Goal: Task Accomplishment & Management: Manage account settings

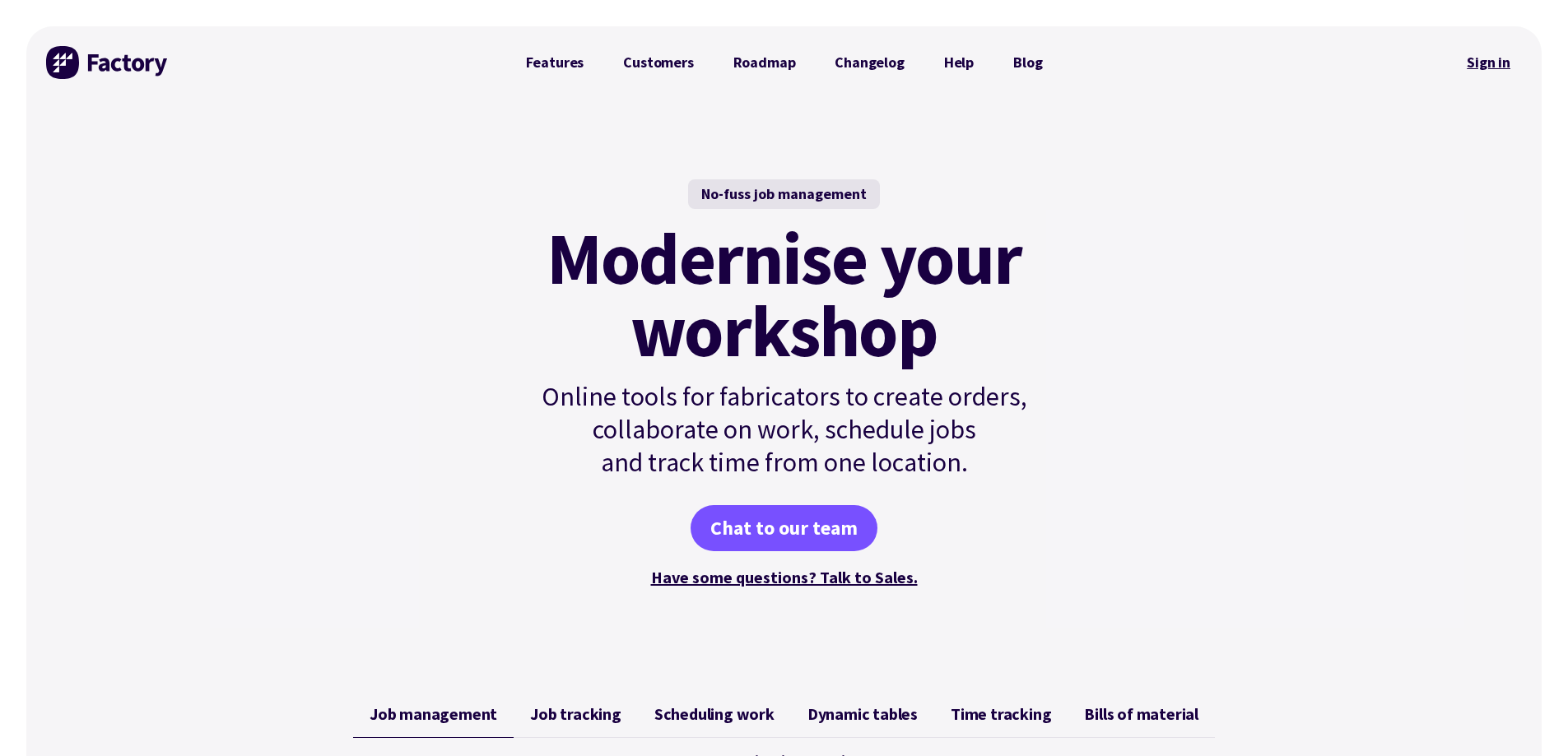
click at [1481, 58] on link "Sign in" at bounding box center [1488, 62] width 67 height 38
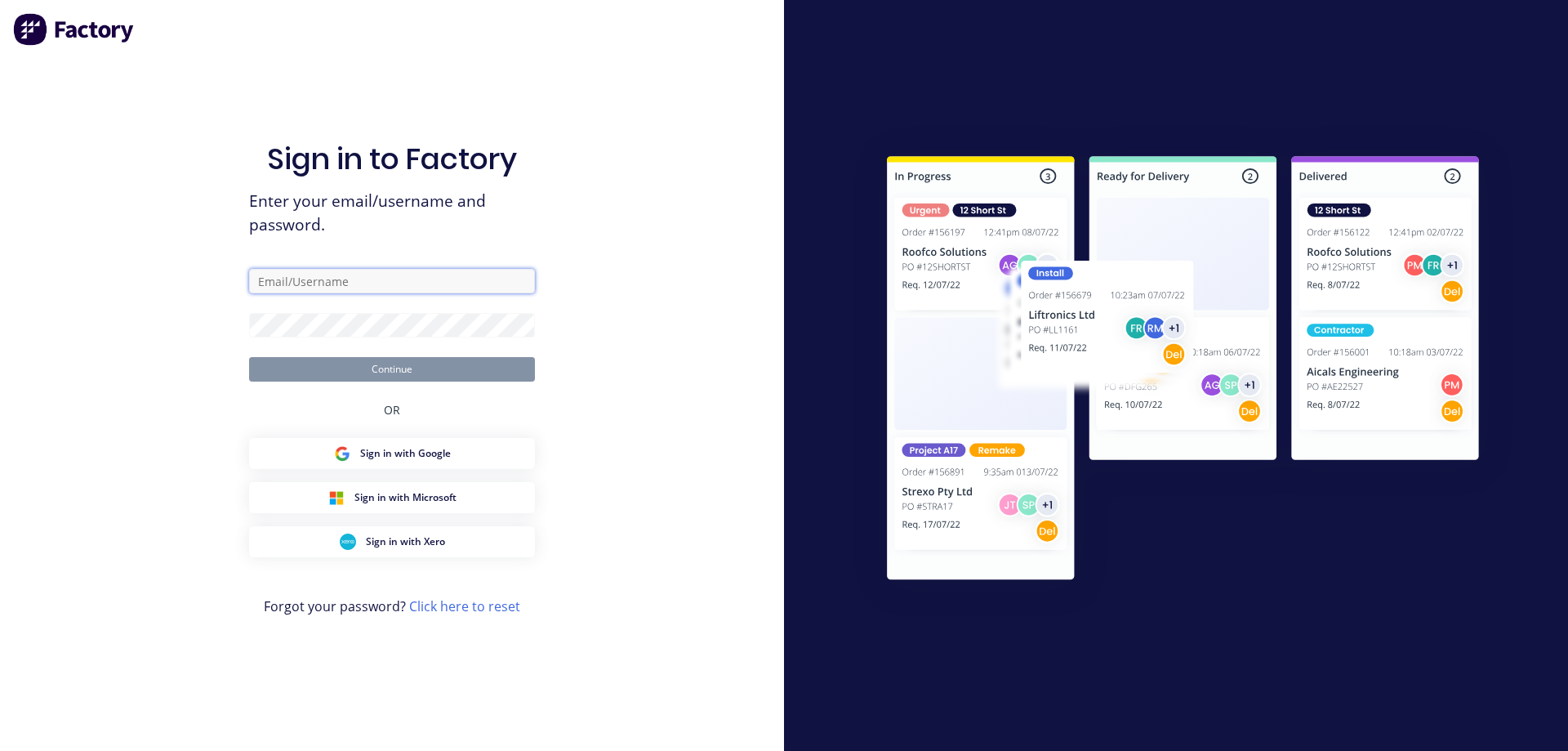
type input "admin@schutzind.com.au"
click at [398, 283] on input "admin@schutzind.com.au" at bounding box center [392, 281] width 286 height 24
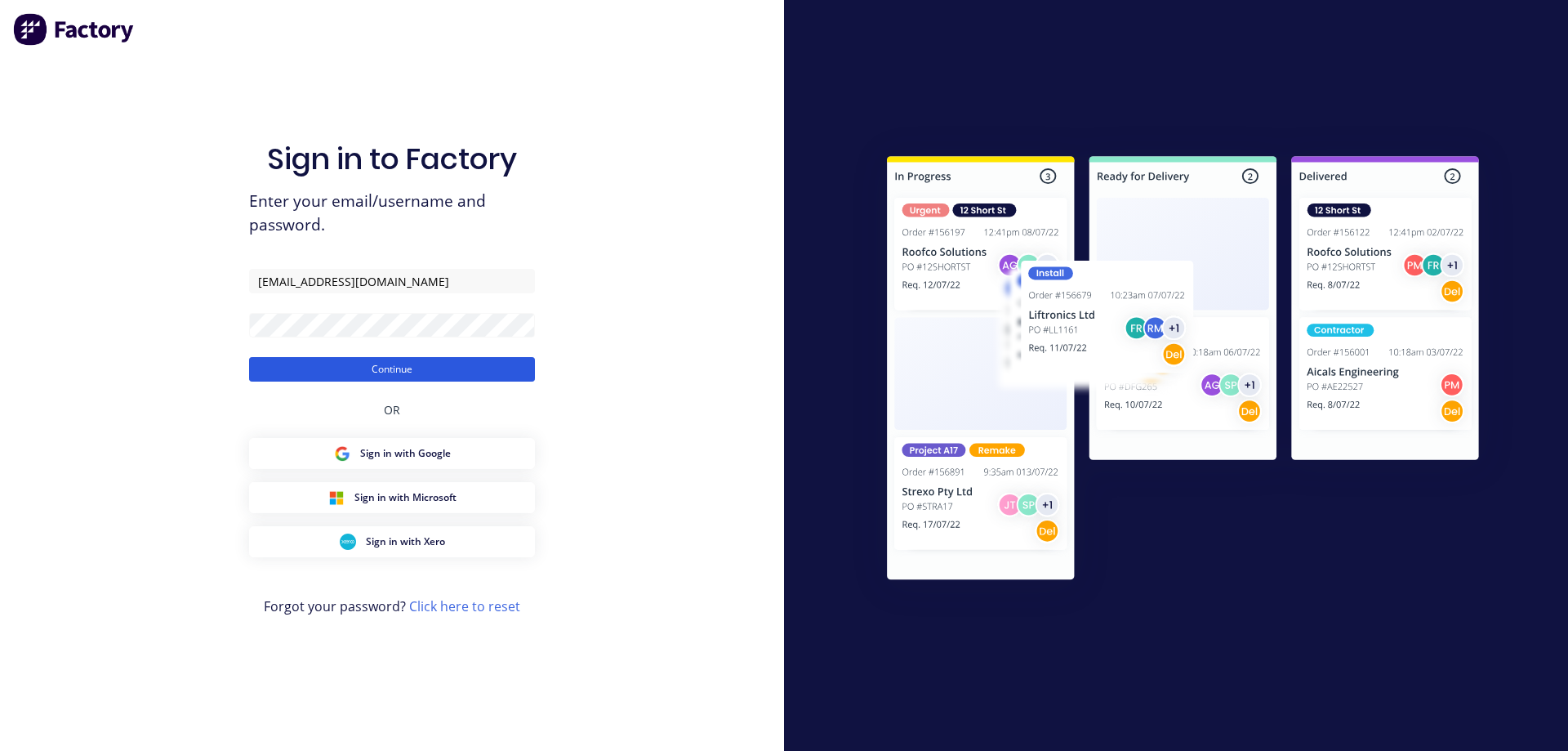
click at [296, 375] on button "Continue" at bounding box center [392, 369] width 286 height 24
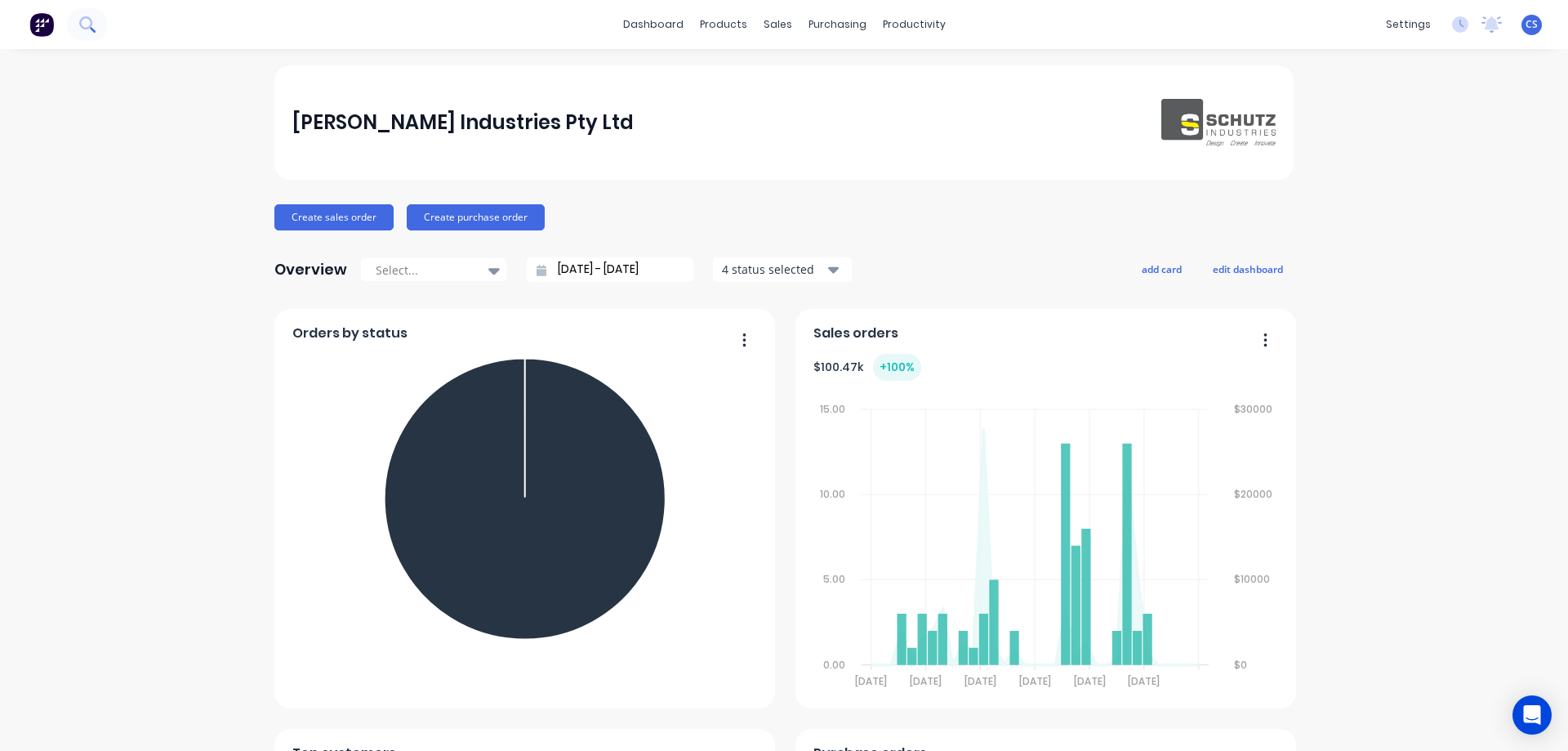
click at [83, 26] on icon at bounding box center [87, 24] width 15 height 15
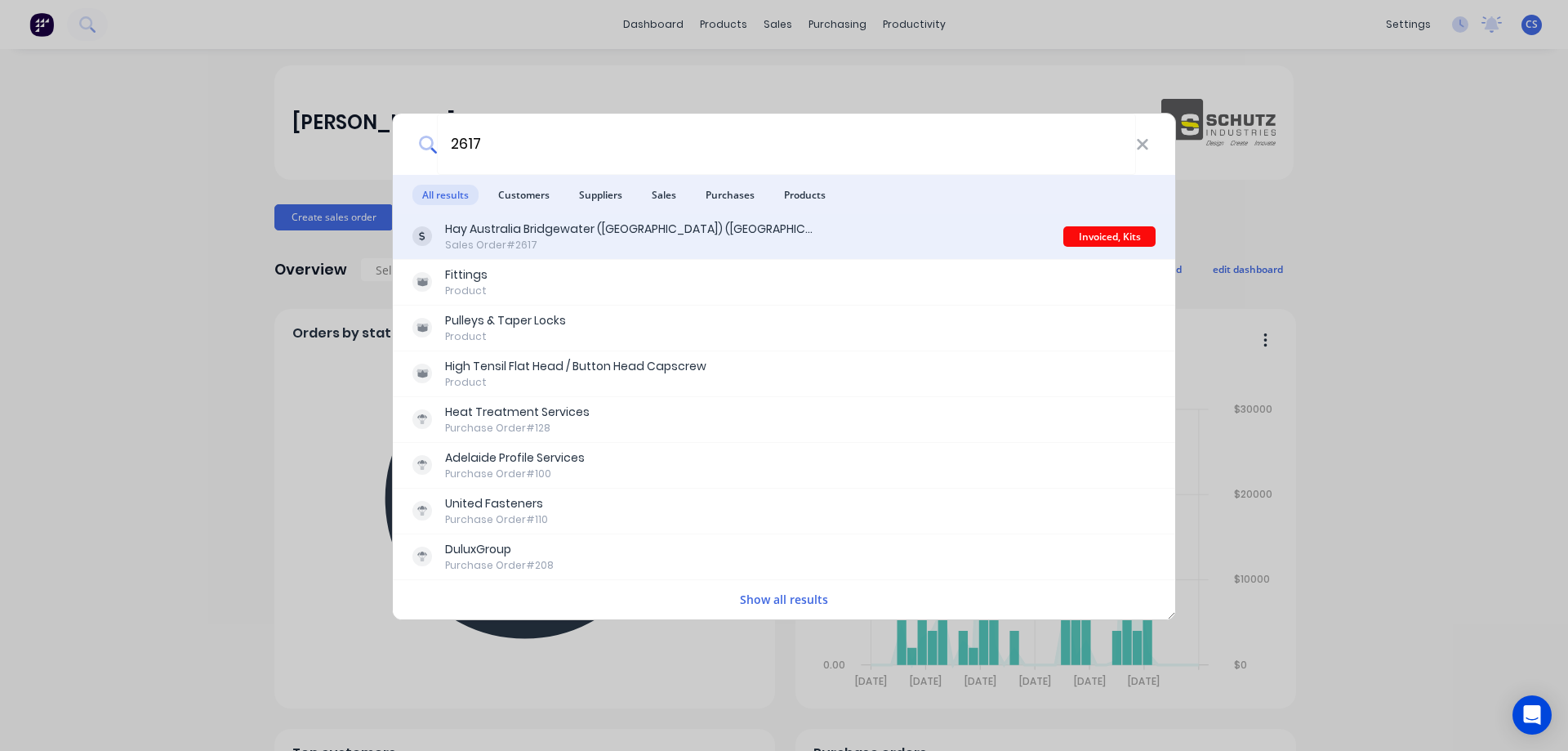
type input "2617"
click at [718, 229] on div "Hay Australia Bridgewater (VIC) (AgTrade) Sales Order #2617" at bounding box center [738, 237] width 651 height 32
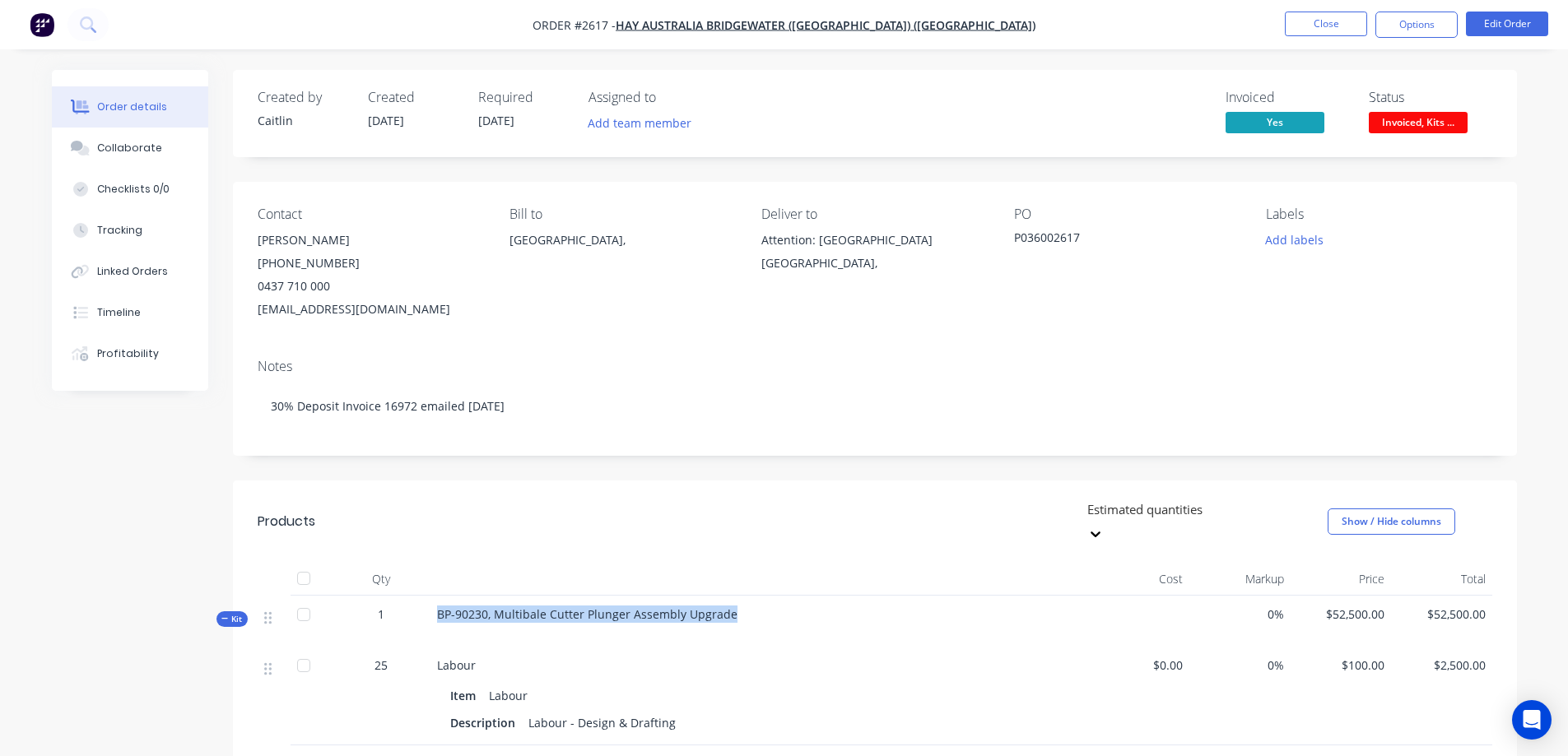
drag, startPoint x: 738, startPoint y: 593, endPoint x: 436, endPoint y: 588, distance: 302.0
click at [436, 596] on div "BP-90230, Multibale Cutter Plunger Assembly Upgrade" at bounding box center [760, 621] width 659 height 51
copy span "BP-90230, Multibale Cutter Plunger Assembly Upgrade"
drag, startPoint x: 1102, startPoint y: 238, endPoint x: 1013, endPoint y: 239, distance: 89.0
click at [1013, 239] on div "Contact Andrew Bolt (08) 9243 0533 0437 710 000 accounts.payable@hayaustralia.c…" at bounding box center [874, 263] width 1284 height 164
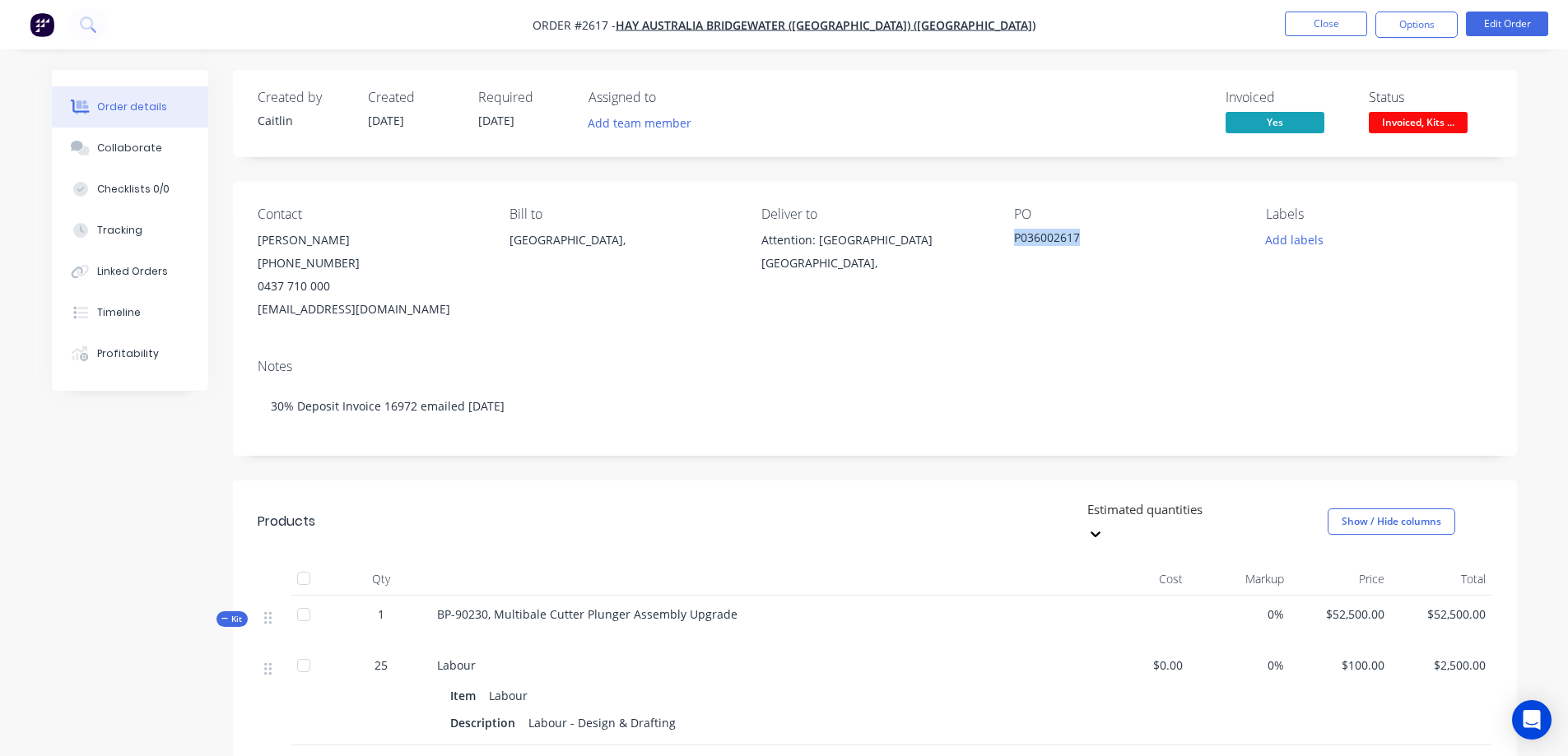
copy div "P036002617"
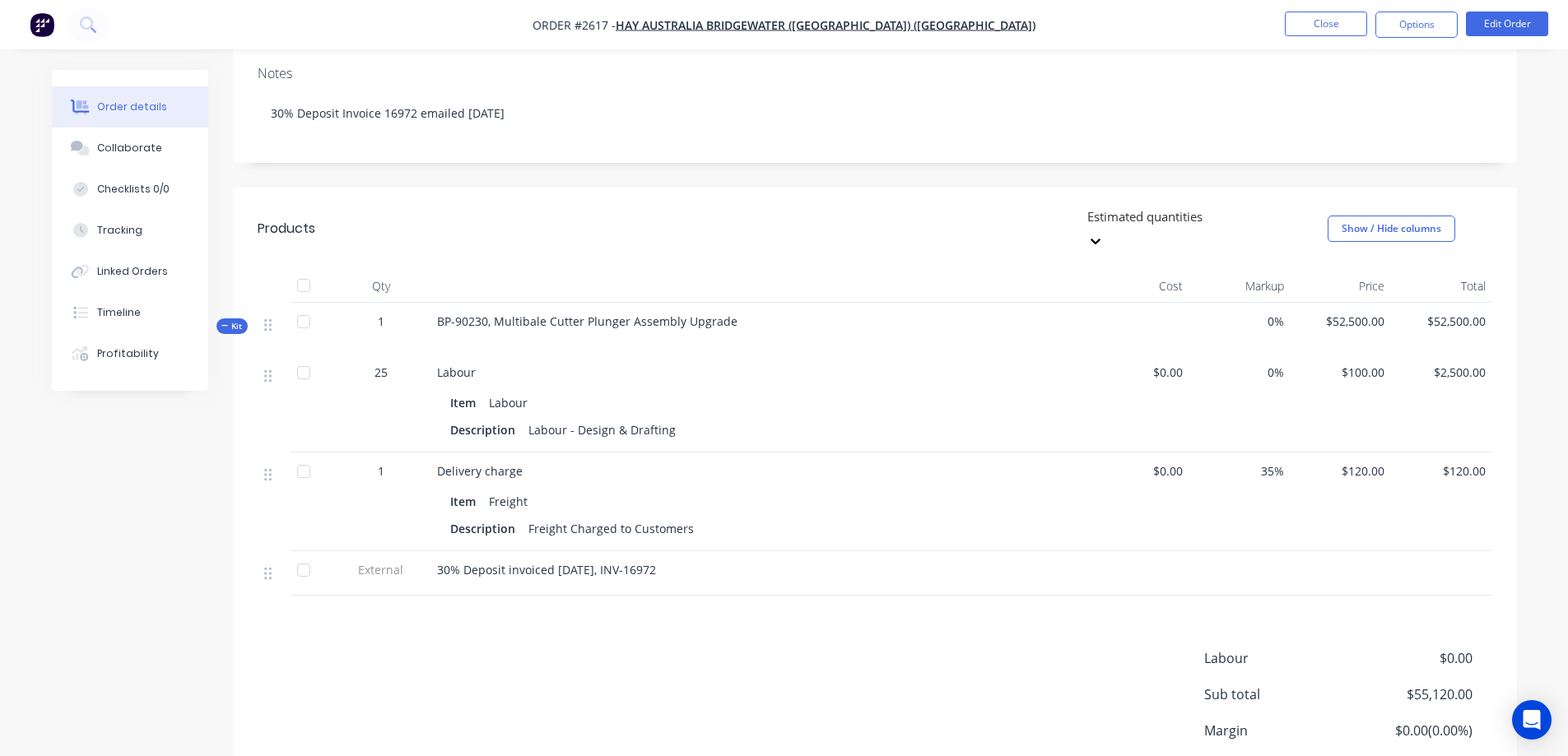
scroll to position [329, 0]
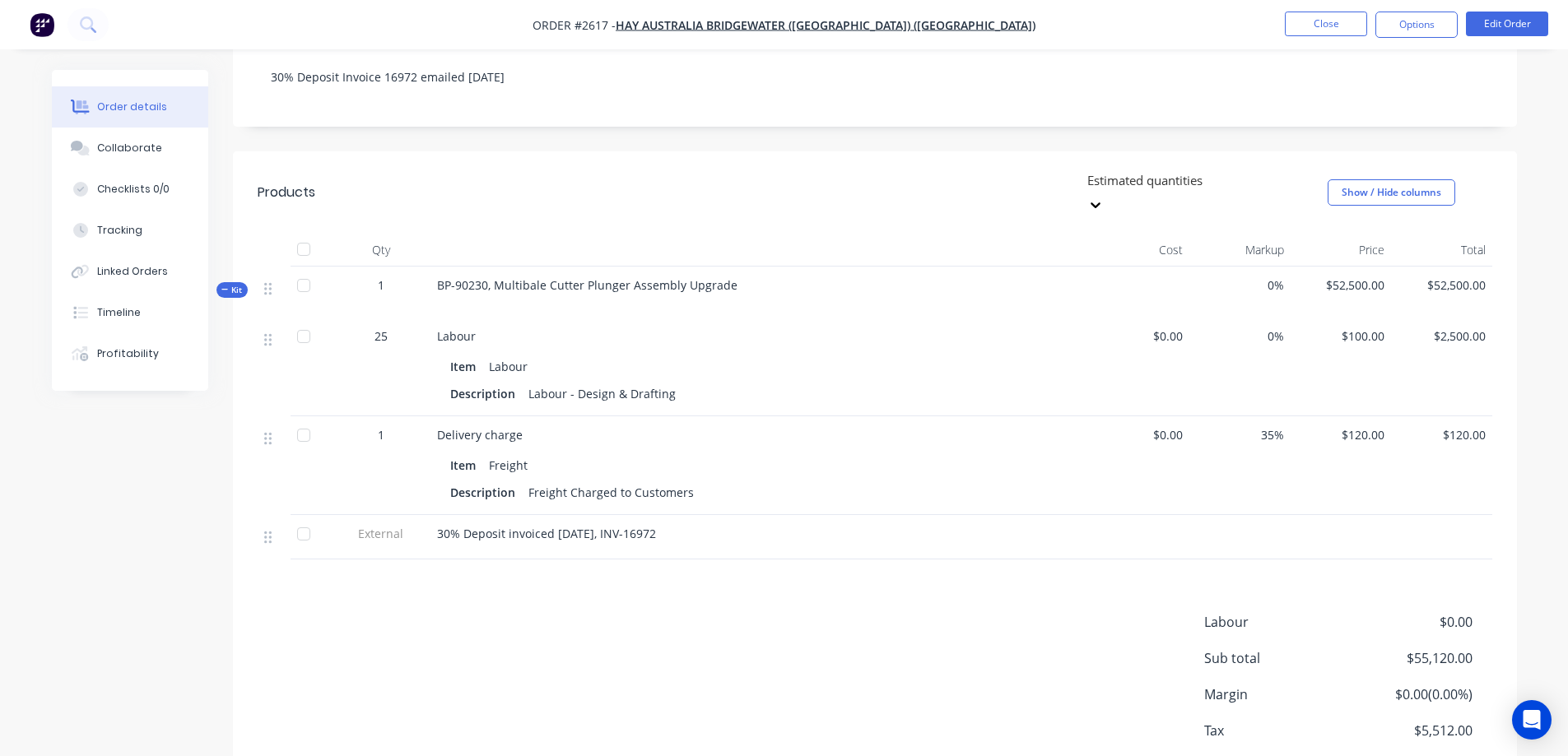
click at [224, 285] on icon "button" at bounding box center [225, 289] width 8 height 8
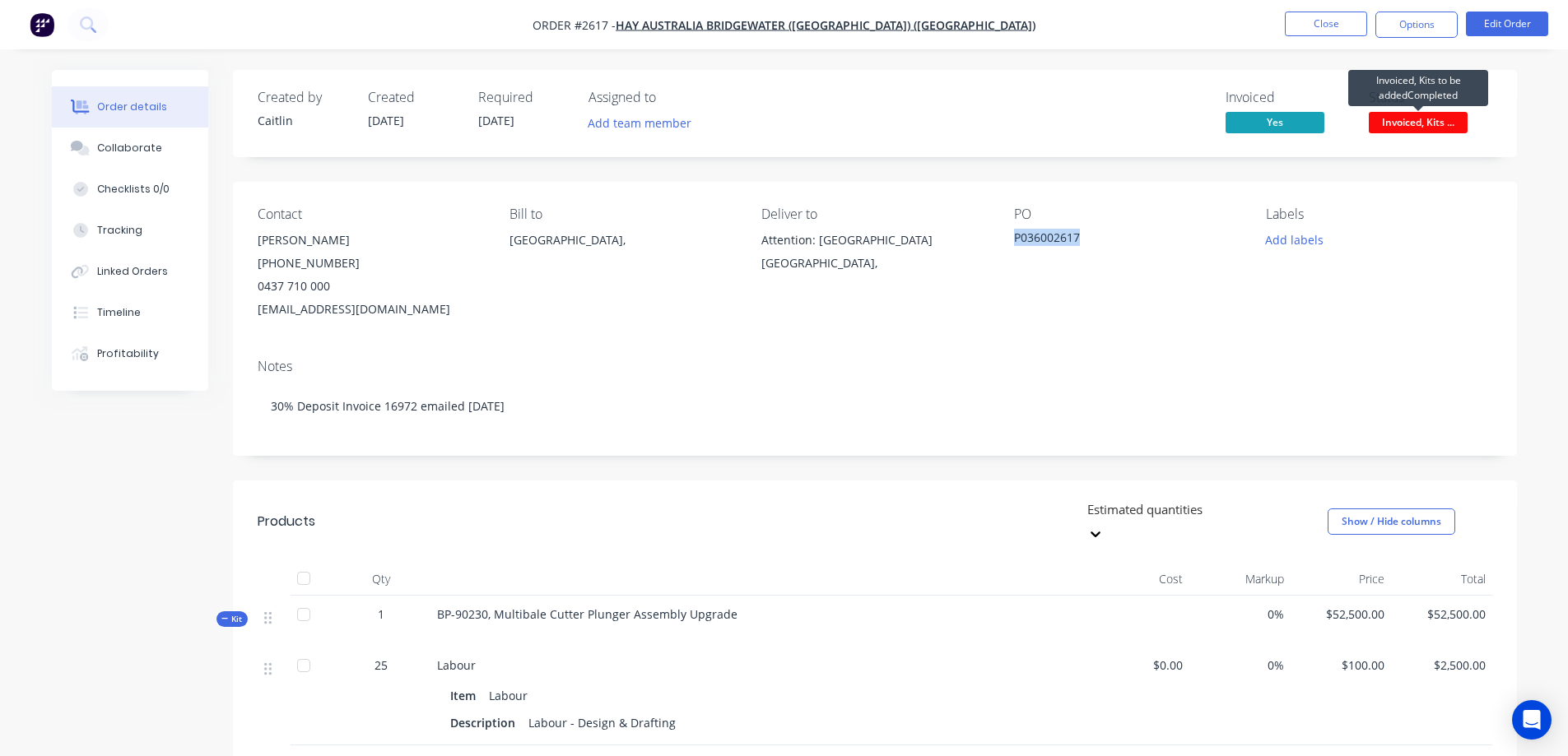
click at [1415, 122] on span "Invoiced, Kits ..." at bounding box center [1418, 122] width 98 height 20
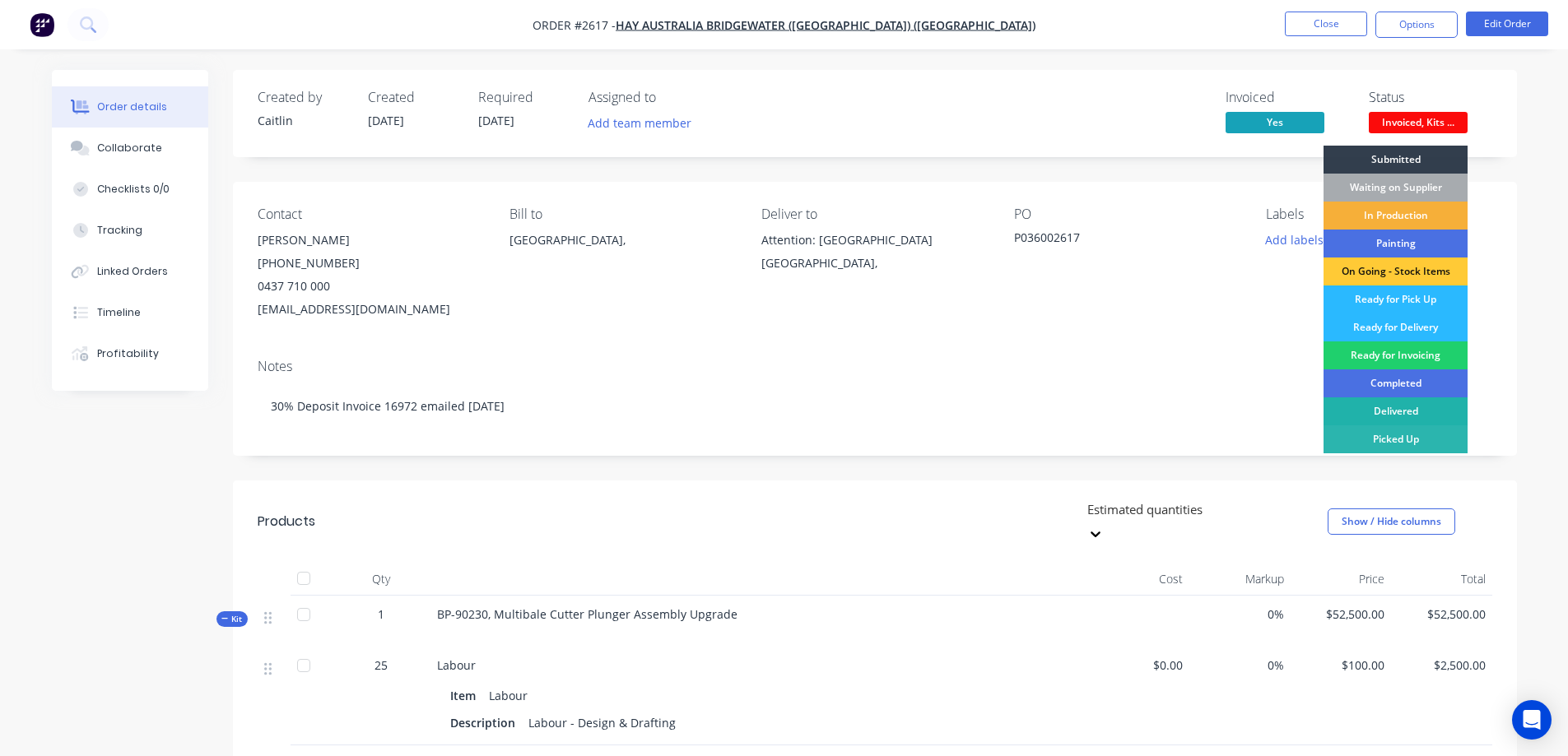
click at [1368, 406] on div "Delivered" at bounding box center [1396, 411] width 144 height 28
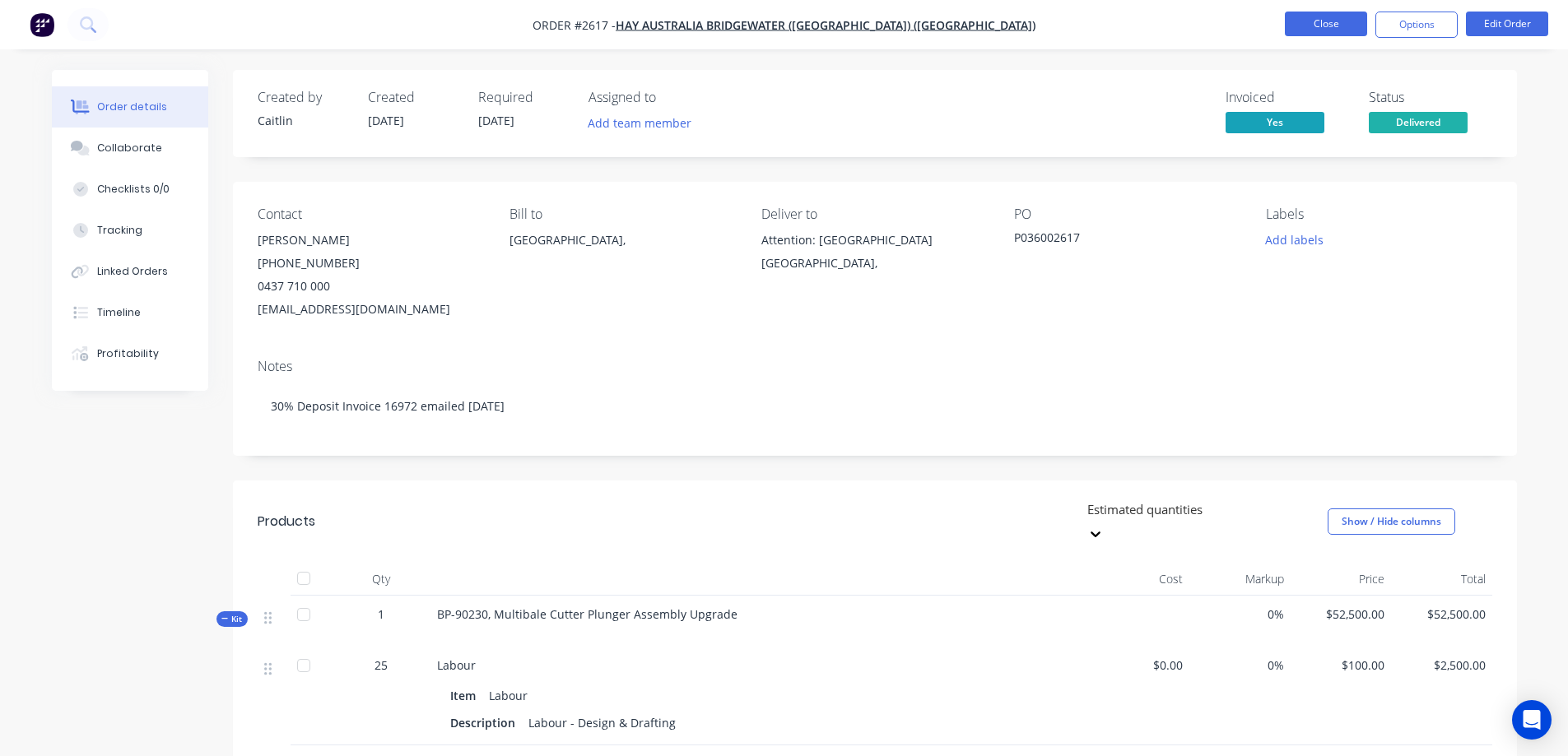
click at [1329, 29] on button "Close" at bounding box center [1325, 24] width 82 height 25
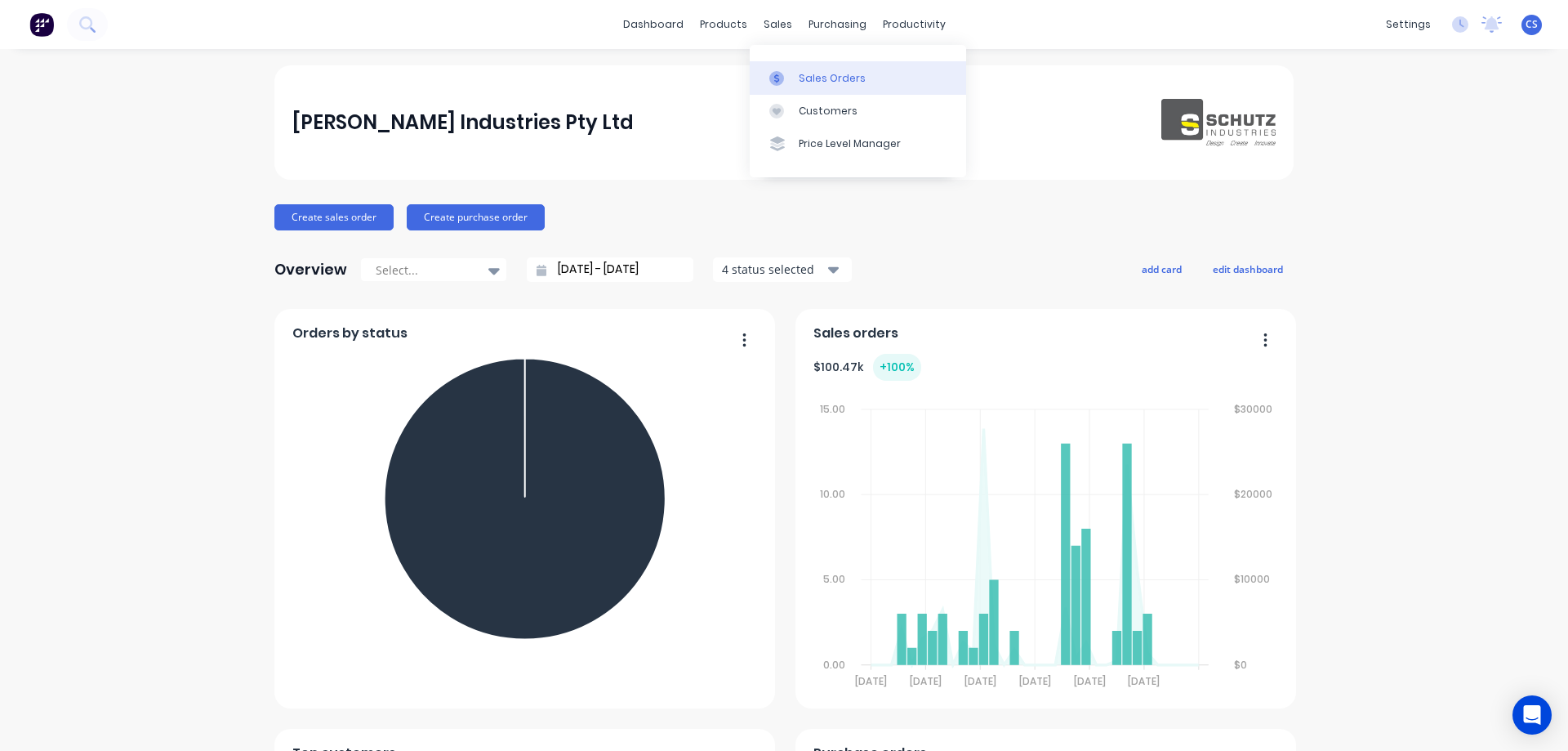
click at [814, 78] on div "Sales Orders" at bounding box center [832, 78] width 67 height 14
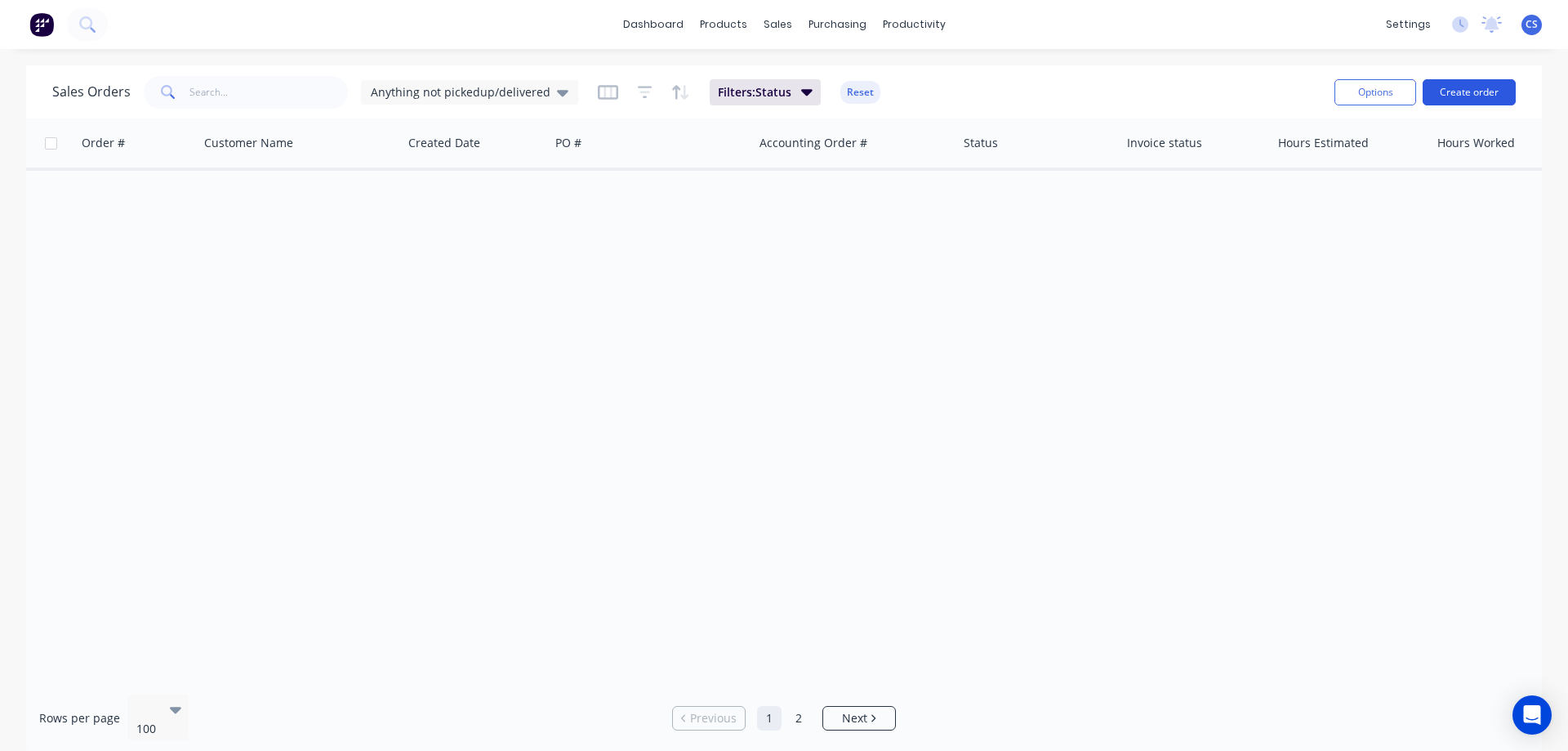
click at [1485, 95] on button "Create order" at bounding box center [1469, 92] width 94 height 26
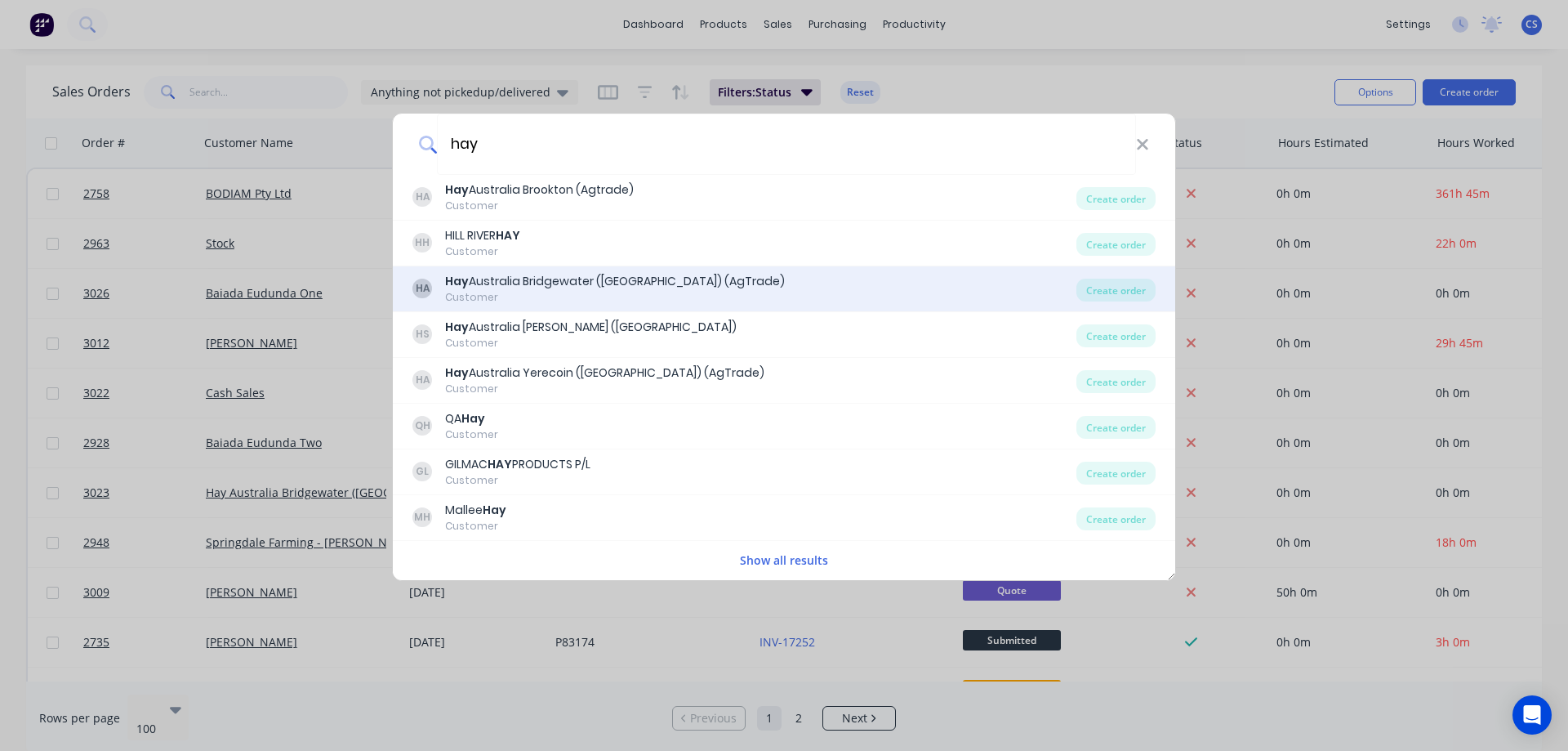
type input "hay"
click at [688, 292] on div "HA Hay Australia Bridgewater (VIC) (AgTrade) Customer" at bounding box center [745, 289] width 664 height 32
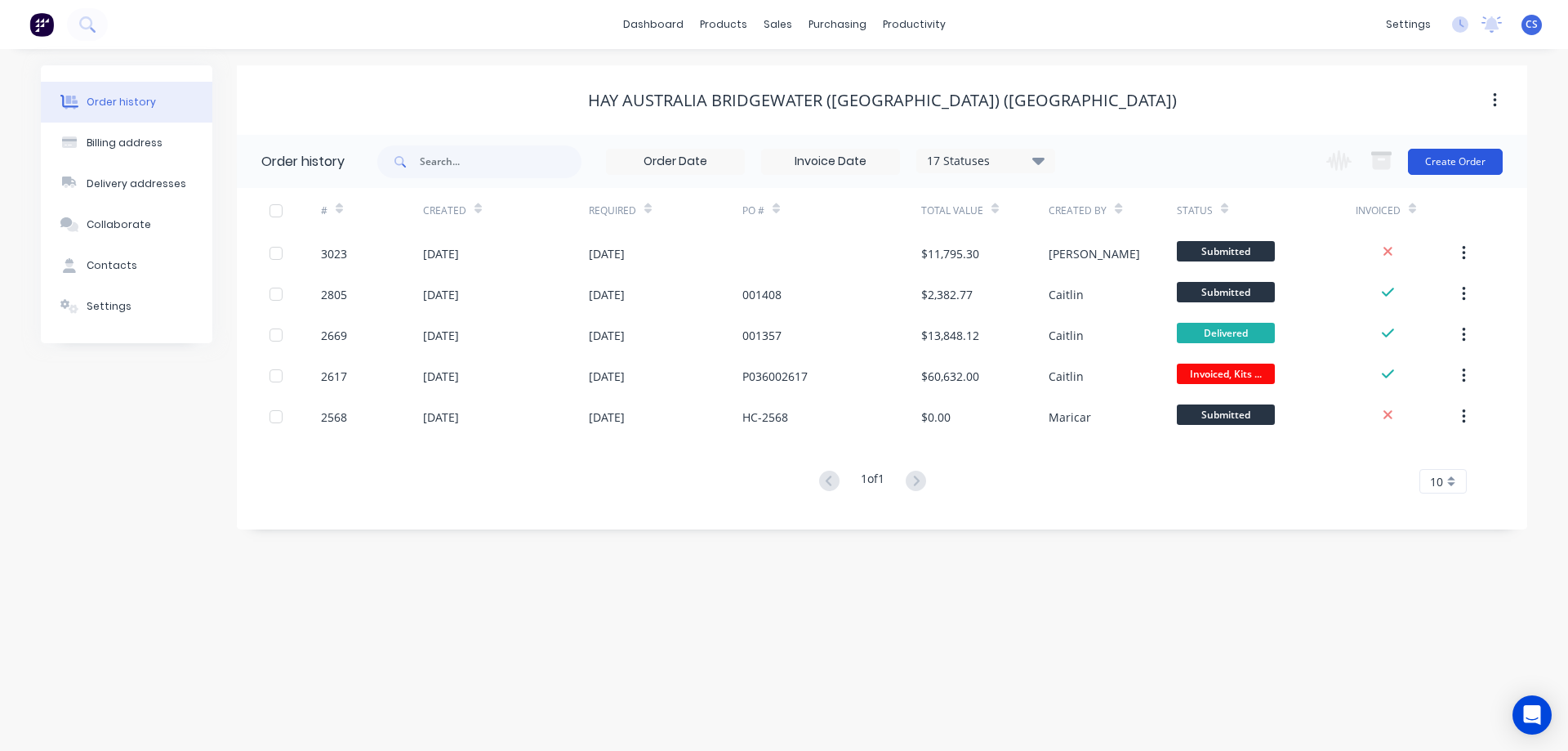
click at [1457, 164] on button "Create Order" at bounding box center [1455, 161] width 94 height 26
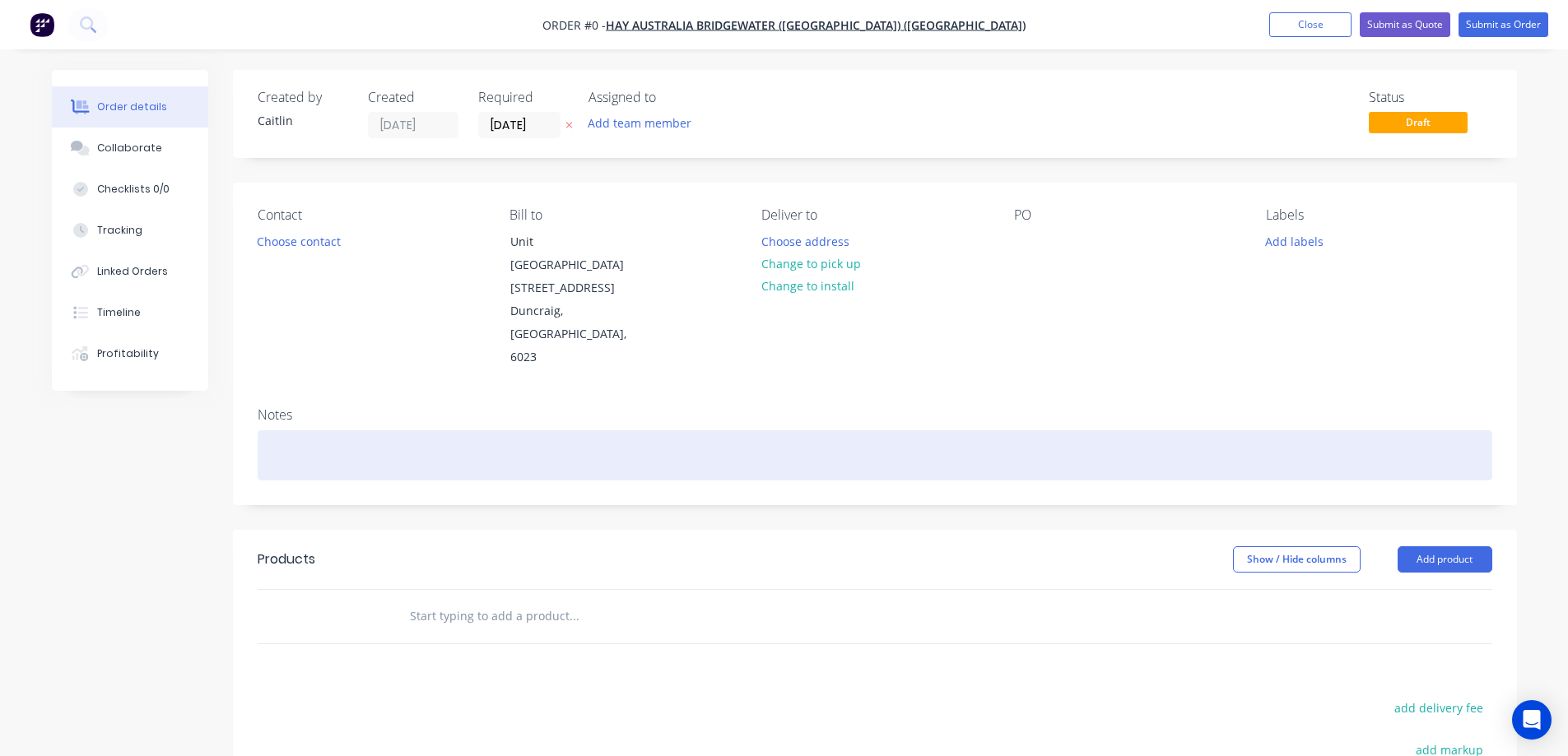
click at [300, 430] on div at bounding box center [874, 455] width 1234 height 50
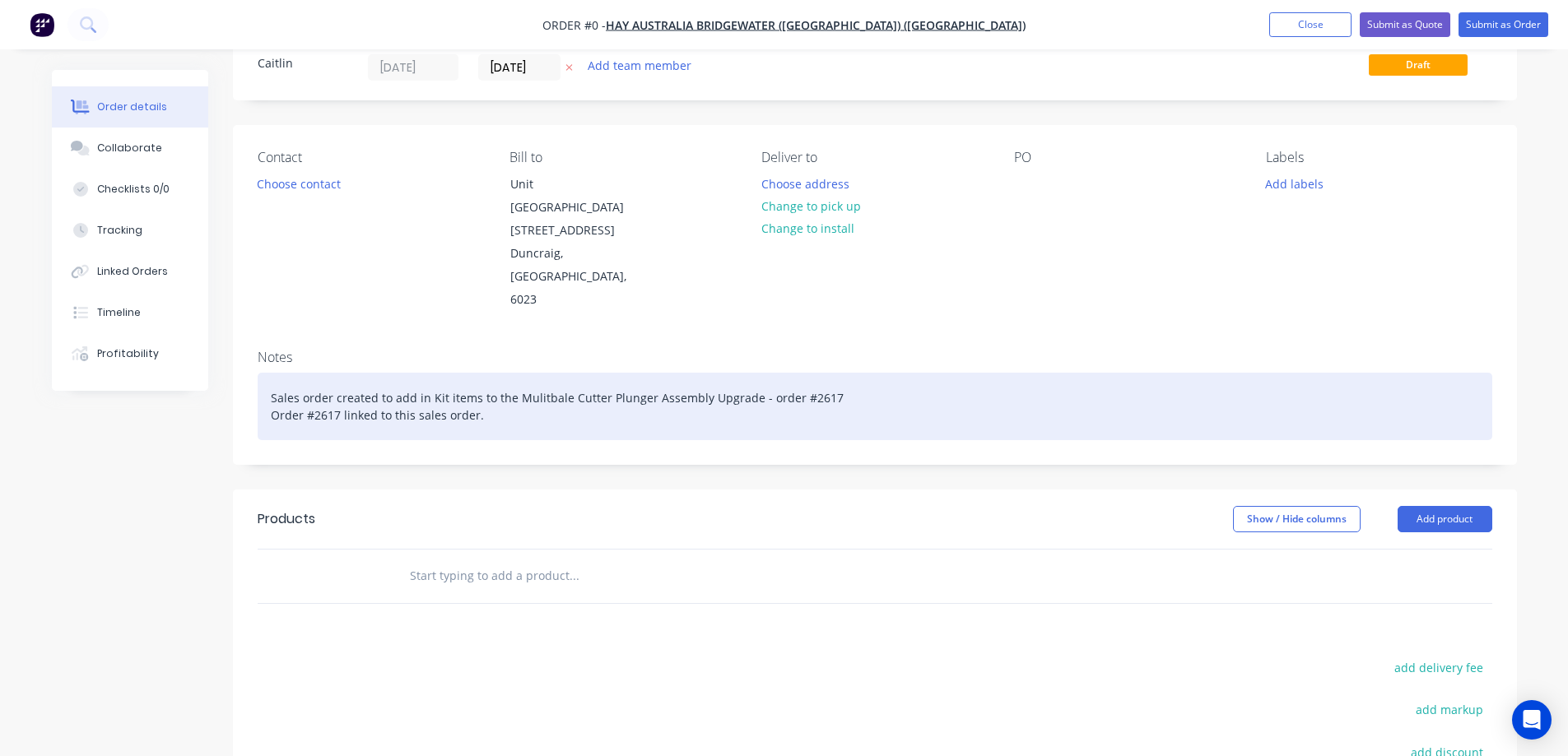
scroll to position [82, 0]
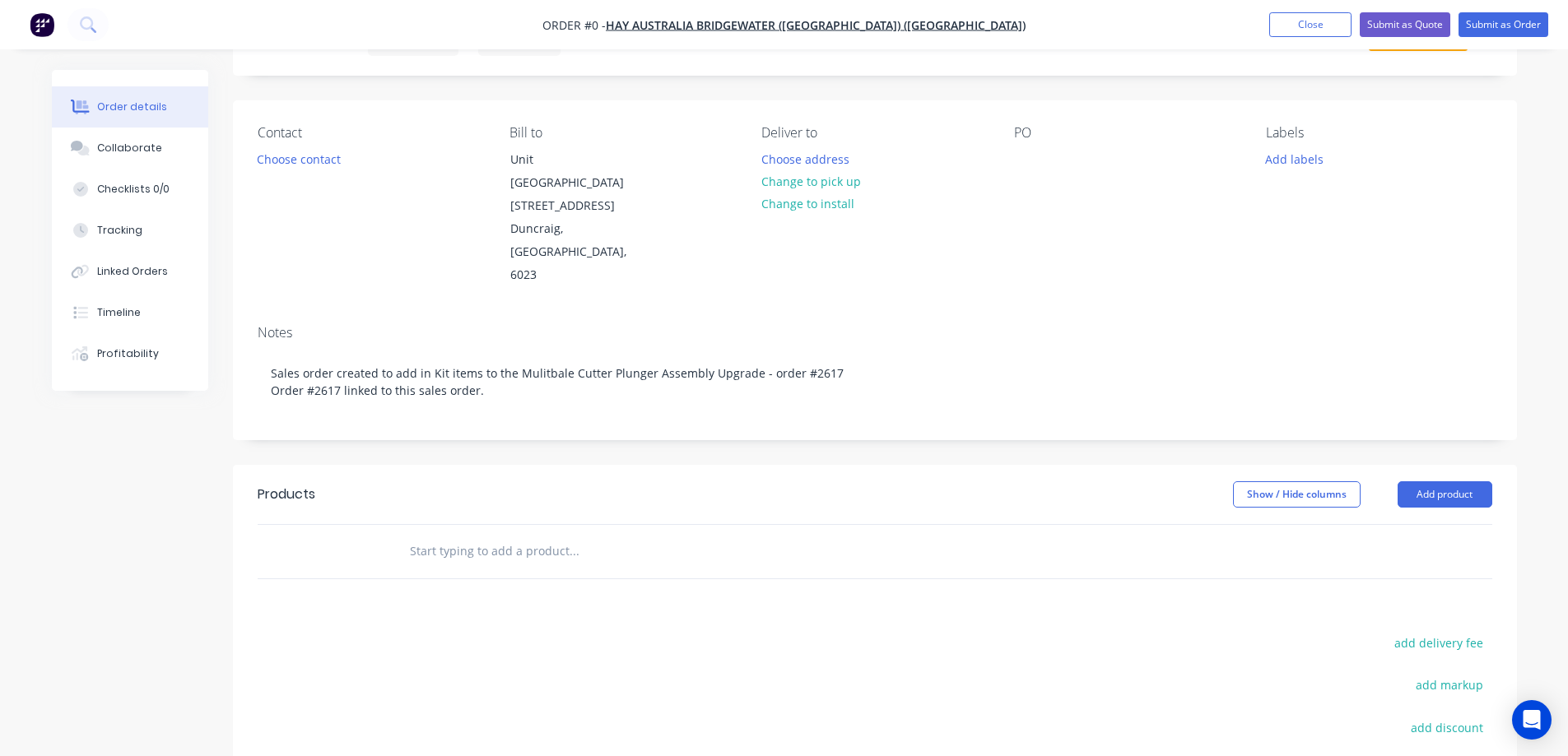
click at [470, 485] on div "Order details Collaborate Checklists 0/0 Tracking Linked Orders Timeline Profit…" at bounding box center [784, 493] width 1498 height 1011
click at [472, 535] on input "text" at bounding box center [574, 551] width 329 height 33
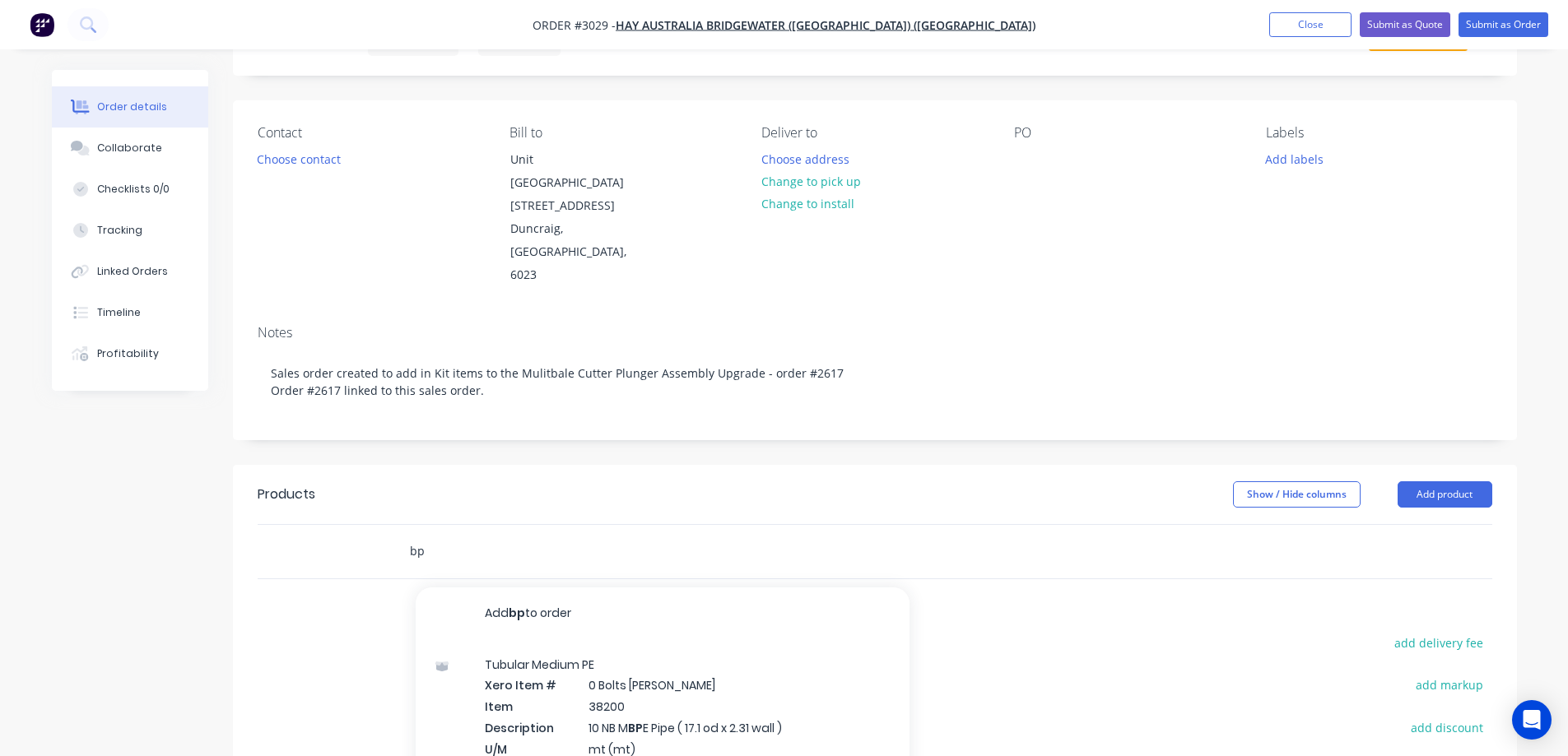
type input "b"
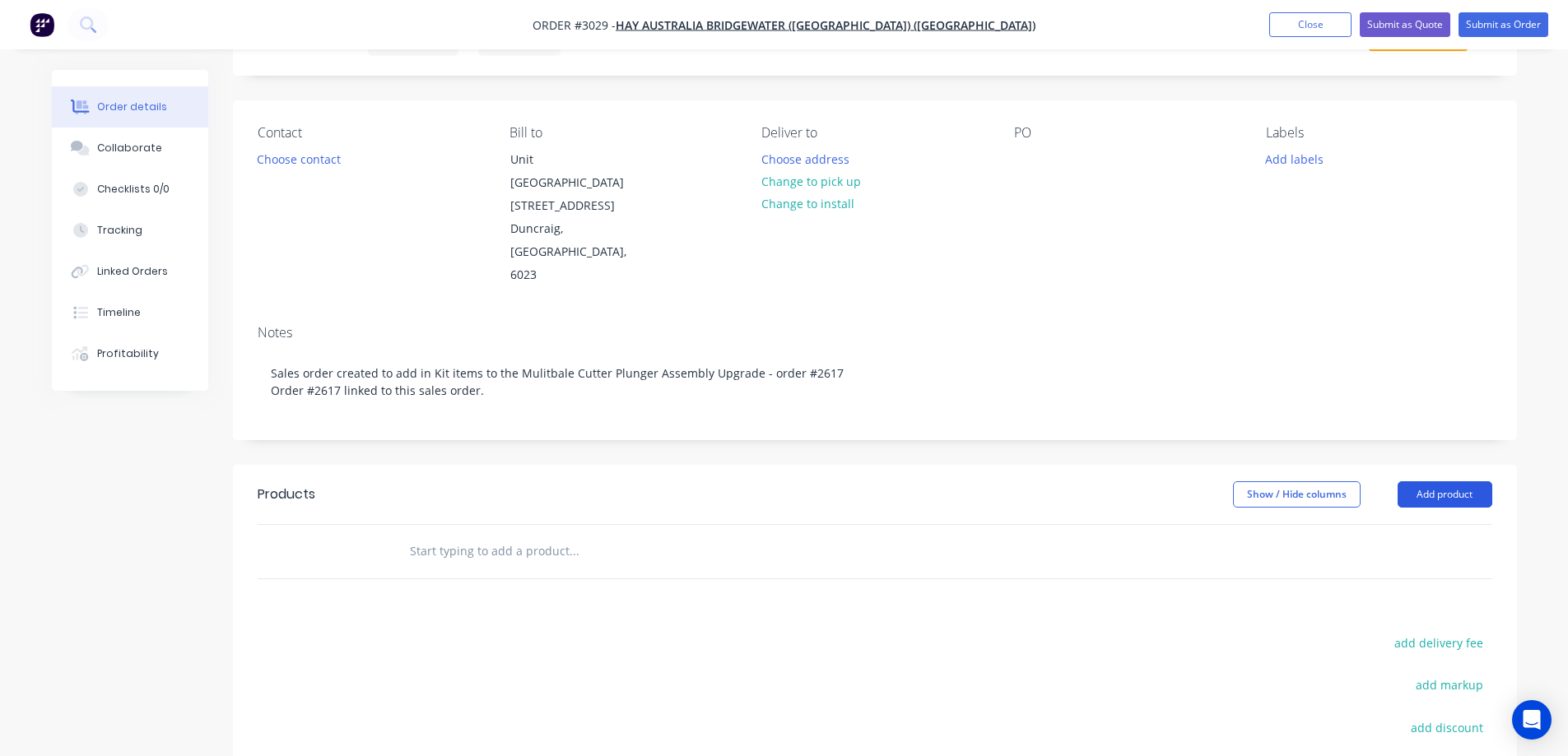
click at [1445, 481] on button "Add product" at bounding box center [1444, 494] width 94 height 26
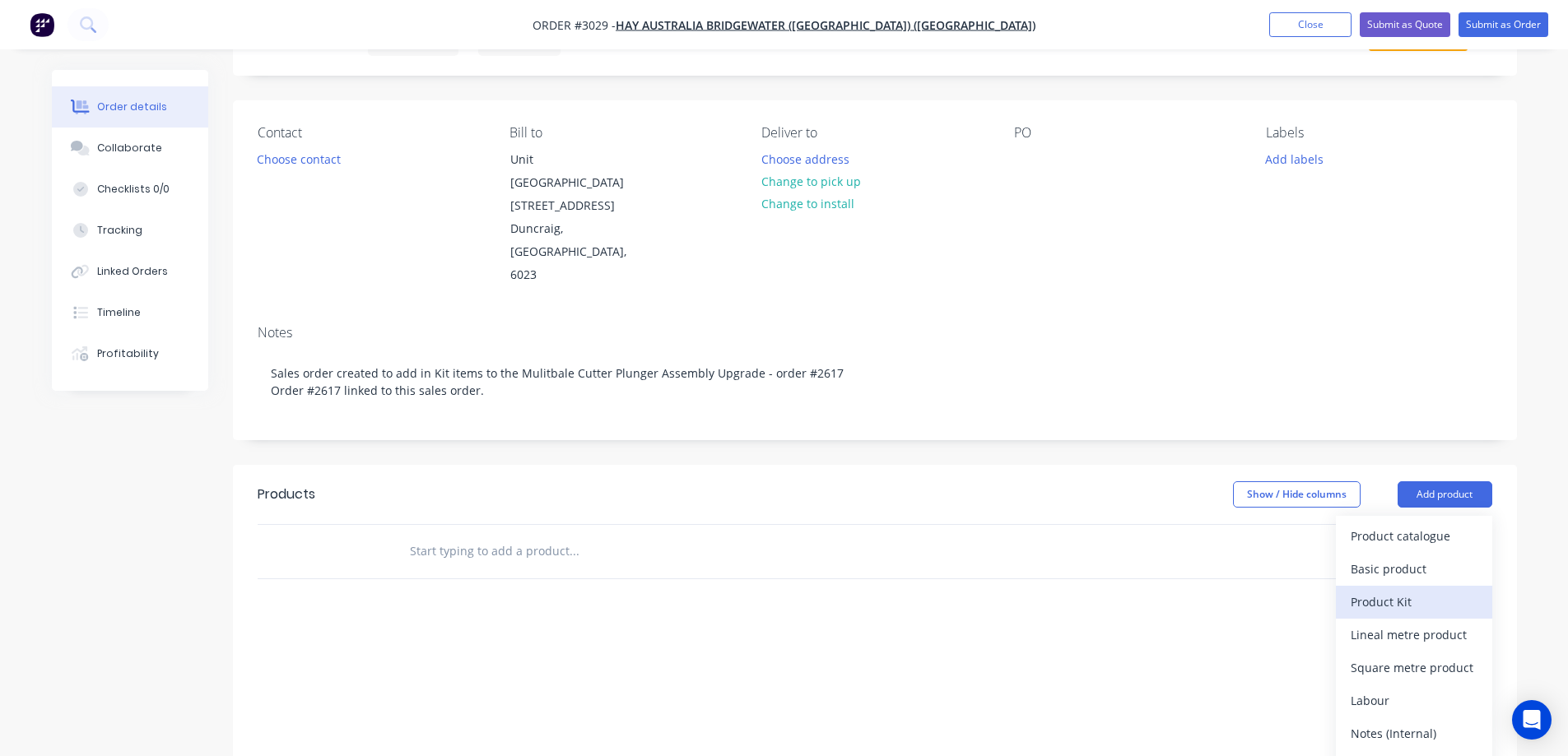
click at [1393, 590] on div "Product Kit" at bounding box center [1413, 602] width 126 height 24
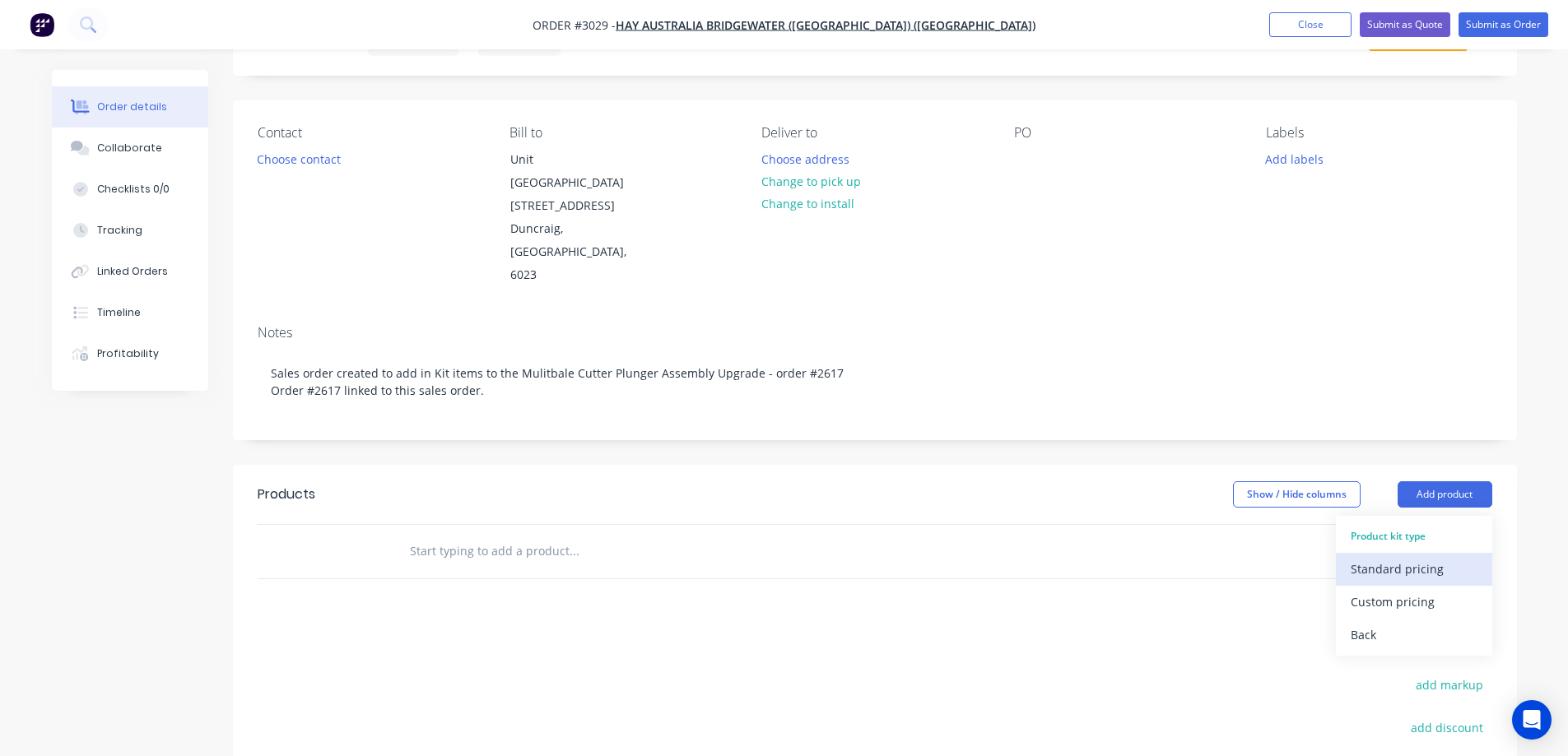
click at [1402, 557] on div "Standard pricing" at bounding box center [1413, 568] width 126 height 24
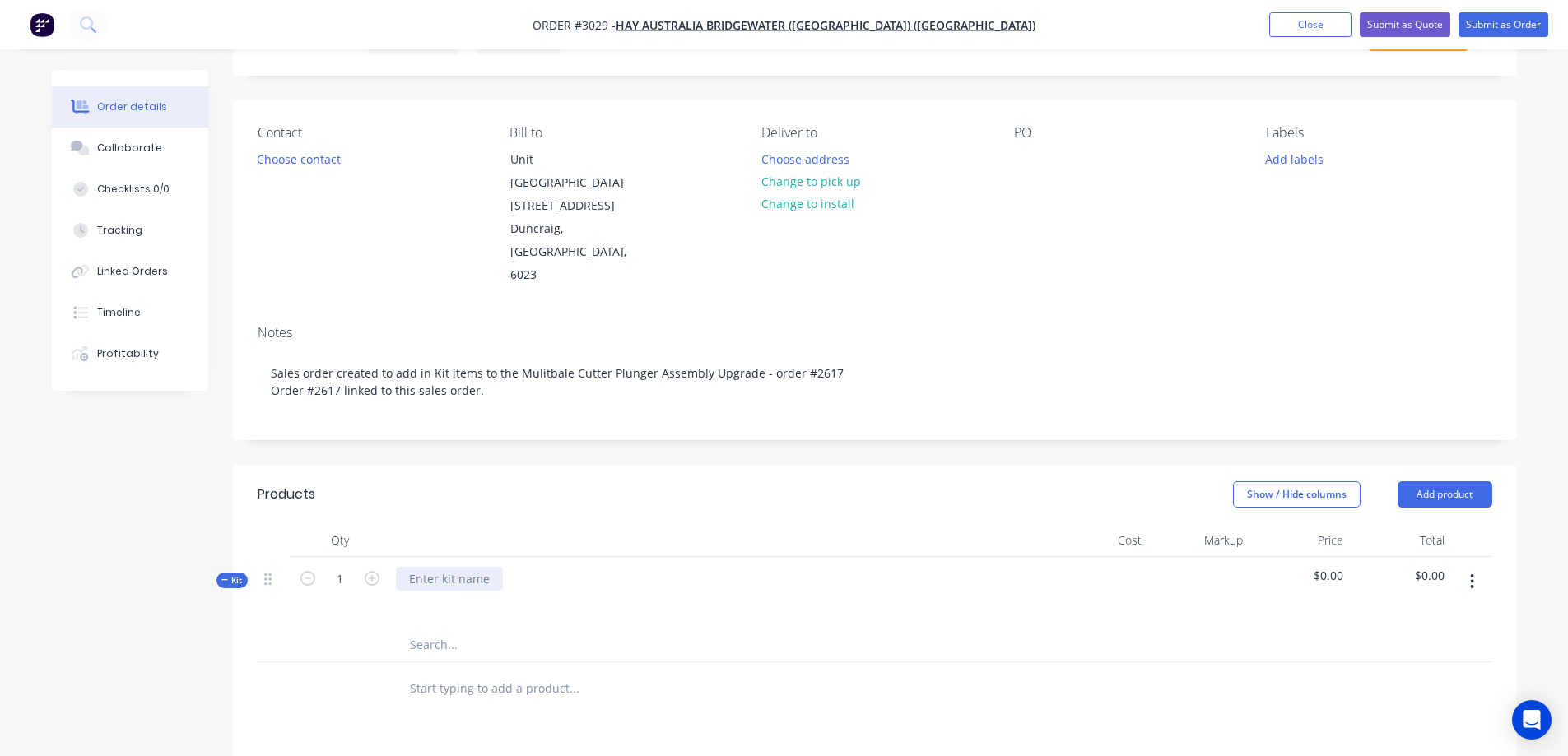
click at [471, 567] on div at bounding box center [449, 579] width 107 height 24
paste div
click at [464, 567] on div "BP-90230, Multibale Cutter Plunger Assembly Upgrade" at bounding box center [559, 579] width 327 height 24
click at [1475, 567] on button "button" at bounding box center [1472, 581] width 39 height 30
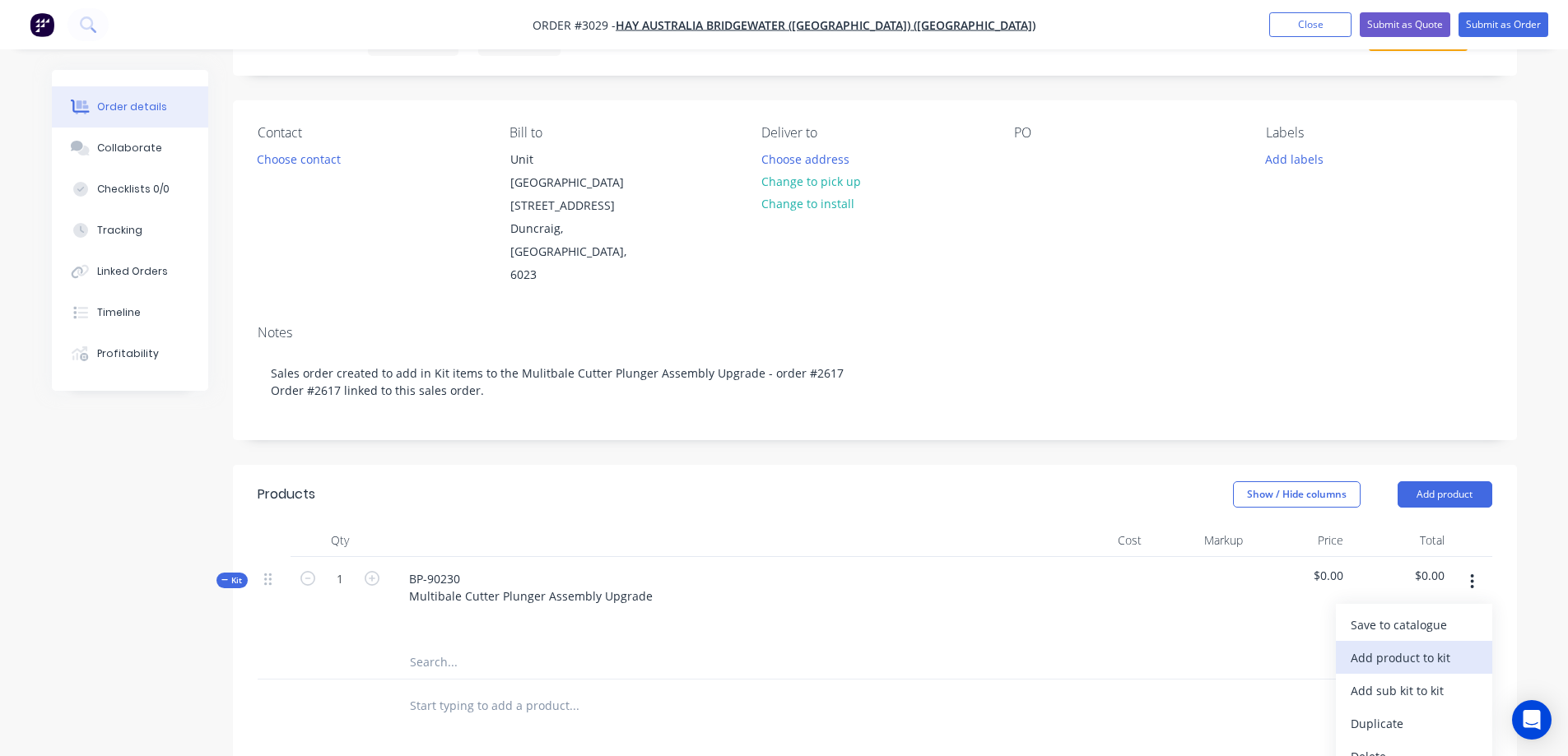
click at [1434, 646] on div "Add product to kit" at bounding box center [1413, 658] width 126 height 24
click at [446, 646] on input "text" at bounding box center [574, 662] width 329 height 33
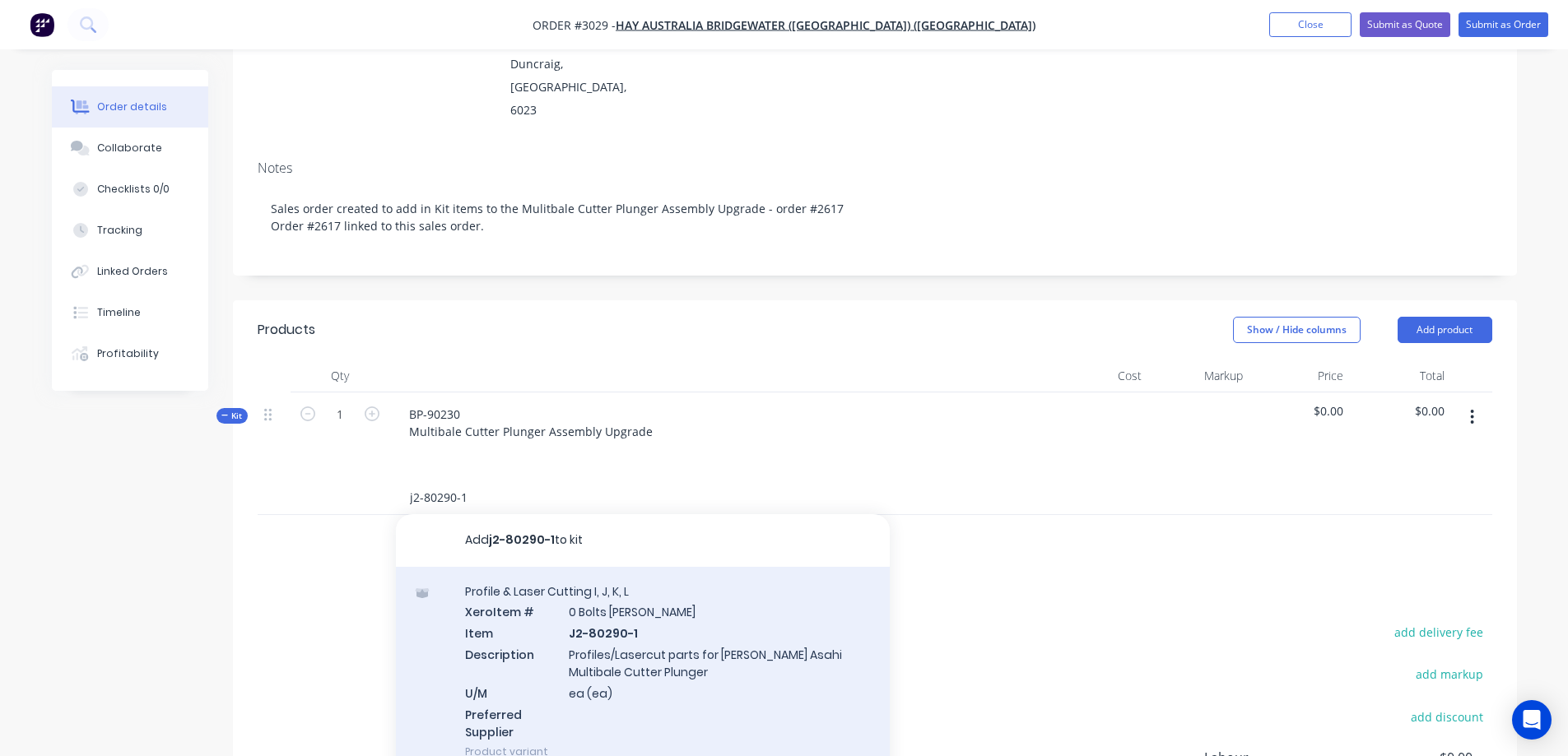
scroll to position [26, 0]
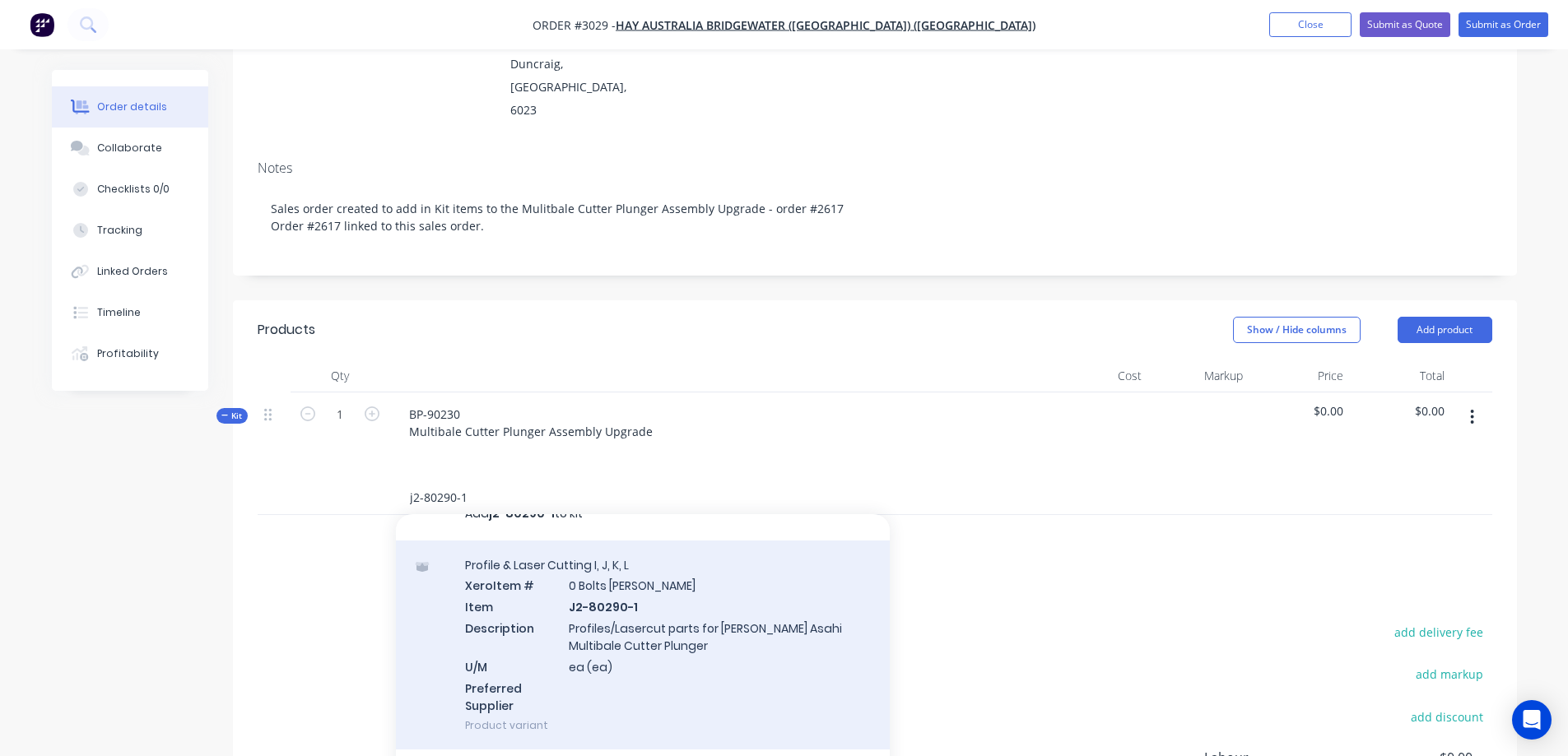
type input "j2-80290-1"
click at [678, 574] on div "Profile & Laser Cutting I, J, K, L Xero Item # 0 Bolts Metric Galvanised Item J…" at bounding box center [643, 645] width 494 height 210
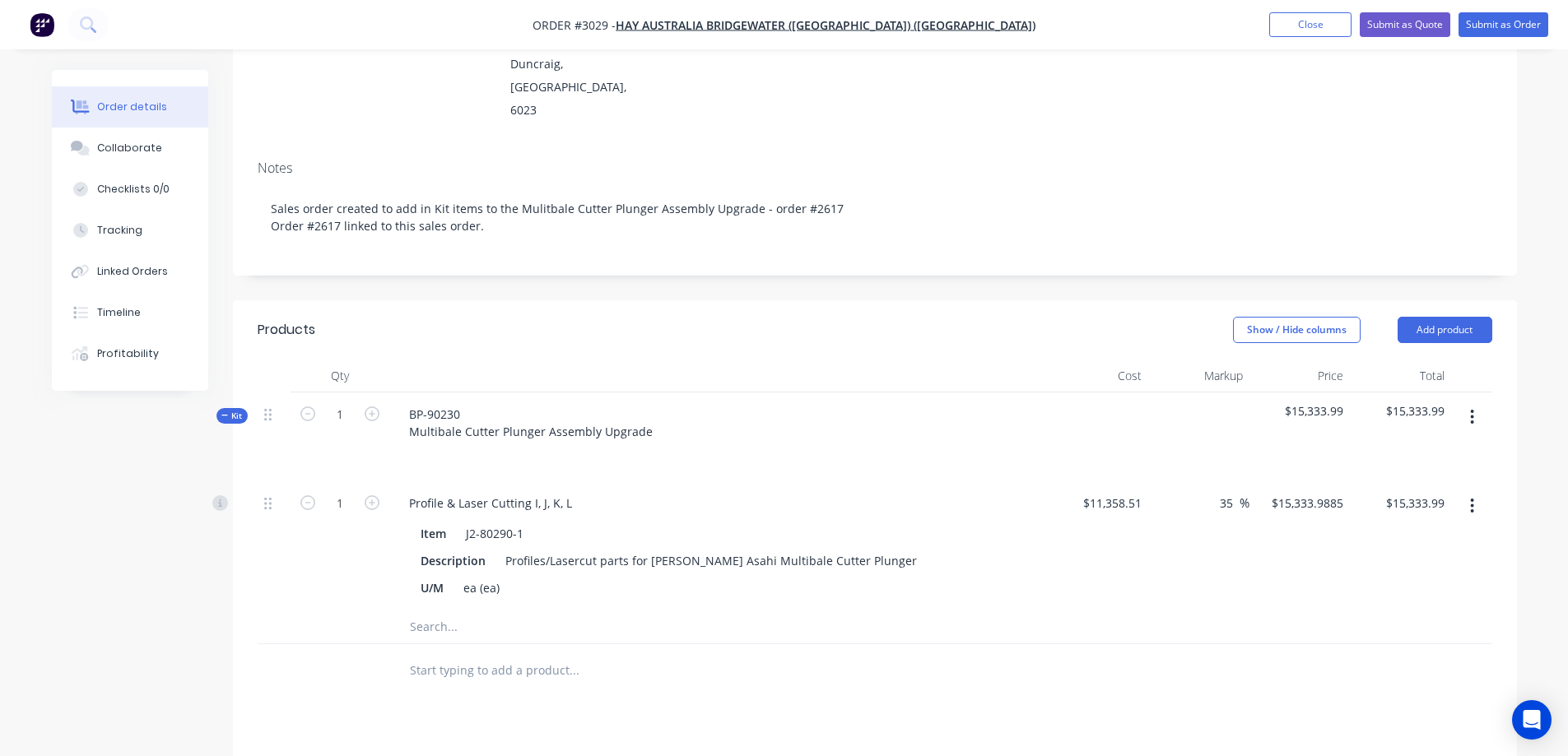
click at [467, 610] on input "text" at bounding box center [574, 626] width 329 height 33
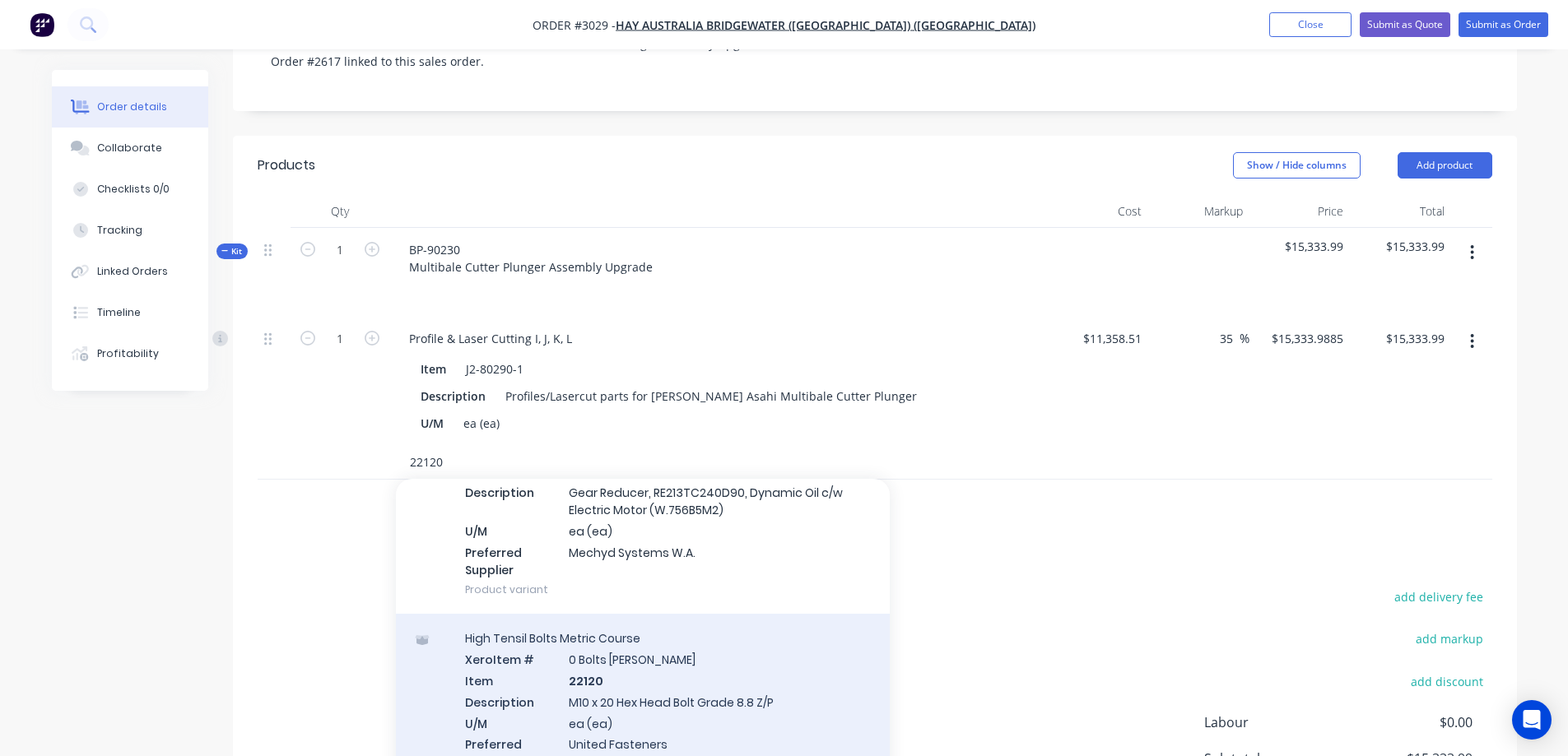
scroll to position [165, 0]
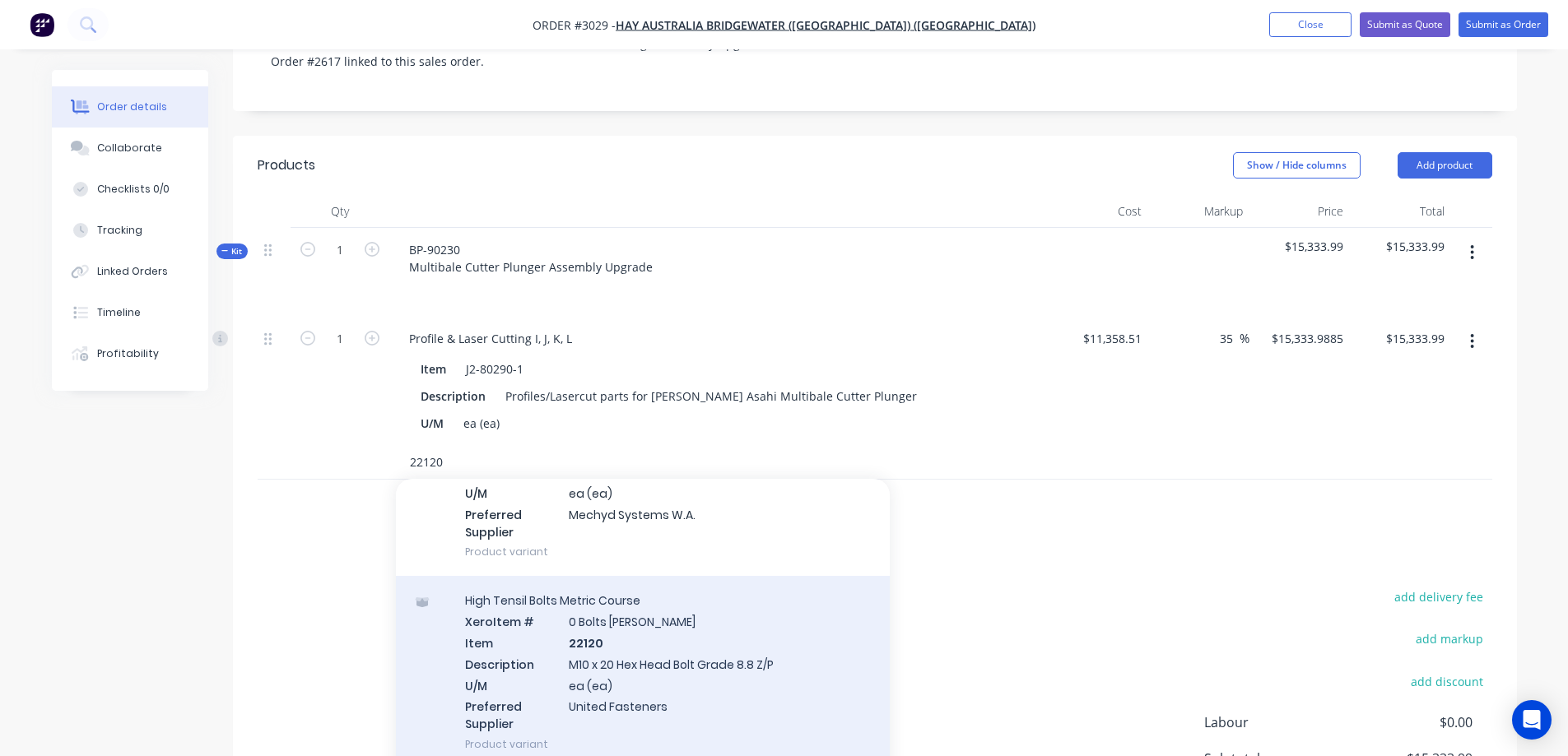
type input "22120"
click at [703, 591] on div "High Tensil Bolts Metric Course Xero Item # 0 Bolts Metric Galvanised Item 2212…" at bounding box center [643, 672] width 494 height 193
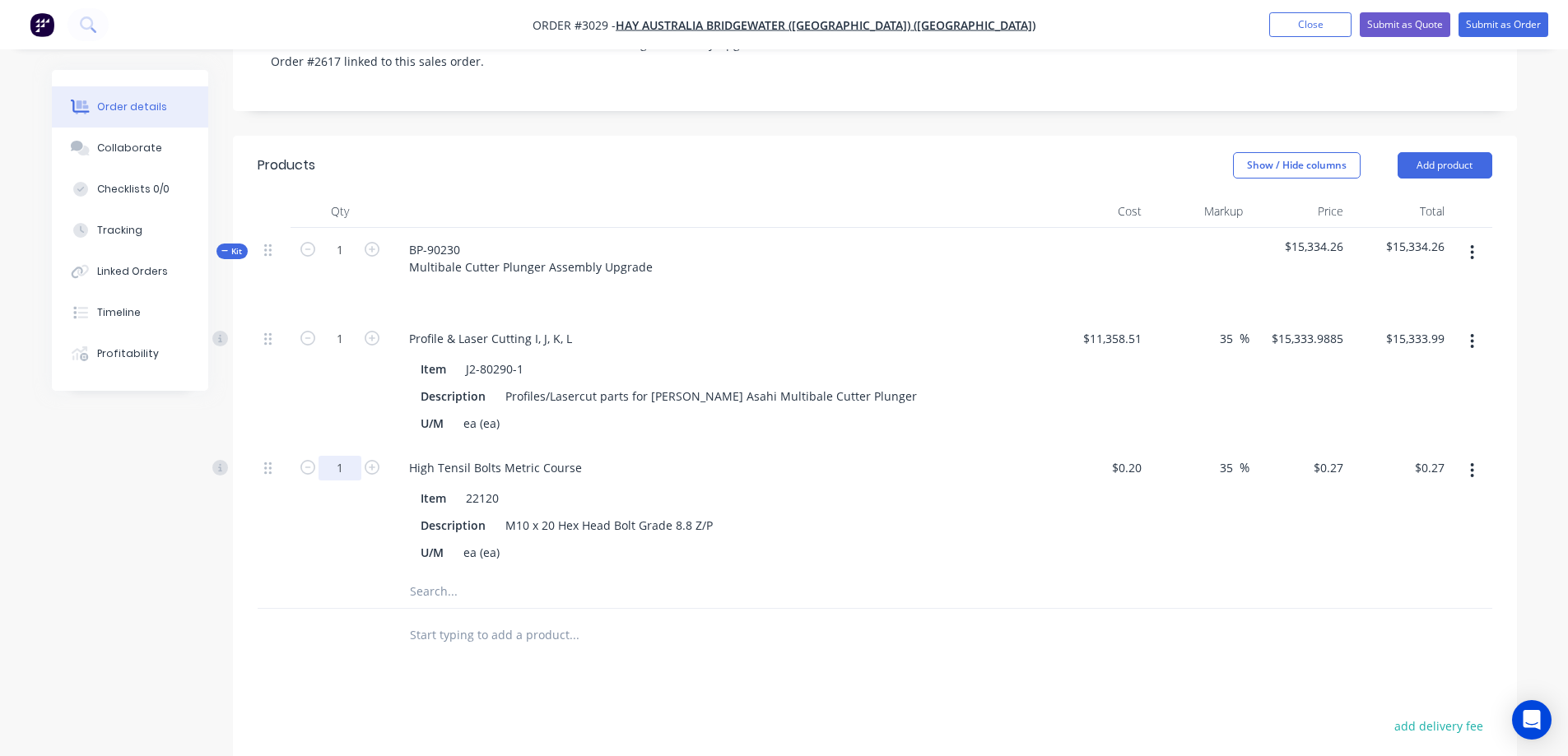
click at [353, 456] on input "1" at bounding box center [340, 468] width 42 height 25
type input "8"
type input "$2.16"
click at [463, 608] on div at bounding box center [686, 635] width 593 height 53
click at [463, 575] on input "text" at bounding box center [574, 591] width 329 height 33
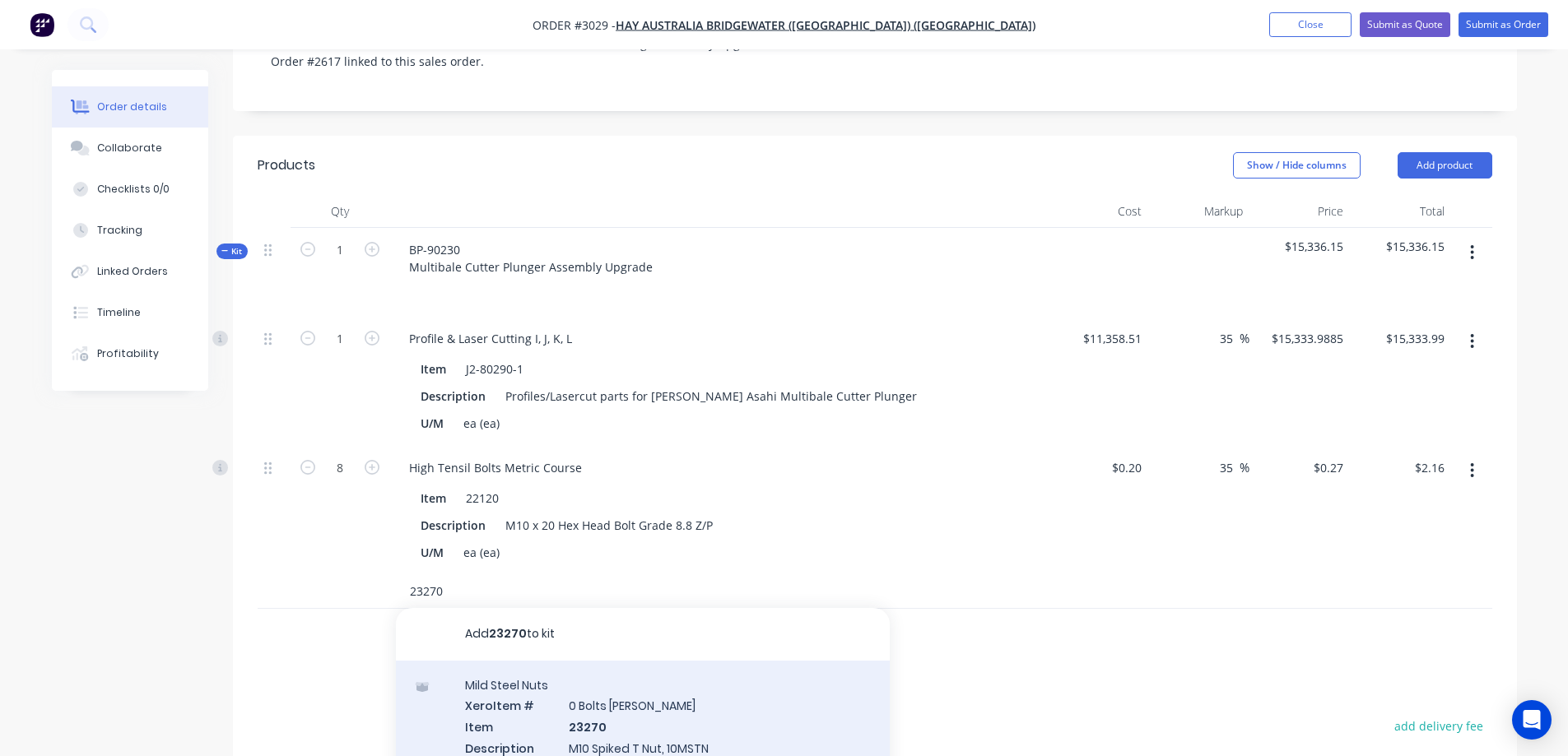
type input "23270"
click at [717, 669] on div "Mild Steel Nuts Xero Item # 0 Bolts Metric Galvanised Item 23270 Description M1…" at bounding box center [643, 757] width 494 height 193
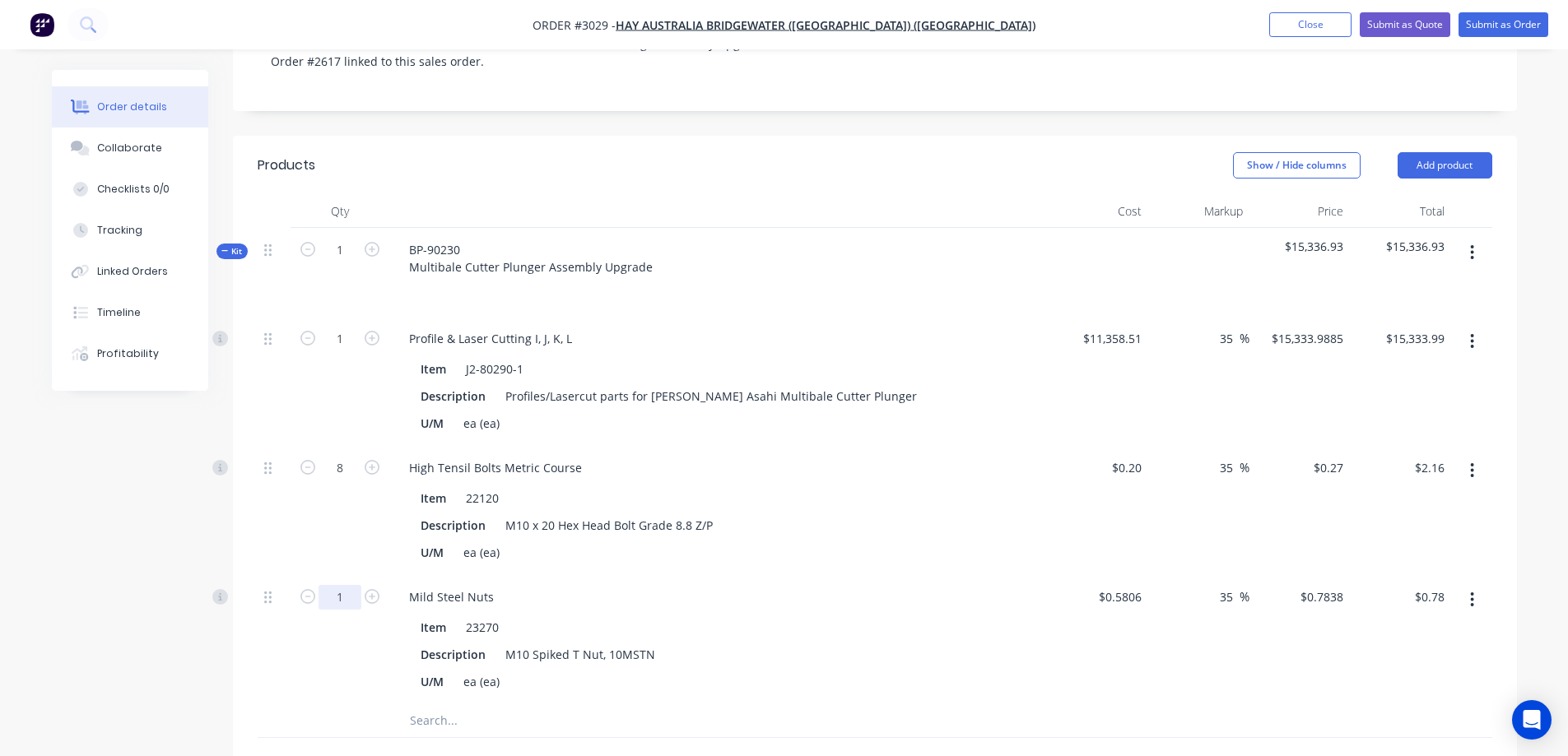
click at [349, 585] on input "1" at bounding box center [340, 596] width 42 height 25
type input "16"
type input "$12.54"
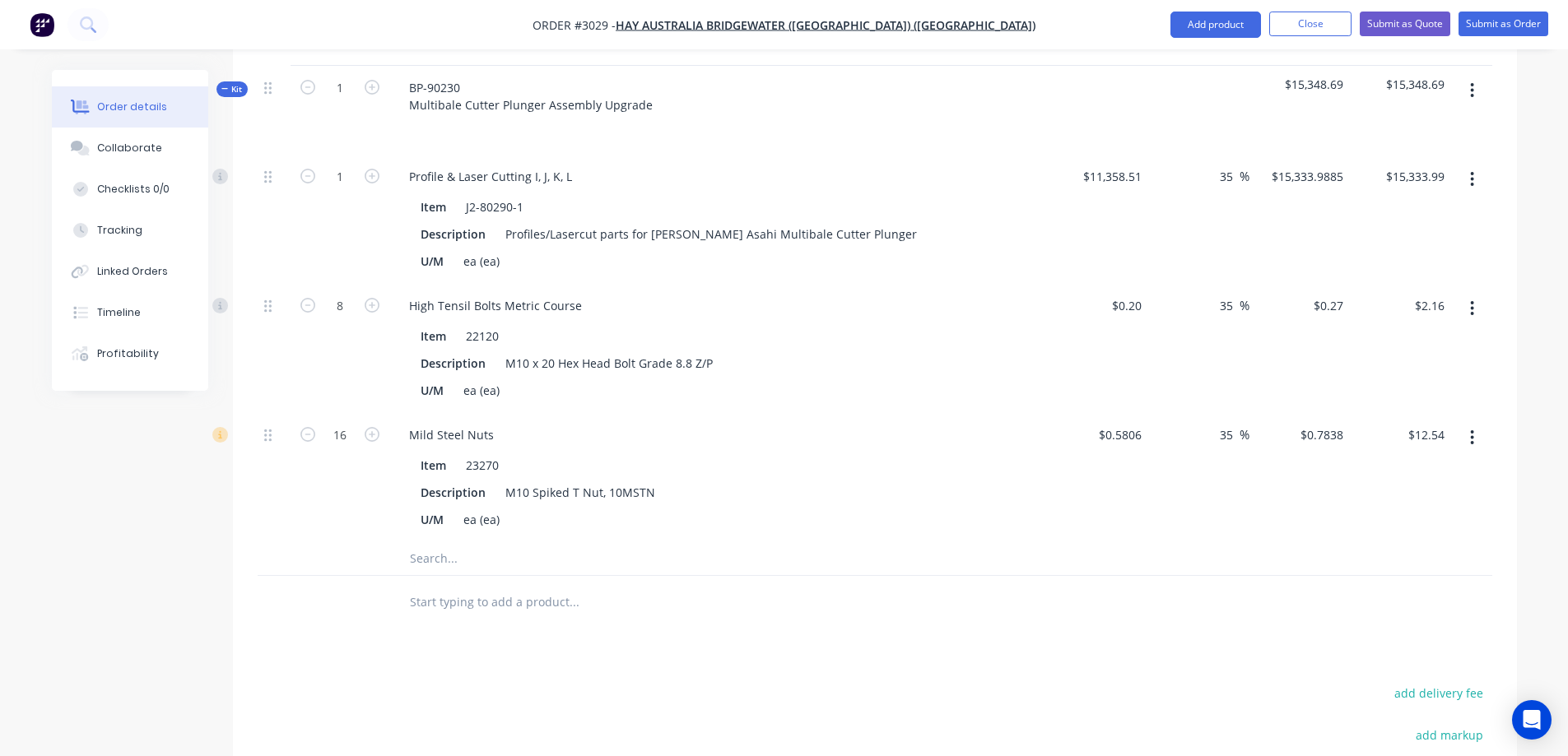
scroll to position [576, 0]
click at [477, 540] on input "text" at bounding box center [574, 556] width 329 height 33
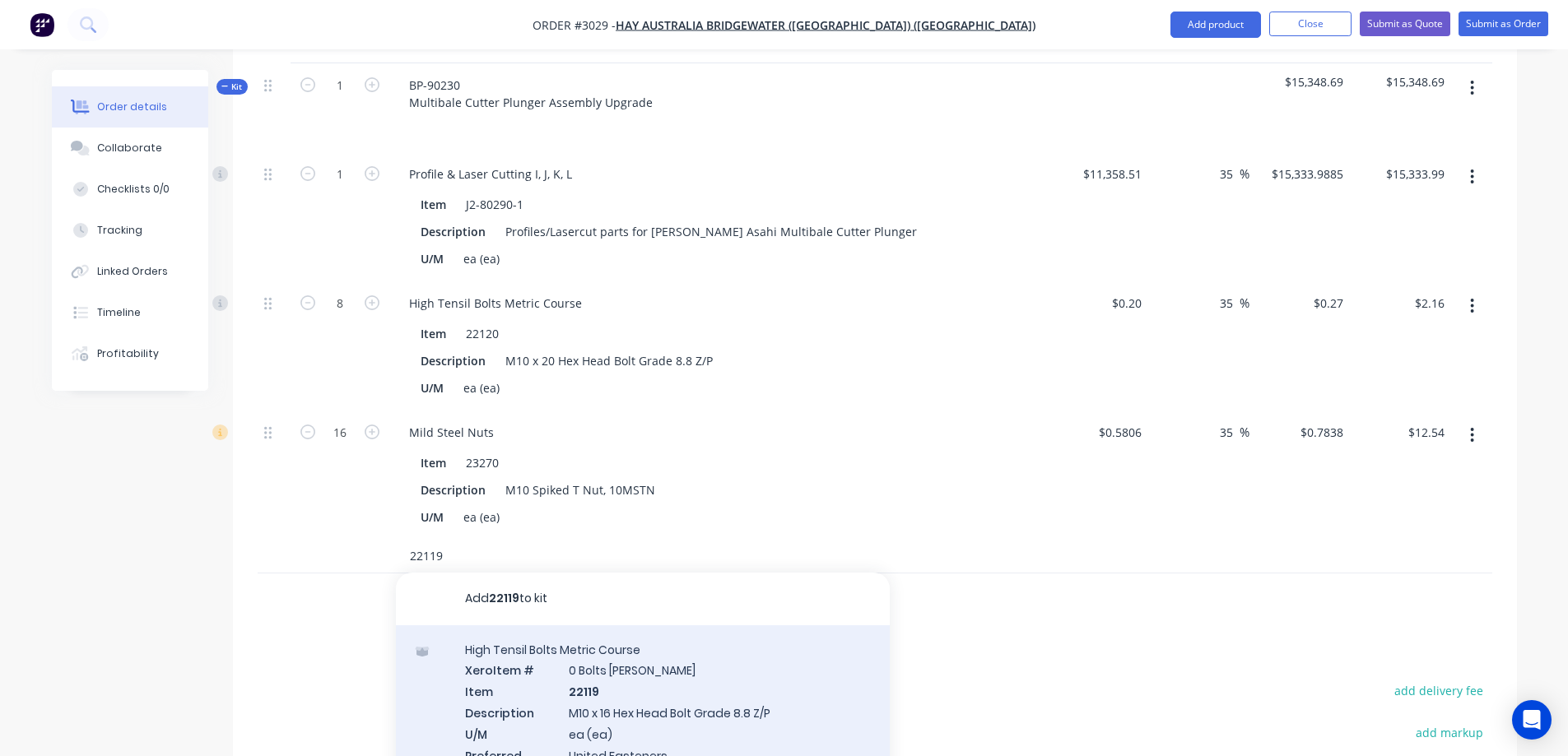
type input "22119"
click at [685, 639] on div "High Tensil Bolts Metric Course Xero Item # 0 Bolts Metric Galvanised Item 2211…" at bounding box center [643, 721] width 494 height 193
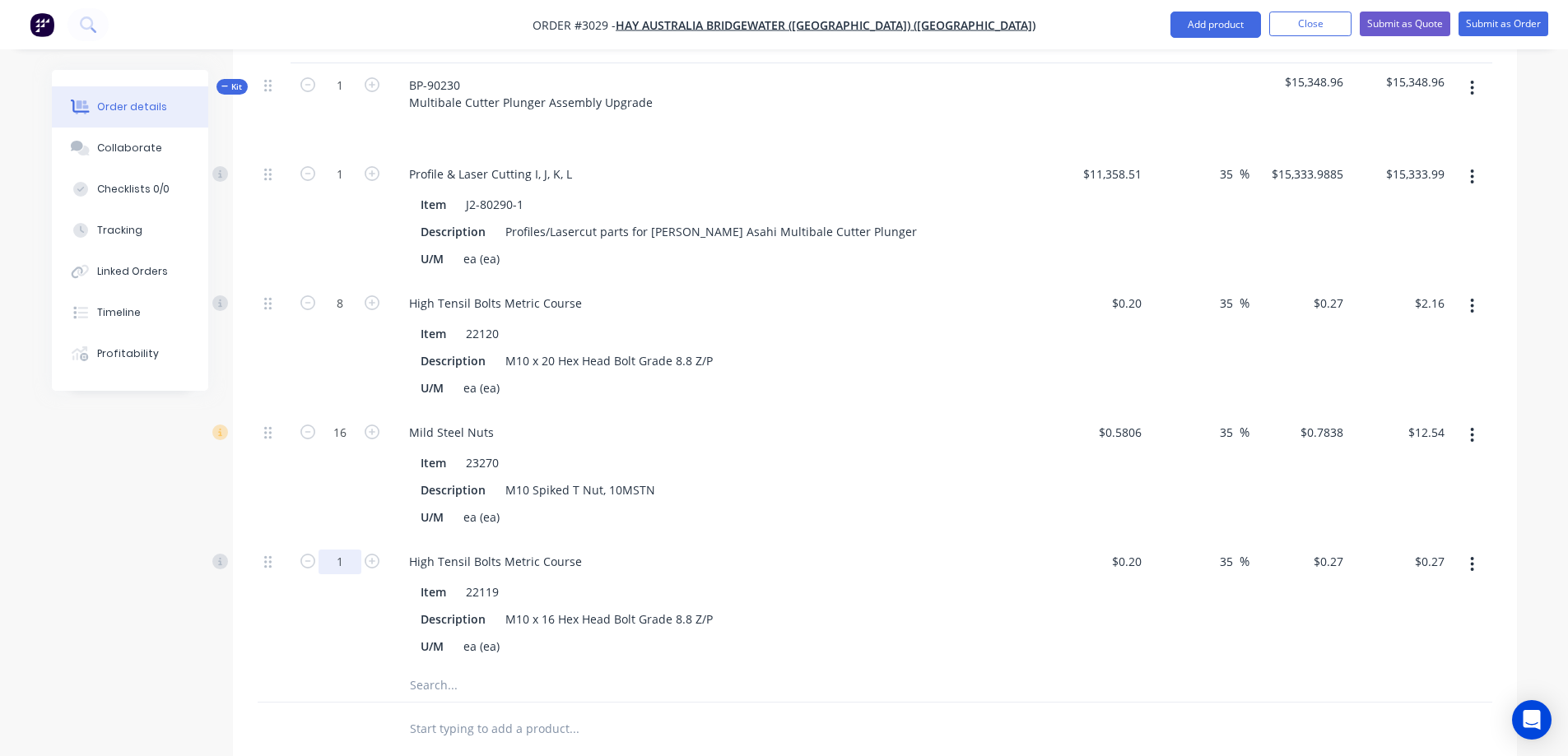
click at [348, 550] on input "1" at bounding box center [340, 562] width 42 height 25
type input "8"
type input "$2.16"
click at [474, 669] on input "text" at bounding box center [574, 685] width 329 height 33
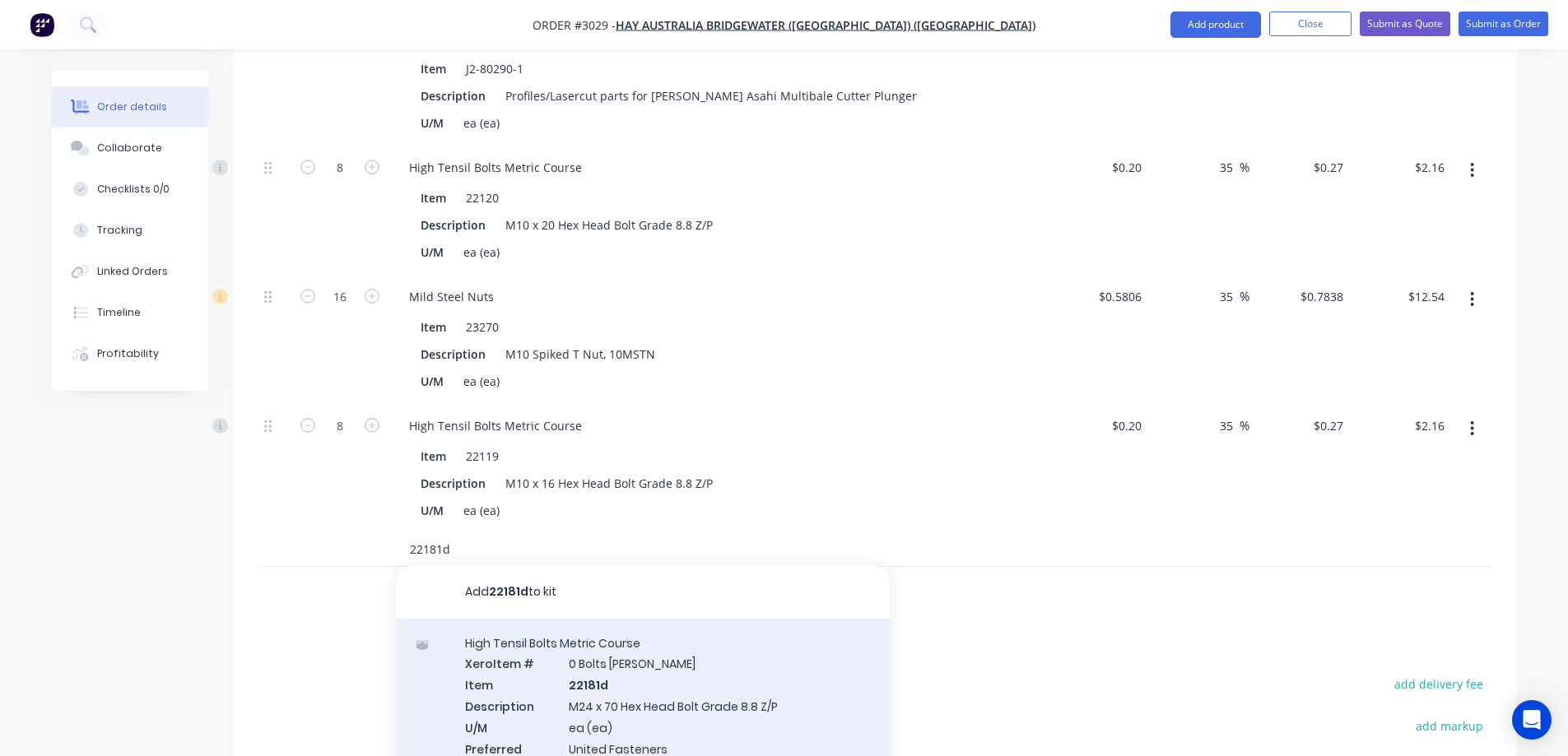
scroll to position [741, 0]
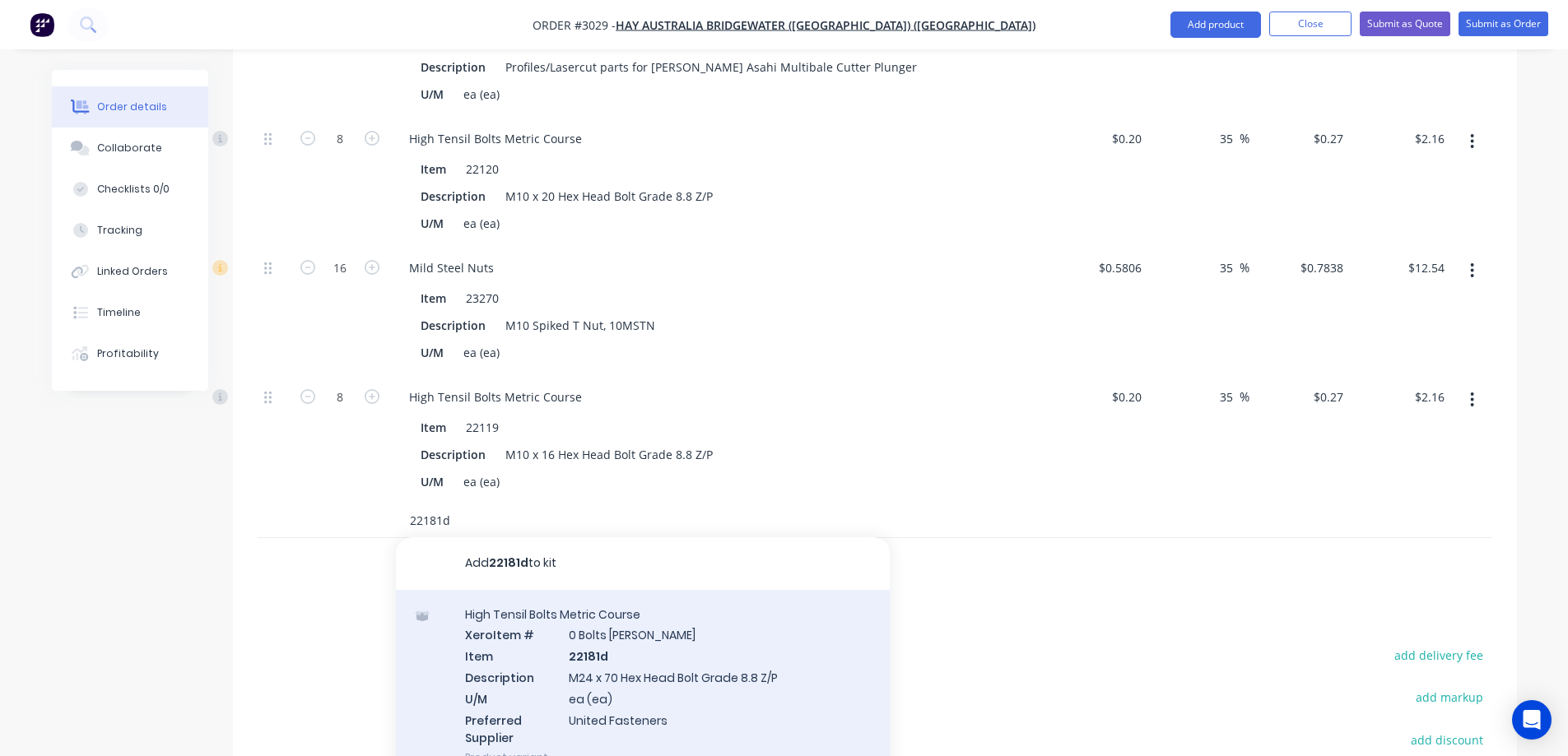
type input "22181d"
click at [689, 611] on div "High Tensil Bolts Metric Course Xero Item # 0 Bolts Metric Galvanised Item 2218…" at bounding box center [643, 686] width 494 height 193
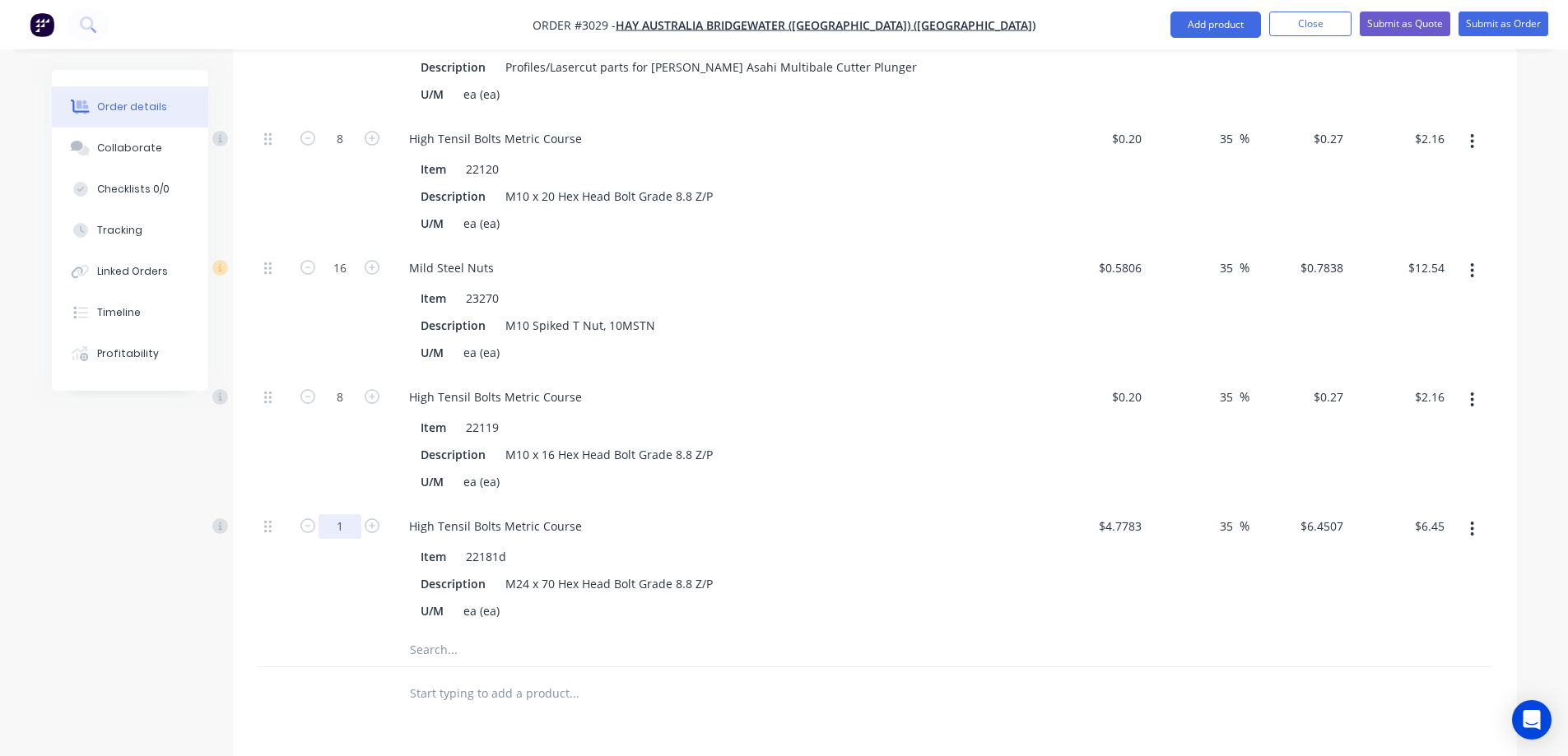
click at [351, 514] on input "1" at bounding box center [340, 526] width 42 height 25
type input "12"
type input "$77.41"
click at [446, 634] on input "text" at bounding box center [574, 650] width 329 height 33
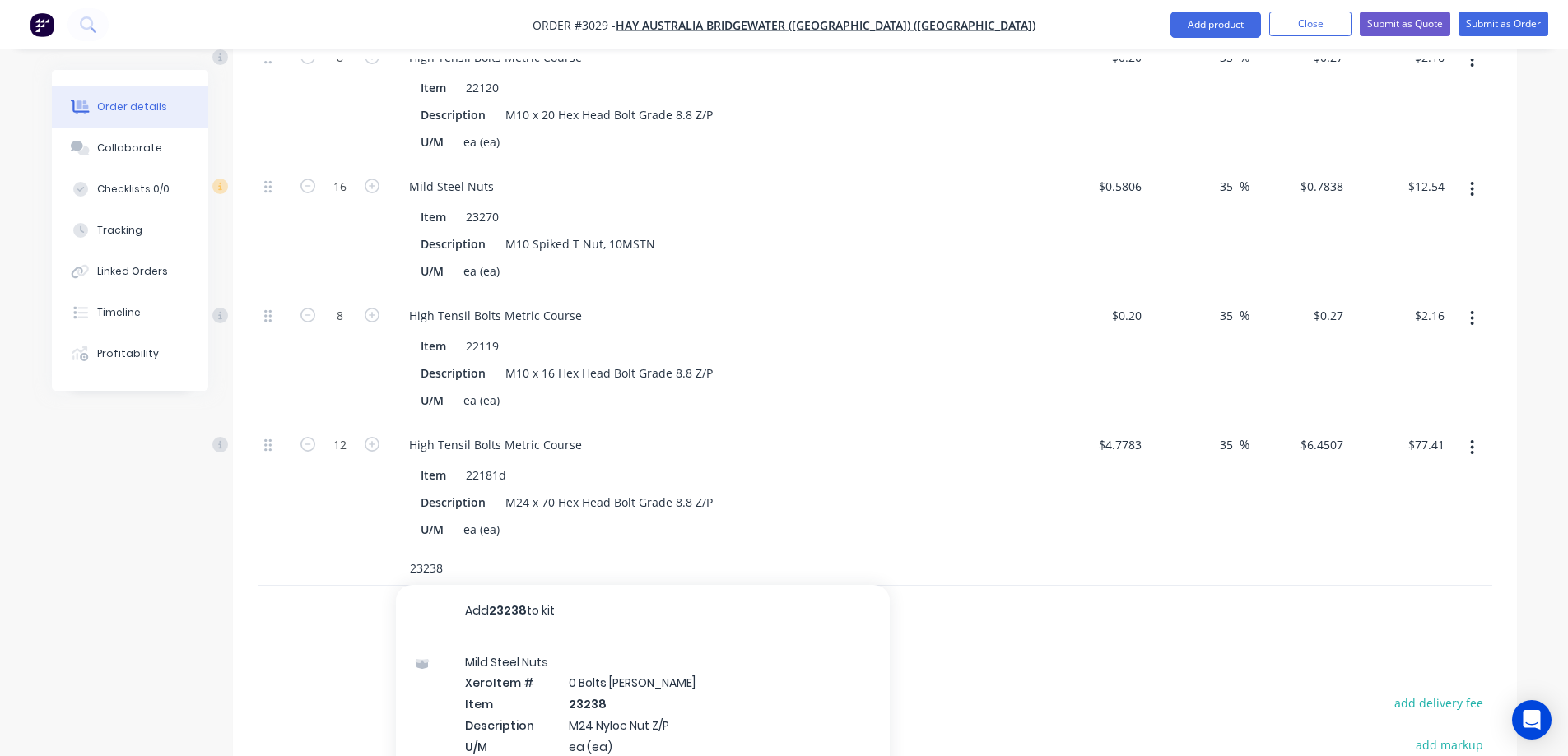
scroll to position [904, 0]
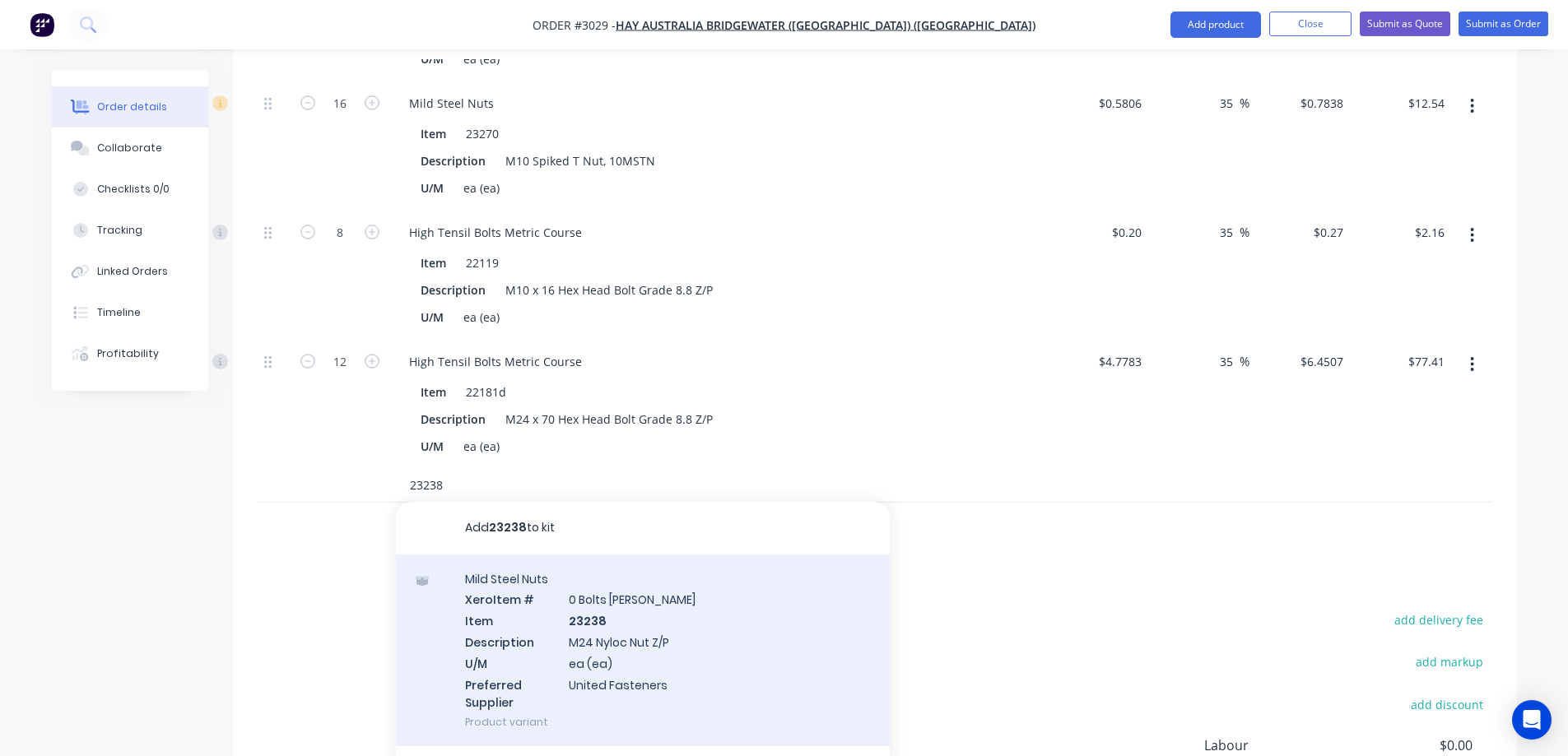
type input "23238"
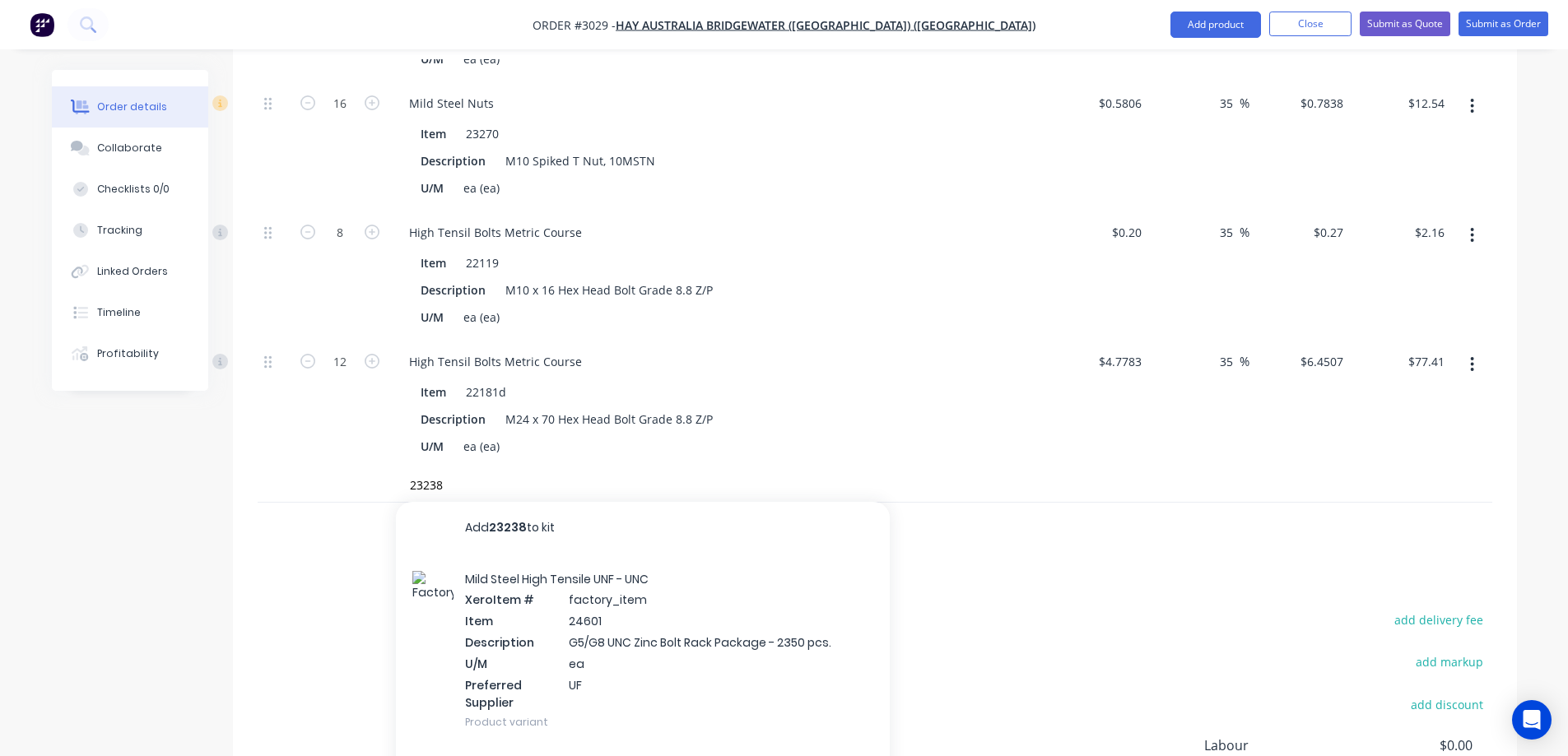
click at [698, 566] on div "Mild Steel High Tensile UNF - UNC Xero Item # factory_item Item 24601 Descripti…" at bounding box center [643, 650] width 494 height 193
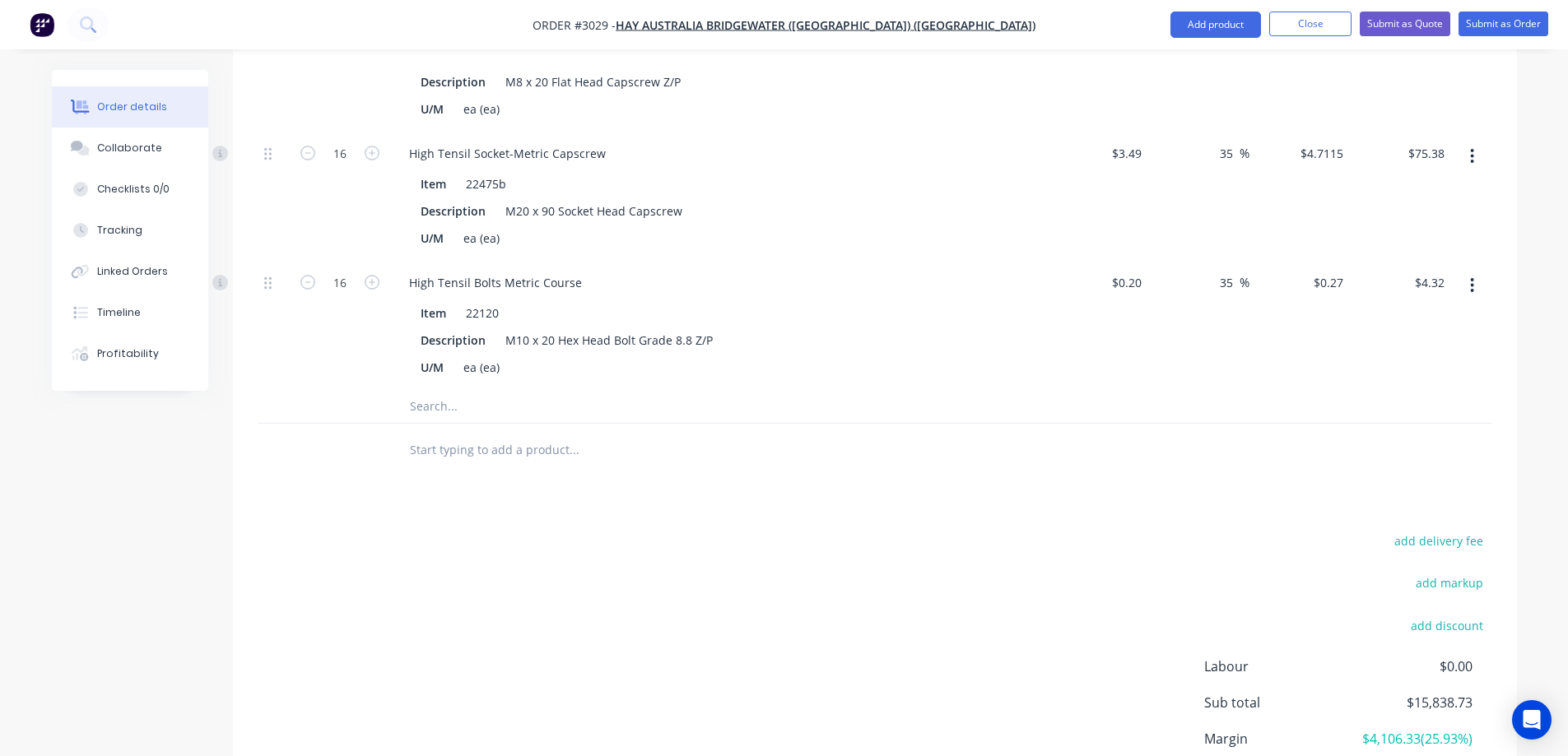
scroll to position [2218, 0]
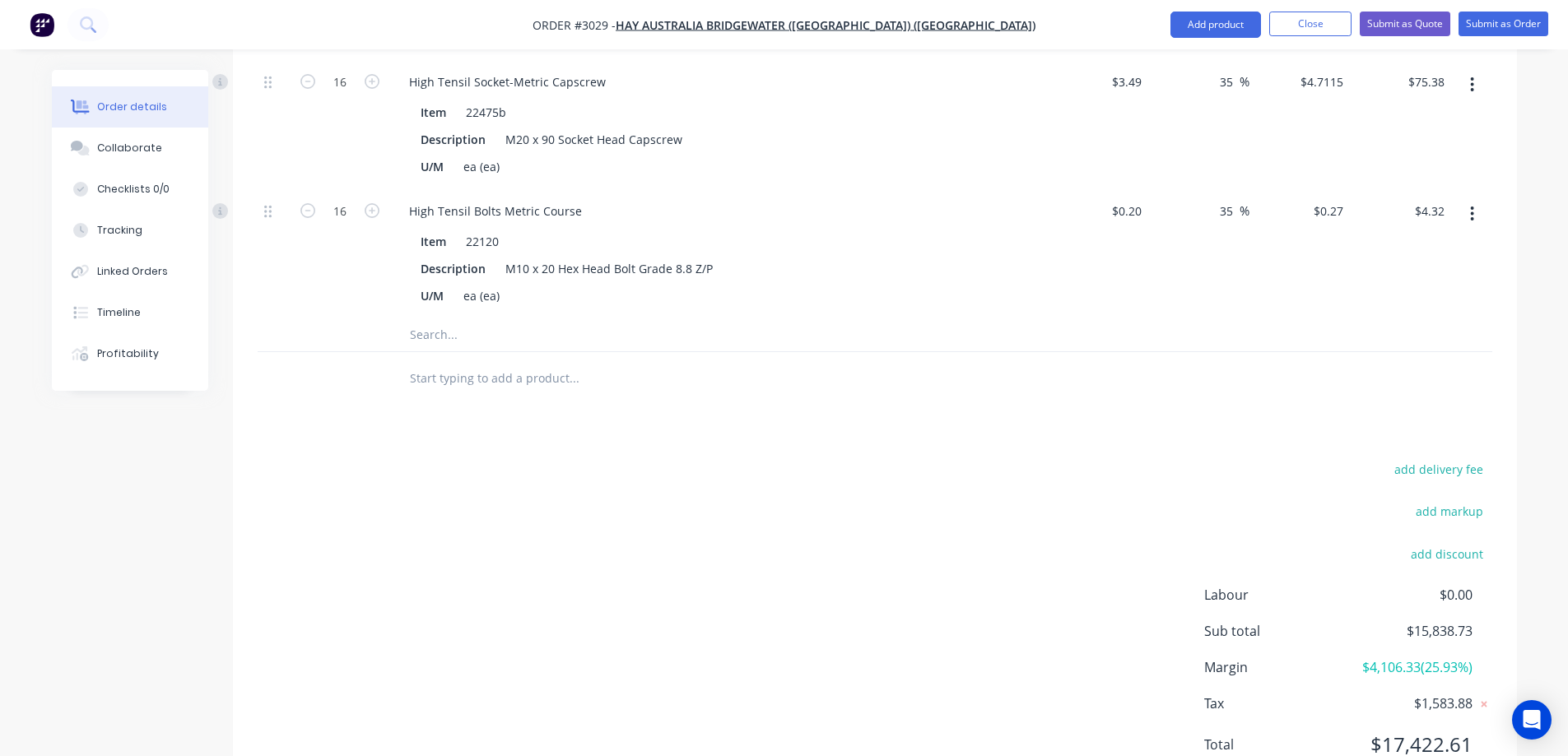
click at [450, 318] on input "text" at bounding box center [574, 334] width 329 height 33
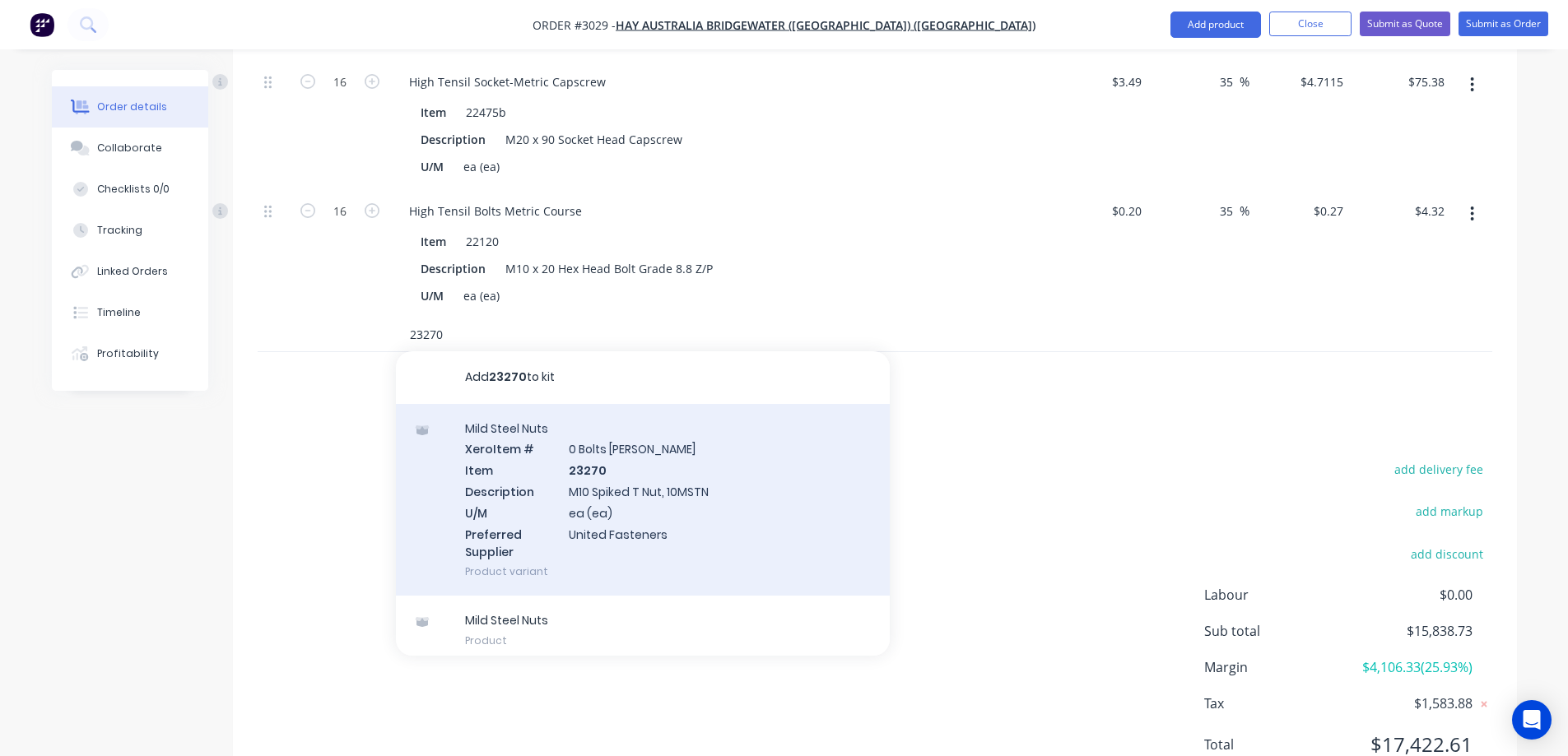
type input "23270"
click at [684, 439] on div "Mild Steel Nuts Xero Item # 0 Bolts Metric Galvanised Item 23270 Description M1…" at bounding box center [643, 500] width 494 height 193
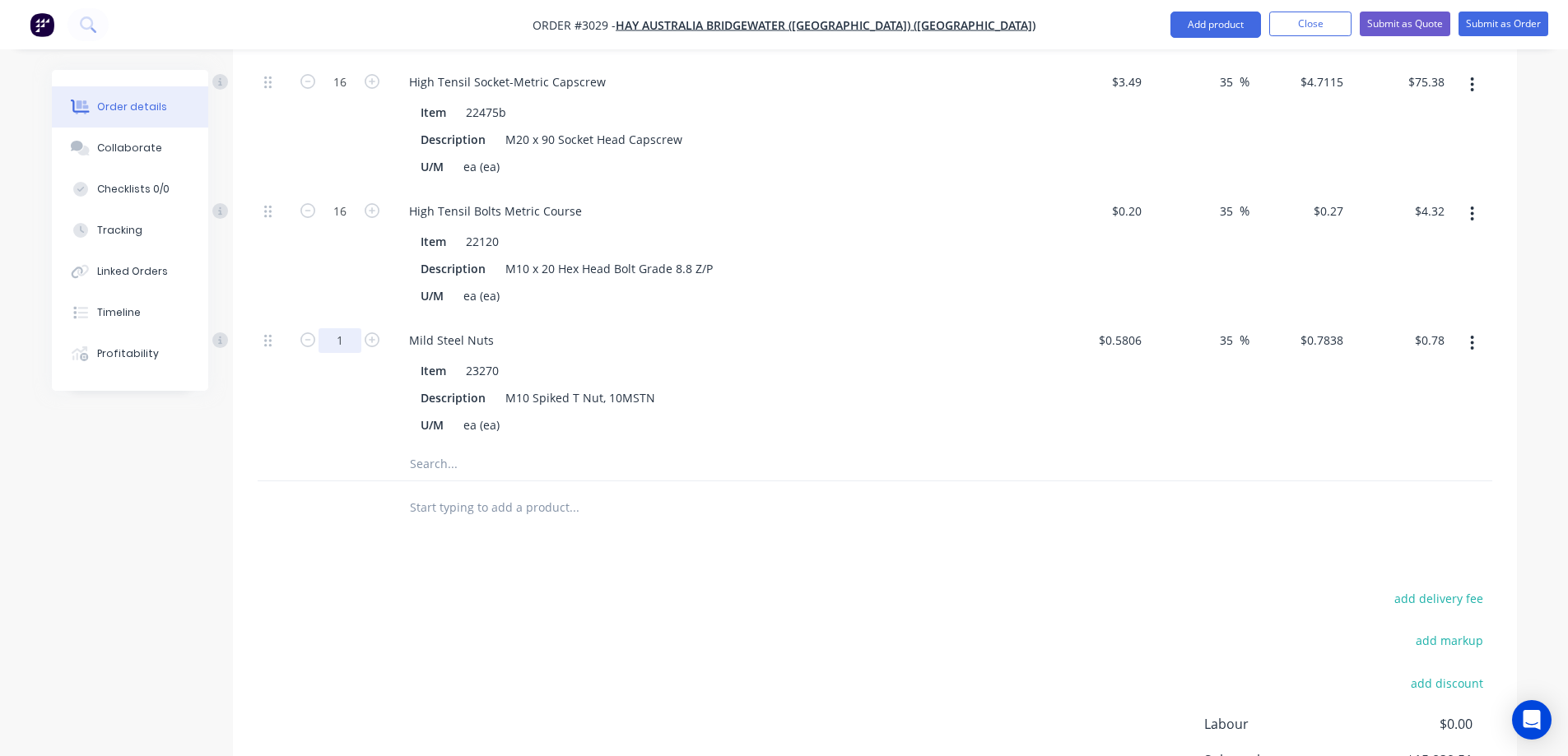
click at [337, 328] on input "1" at bounding box center [340, 340] width 42 height 25
type input "16"
type input "$12.54"
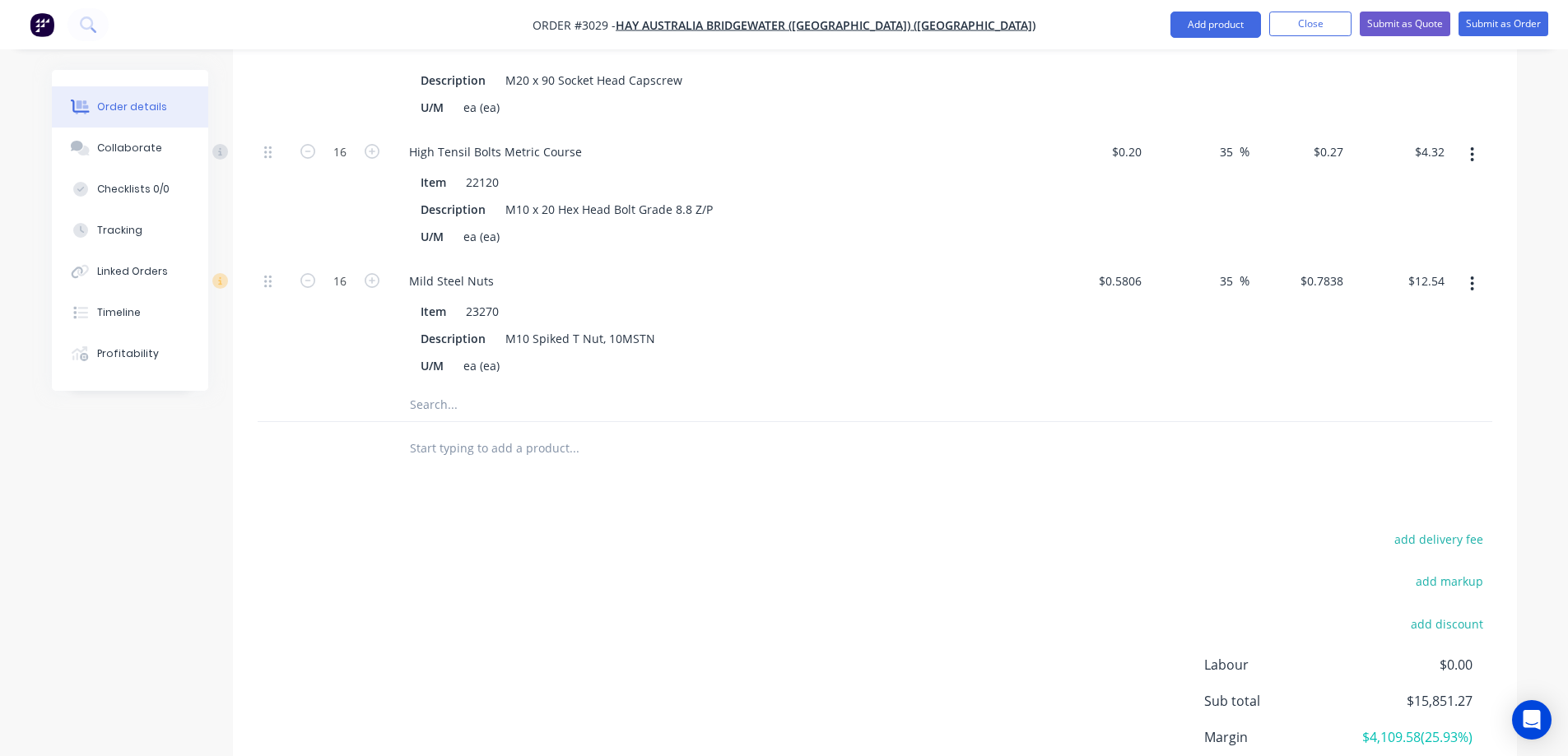
scroll to position [2347, 0]
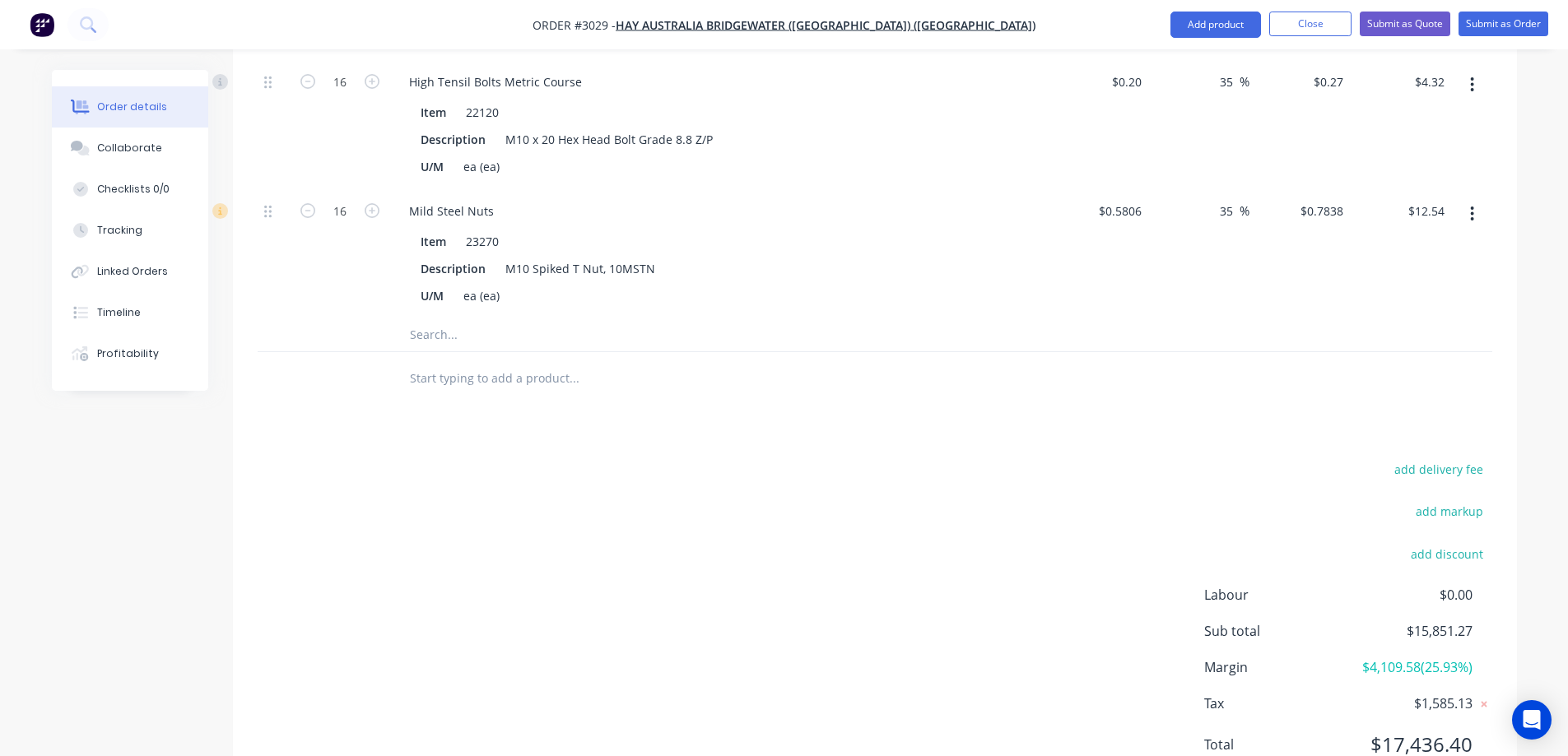
click at [444, 318] on input "text" at bounding box center [574, 334] width 329 height 33
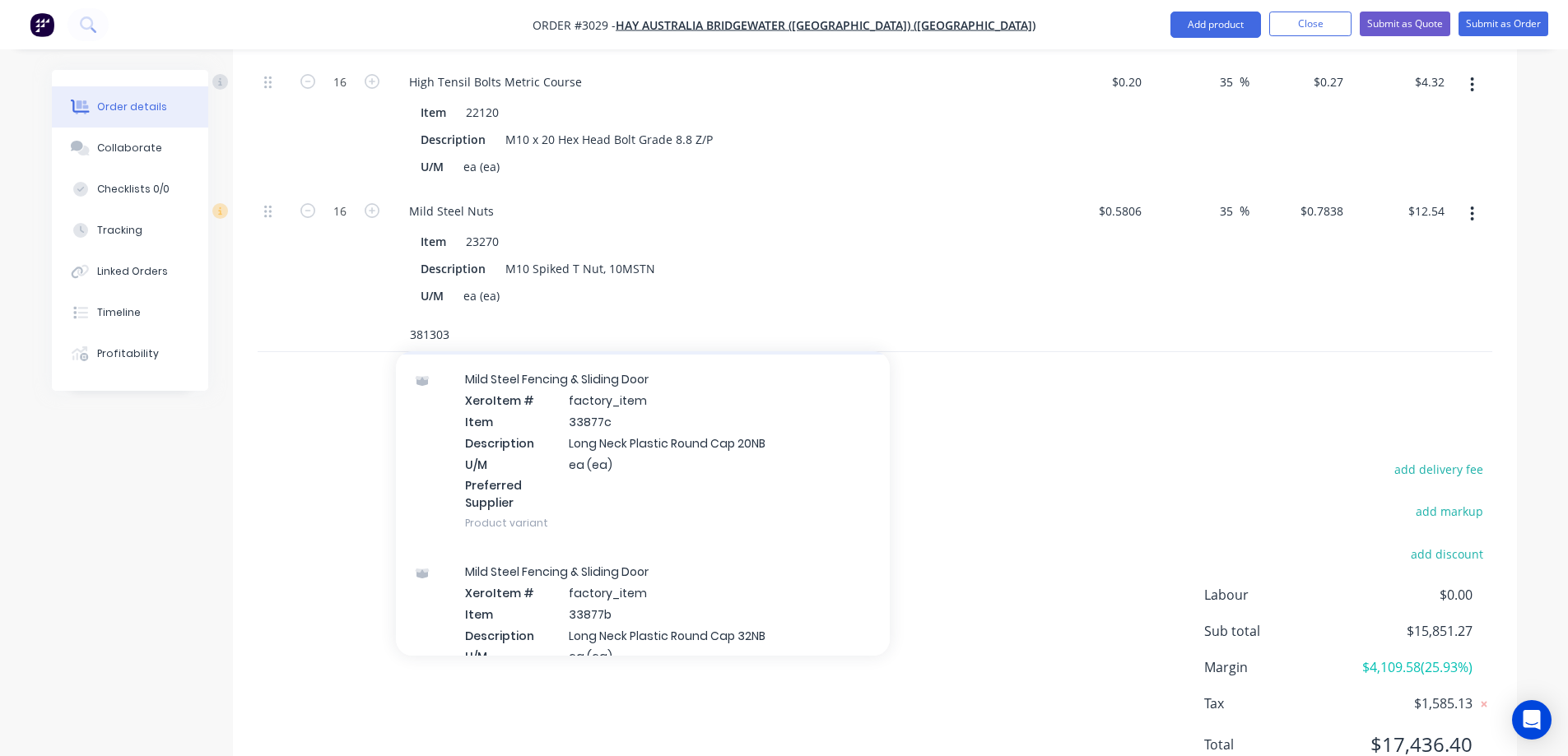
scroll to position [247, 0]
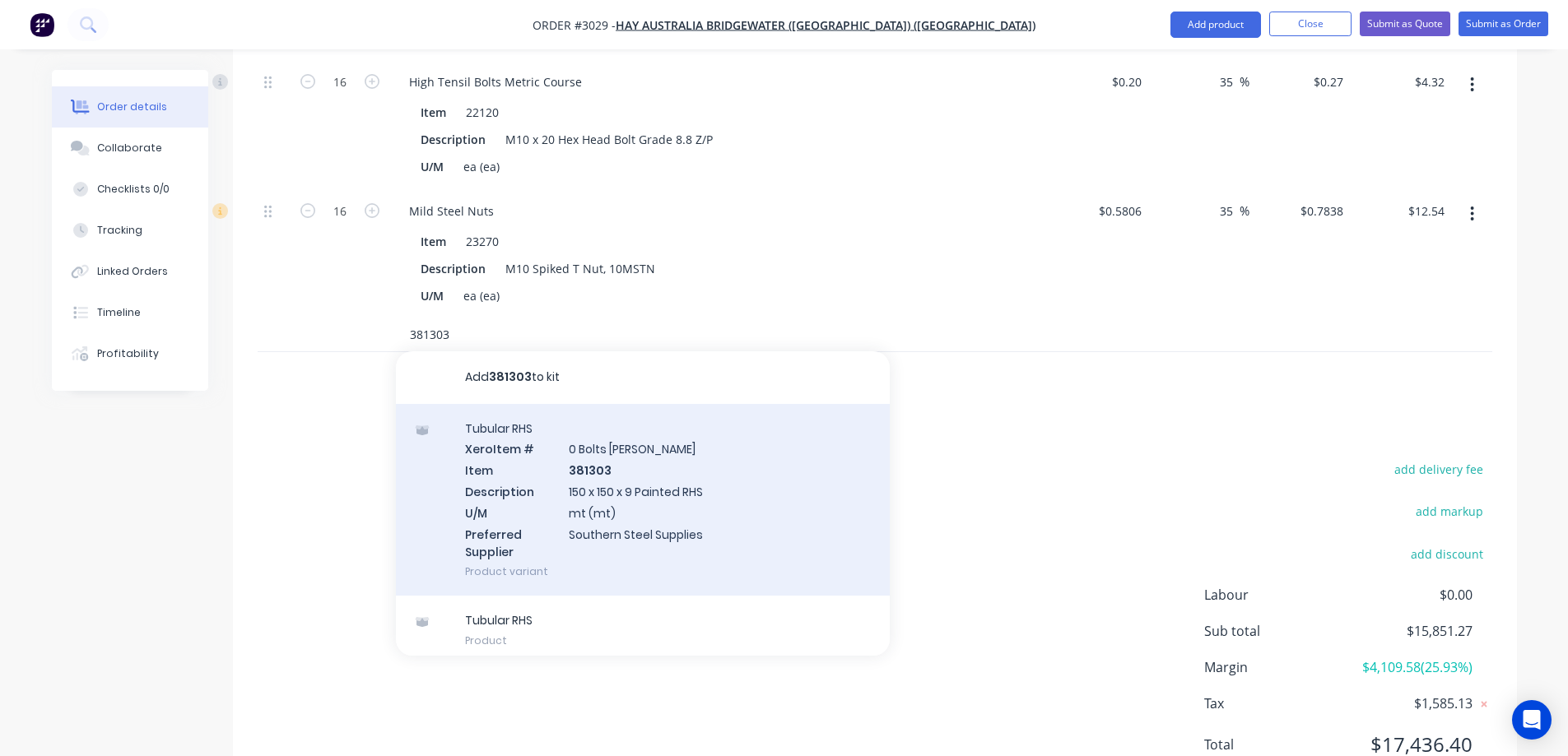
type input "381303"
click at [664, 445] on div "Tubular RHS Xero Item # 0 Bolts Metric Galvanised Item 381303 Description 150 x…" at bounding box center [643, 500] width 494 height 193
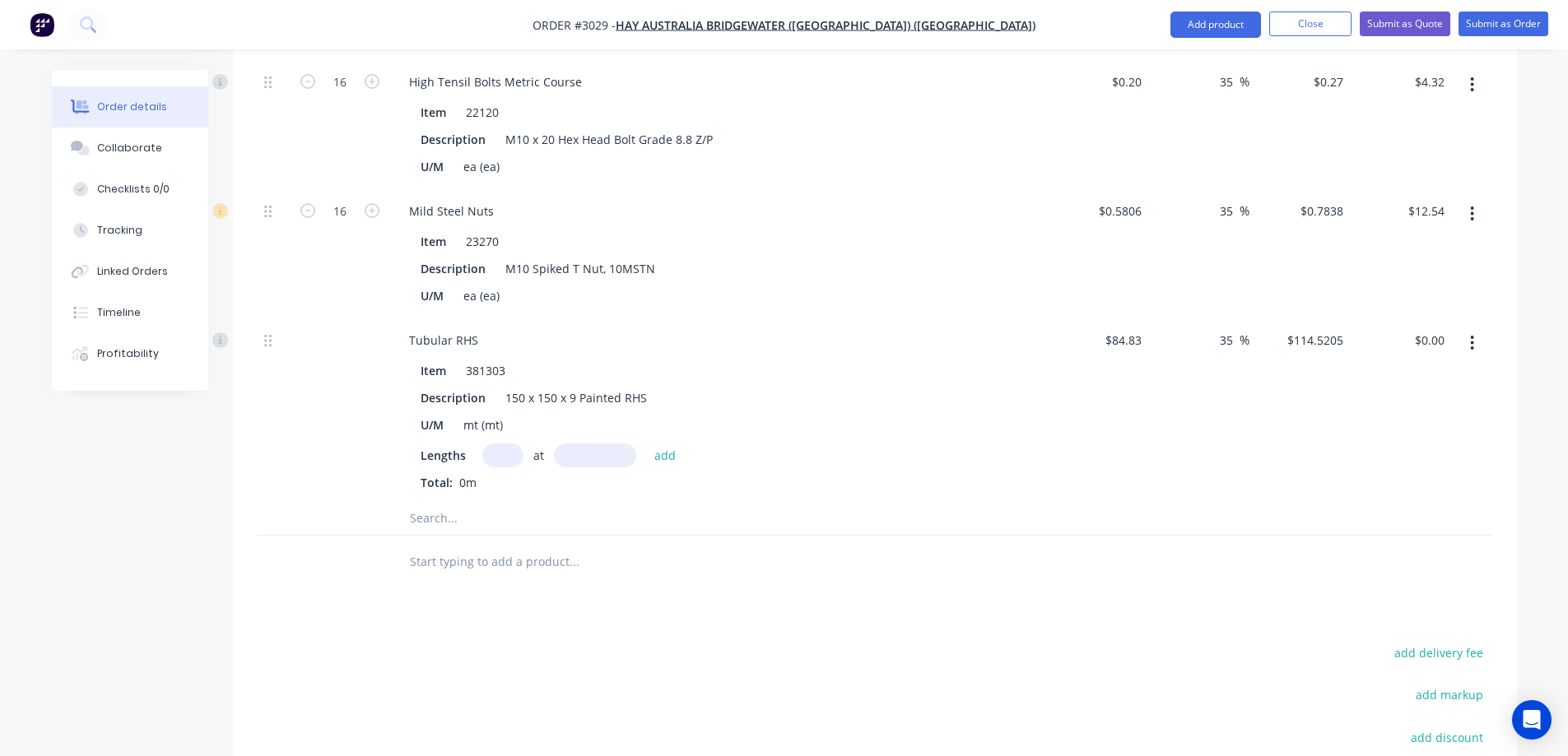
click at [501, 444] on input "text" at bounding box center [503, 456] width 41 height 24
type input "1"
type input "305mm"
click at [660, 444] on button "add" at bounding box center [666, 455] width 39 height 22
type input "$34.93"
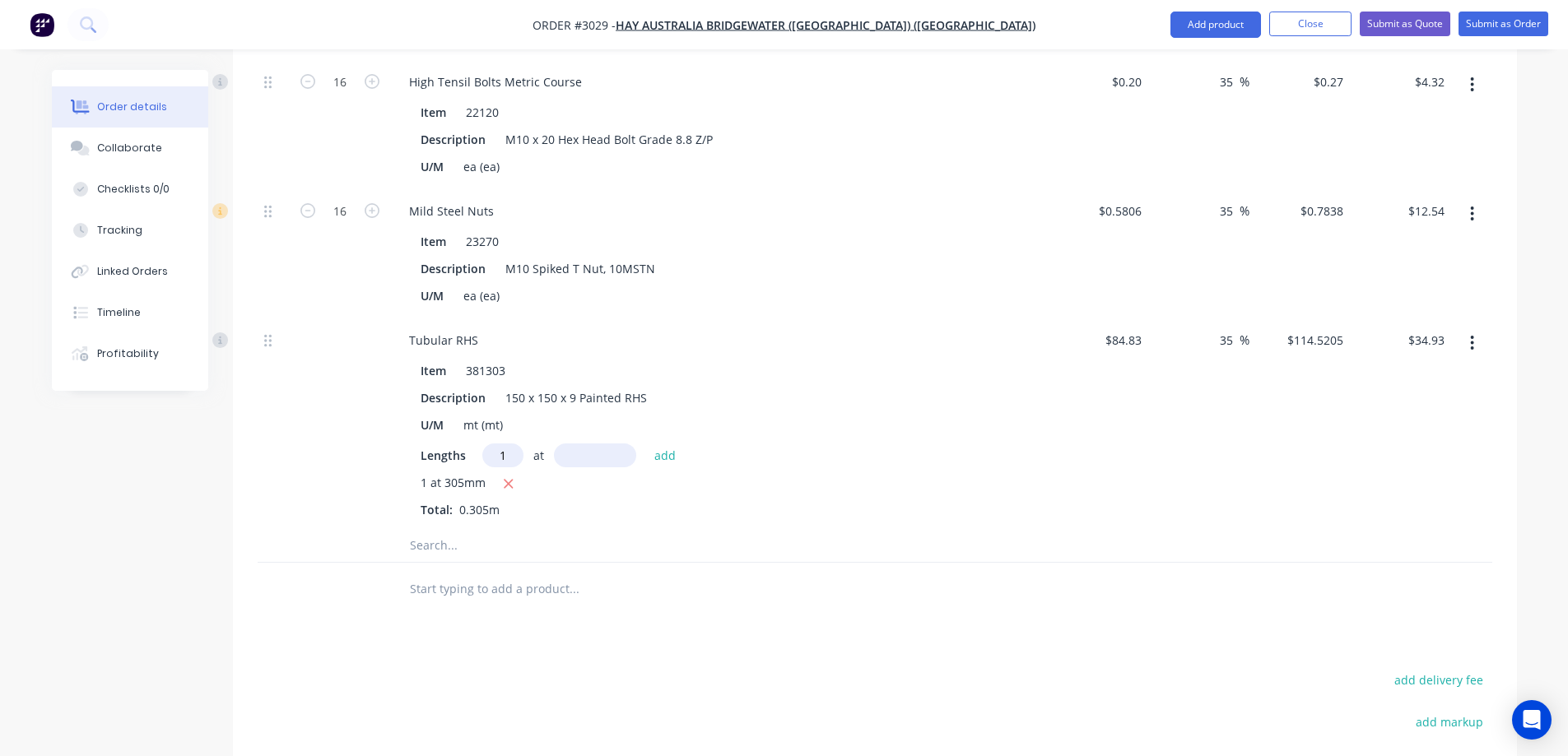
type input "1"
type input "3232mm"
click at [666, 444] on button "add" at bounding box center [666, 455] width 39 height 22
type input "$405.06"
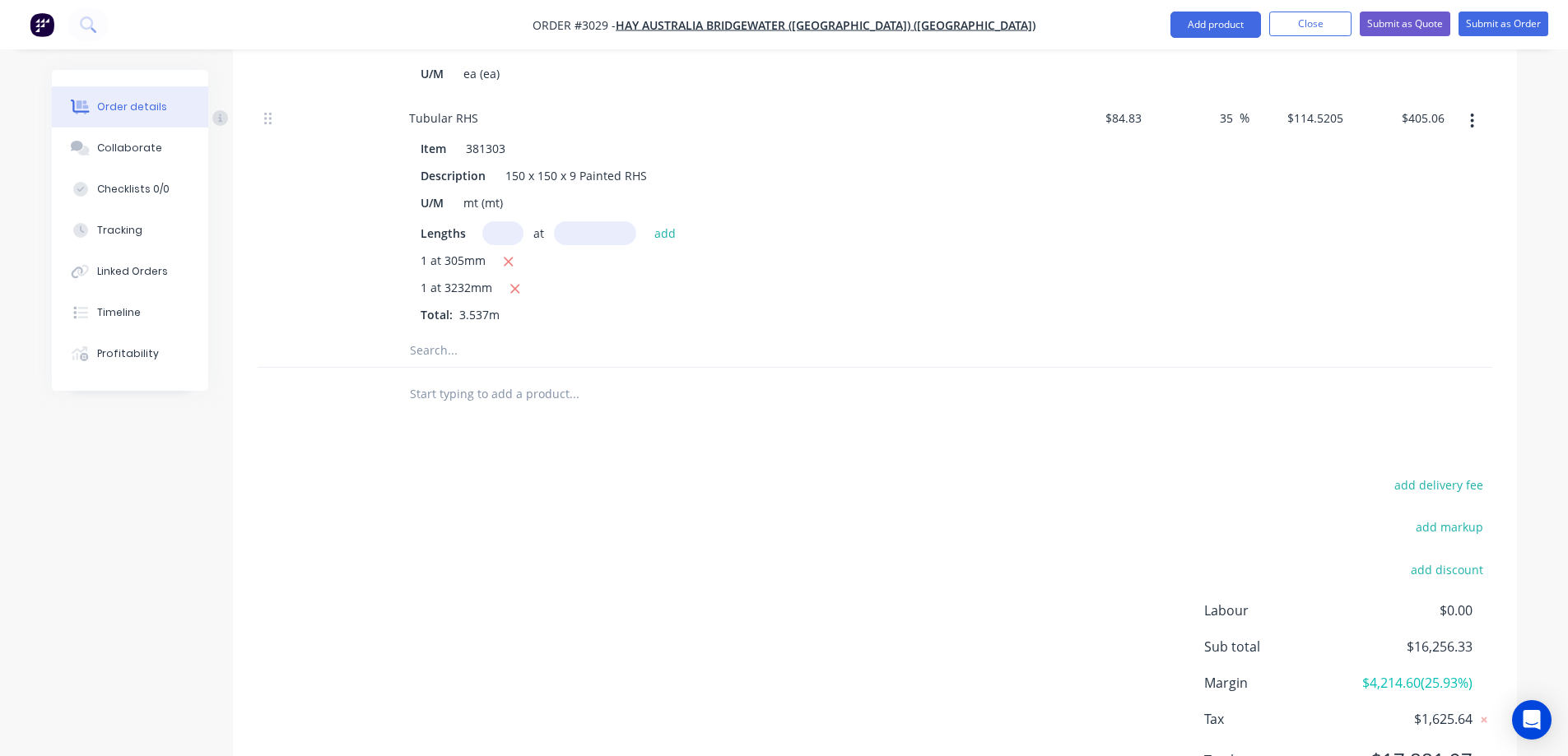
scroll to position [2584, 0]
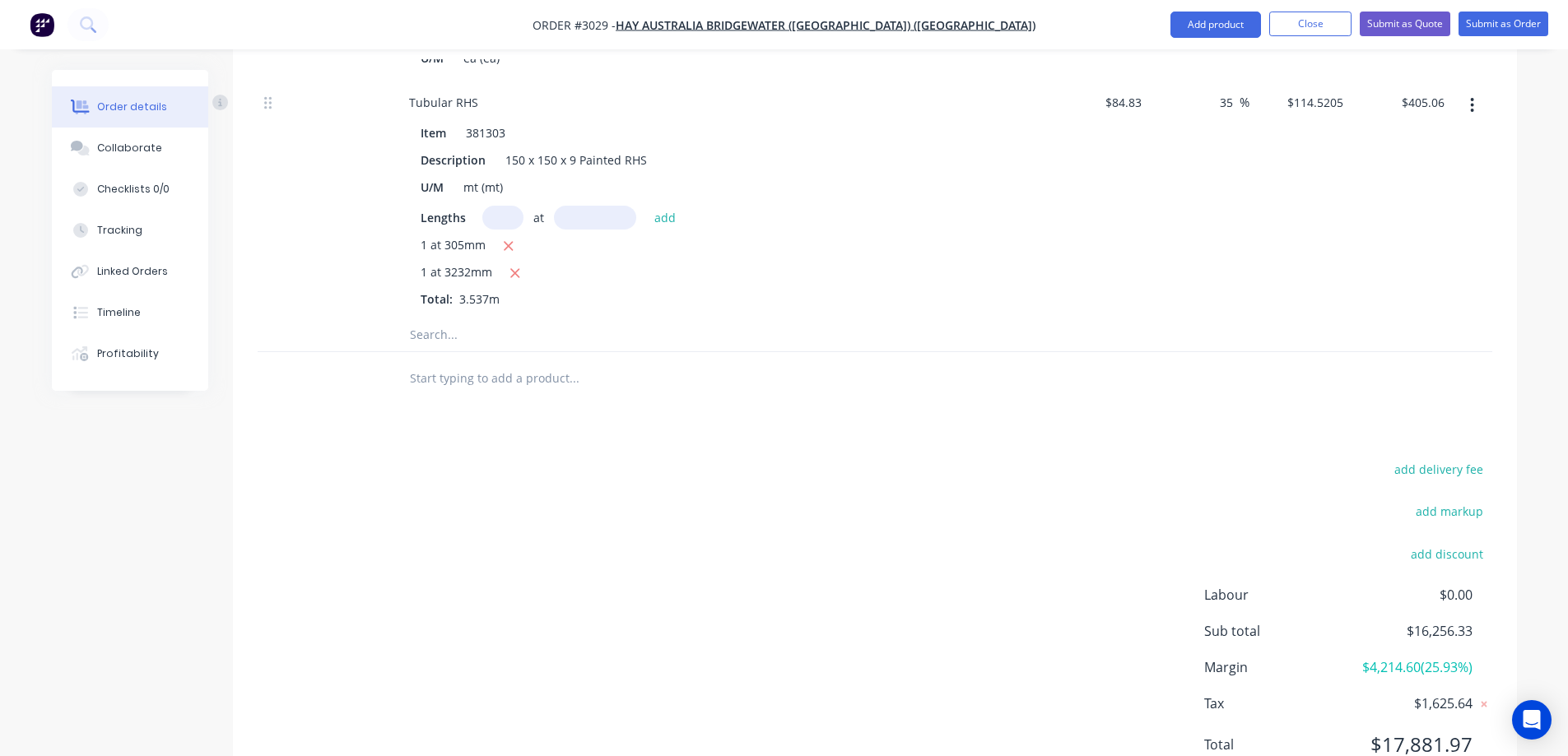
click at [469, 318] on input "text" at bounding box center [574, 334] width 329 height 33
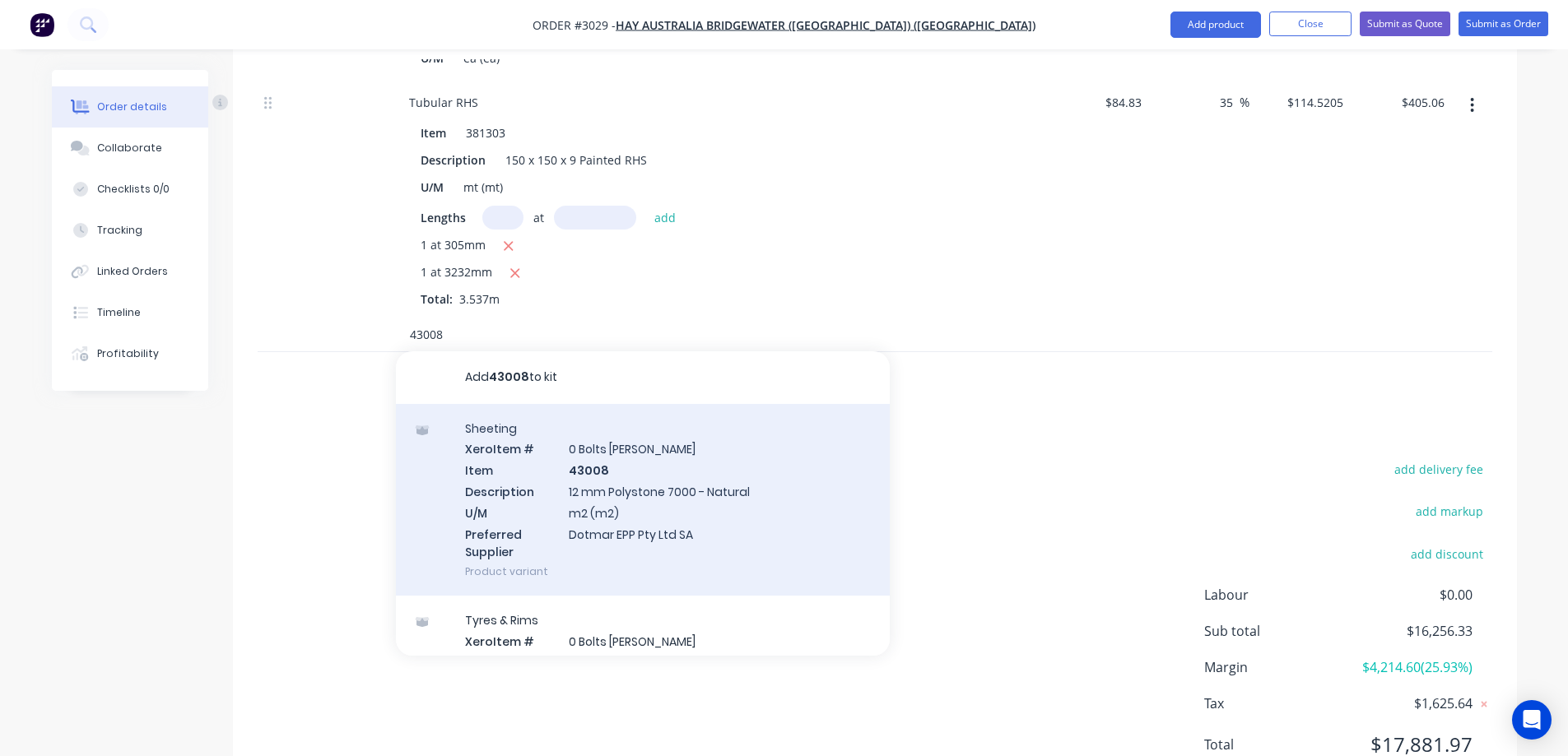
type input "43008"
click at [648, 445] on div "Sheeting Xero Item # 0 Bolts Metric Galvanised Item 43008 Description 12 mm Pol…" at bounding box center [643, 500] width 494 height 193
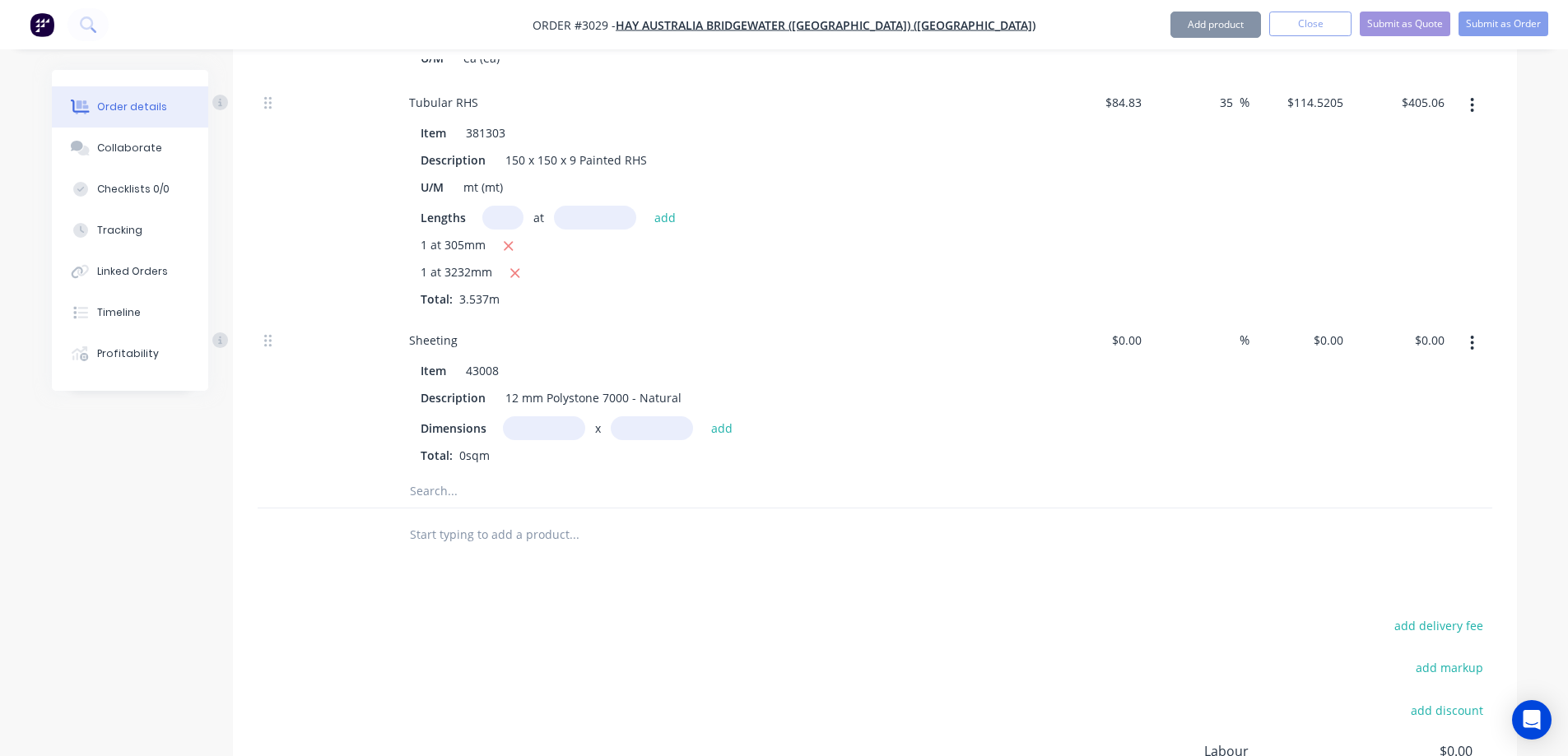
type input "$197.11"
type input "35"
type input "$266.0985"
click at [559, 417] on input "text" at bounding box center [543, 428] width 82 height 24
type input "0.1m"
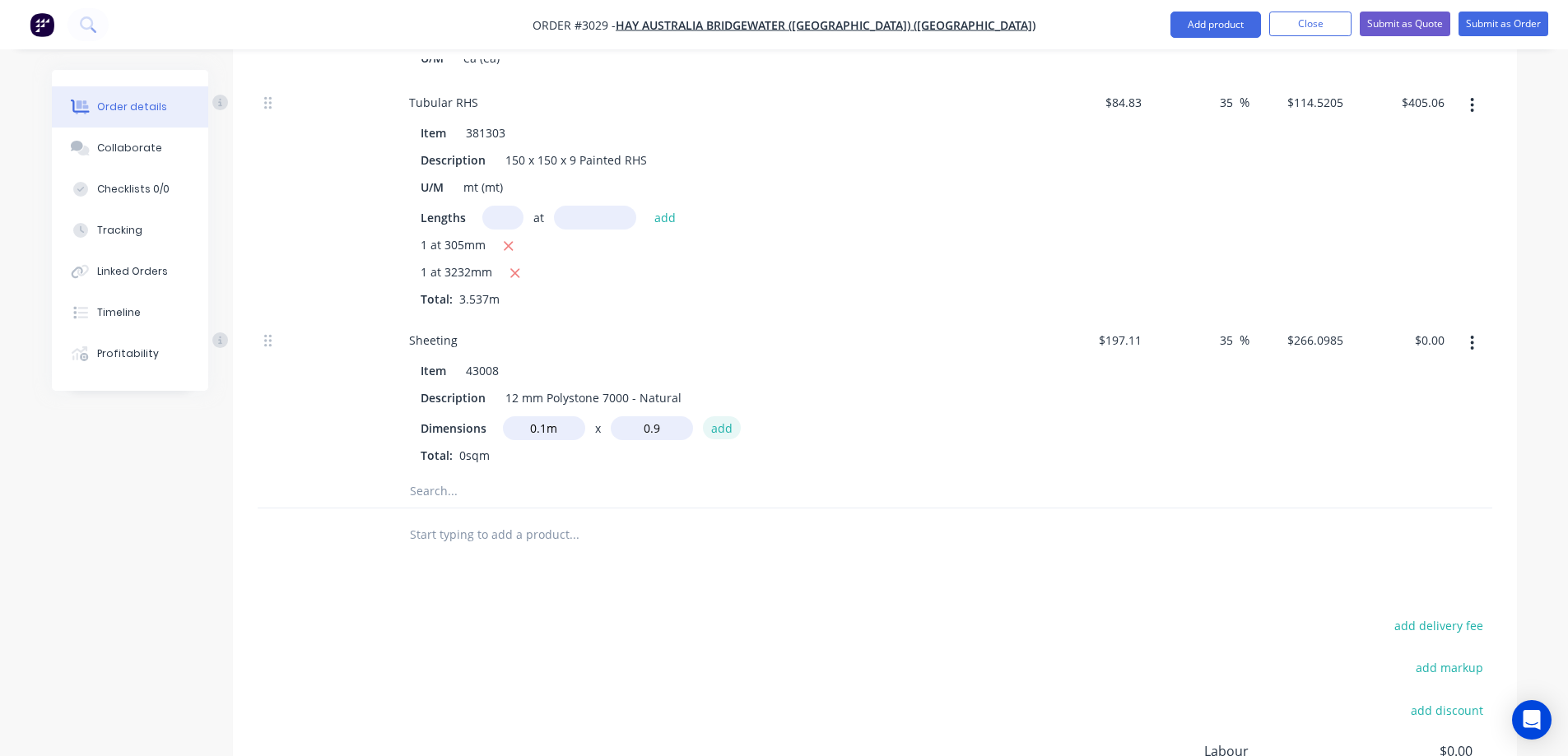
type input "0.9m"
click at [726, 417] on button "add" at bounding box center [722, 428] width 39 height 22
type input "$23.95"
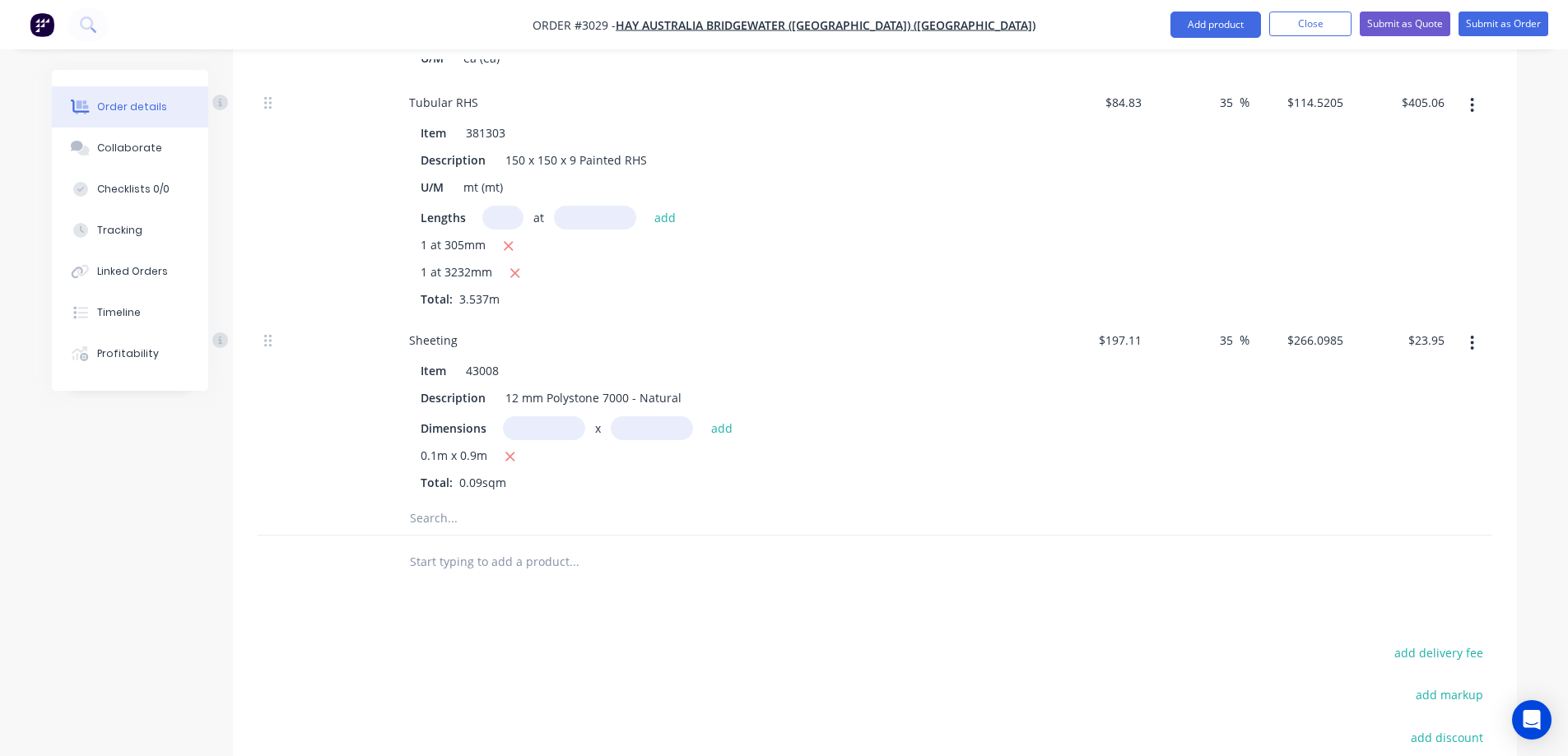
scroll to position [2667, 0]
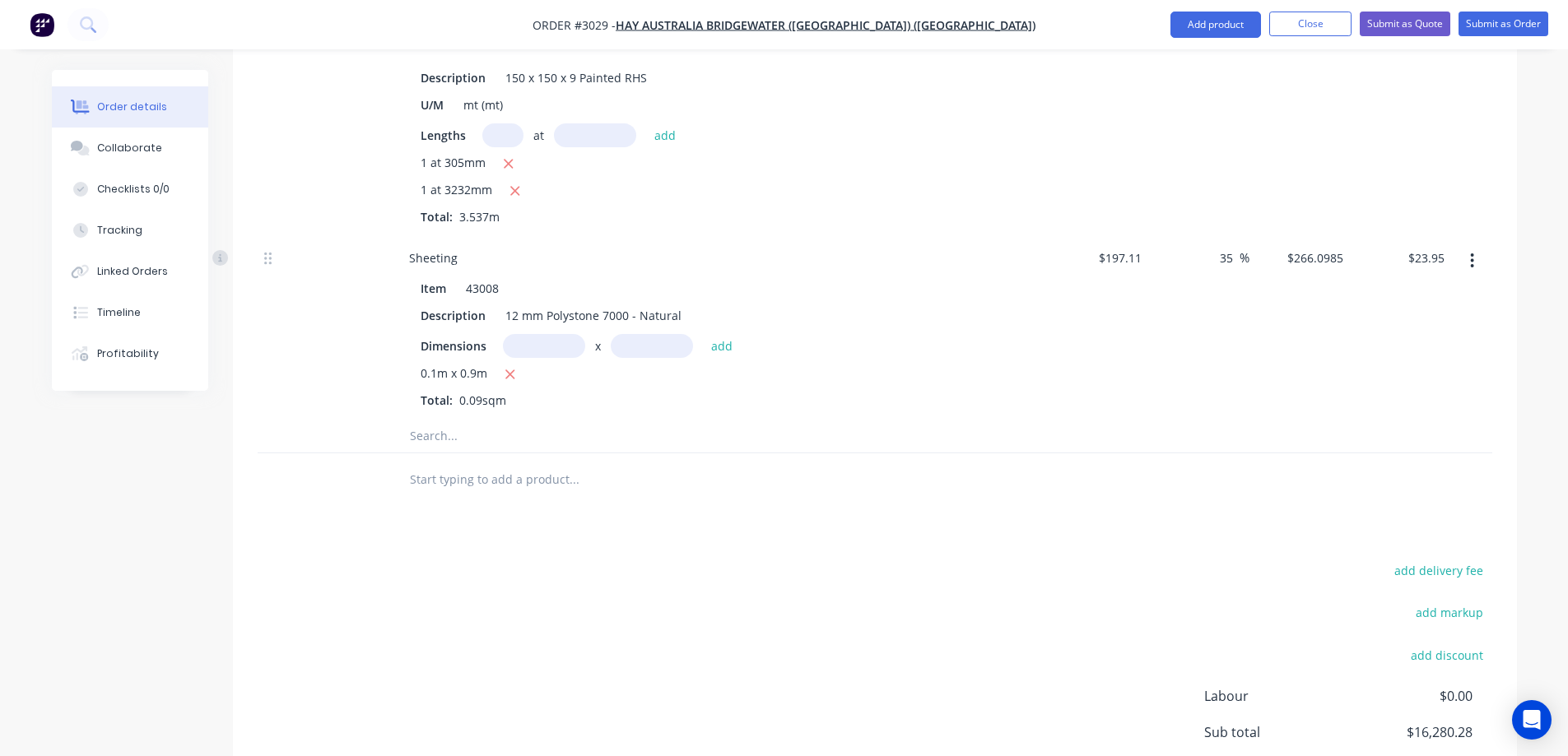
click at [465, 419] on input "text" at bounding box center [574, 435] width 329 height 33
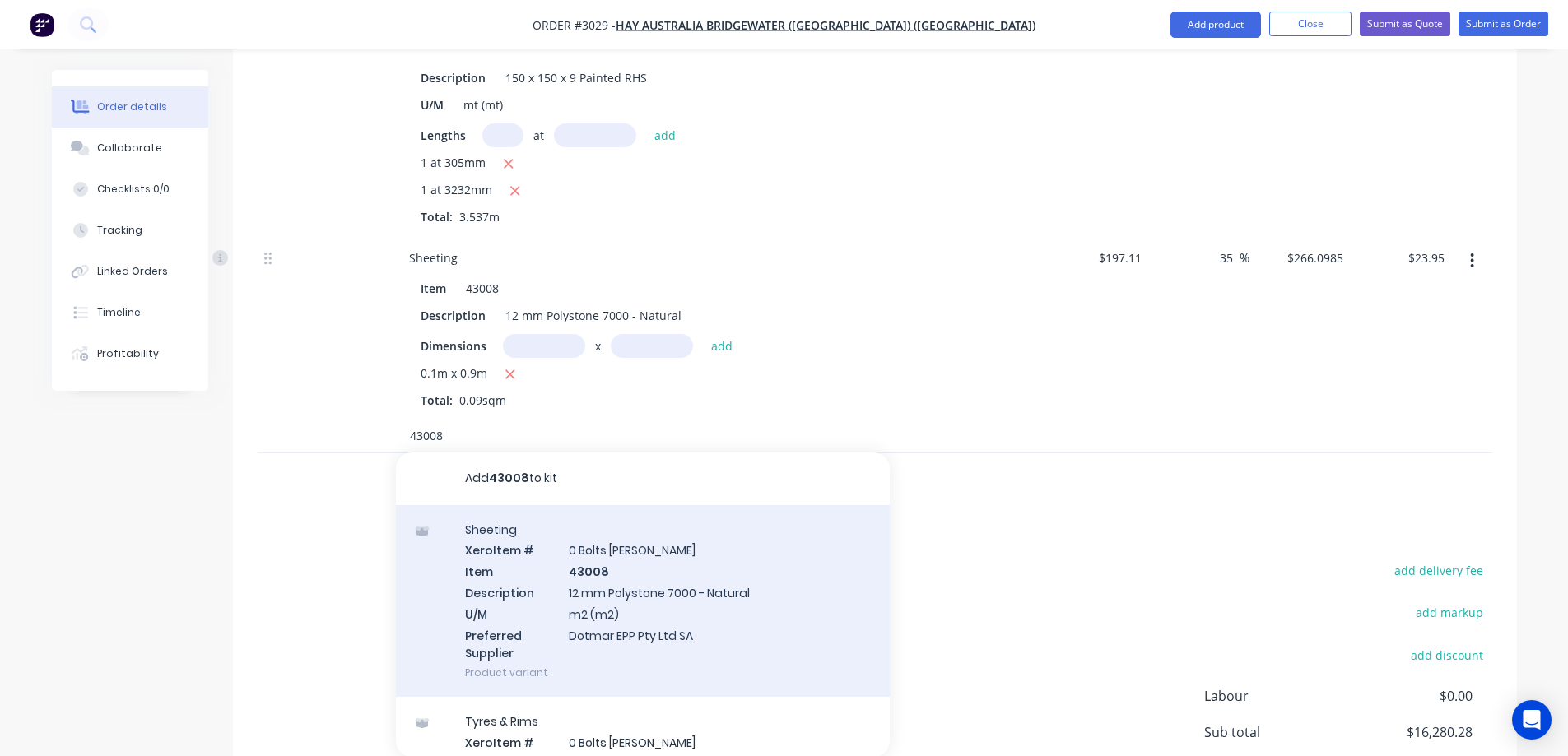
type input "43008"
click at [621, 512] on div "Sheeting Xero Item # 0 Bolts Metric Galvanised Item 43008 Description 12 mm Pol…" at bounding box center [643, 601] width 494 height 193
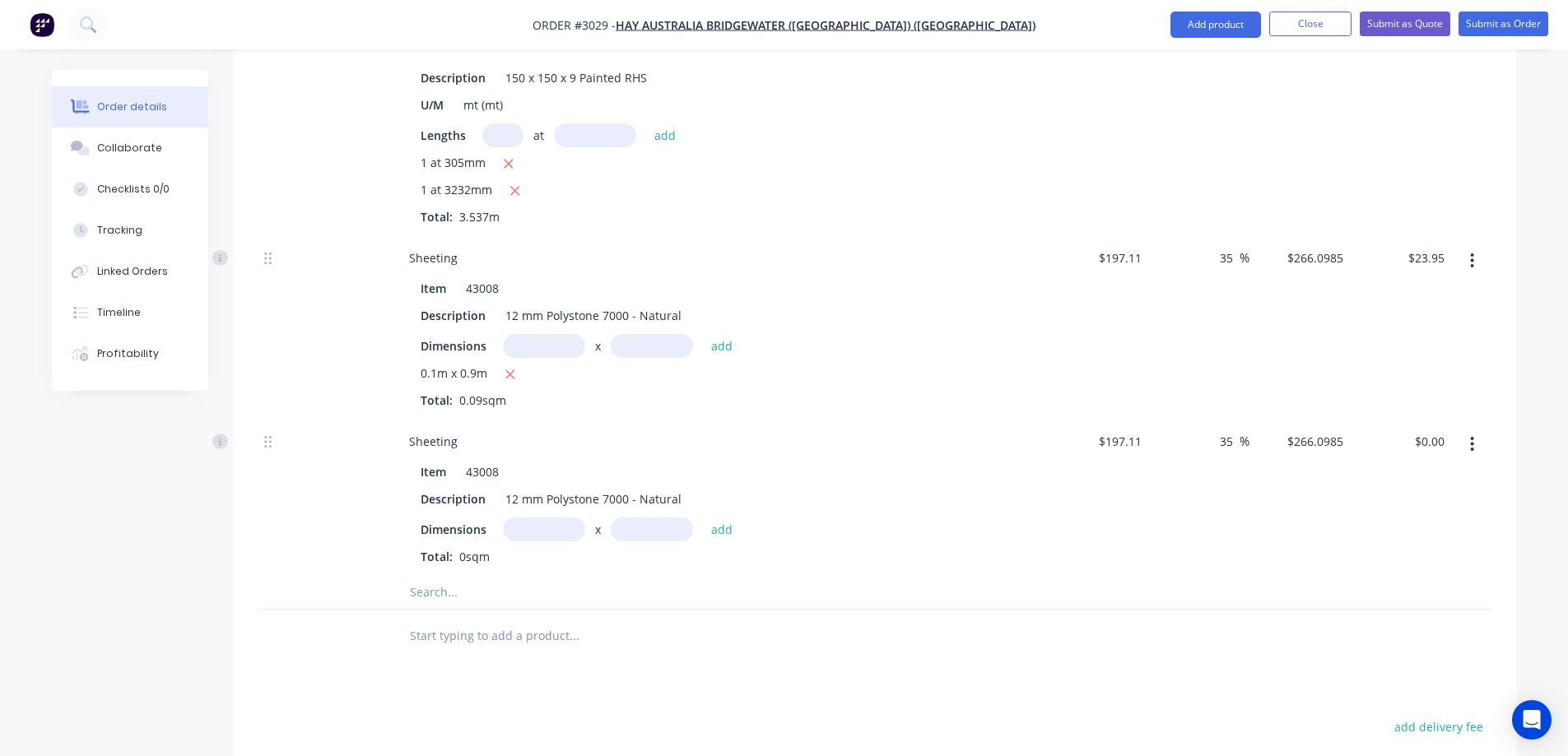
click at [538, 518] on input "text" at bounding box center [543, 529] width 82 height 24
type input "0.1m"
type input "0.1056m"
click at [716, 518] on button "add" at bounding box center [722, 529] width 39 height 22
click at [526, 553] on icon "button" at bounding box center [531, 557] width 9 height 9
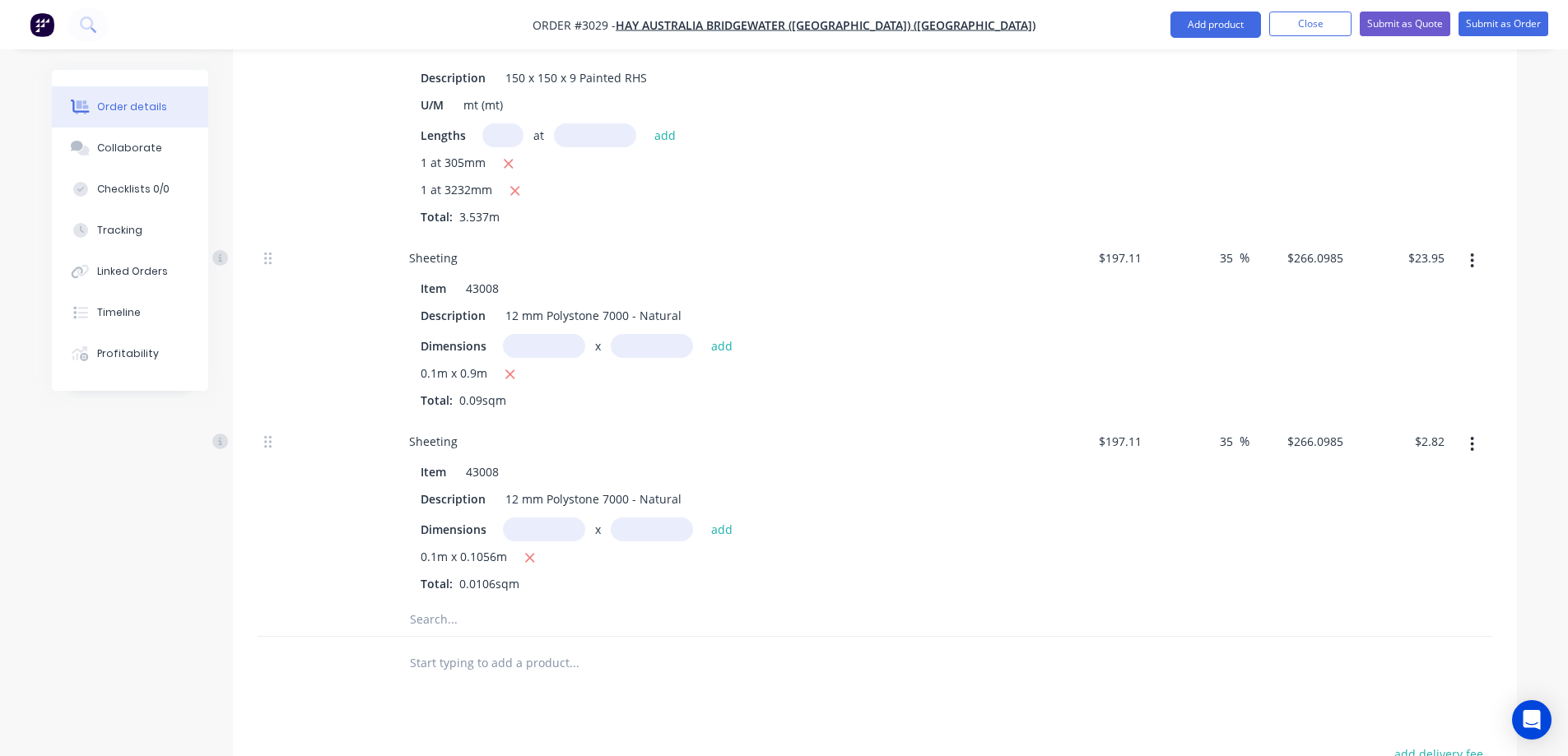
type input "$0.00"
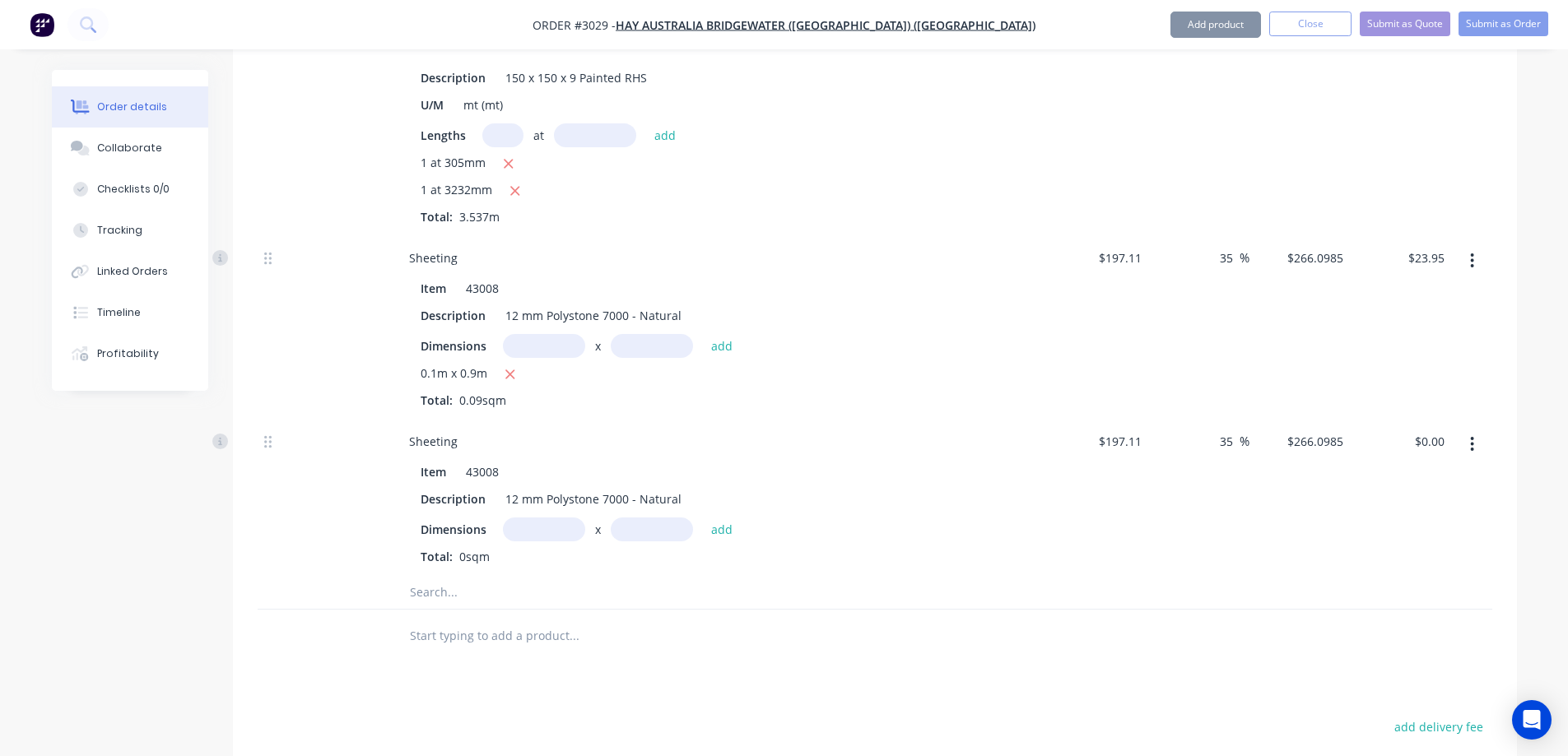
click at [531, 518] on input "text" at bounding box center [543, 529] width 82 height 24
type input "0.1m"
type input "0.156m"
click at [731, 518] on button "add" at bounding box center [722, 529] width 39 height 22
type input "$4.15"
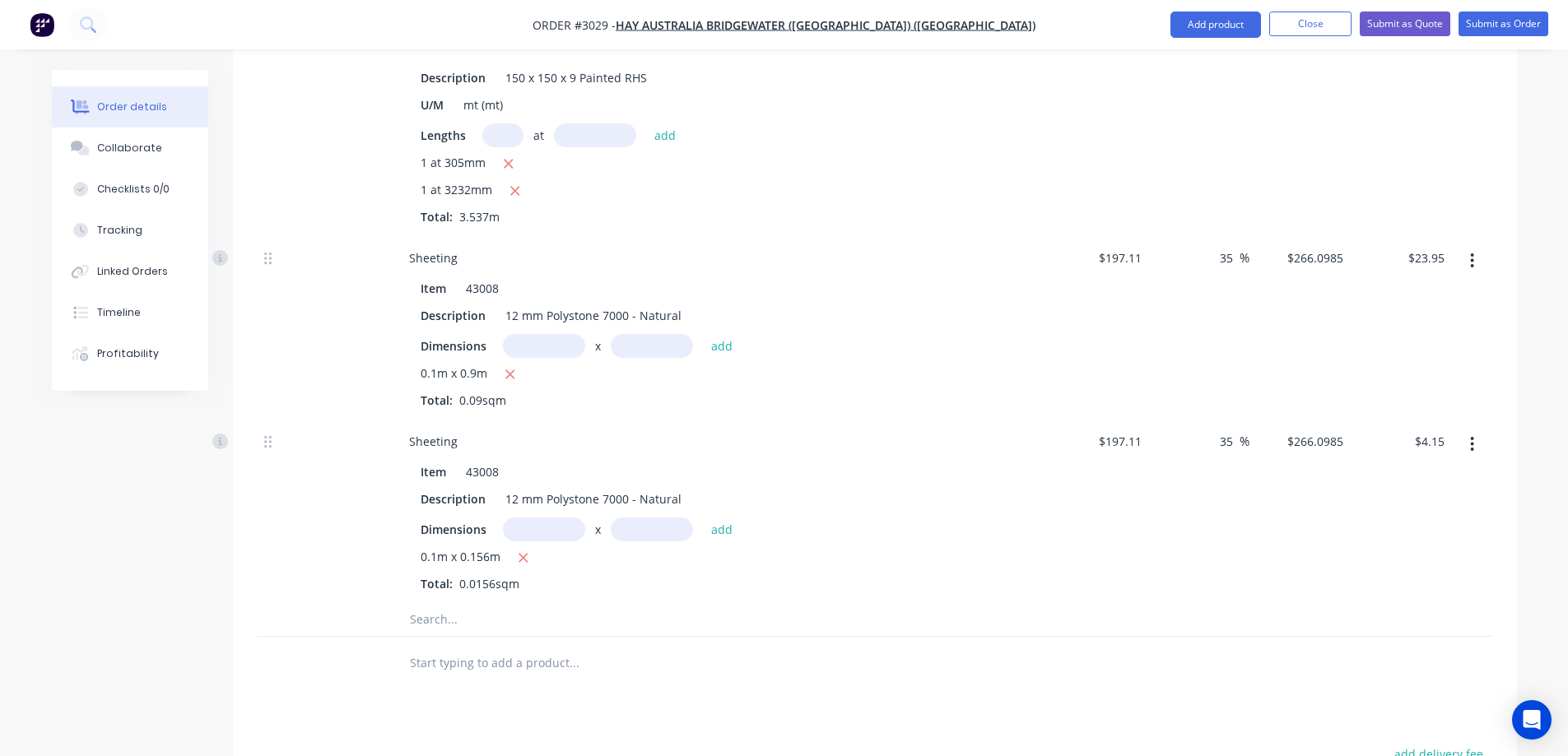
click at [533, 518] on input "text" at bounding box center [543, 529] width 82 height 24
type input "0.1m"
type input "1056m"
click at [518, 551] on icon "button" at bounding box center [523, 557] width 11 height 14
type input "$0.00"
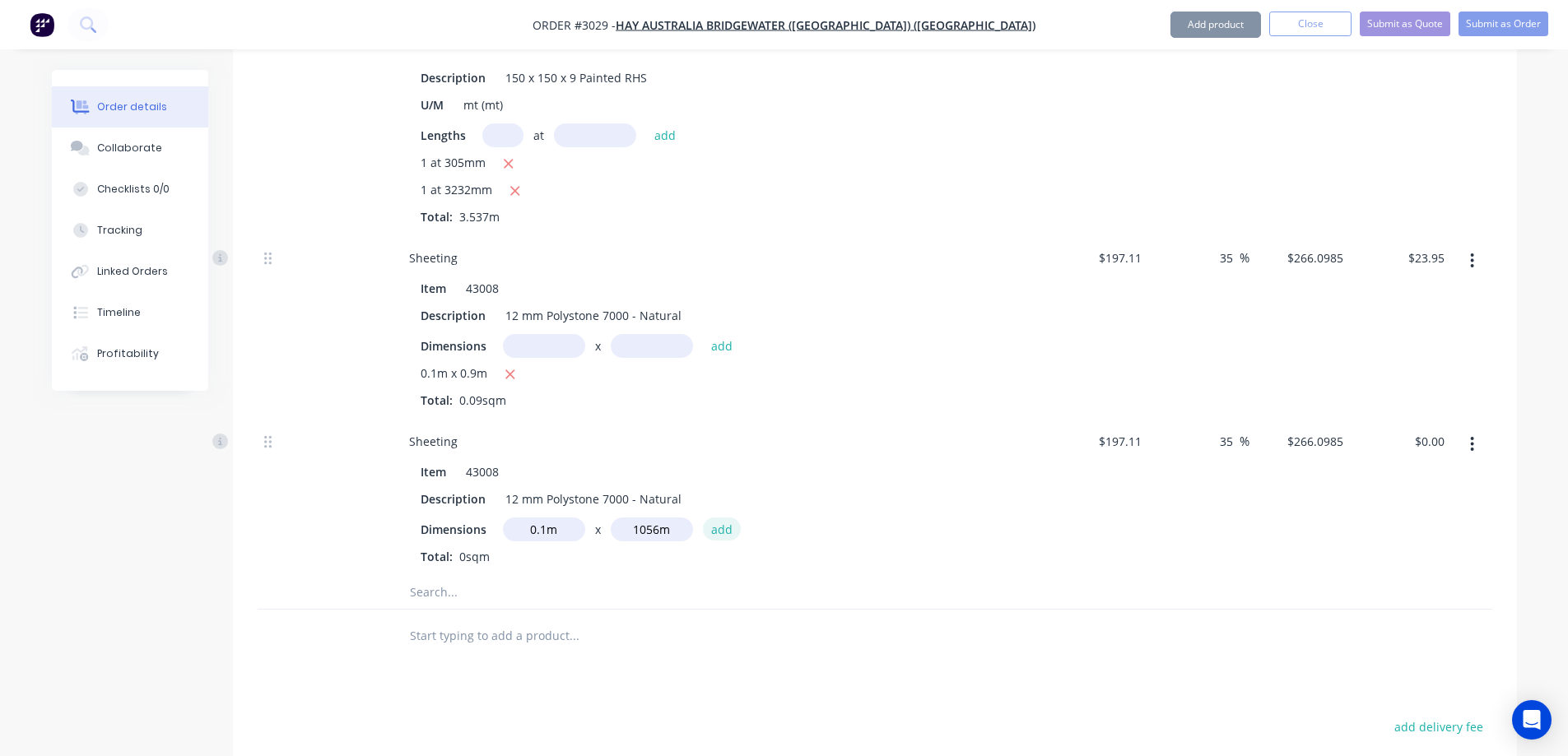
click at [723, 518] on button "add" at bounding box center [722, 529] width 39 height 22
type input "$28,100.00"
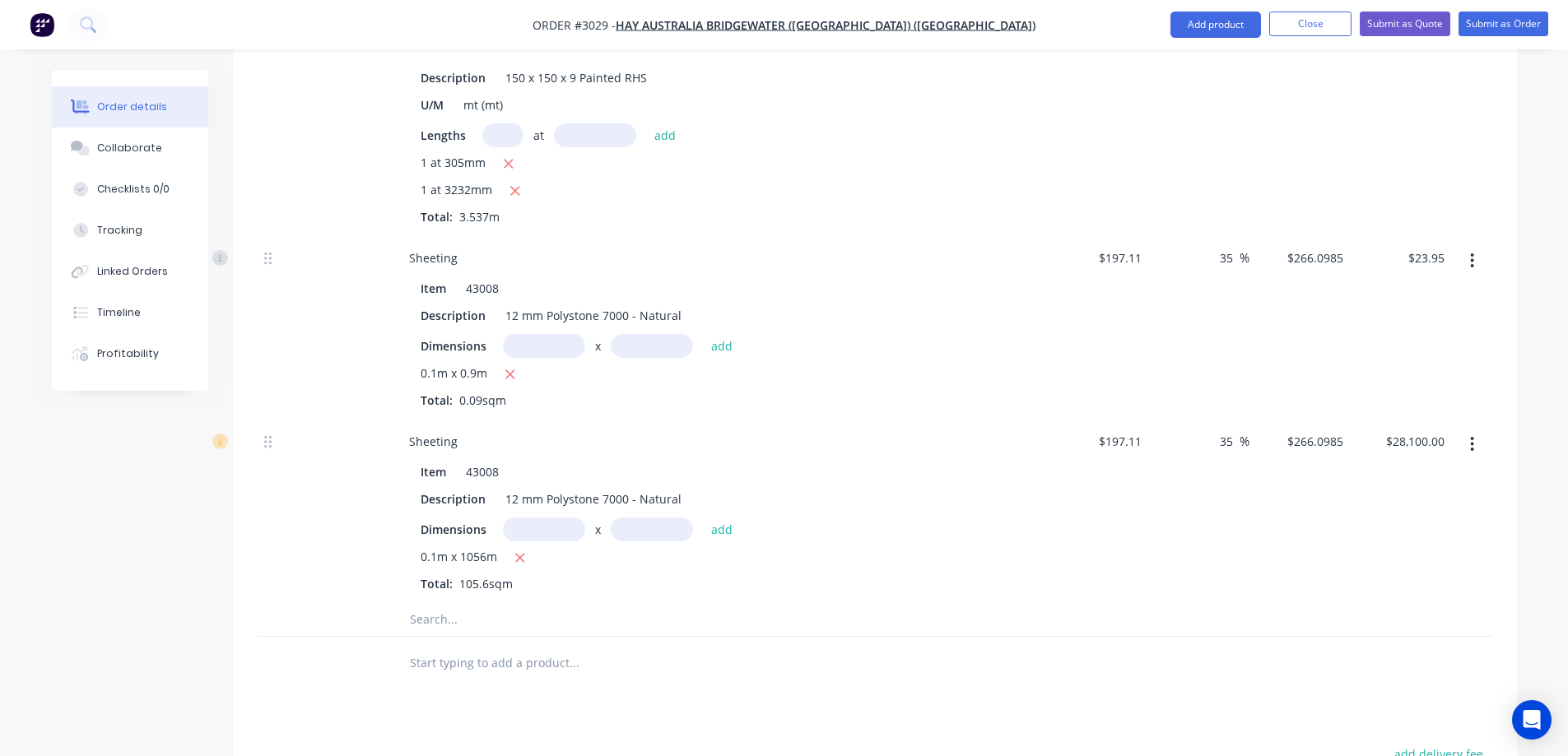
click at [534, 518] on input "text" at bounding box center [543, 529] width 82 height 24
type input "0.1m"
type input "1.056m"
click at [520, 553] on icon "button" at bounding box center [520, 557] width 9 height 9
type input "$0.00"
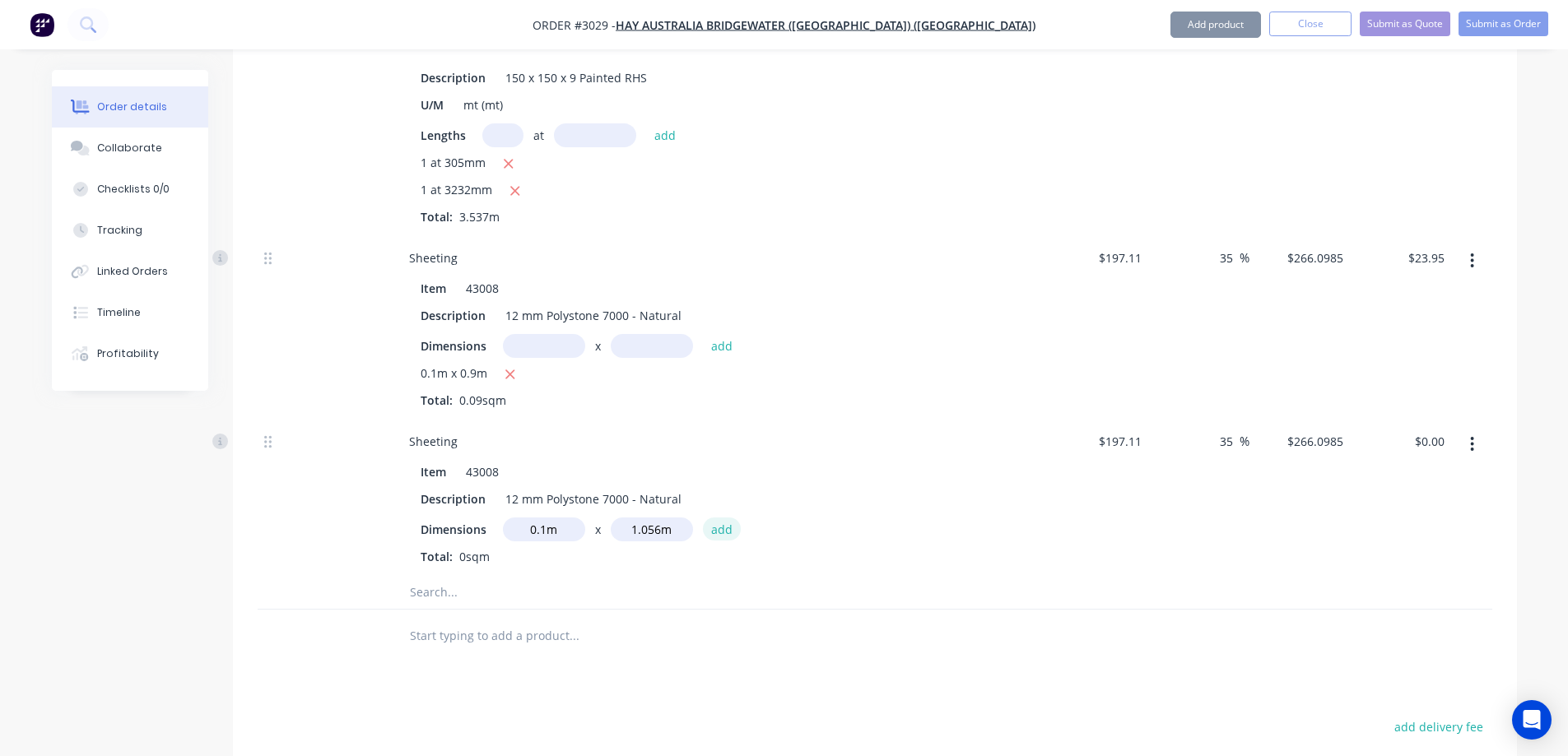
click at [726, 518] on button "add" at bounding box center [722, 529] width 39 height 22
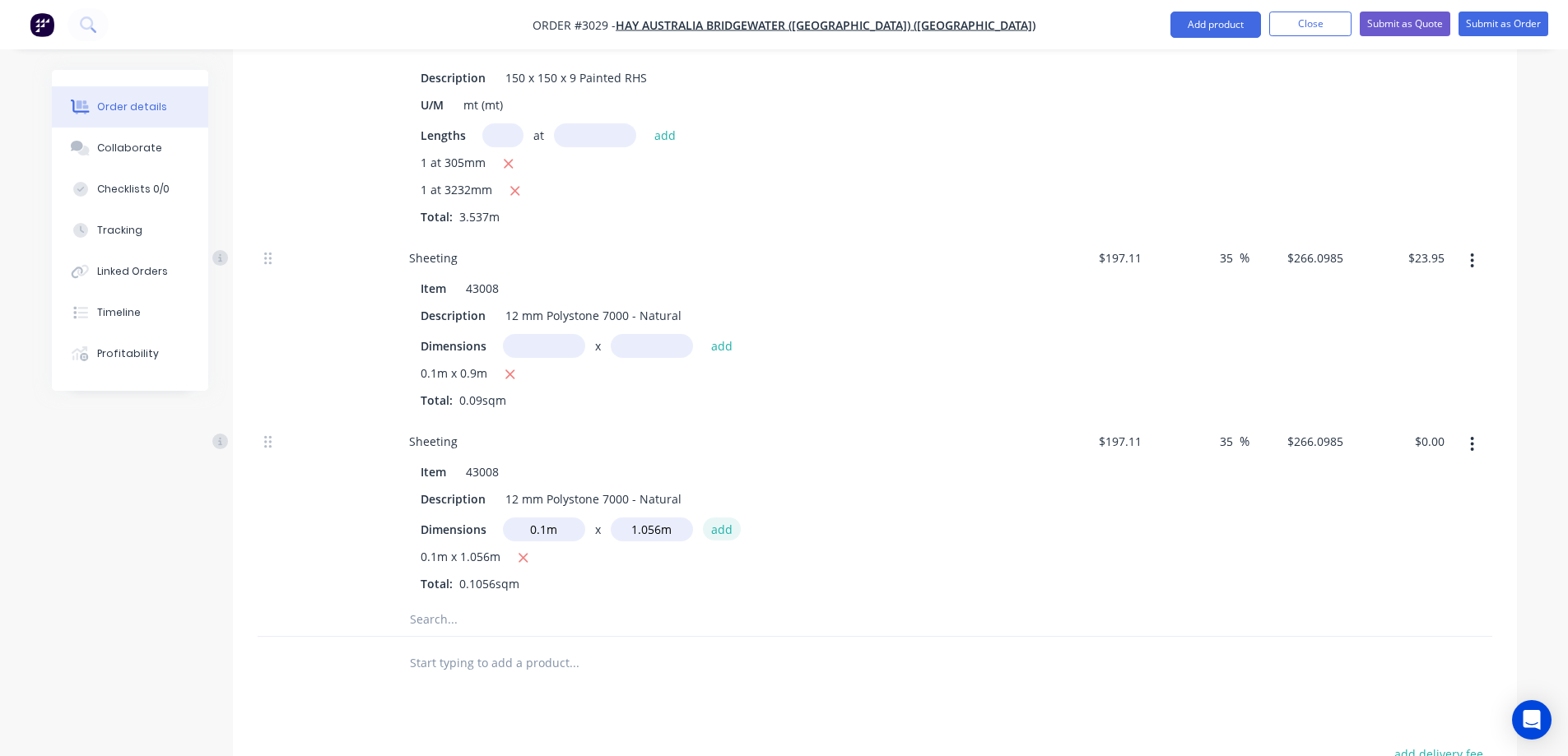
type input "$28.10"
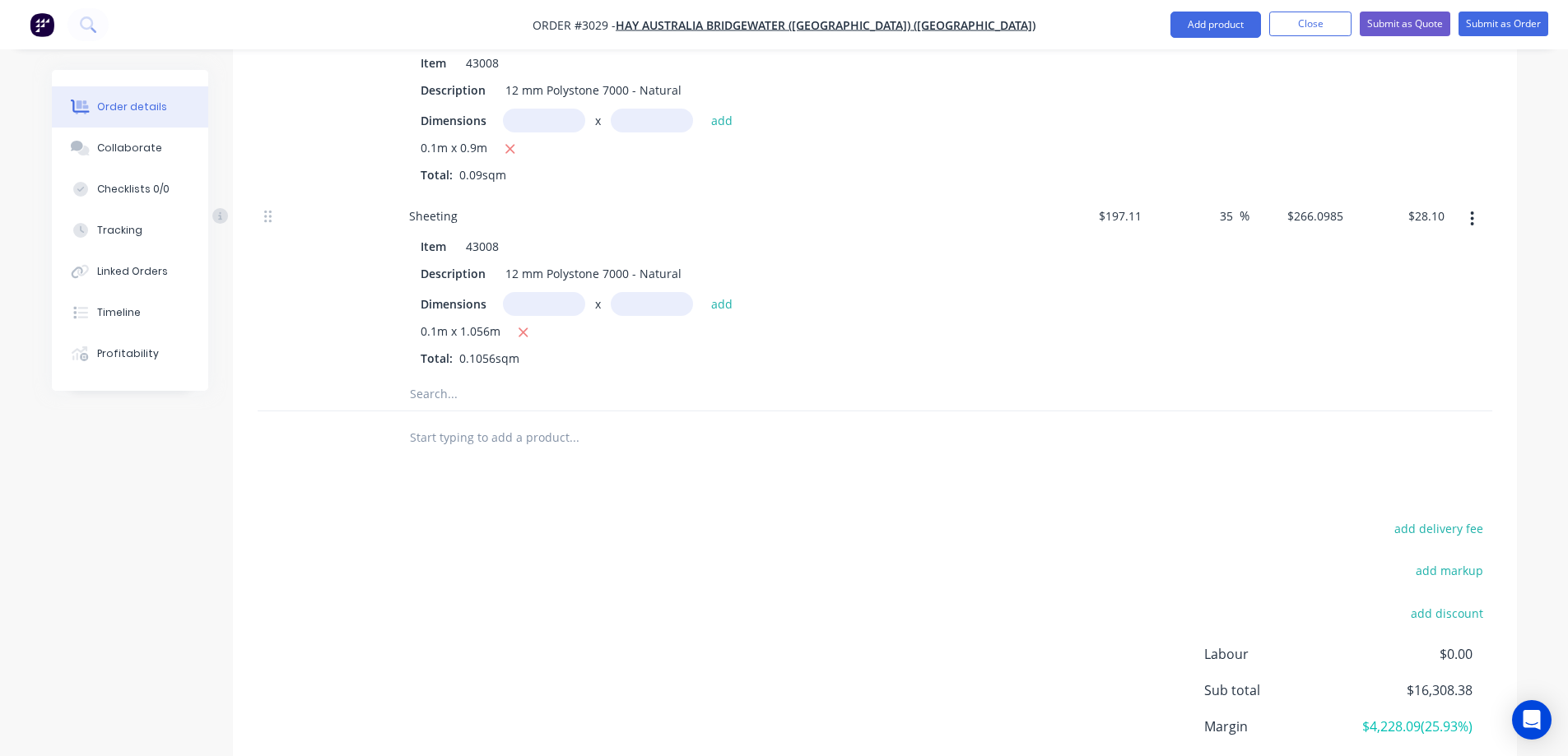
scroll to position [2952, 0]
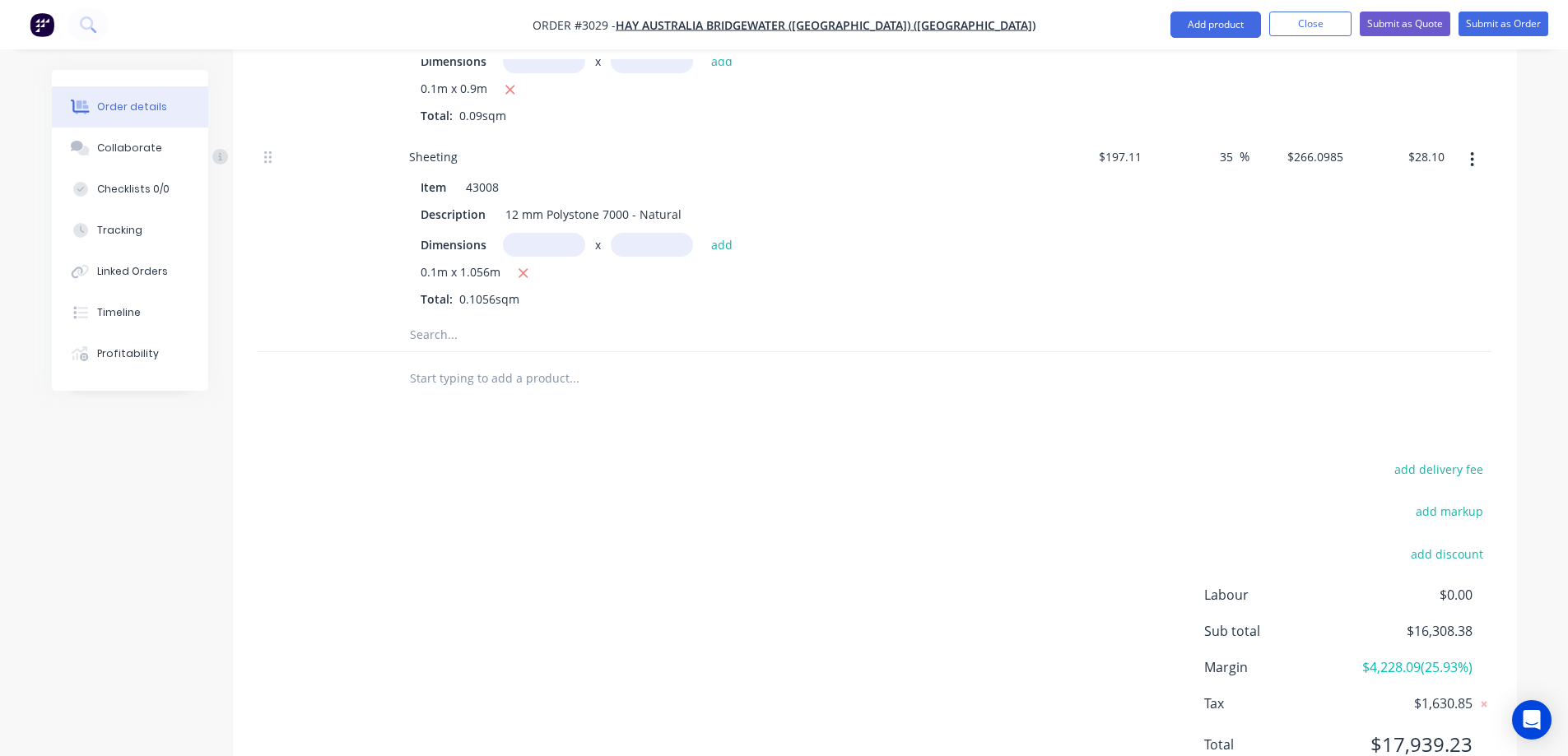
click at [500, 318] on input "text" at bounding box center [574, 334] width 329 height 33
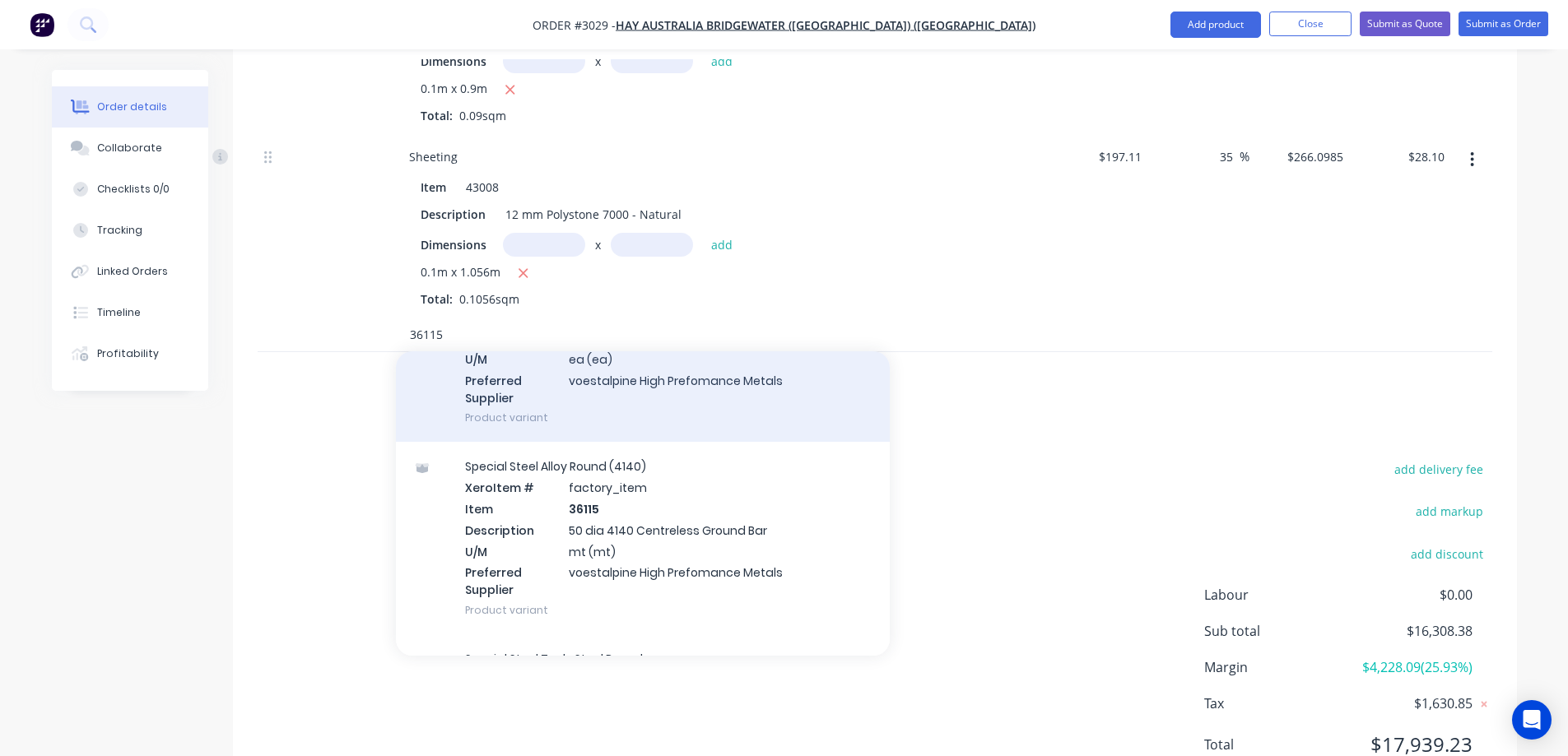
scroll to position [165, 0]
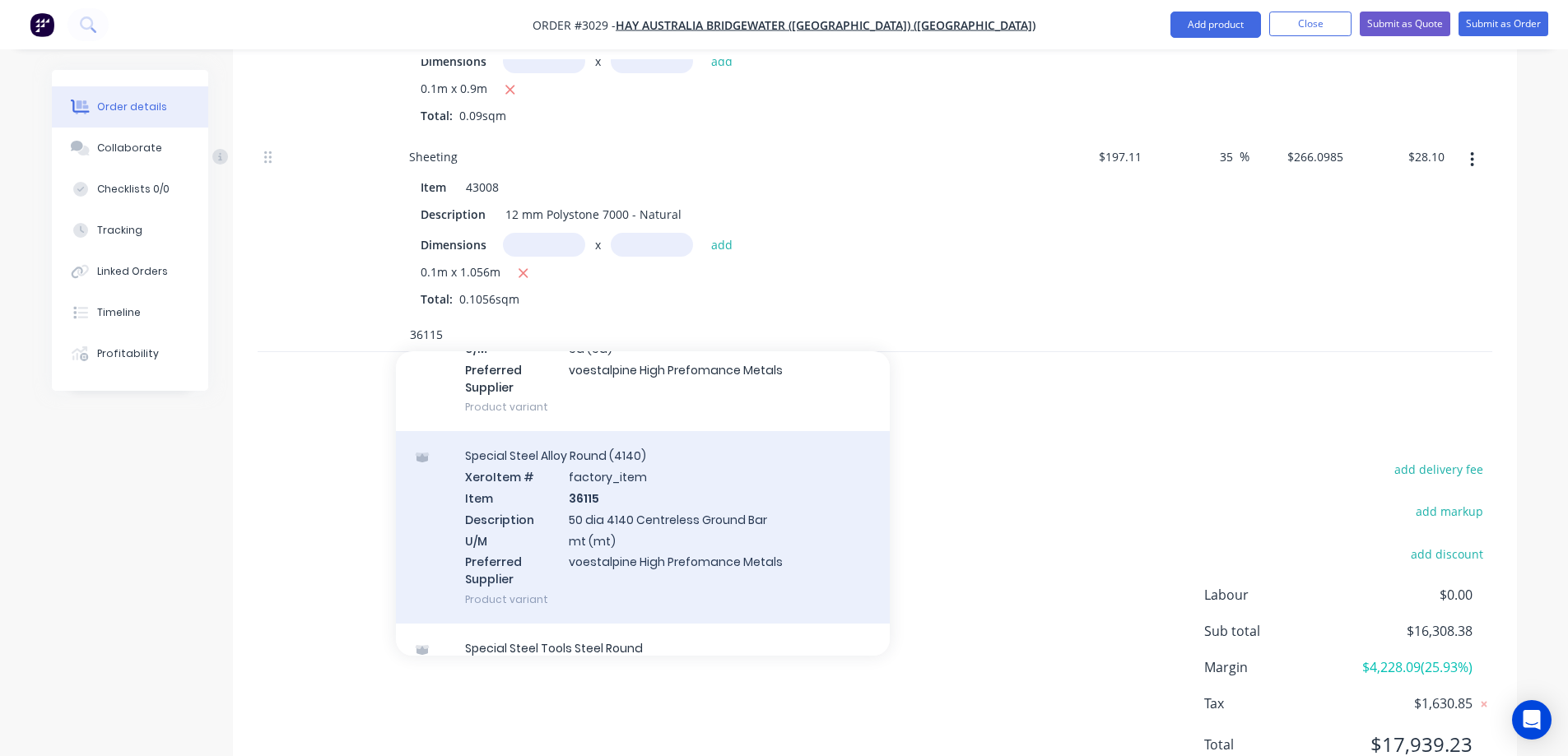
type input "36115"
click at [700, 471] on div "Special Steel Alloy Round (4140) Xero Item # factory_item Item 36115 Descriptio…" at bounding box center [643, 527] width 494 height 193
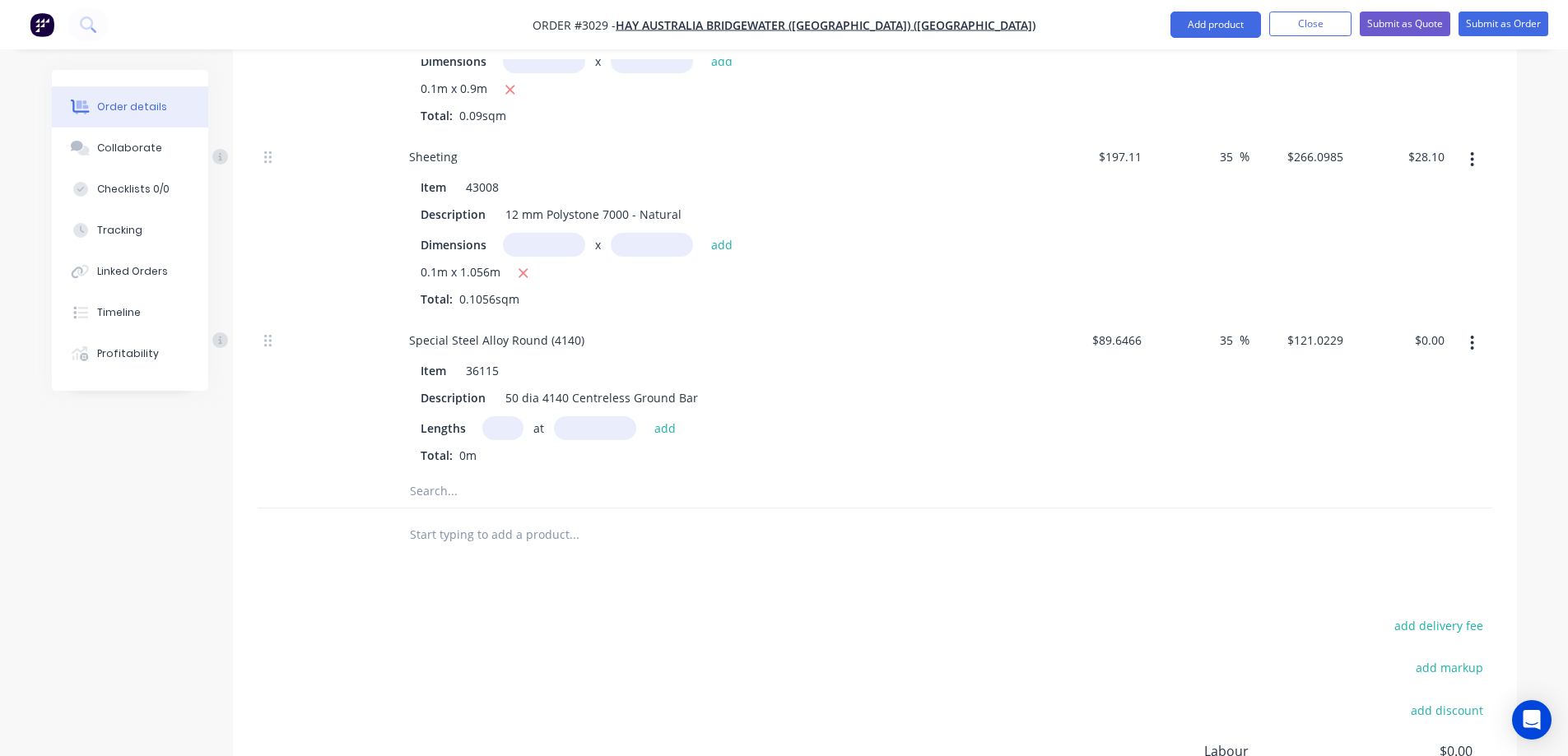
click at [499, 417] on input "text" at bounding box center [503, 428] width 41 height 24
type input "1"
type input "1184mm"
click at [659, 417] on button "add" at bounding box center [666, 428] width 39 height 22
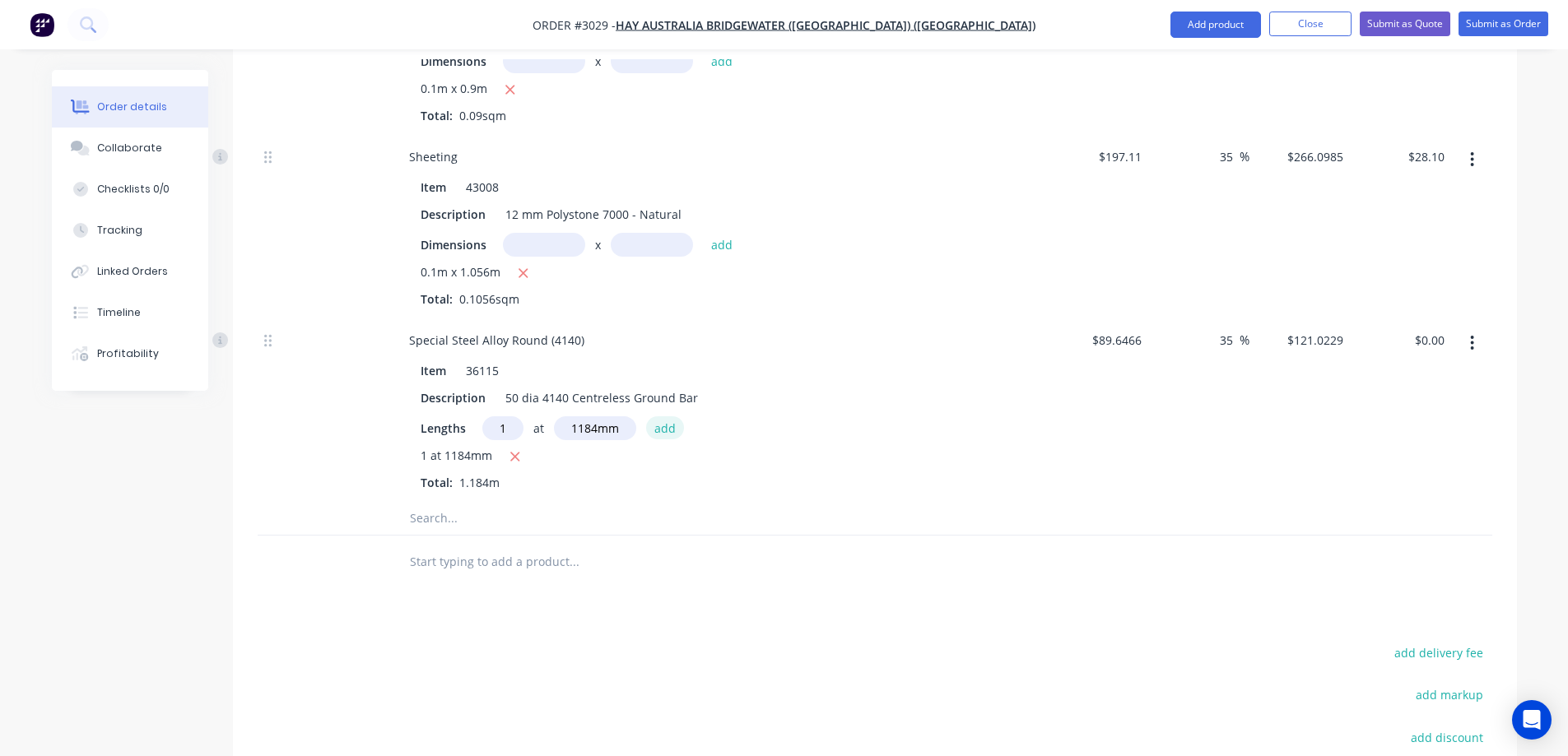
type input "$143.29"
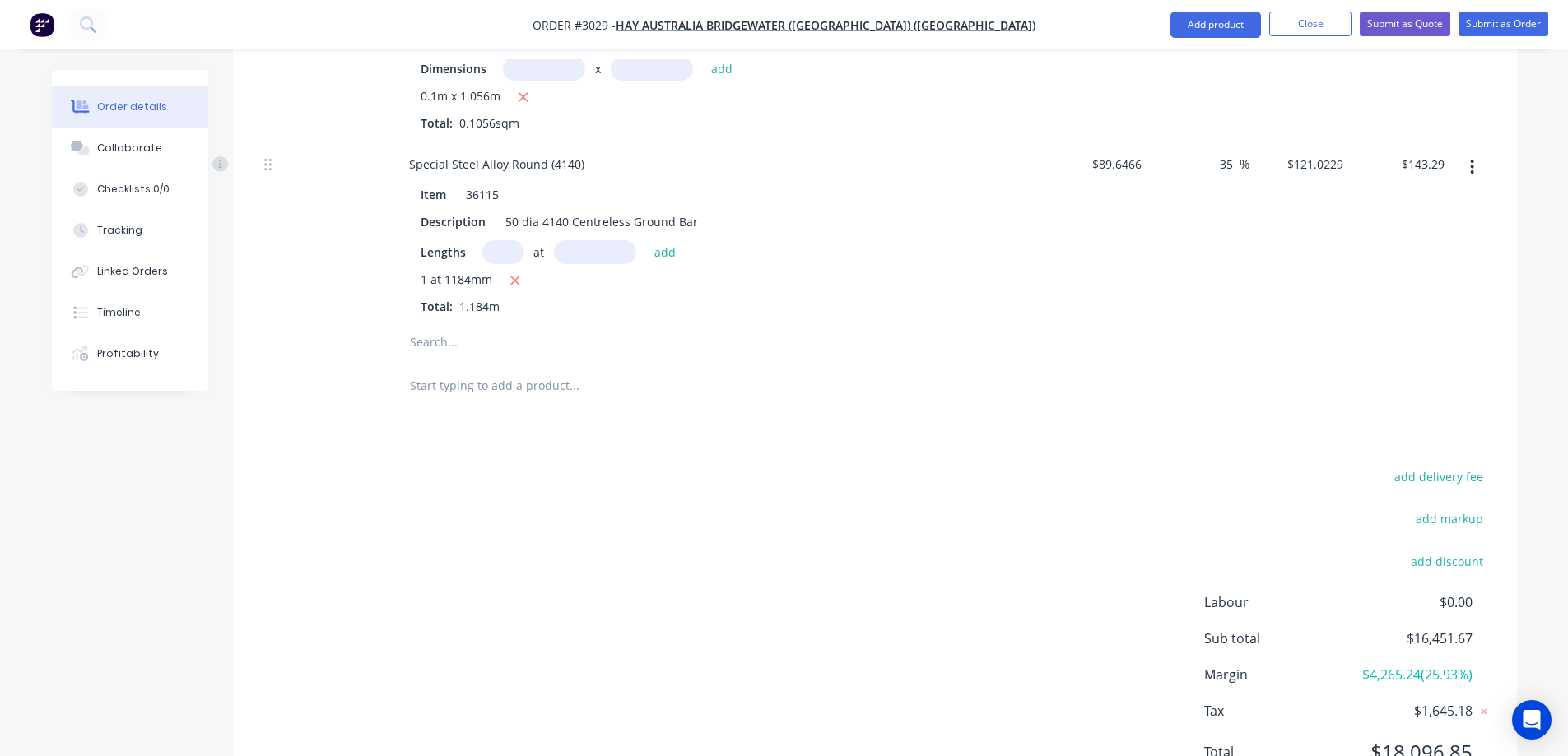
scroll to position [3135, 0]
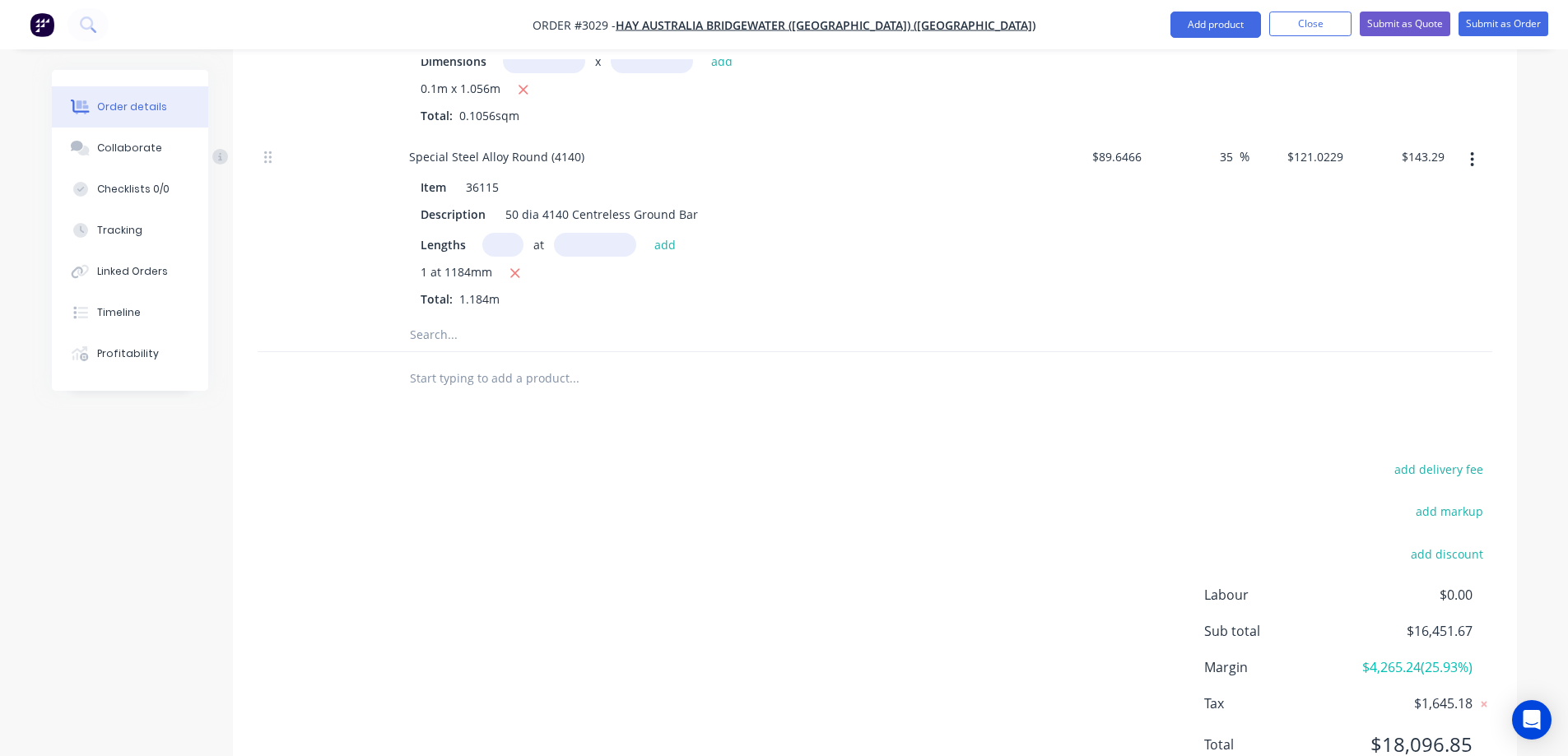
click at [435, 318] on input "text" at bounding box center [574, 334] width 329 height 33
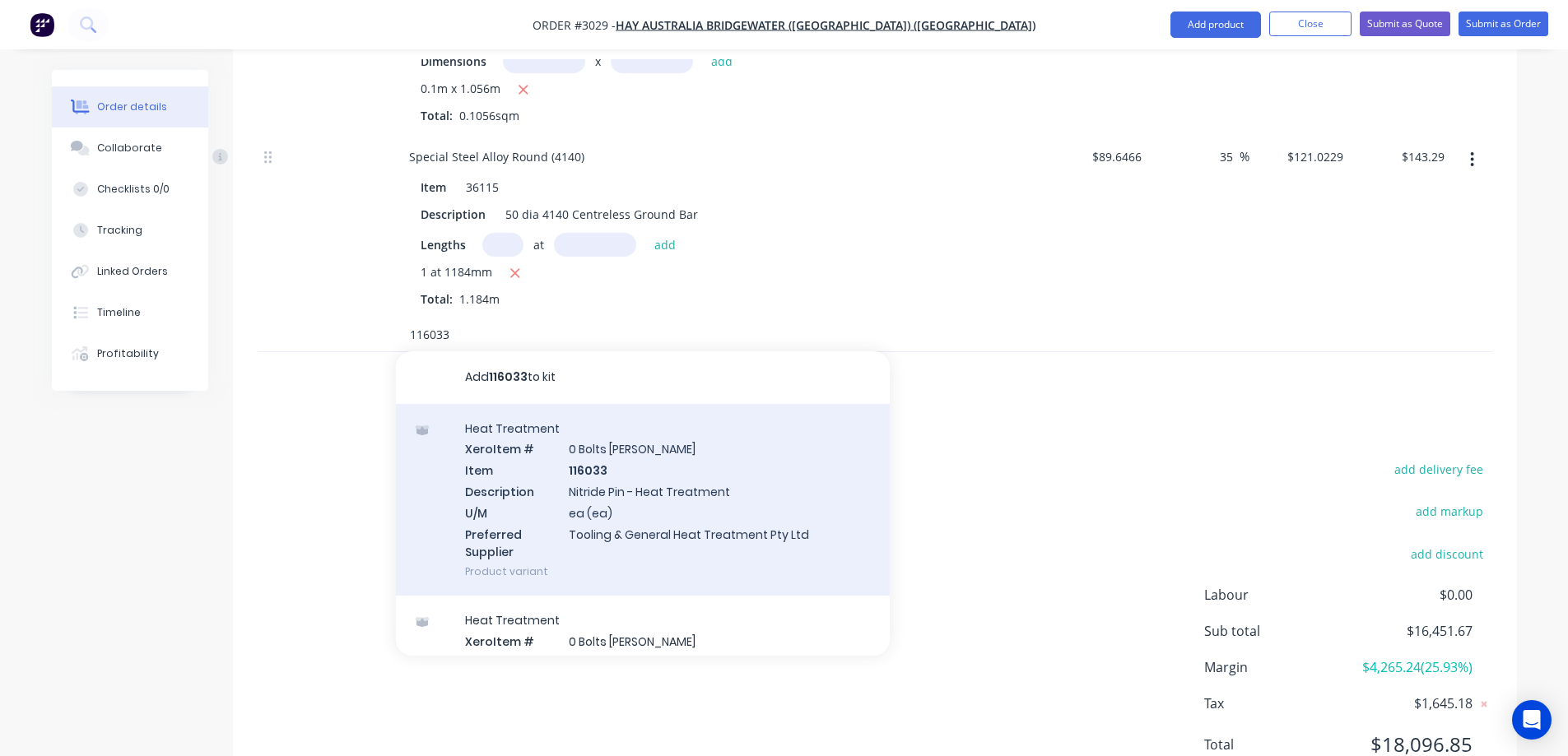
type input "116033"
click at [651, 425] on div "Heat Treatment Xero Item # 0 Bolts Metric Galvanised Item 116033 Description Ni…" at bounding box center [643, 500] width 494 height 193
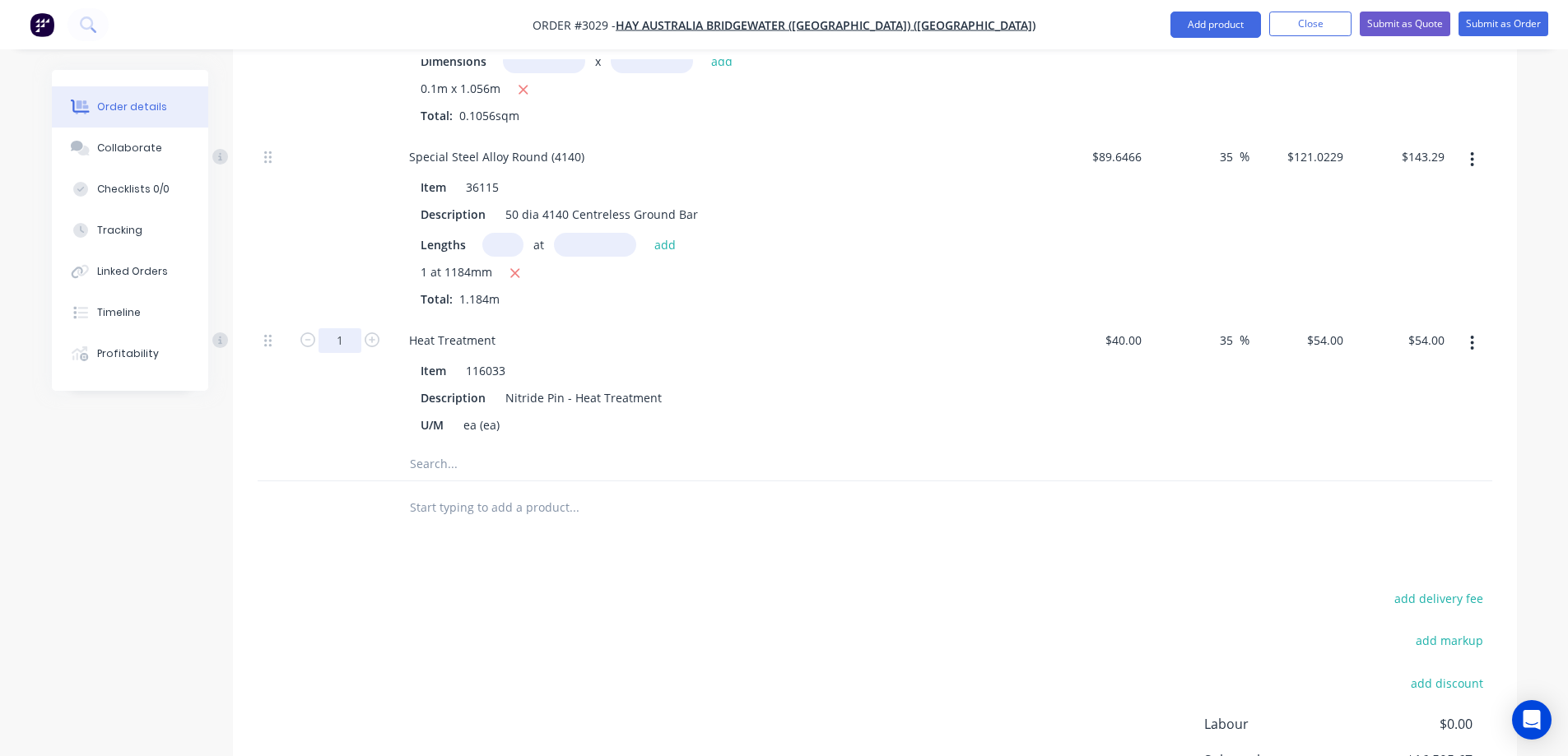
click at [348, 328] on input "1" at bounding box center [340, 340] width 42 height 25
type input "8"
type input "$432.00"
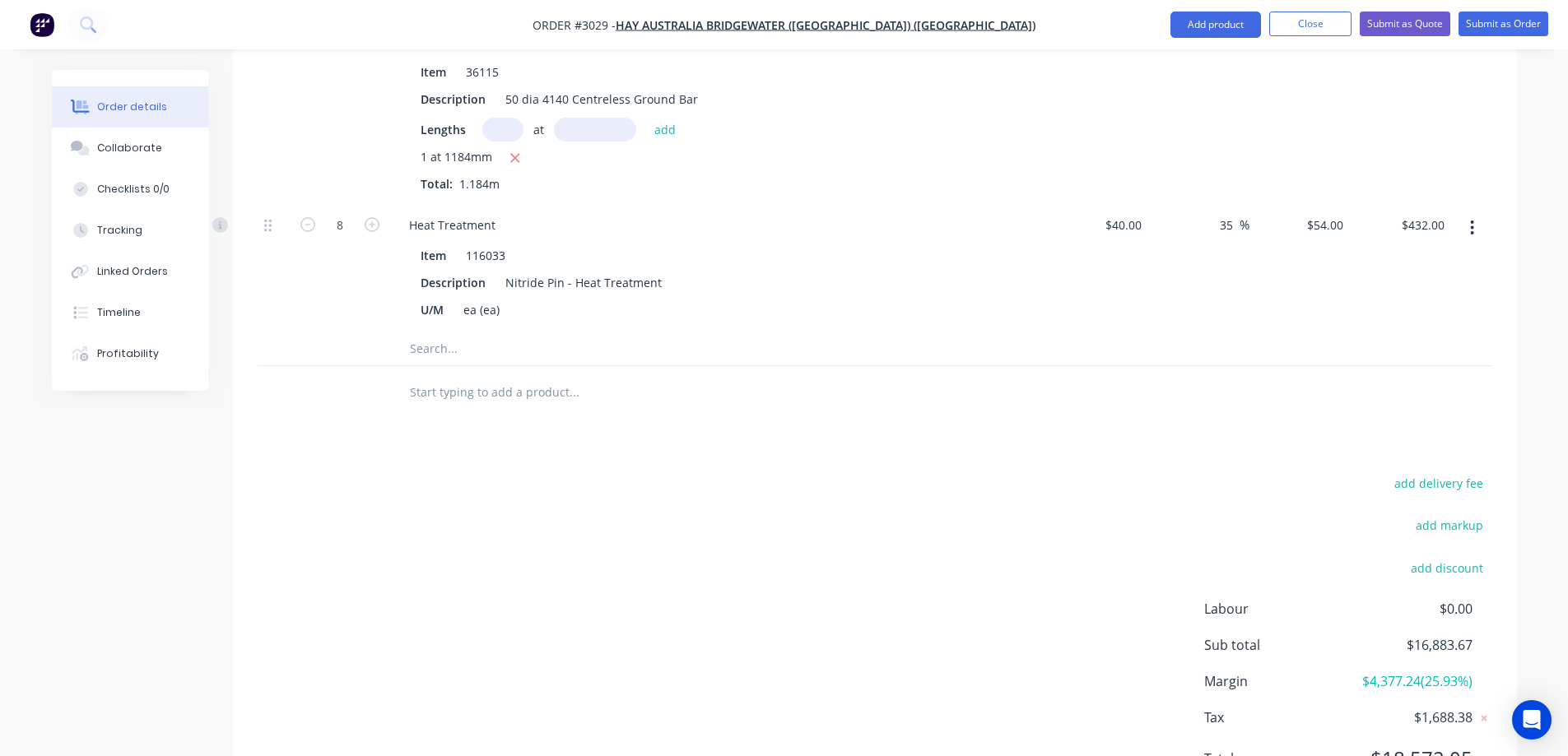
scroll to position [3264, 0]
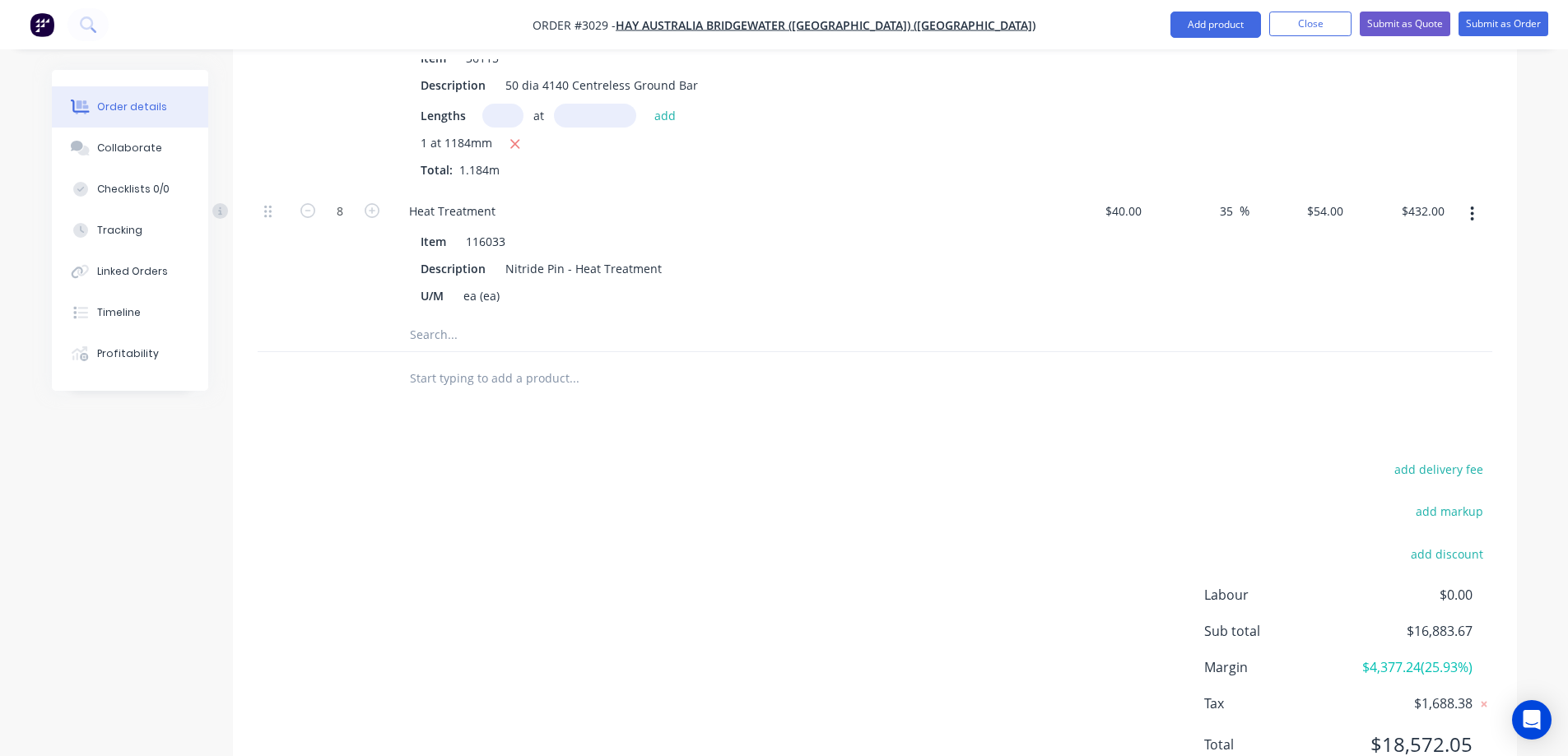
click at [463, 318] on input "text" at bounding box center [574, 334] width 329 height 33
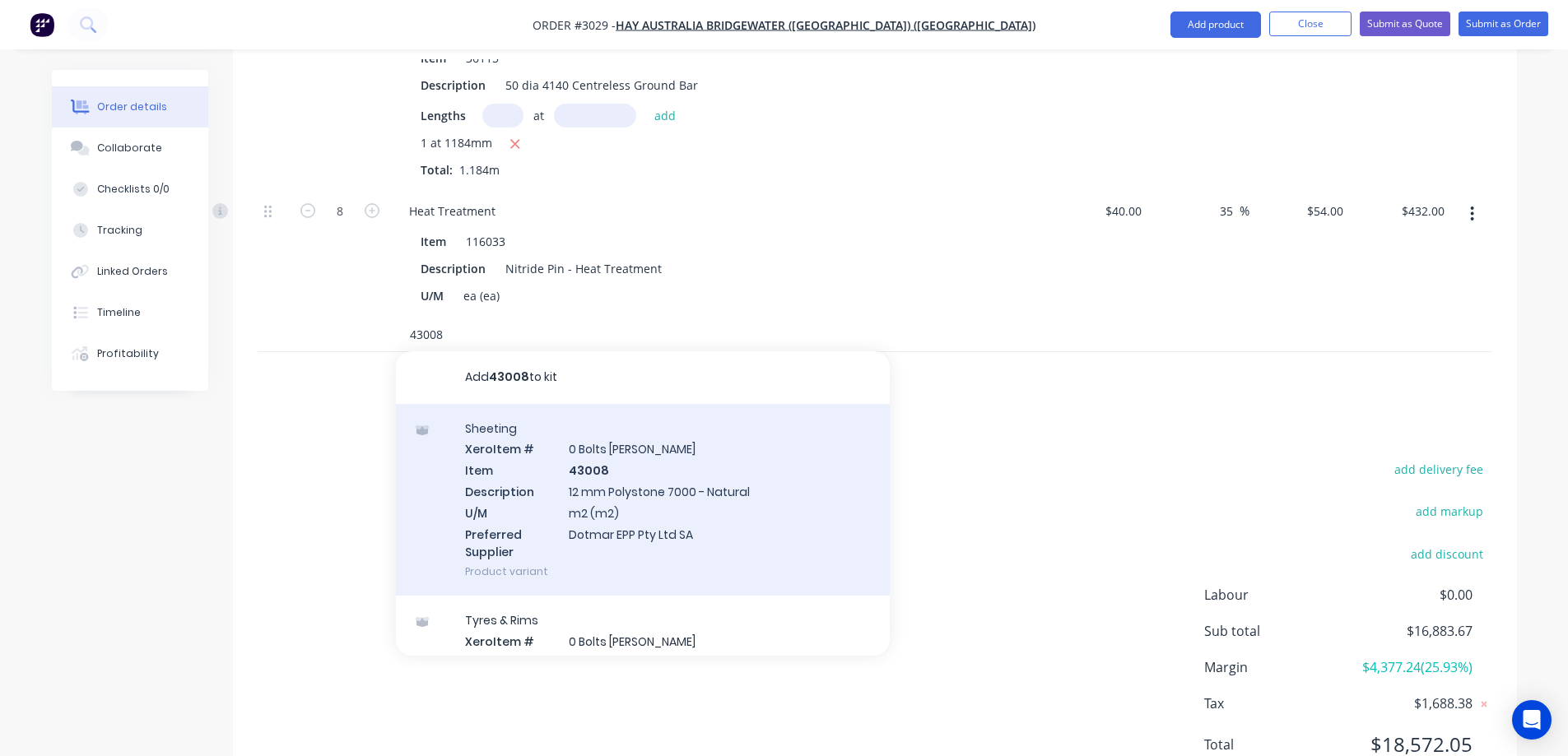
type input "43008"
click at [734, 419] on div "Sheeting Xero Item # 0 Bolts Metric Galvanised Item 43008 Description 12 mm Pol…" at bounding box center [643, 500] width 494 height 193
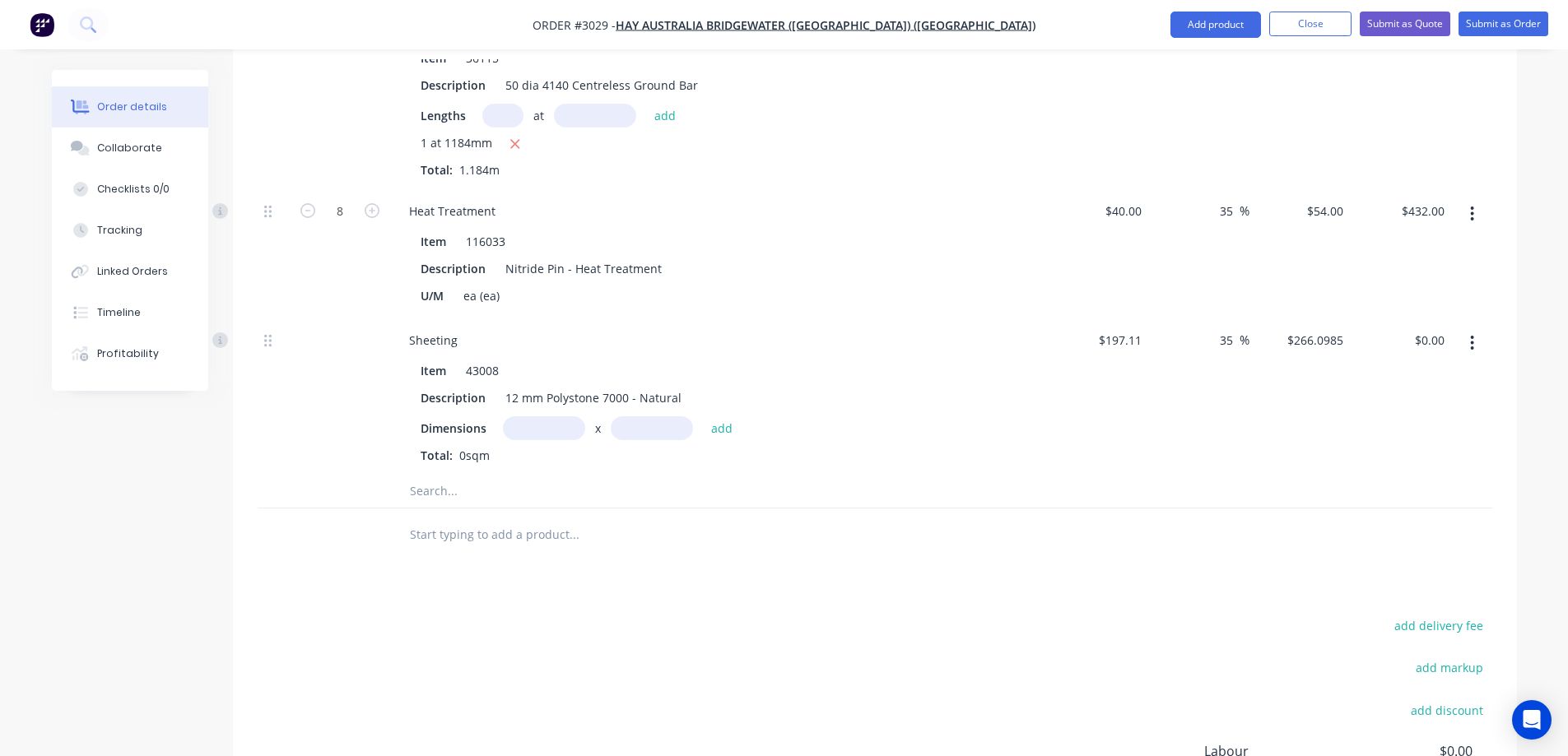
click at [544, 417] on input "text" at bounding box center [543, 428] width 82 height 24
type input "0.1m"
type input "0.4664m"
click at [726, 417] on button "add" at bounding box center [722, 428] width 39 height 22
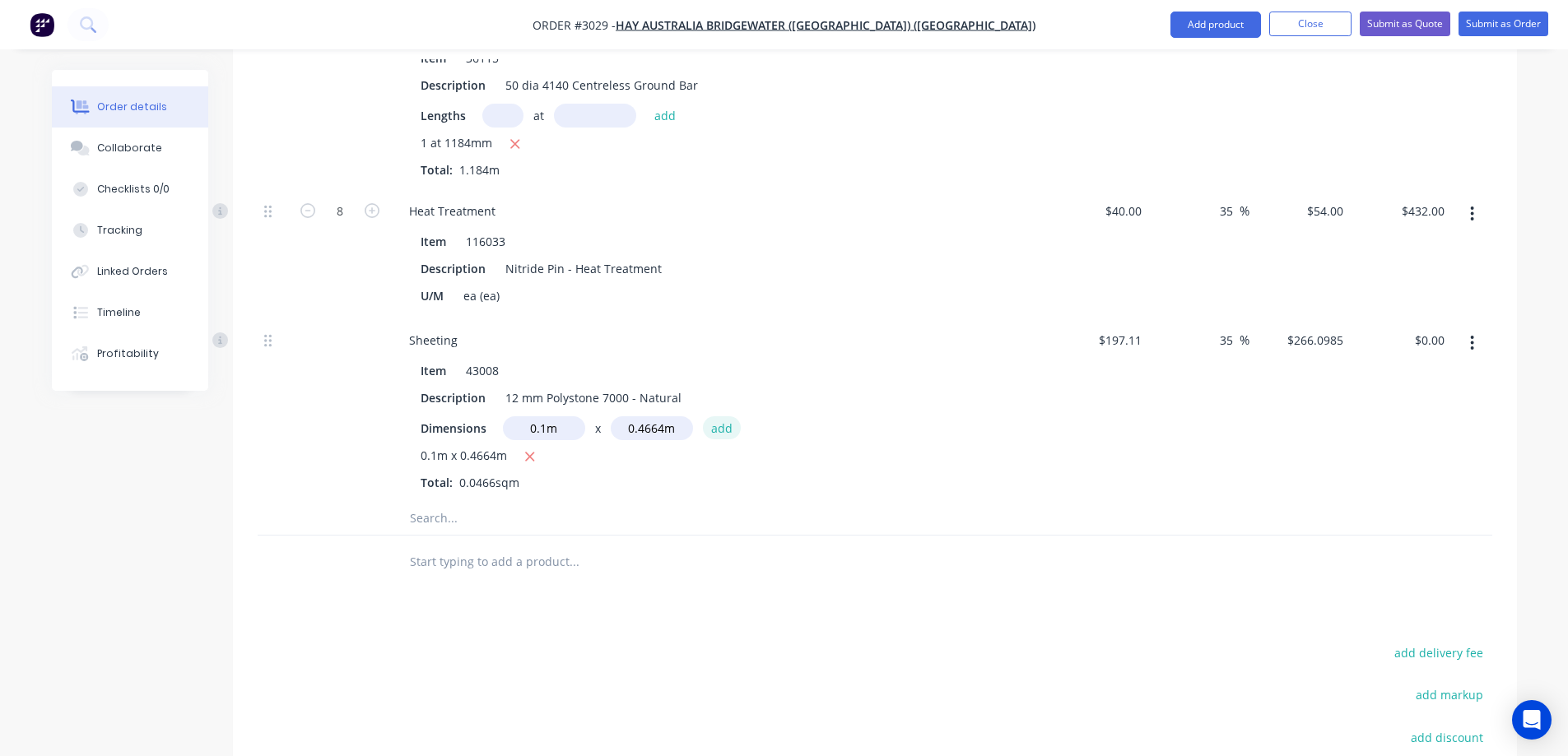
type input "$12.40"
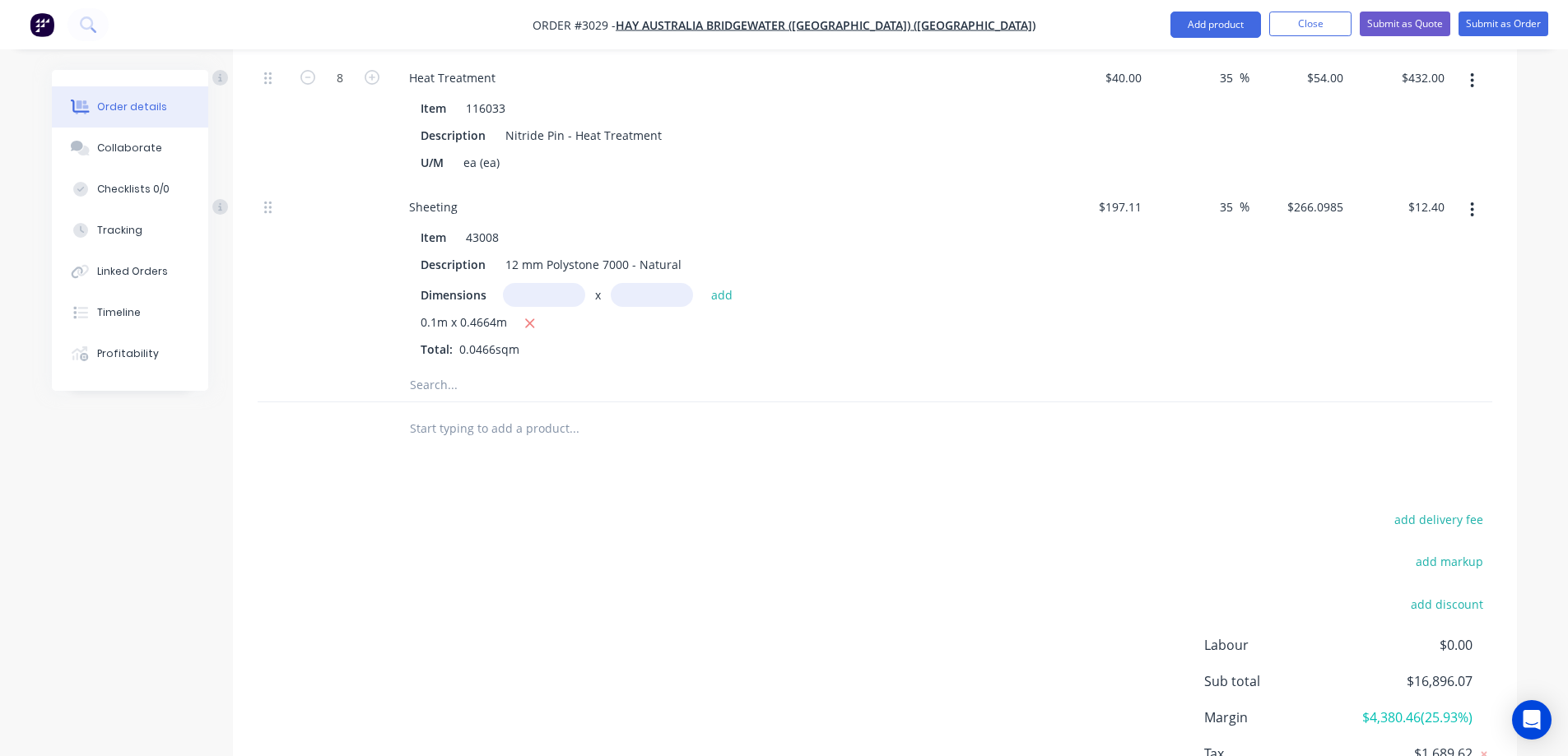
scroll to position [3429, 0]
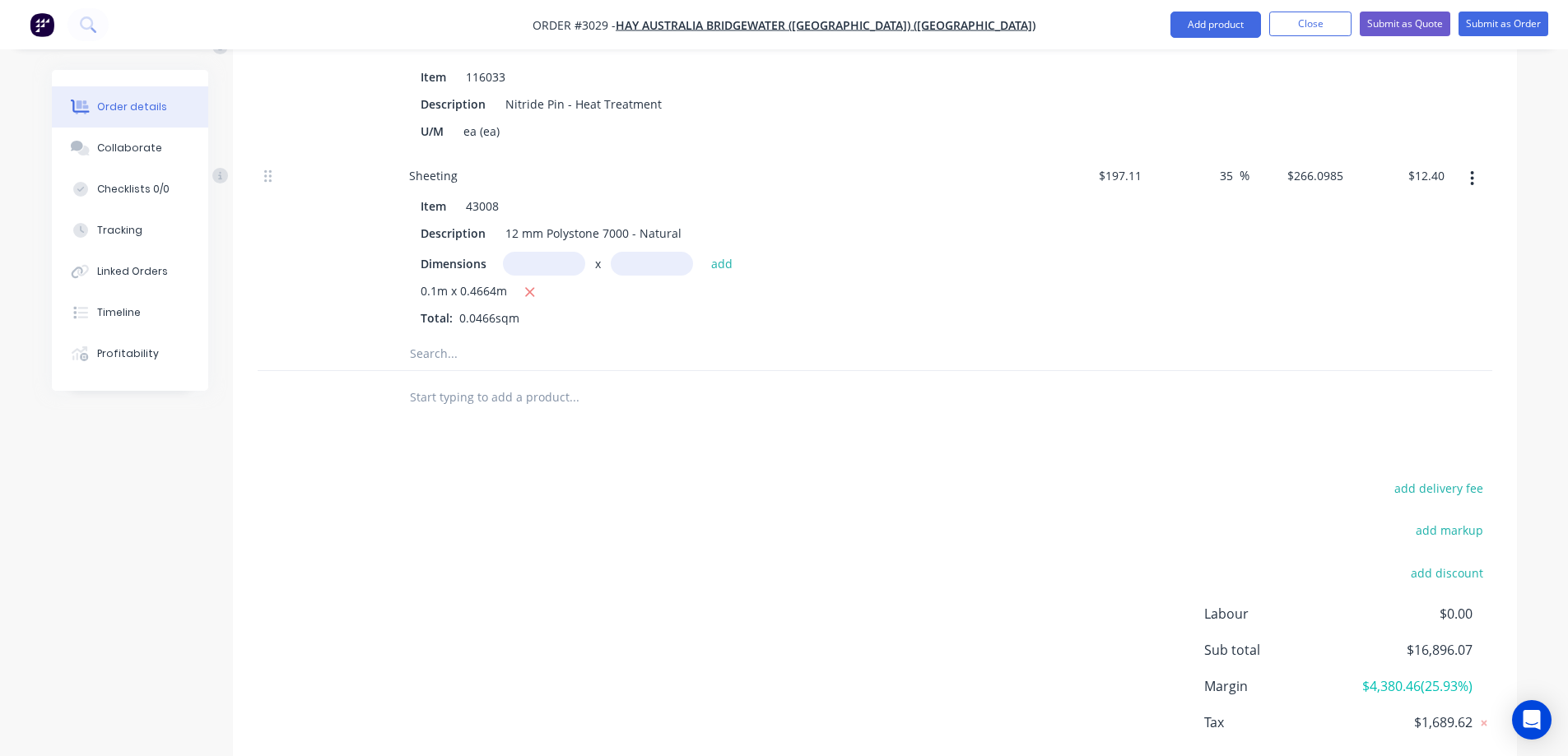
click at [452, 338] on input "text" at bounding box center [574, 354] width 329 height 33
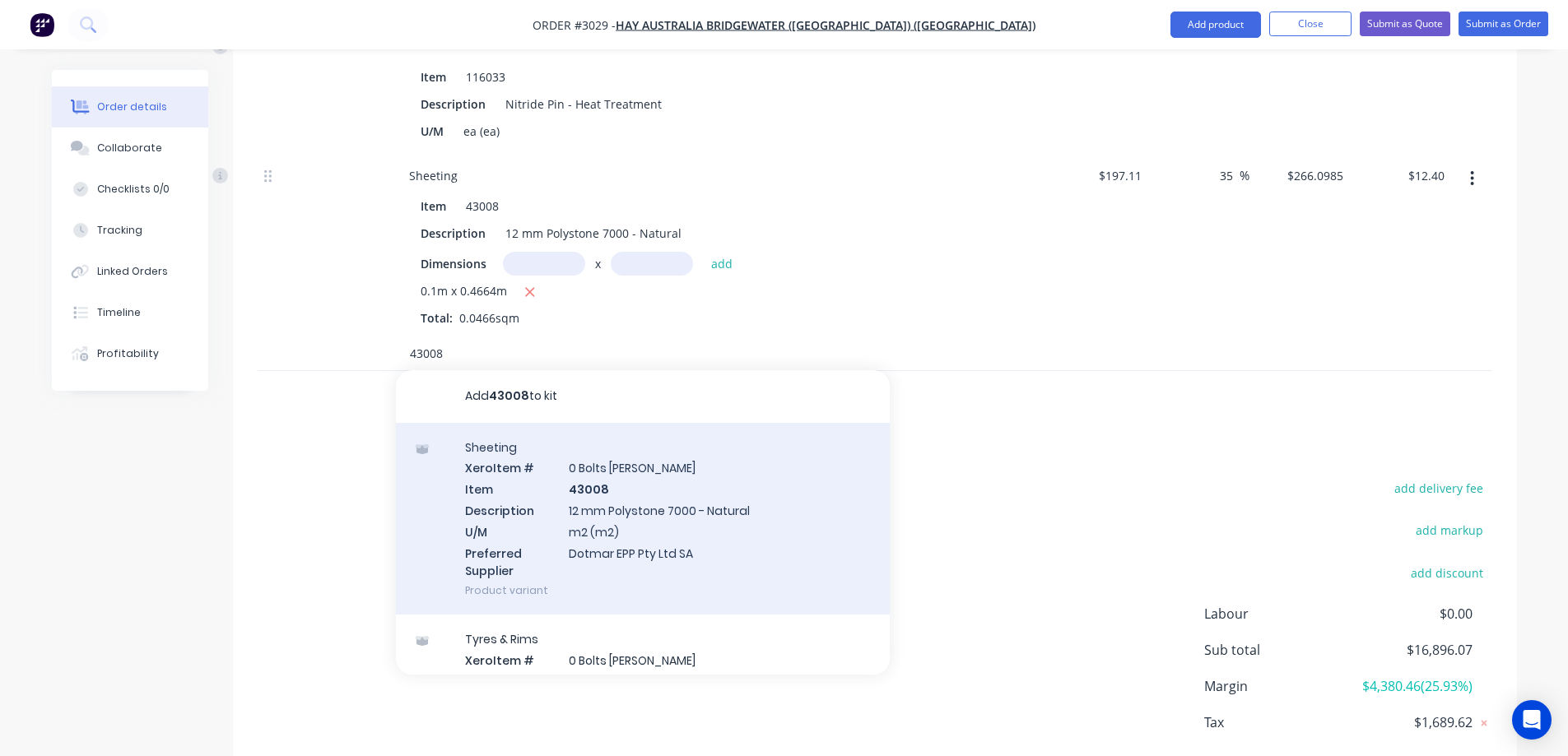
type input "43008"
click at [654, 441] on div "Sheeting Xero Item # 0 Bolts Metric Galvanised Item 43008 Description 12 mm Pol…" at bounding box center [643, 518] width 494 height 193
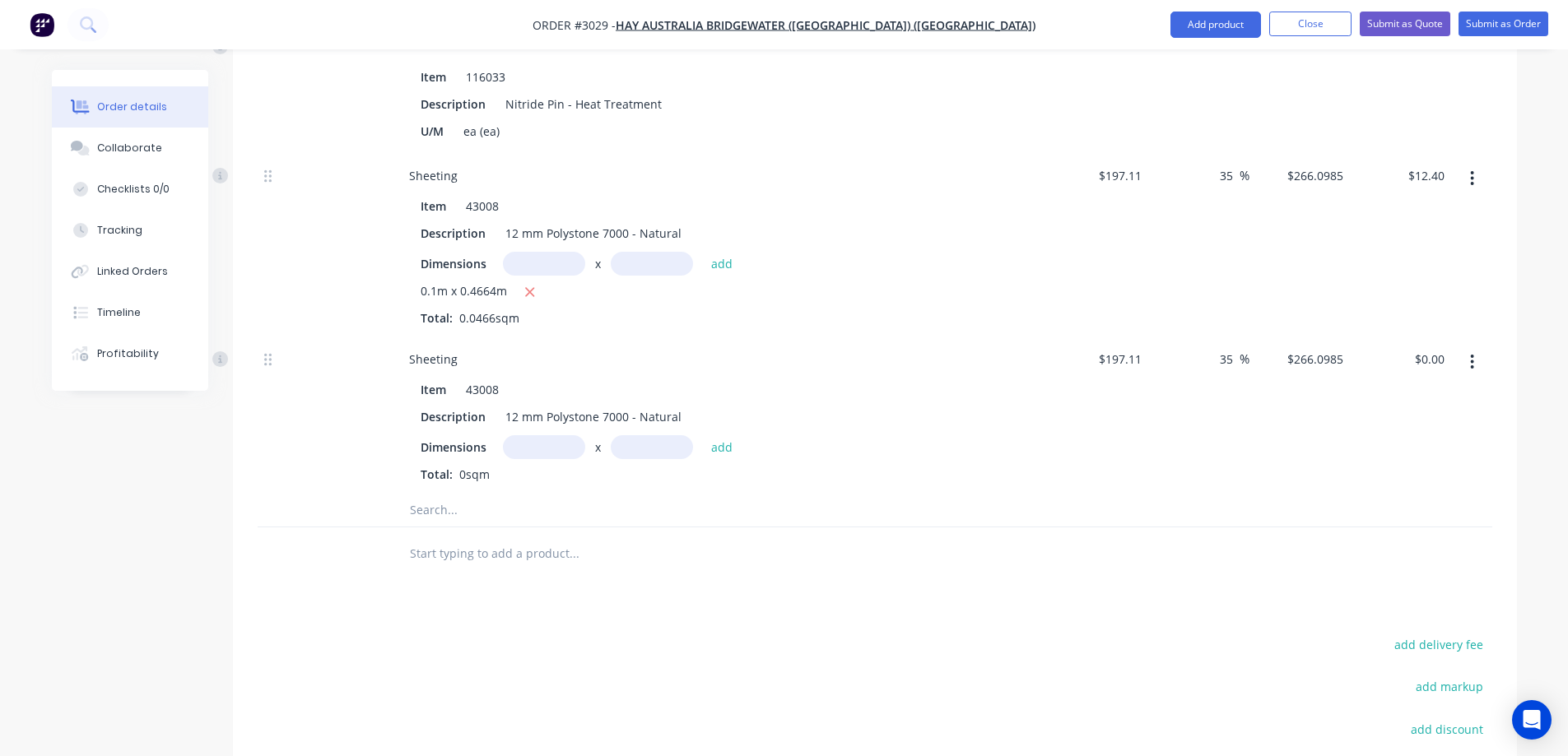
click at [531, 435] on input "text" at bounding box center [543, 447] width 82 height 24
type input "0.1m"
type input "0.066m"
click at [733, 435] on button "add" at bounding box center [722, 446] width 39 height 22
click at [526, 468] on icon "button" at bounding box center [523, 475] width 11 height 14
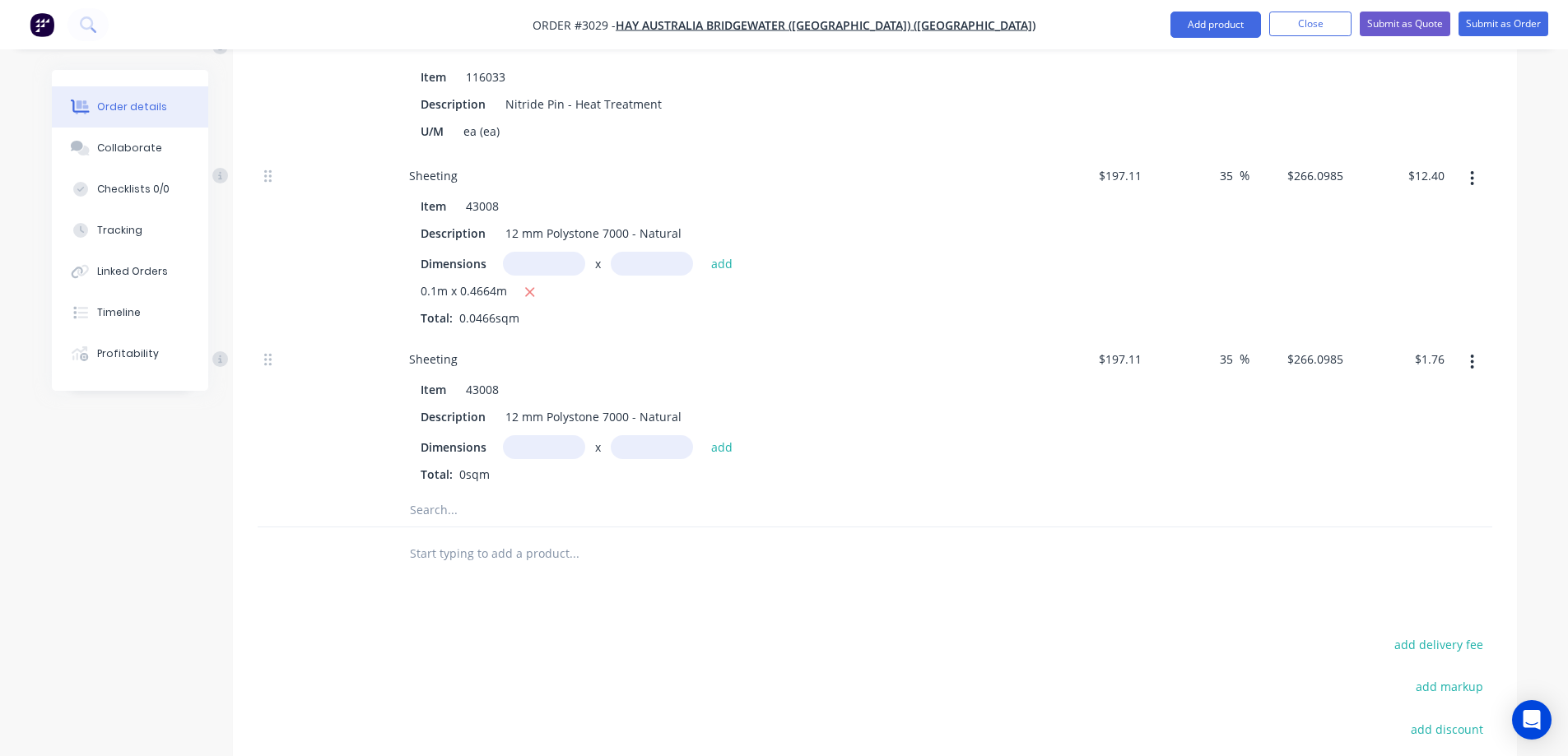
type input "$0.00"
click at [539, 435] on input "text" at bounding box center [543, 447] width 82 height 24
type input "0.1m"
type input "0.66m"
click at [718, 435] on button "add" at bounding box center [722, 446] width 39 height 22
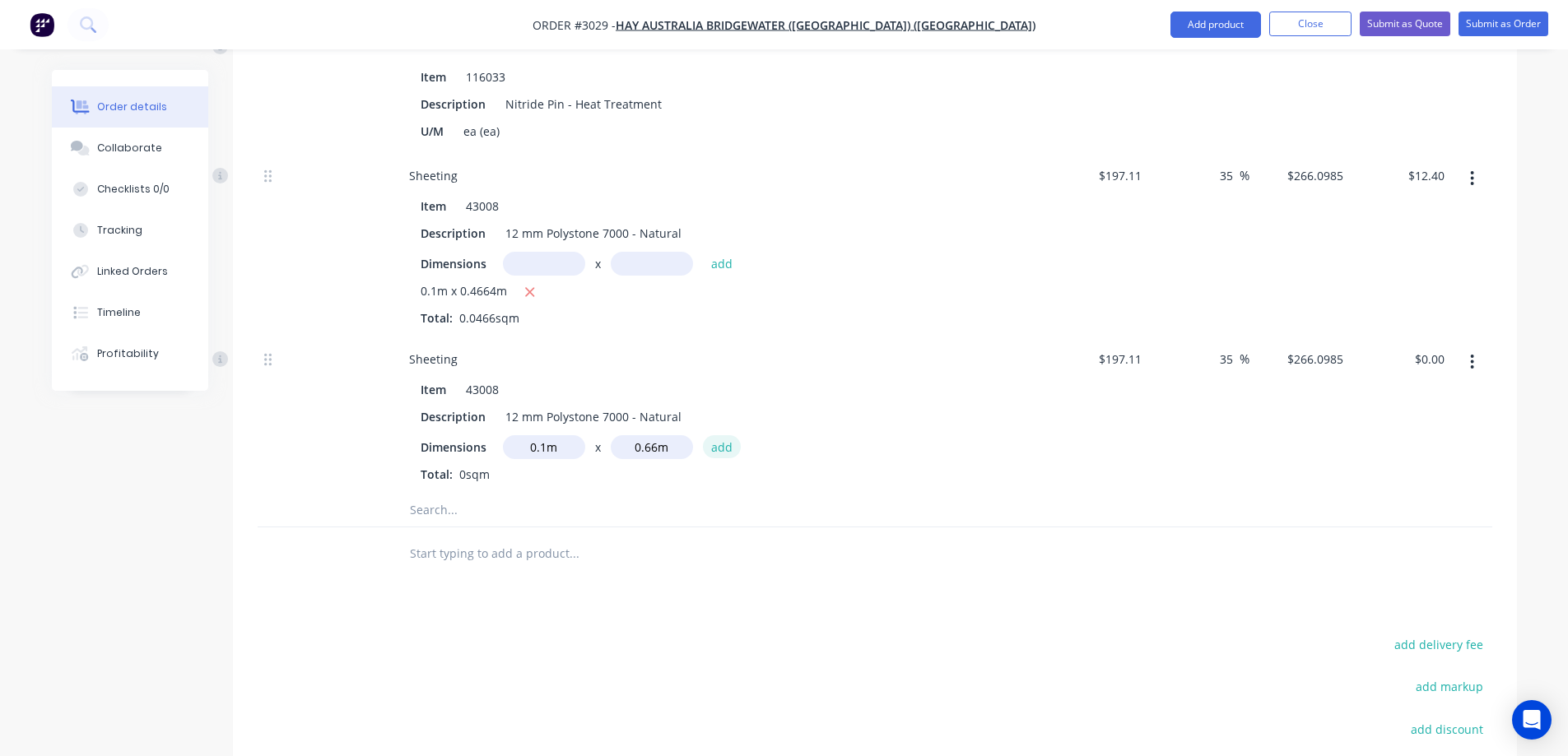
type input "$17.56"
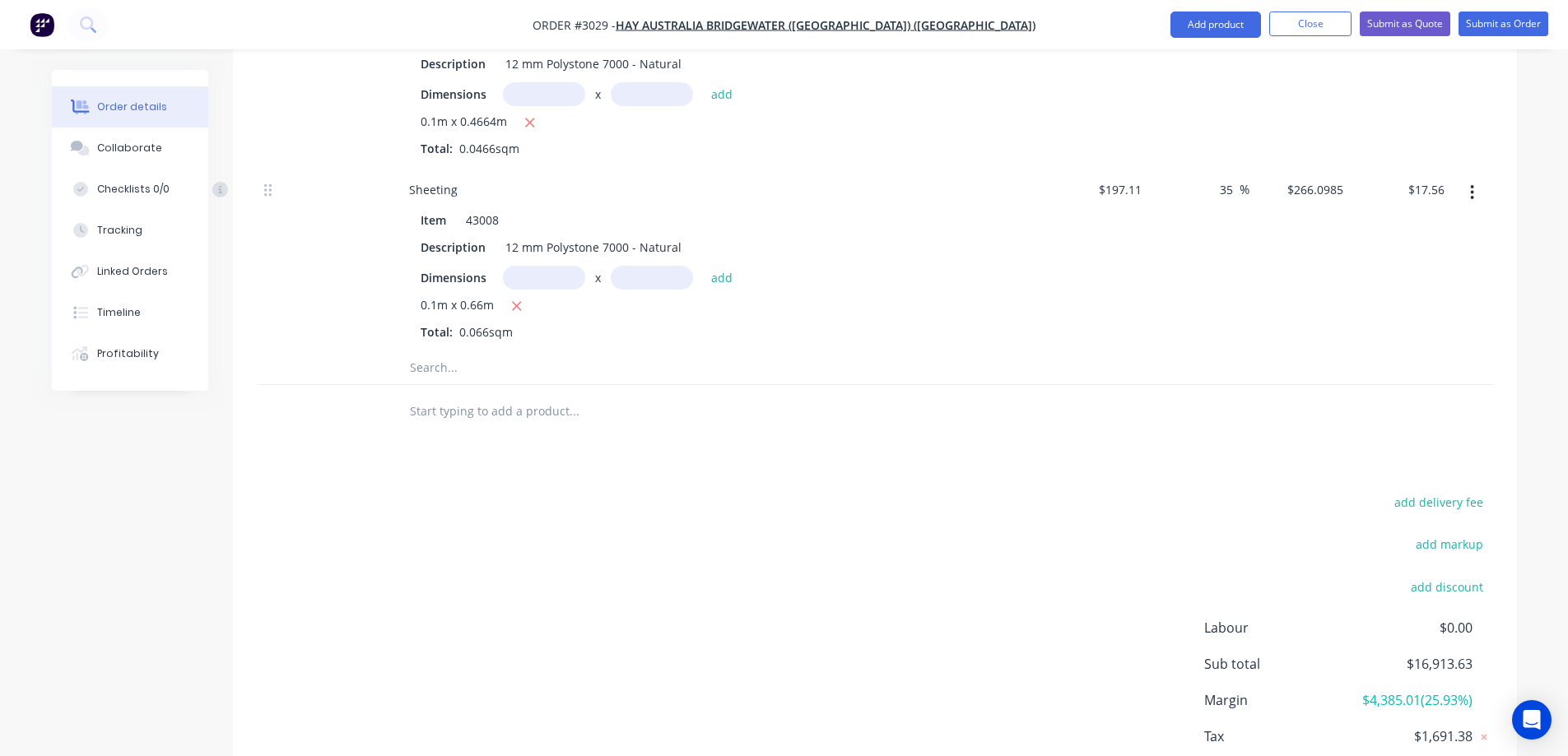
scroll to position [3631, 0]
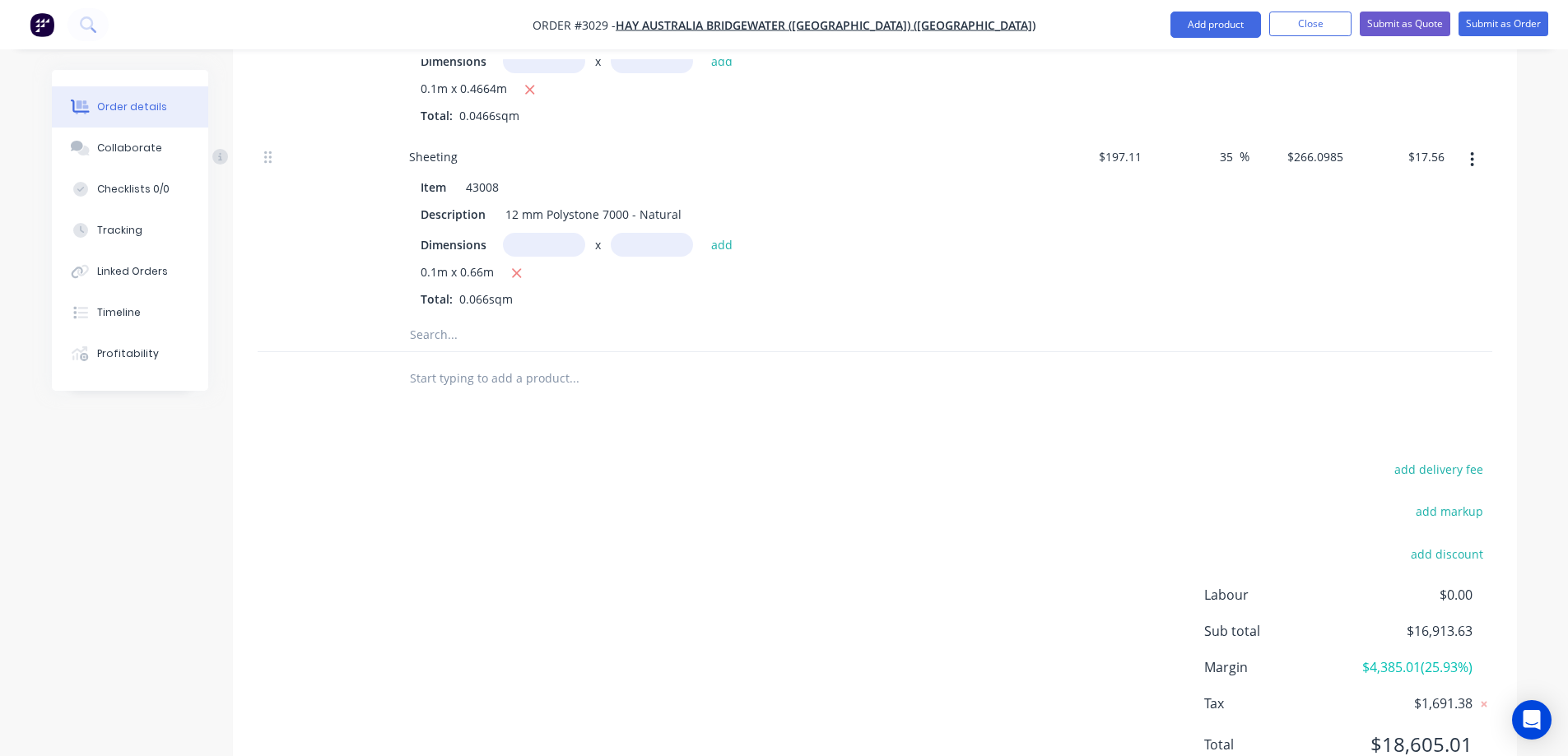
click at [476, 318] on input "text" at bounding box center [574, 334] width 329 height 33
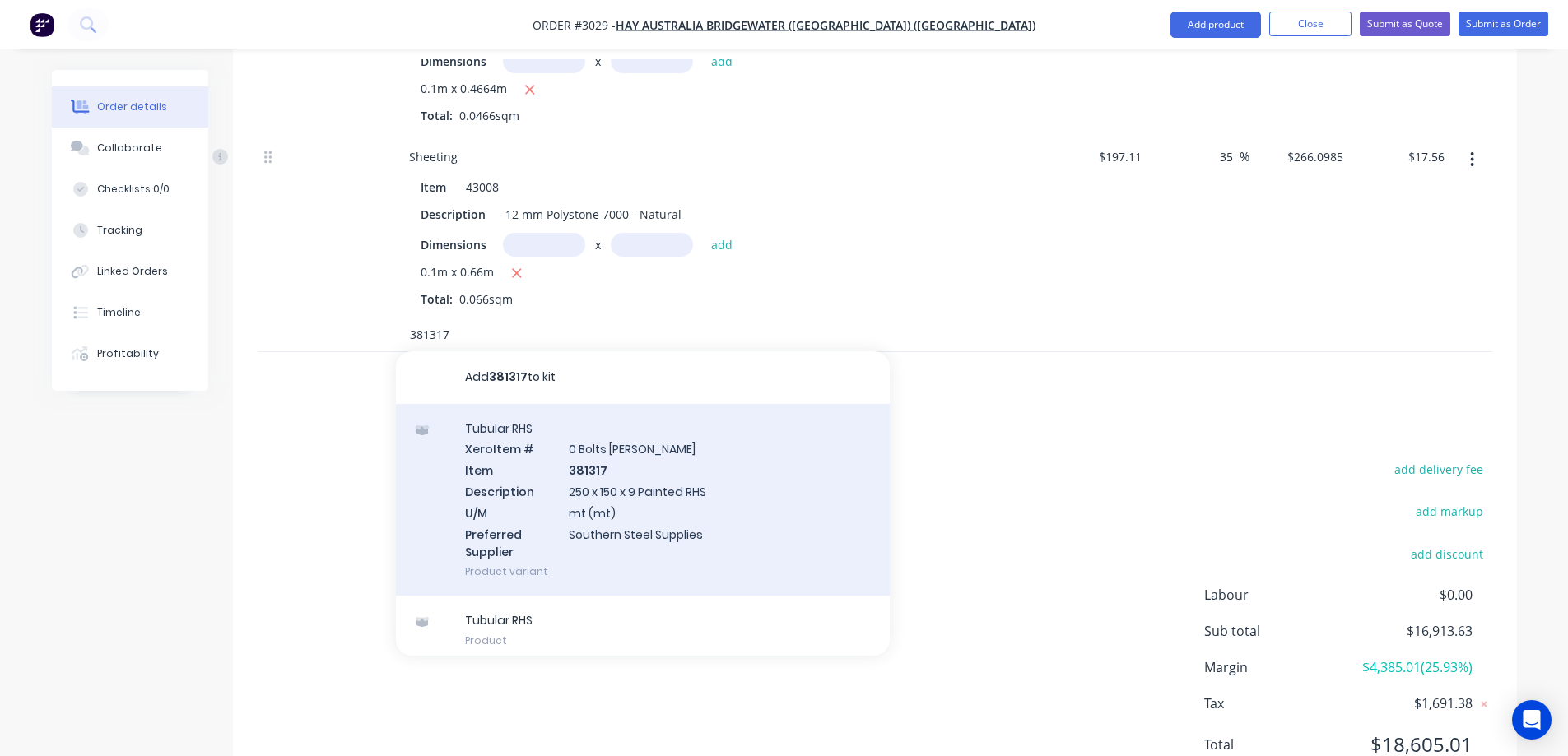
type input "381317"
click at [670, 437] on div "Tubular RHS Xero Item # 0 Bolts Metric Galvanised Item 381317 Description 250 x…" at bounding box center [643, 500] width 494 height 193
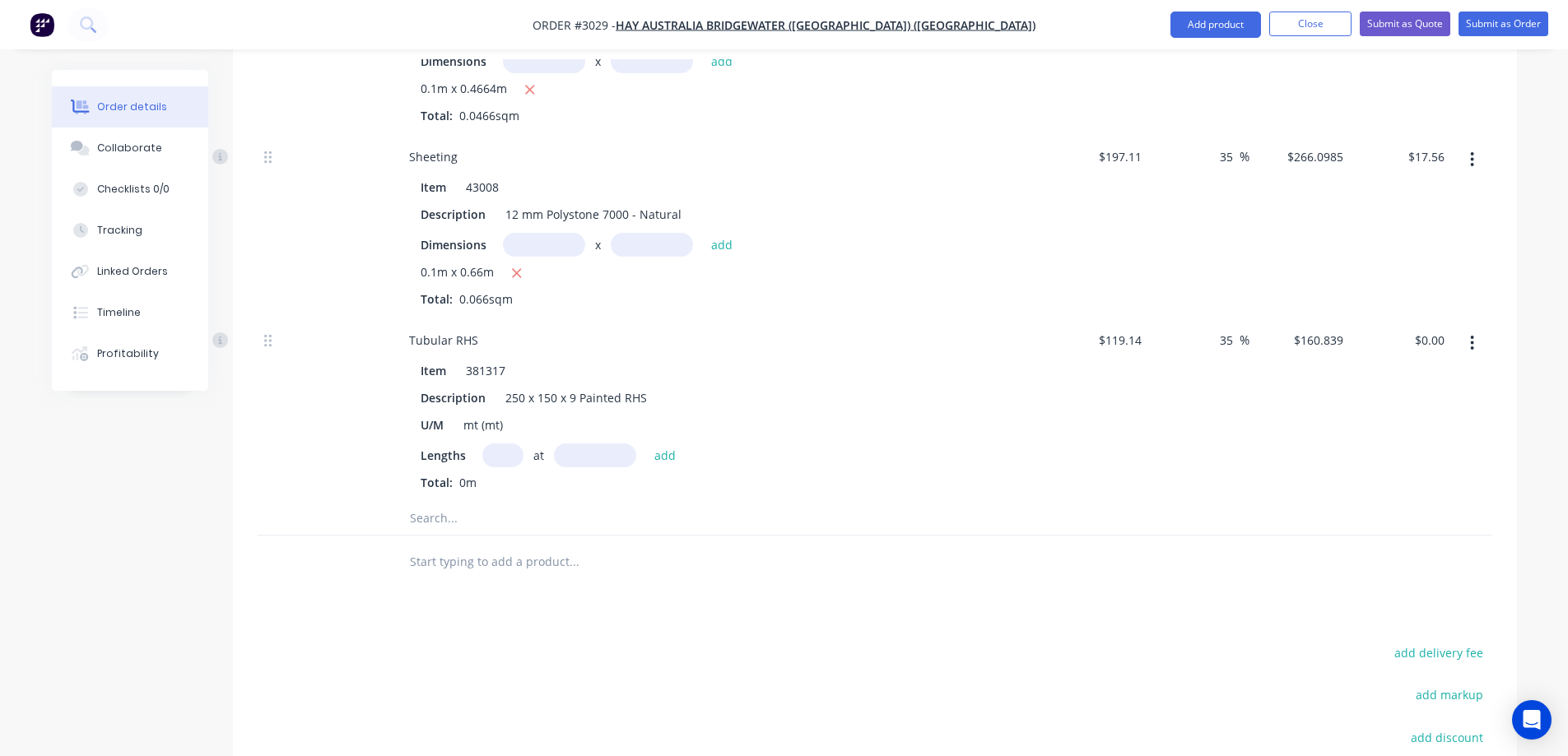
click at [498, 444] on input "text" at bounding box center [503, 456] width 41 height 24
type input "1"
type input "1426mm"
click at [670, 444] on button "add" at bounding box center [666, 455] width 39 height 22
type input "$229.36"
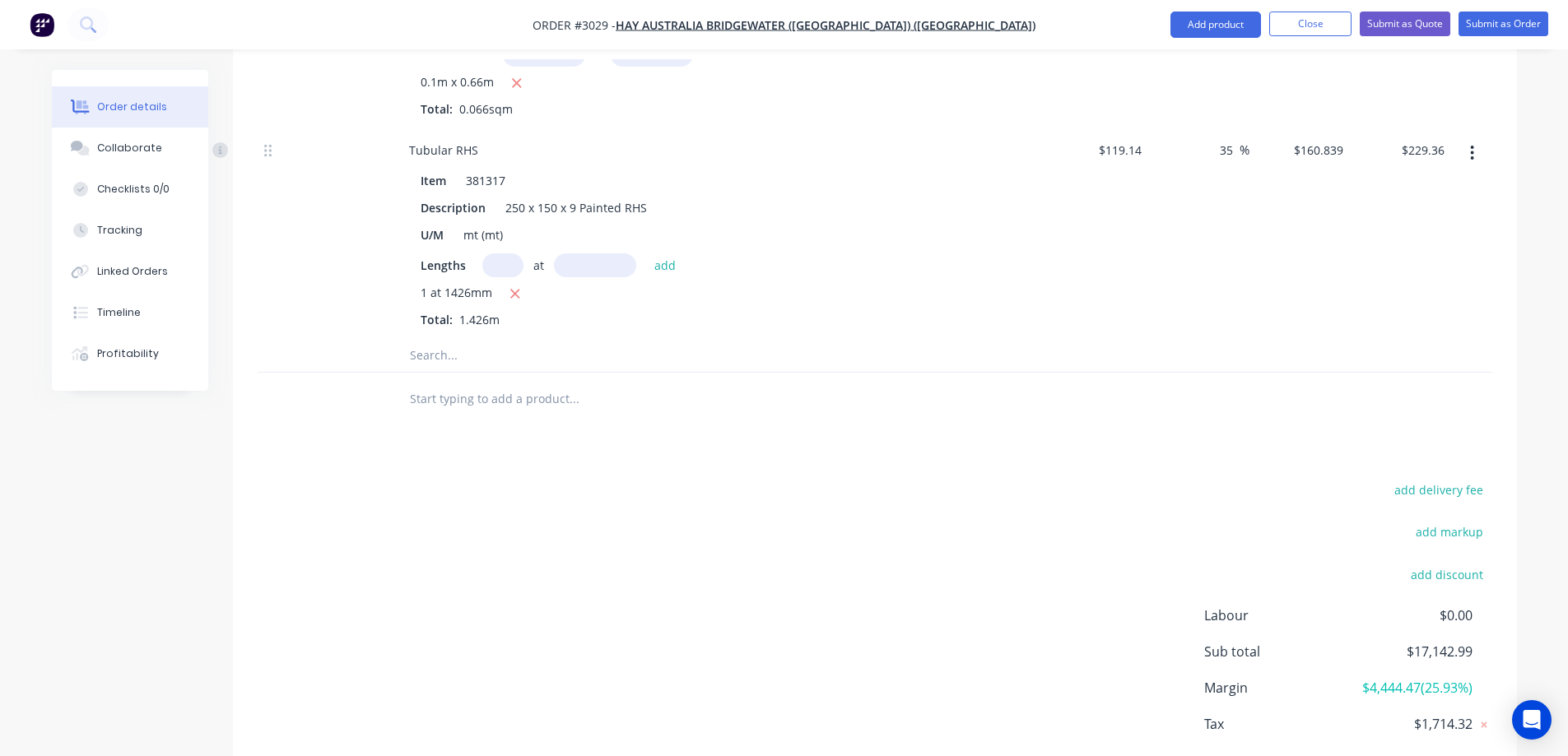
scroll to position [3842, 0]
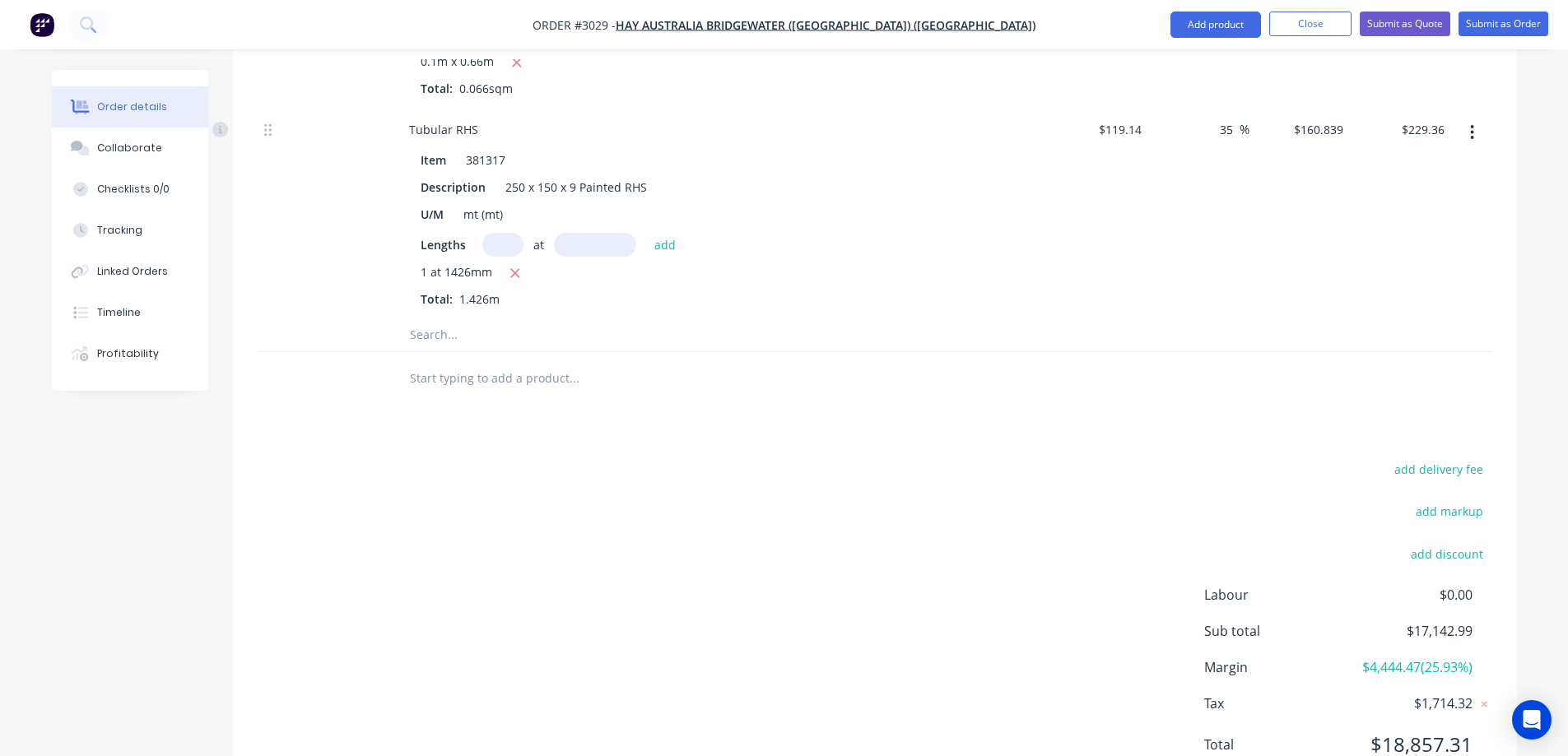
click at [471, 318] on input "text" at bounding box center [574, 334] width 329 height 33
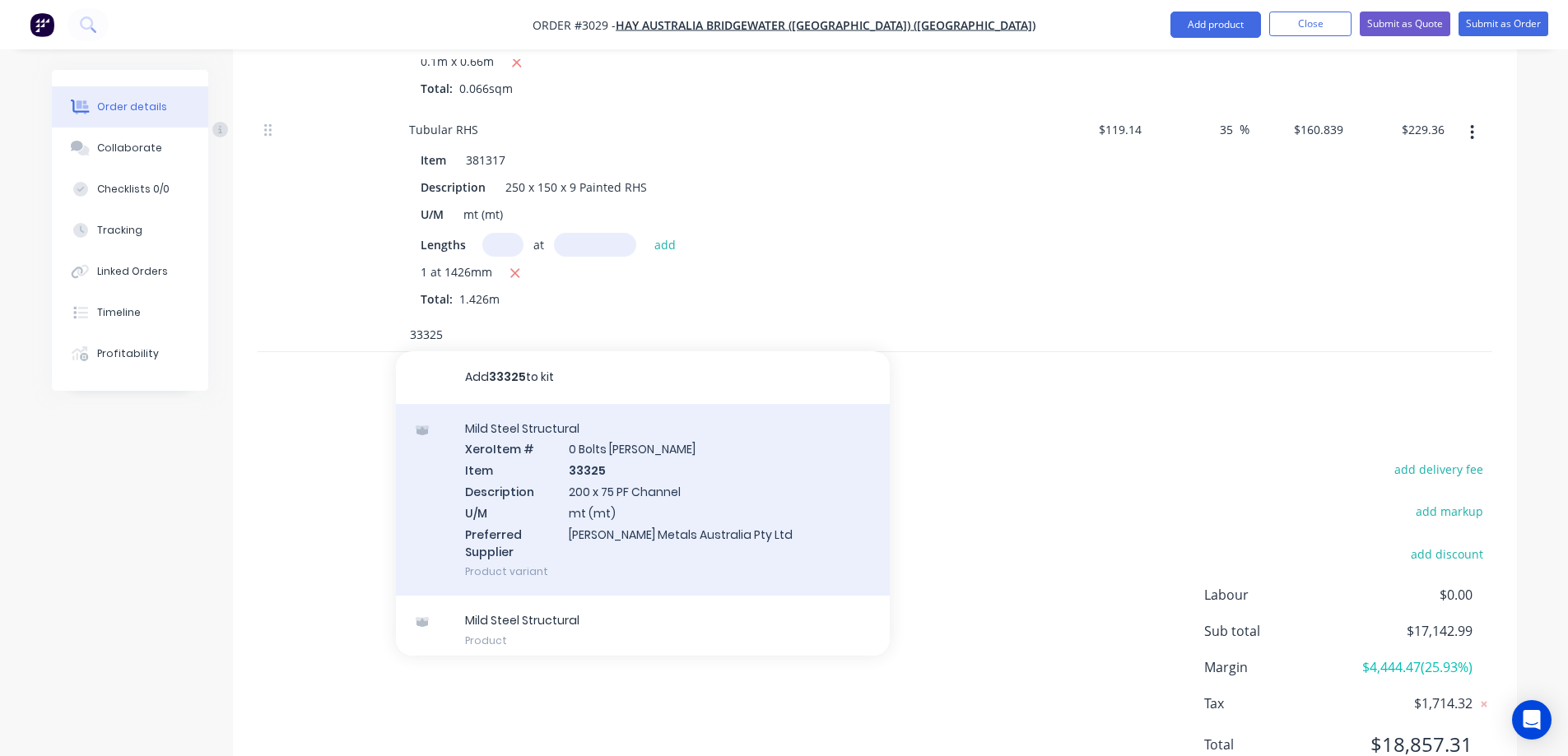
type input "33325"
click at [639, 423] on div "Mild Steel Structural Xero Item # 0 Bolts Metric Galvanised Item 33325 Descript…" at bounding box center [643, 500] width 494 height 193
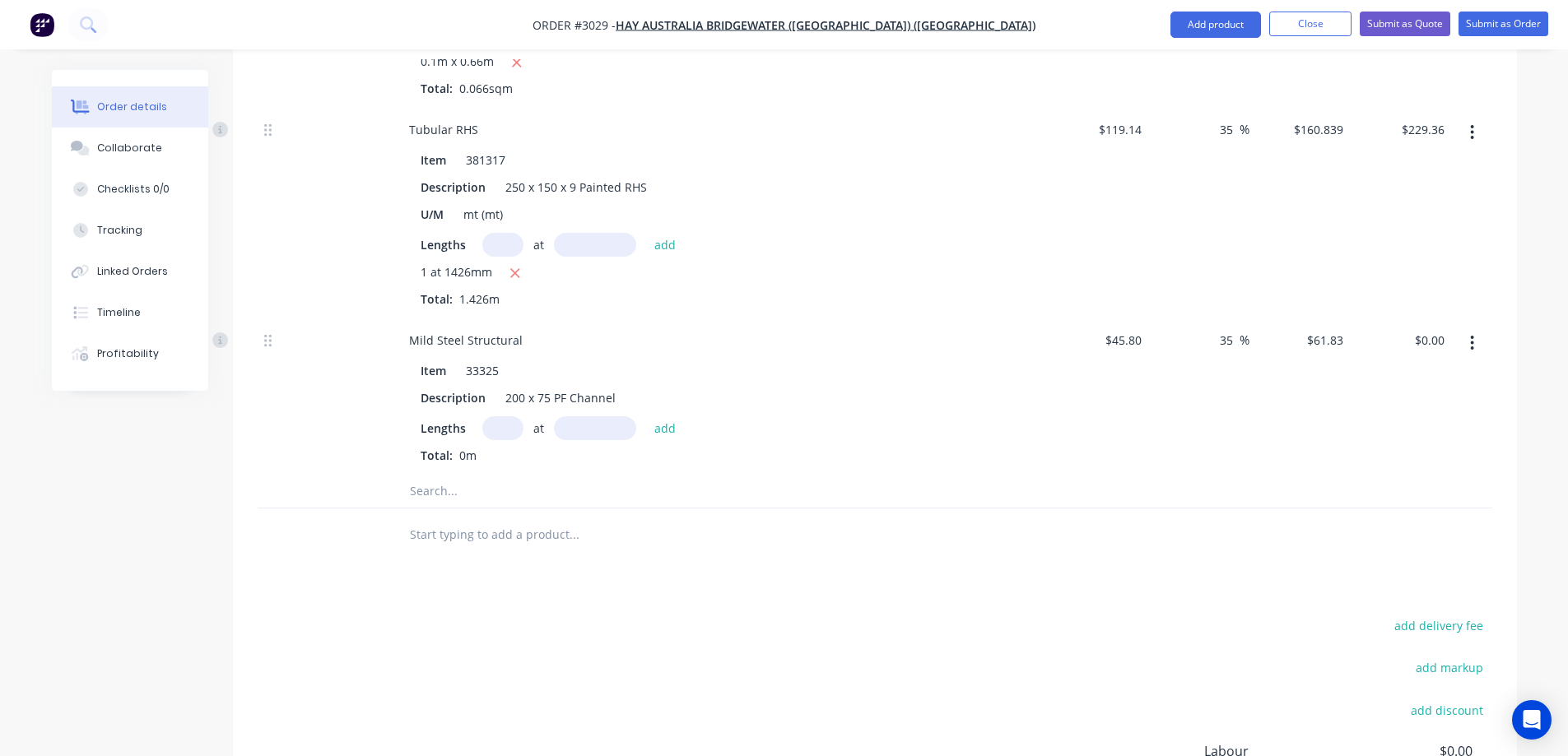
click at [490, 417] on input "text" at bounding box center [503, 428] width 41 height 24
type input "1"
type input "28748mm"
click at [664, 417] on button "add" at bounding box center [666, 428] width 39 height 22
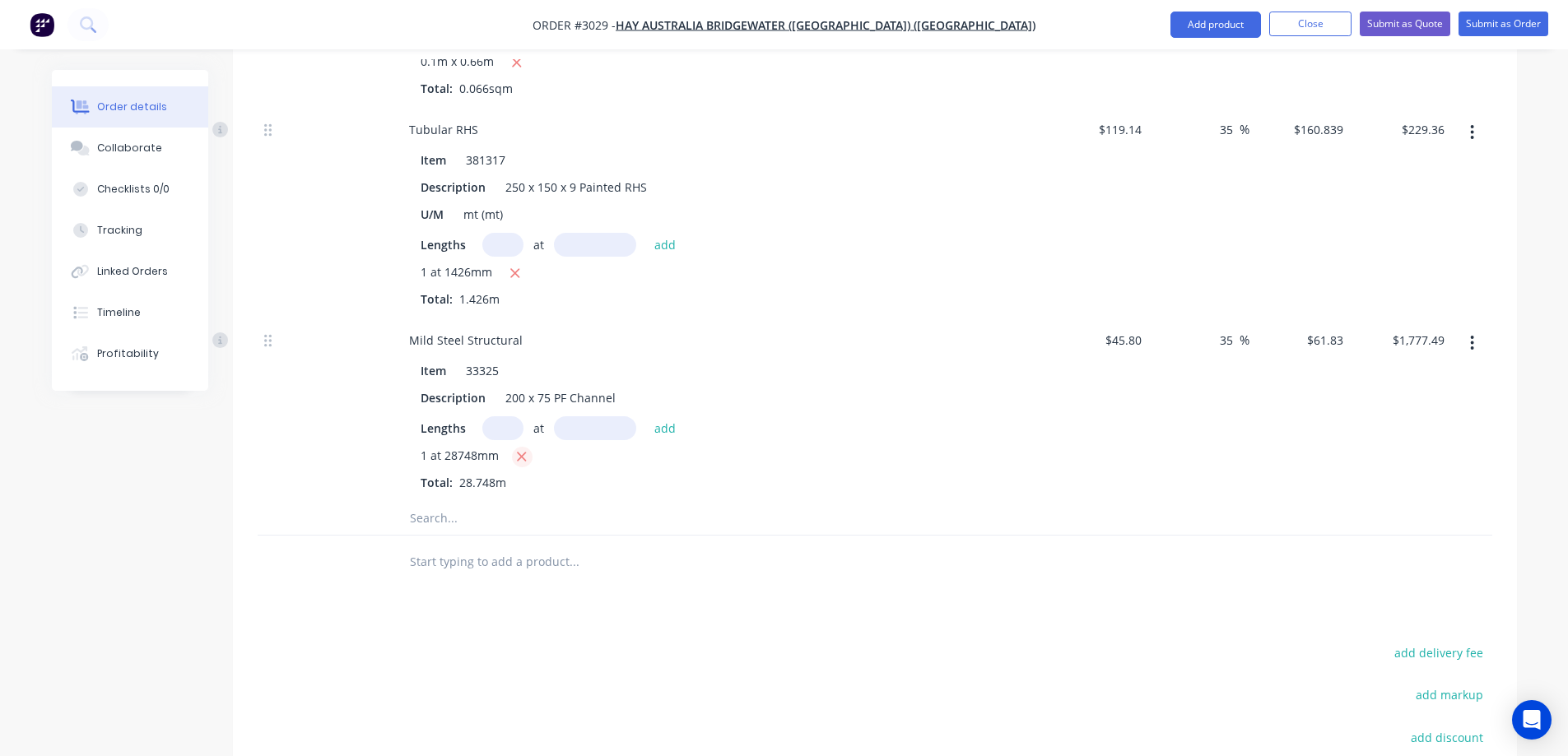
click at [520, 449] on icon "button" at bounding box center [521, 456] width 11 height 14
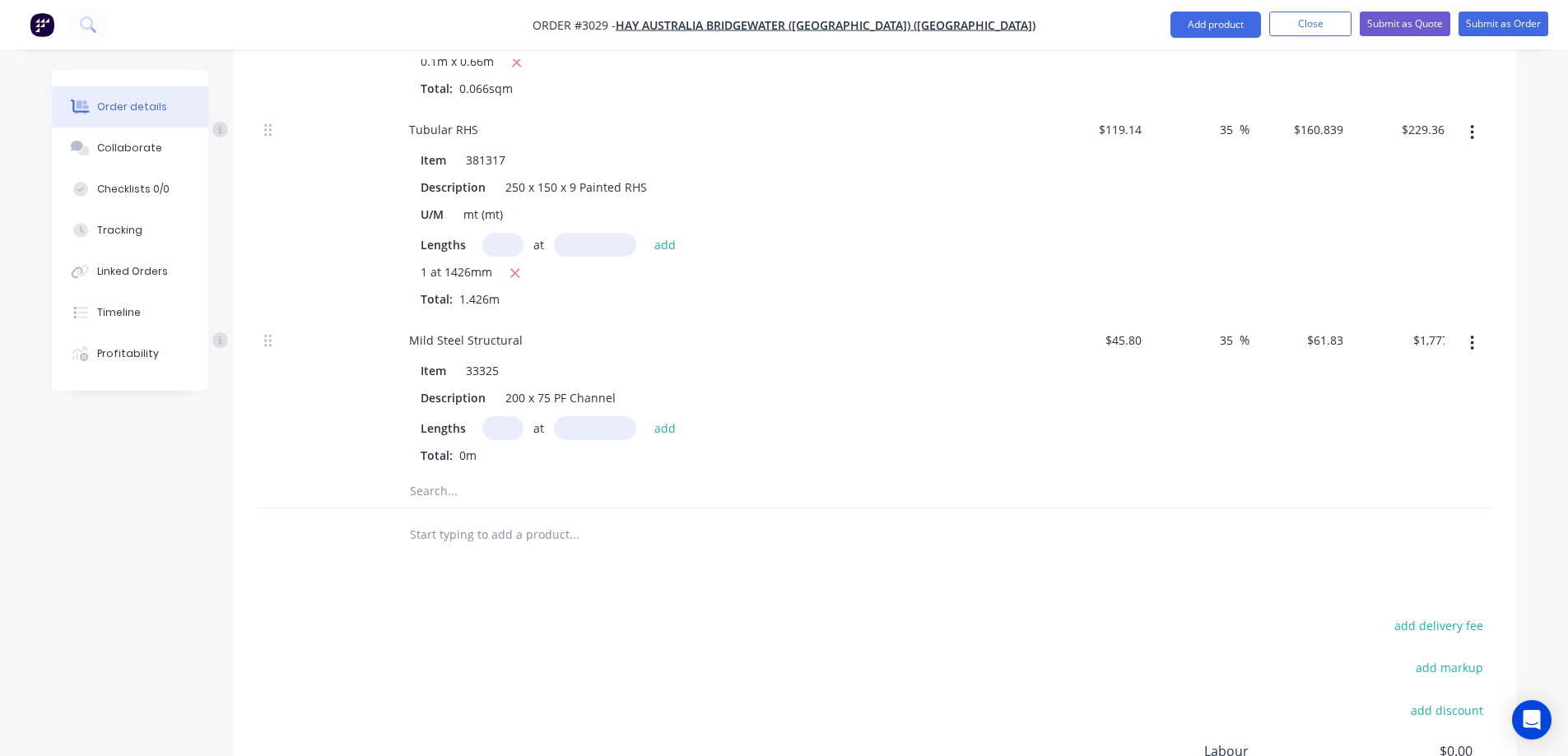
type input "$0.00"
click at [502, 417] on input "text" at bounding box center [503, 428] width 41 height 24
type input "1"
type input "2874mm"
click at [661, 417] on button "add" at bounding box center [666, 428] width 39 height 22
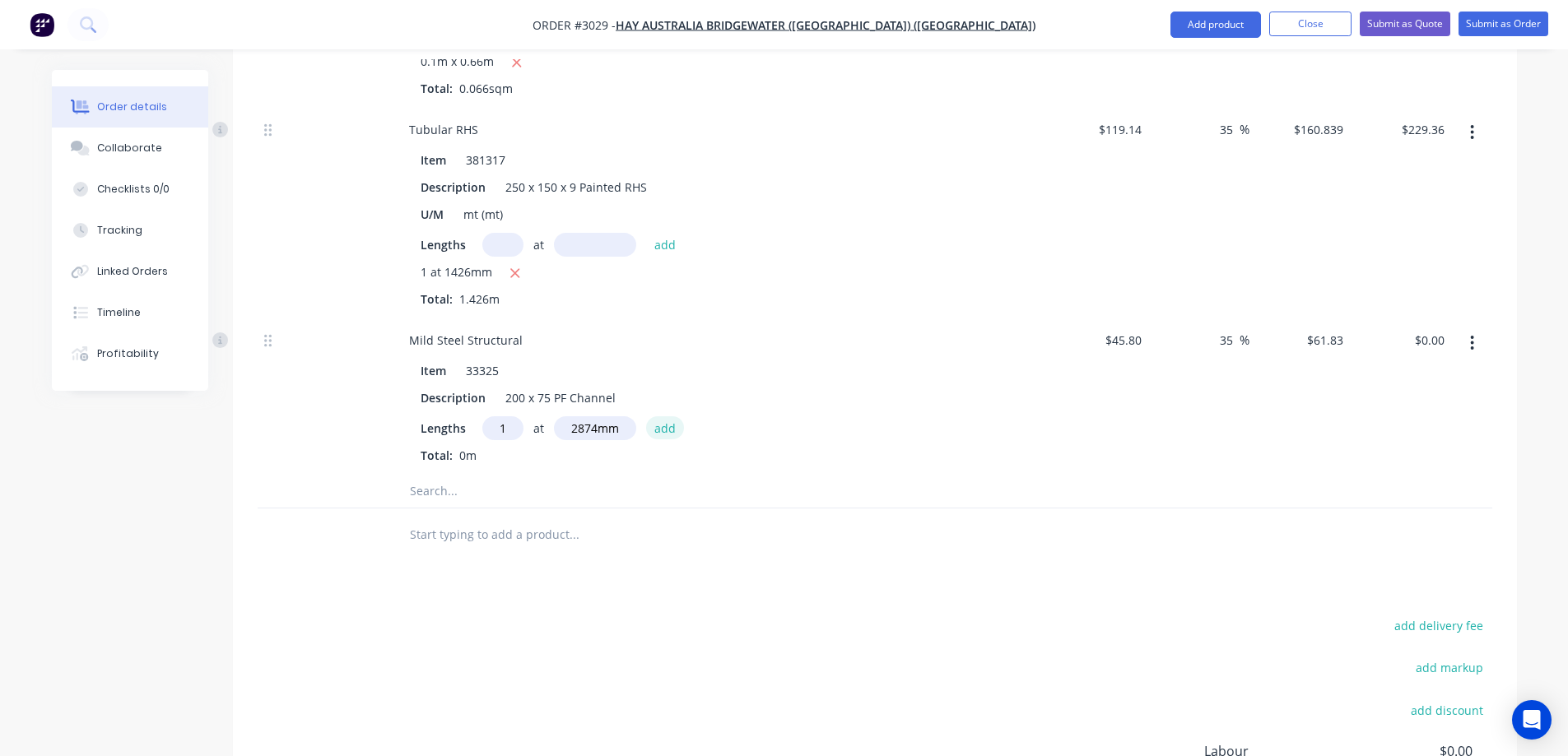
type input "$177.70"
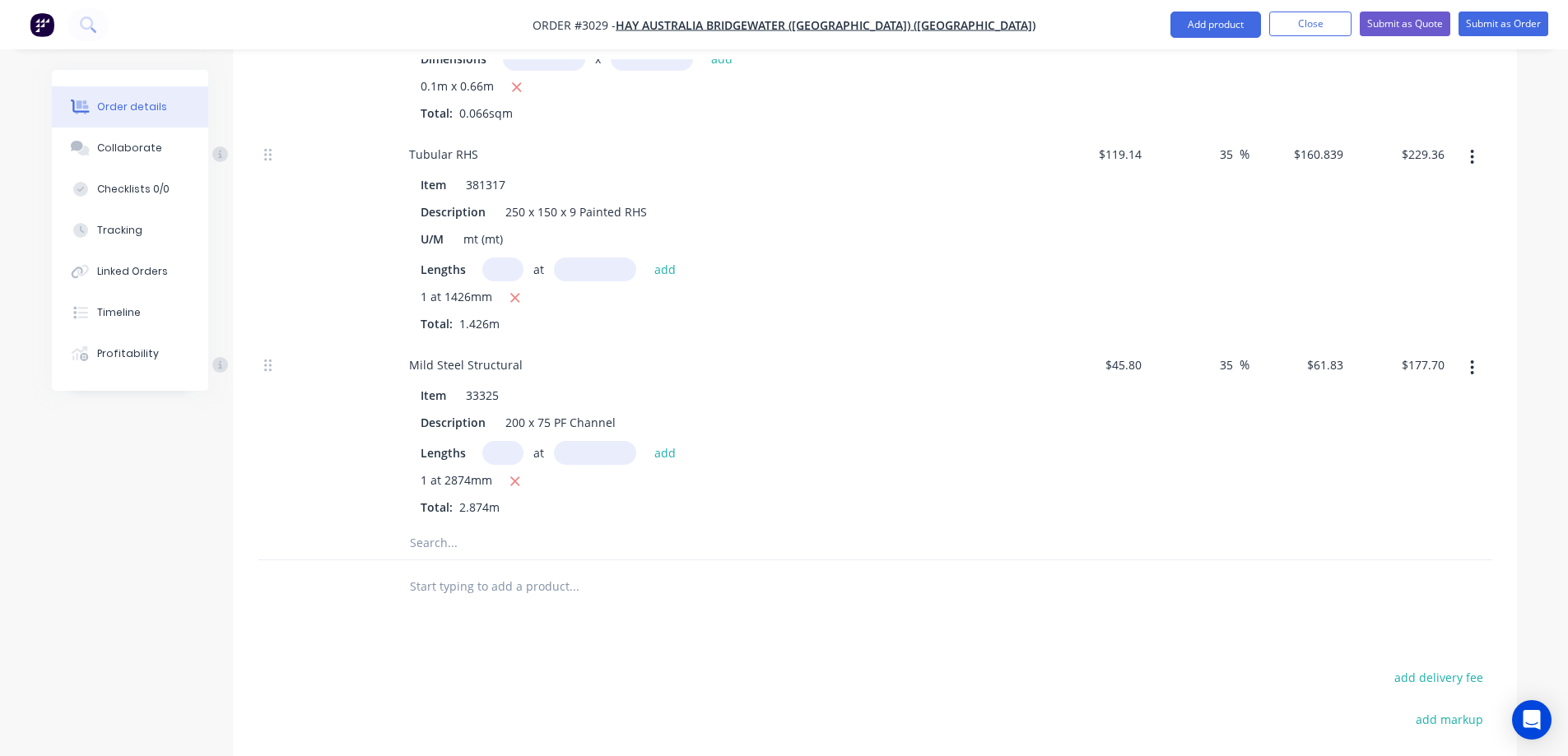
scroll to position [4007, 0]
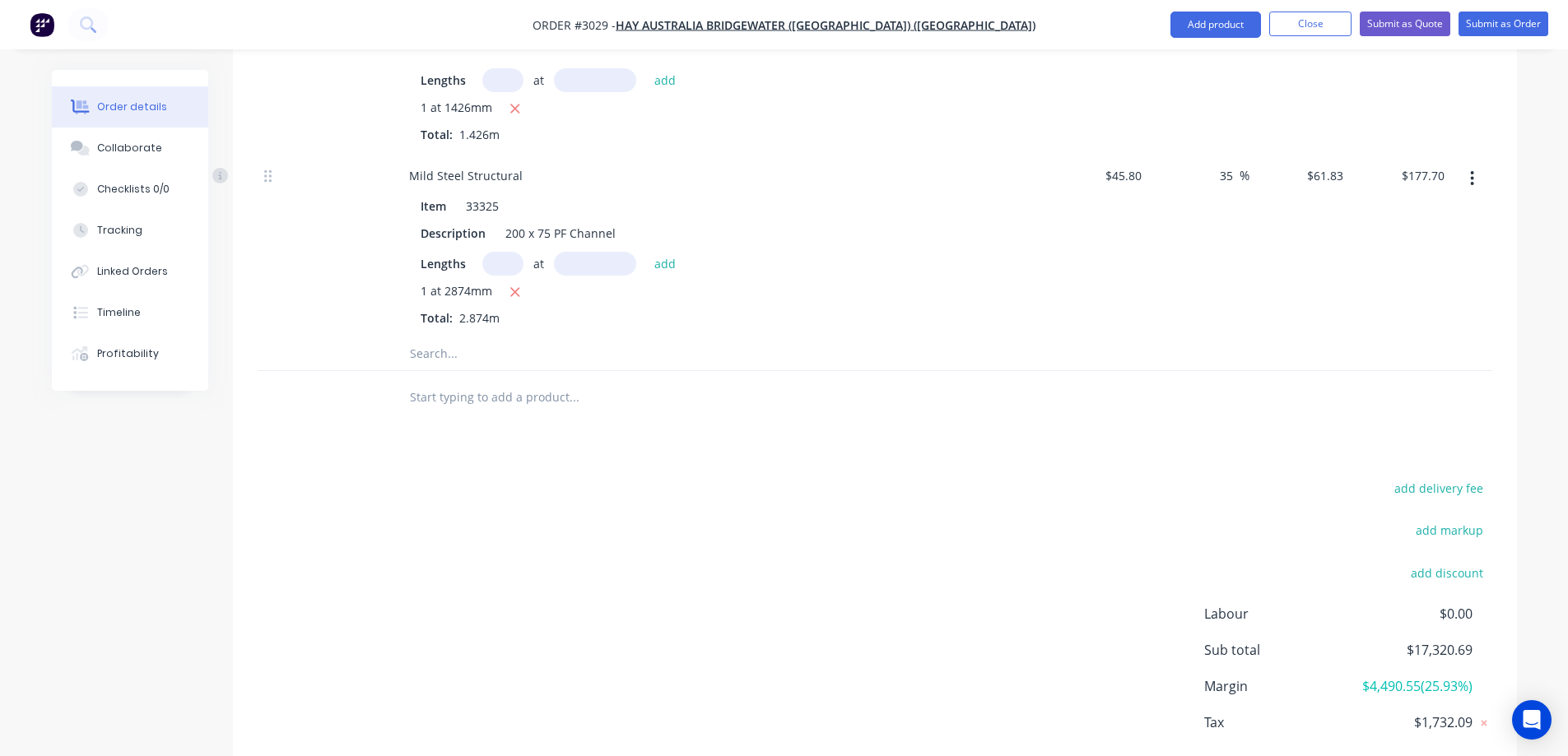
click at [458, 338] on input "text" at bounding box center [574, 354] width 329 height 33
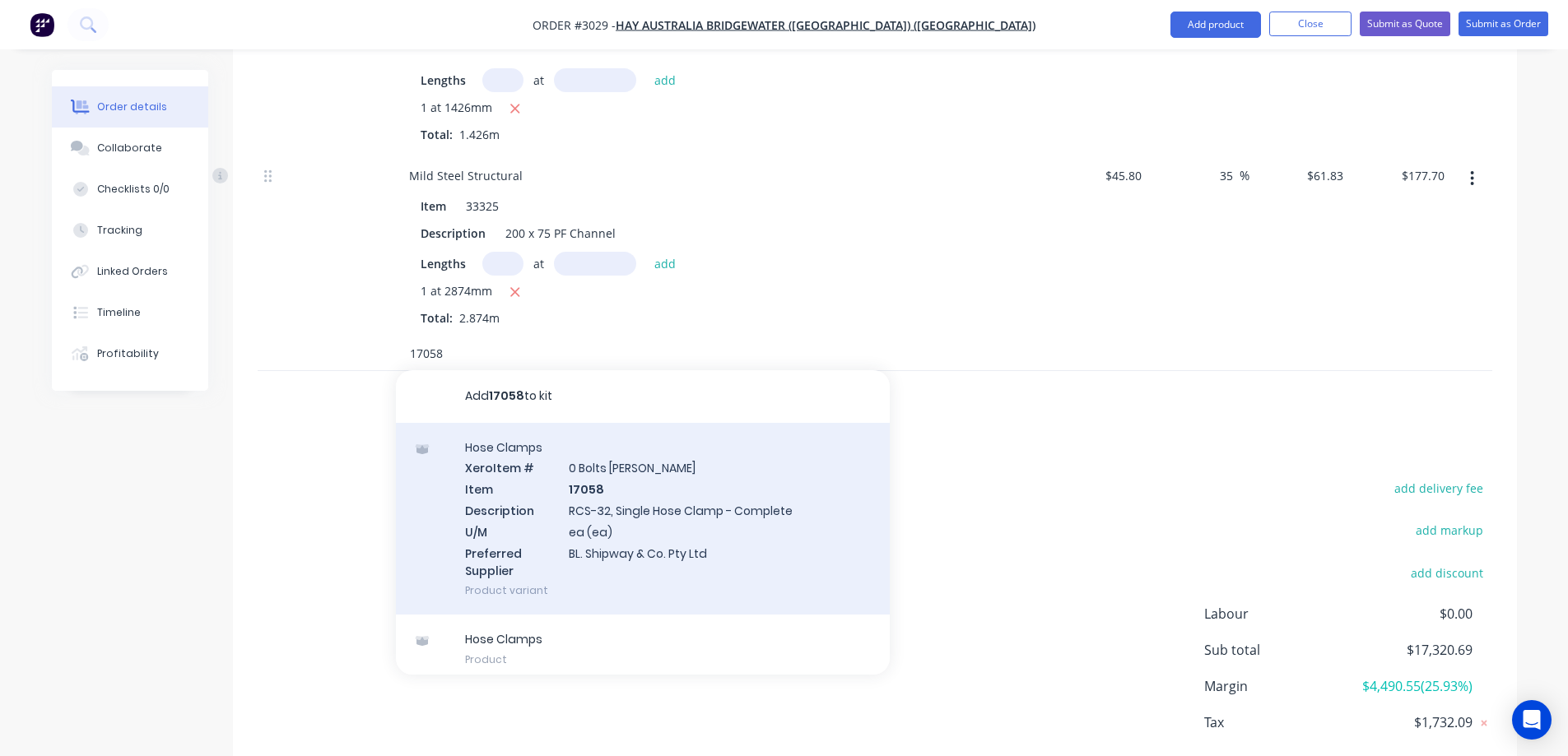
type input "17058"
click at [698, 445] on div "Hose Clamps Xero Item # 0 Bolts [PERSON_NAME] Item 17058 Description RCS-32, Si…" at bounding box center [643, 518] width 494 height 193
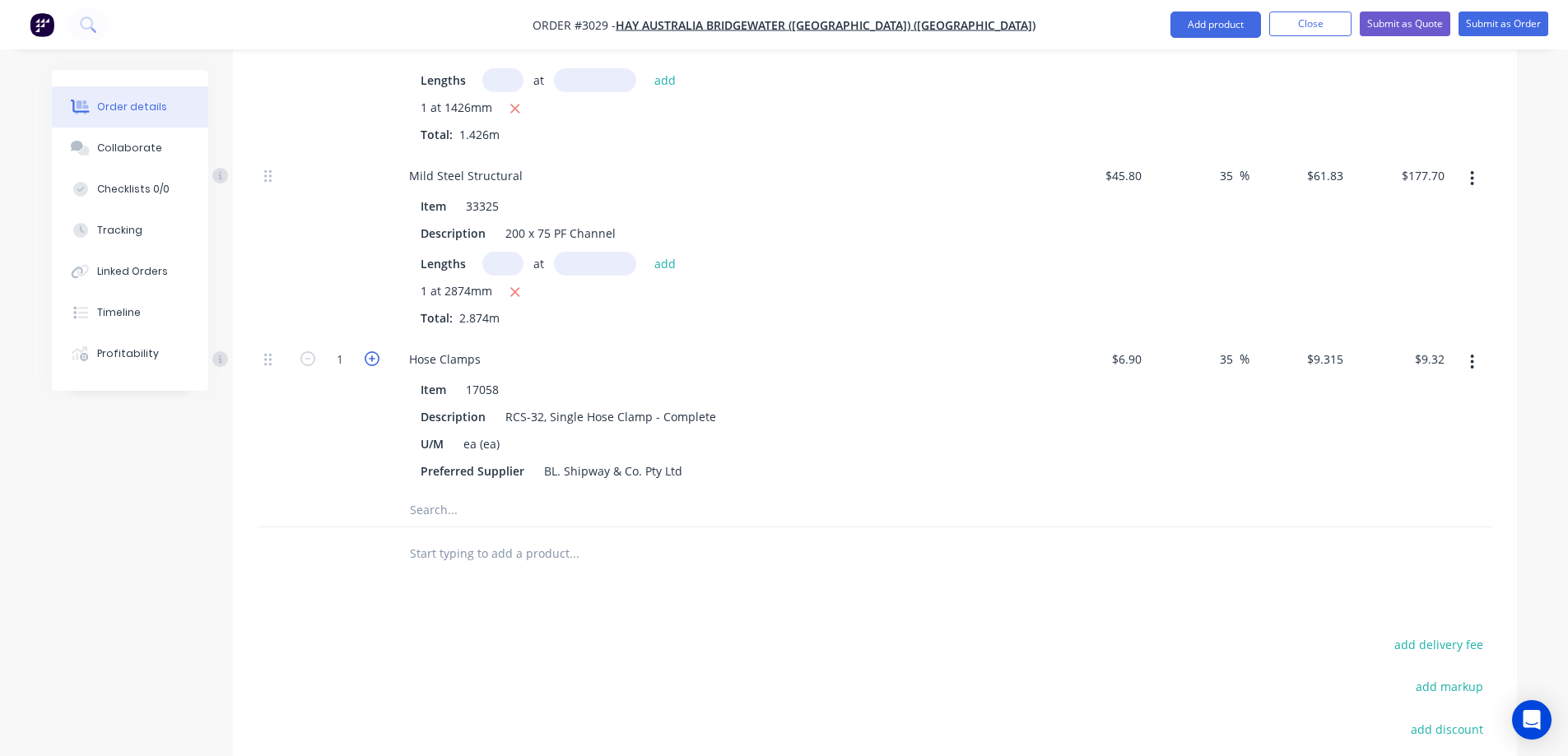
click at [373, 351] on icon "button" at bounding box center [371, 358] width 14 height 14
type input "2"
type input "$18.63"
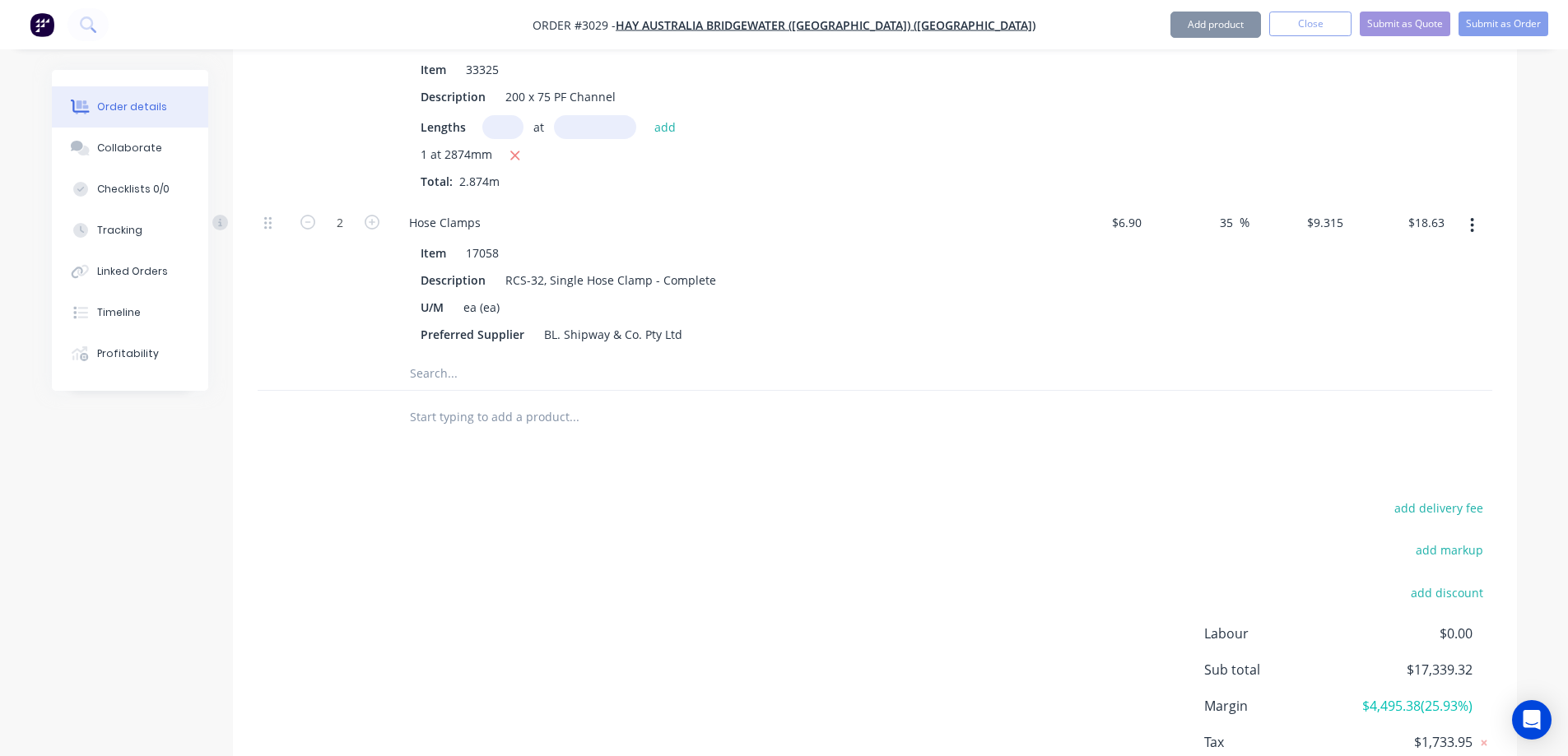
scroll to position [4170, 0]
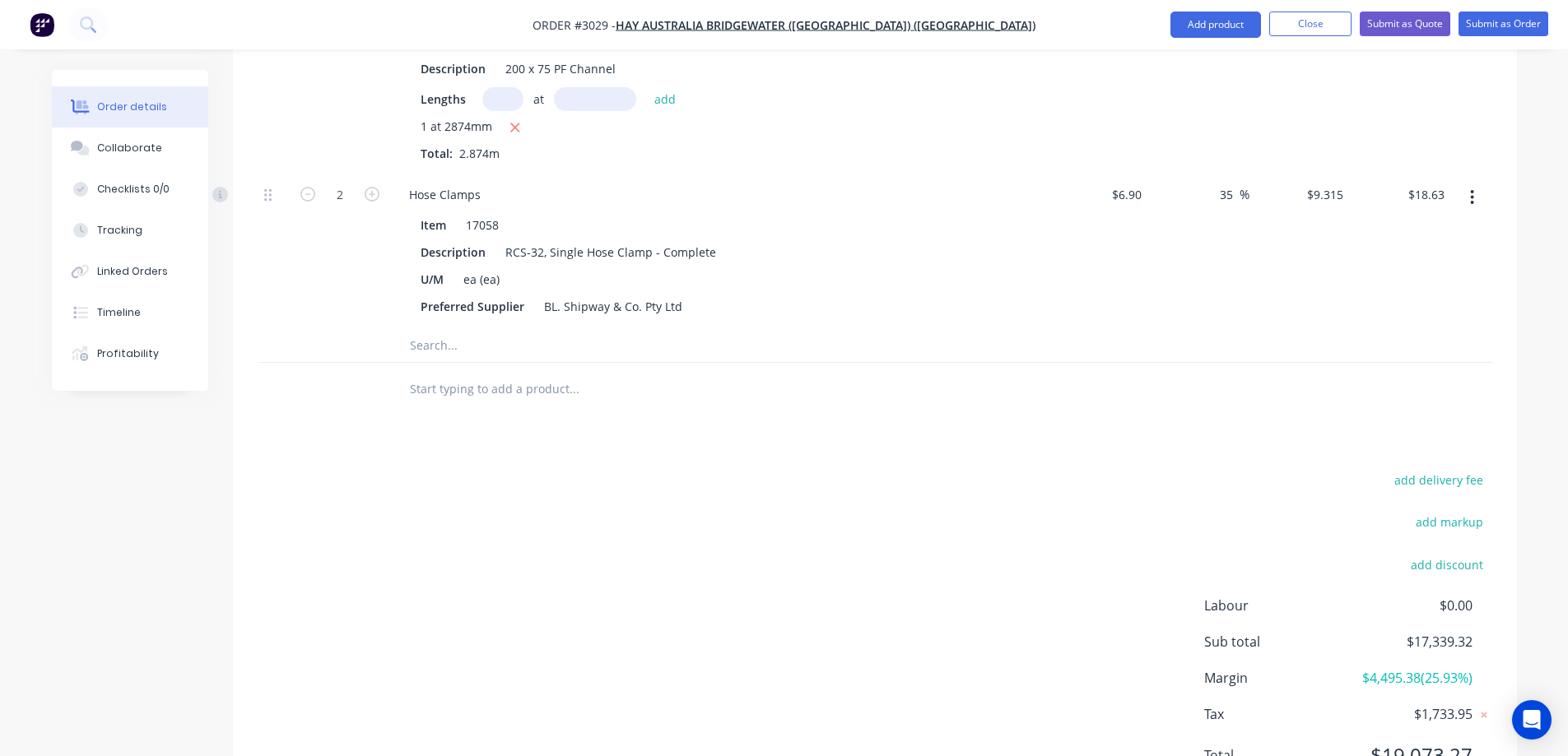
click at [466, 329] on input "text" at bounding box center [574, 345] width 329 height 33
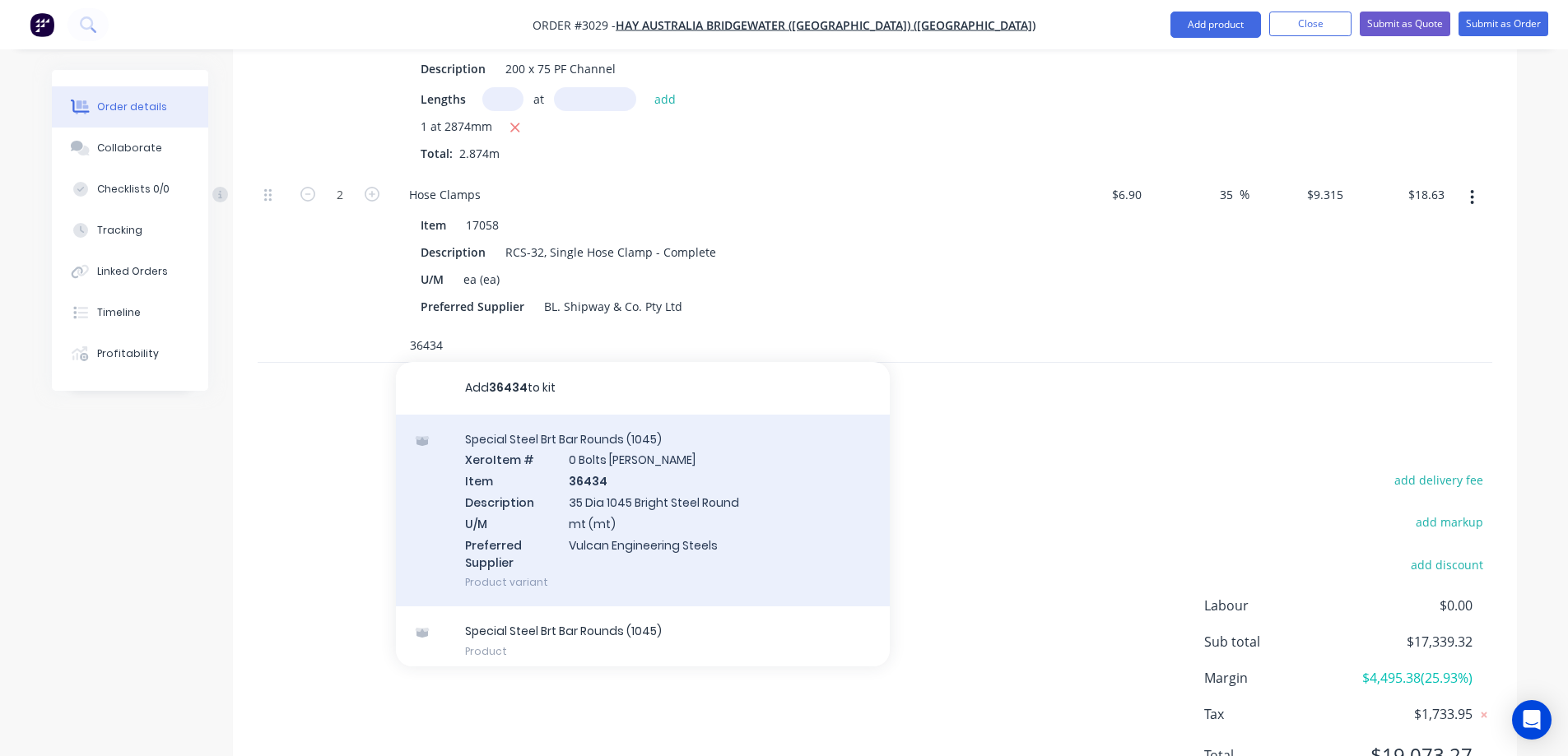
type input "36434"
click at [685, 445] on div "Special Steel Brt Bar Rounds (1045) Xero Item # 0 Bolts [PERSON_NAME] Item 3643…" at bounding box center [643, 511] width 494 height 193
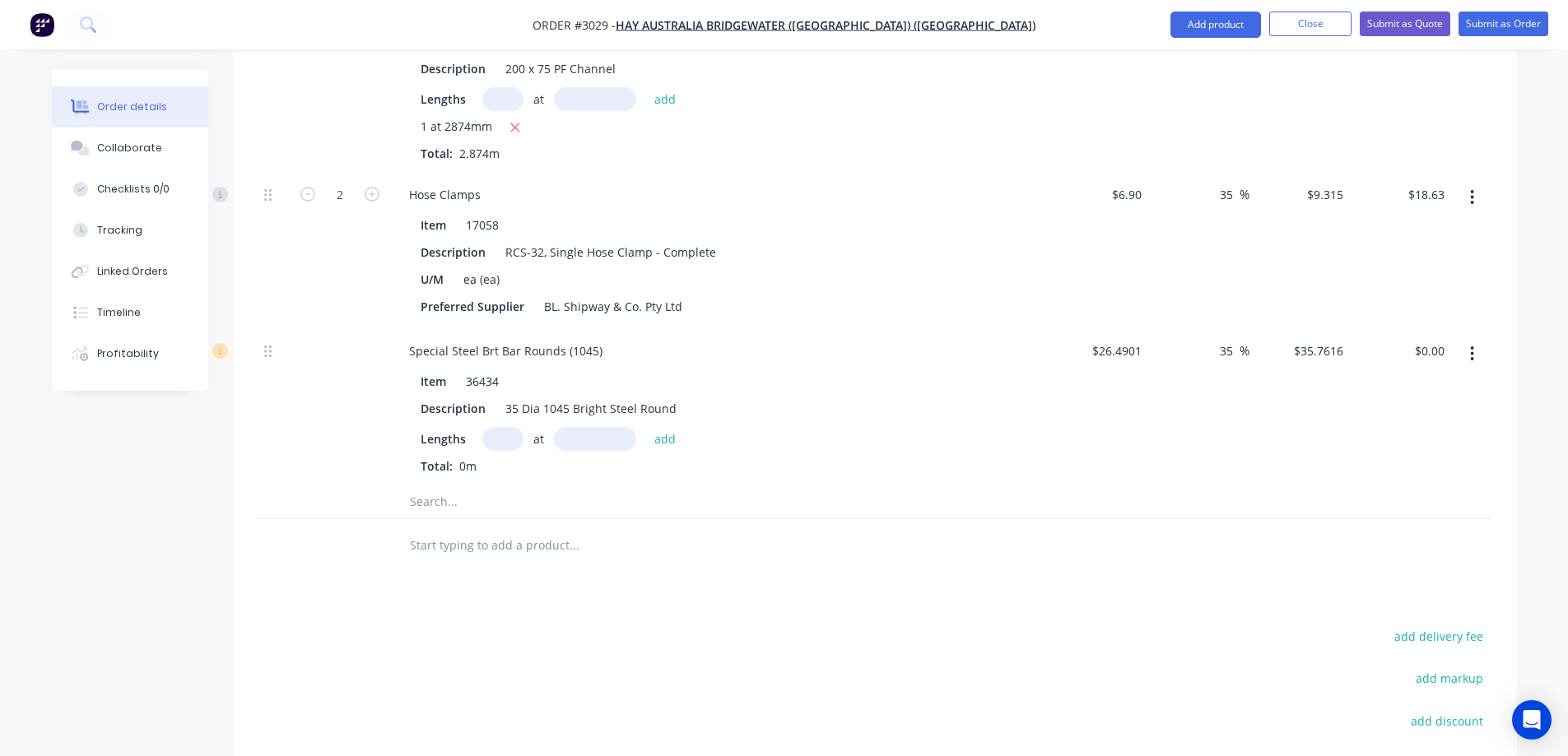
click at [498, 427] on input "text" at bounding box center [503, 439] width 41 height 24
type input "1"
type input "896mm"
click at [664, 427] on button "add" at bounding box center [666, 438] width 39 height 22
type input "$32.04"
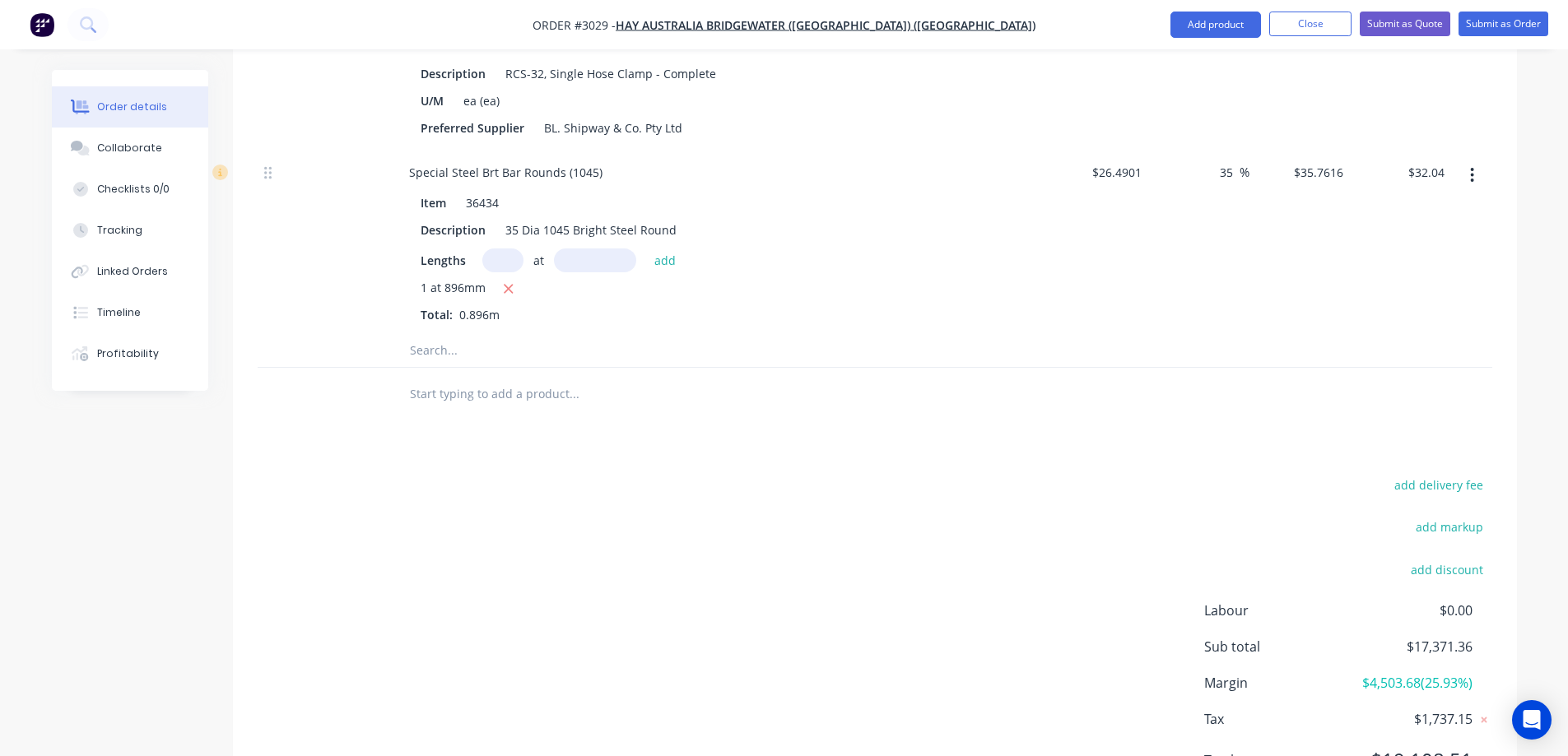
scroll to position [4365, 0]
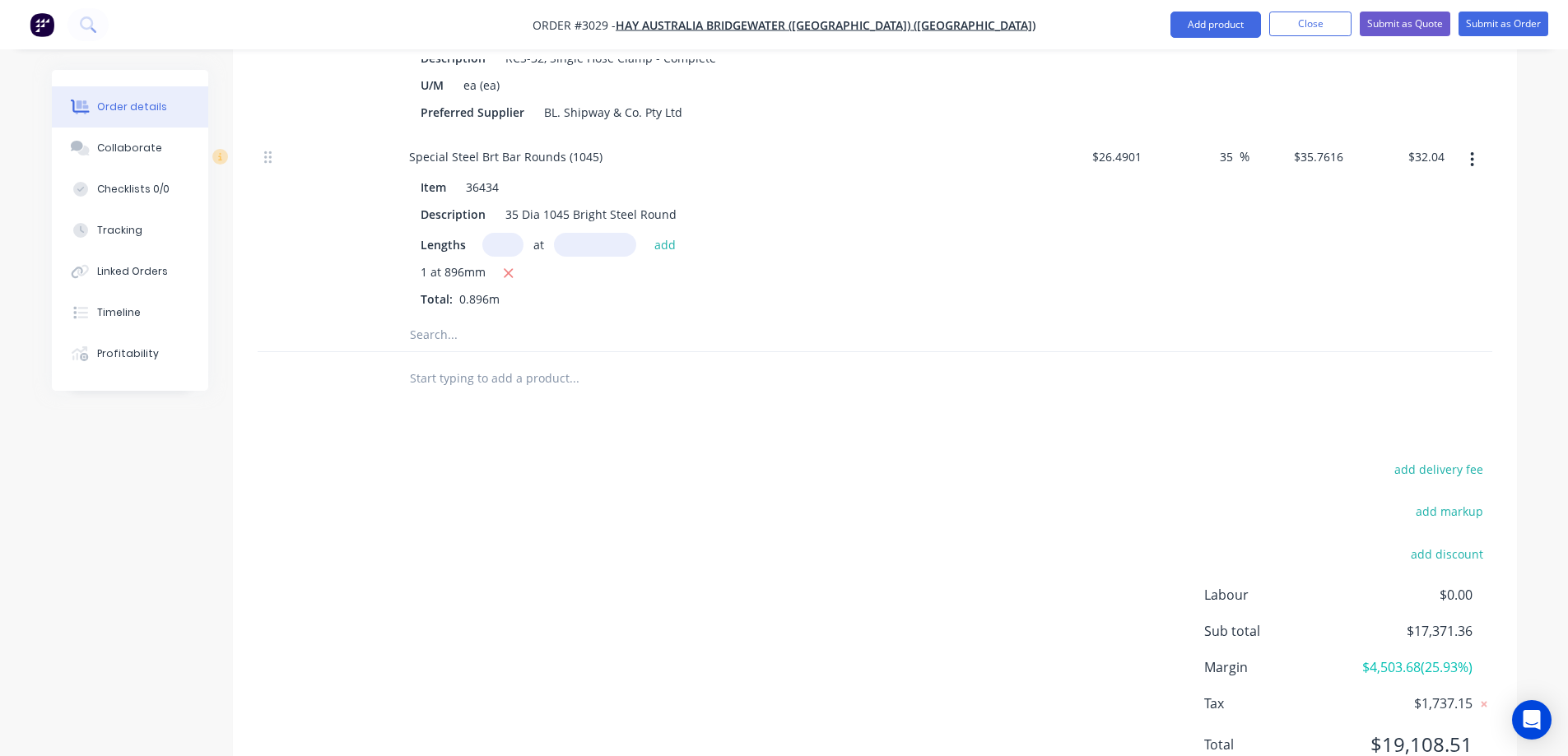
click at [488, 318] on input "text" at bounding box center [574, 334] width 329 height 33
type input "9"
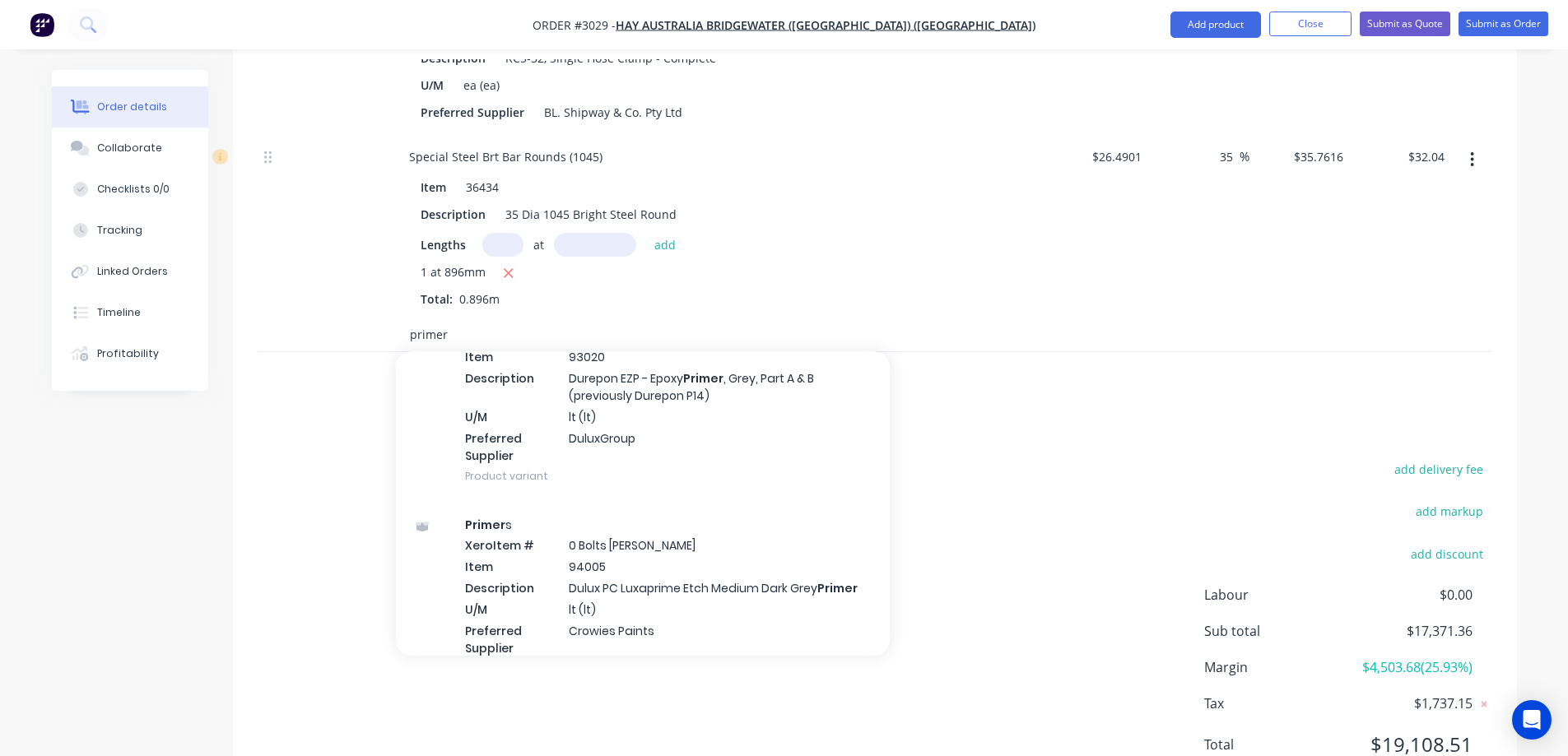
scroll to position [1481, 0]
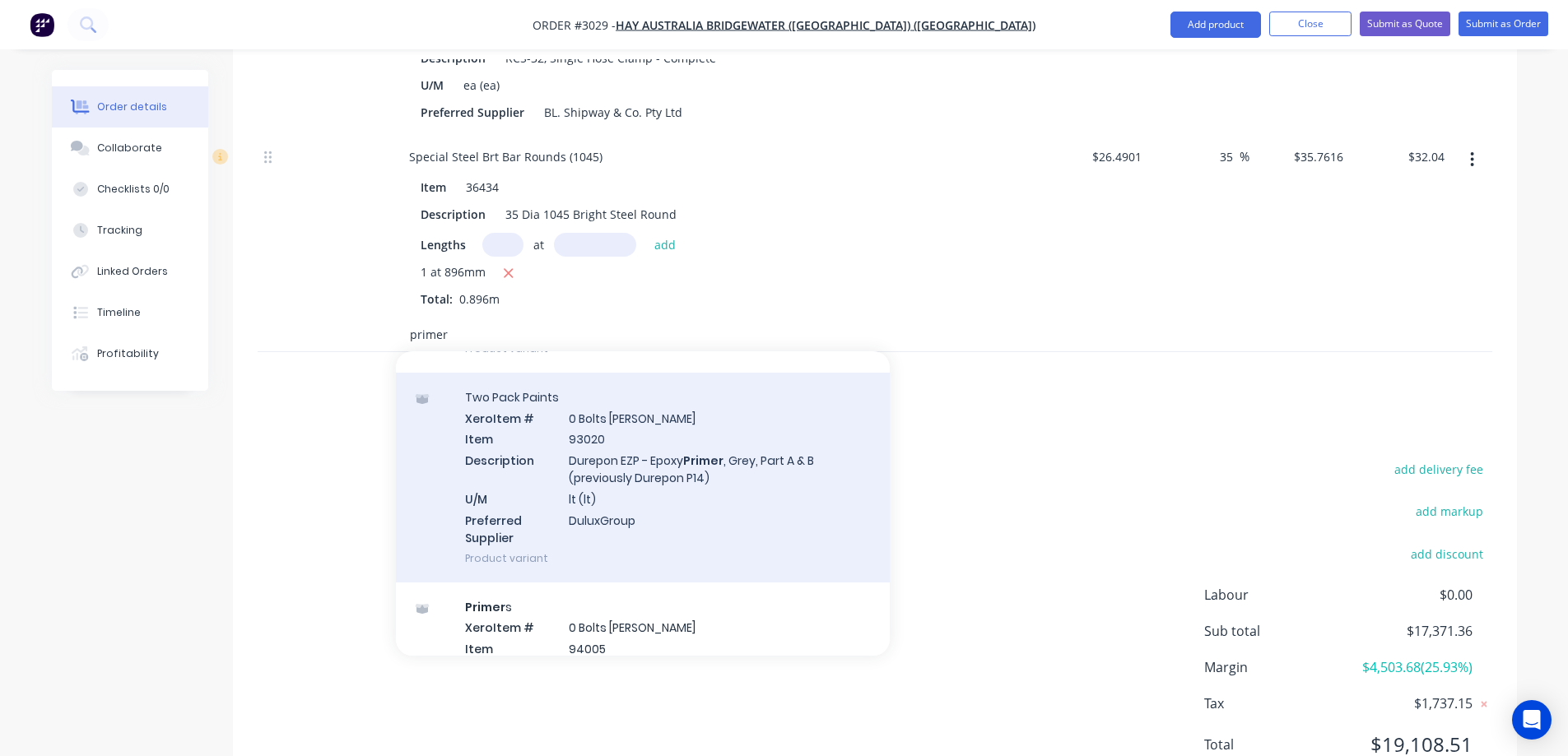
type input "primer"
click at [688, 433] on div "Two Pack Paints Xero Item # 0 Bolts Metric Galvanised Item 93020 Description Du…" at bounding box center [643, 477] width 494 height 210
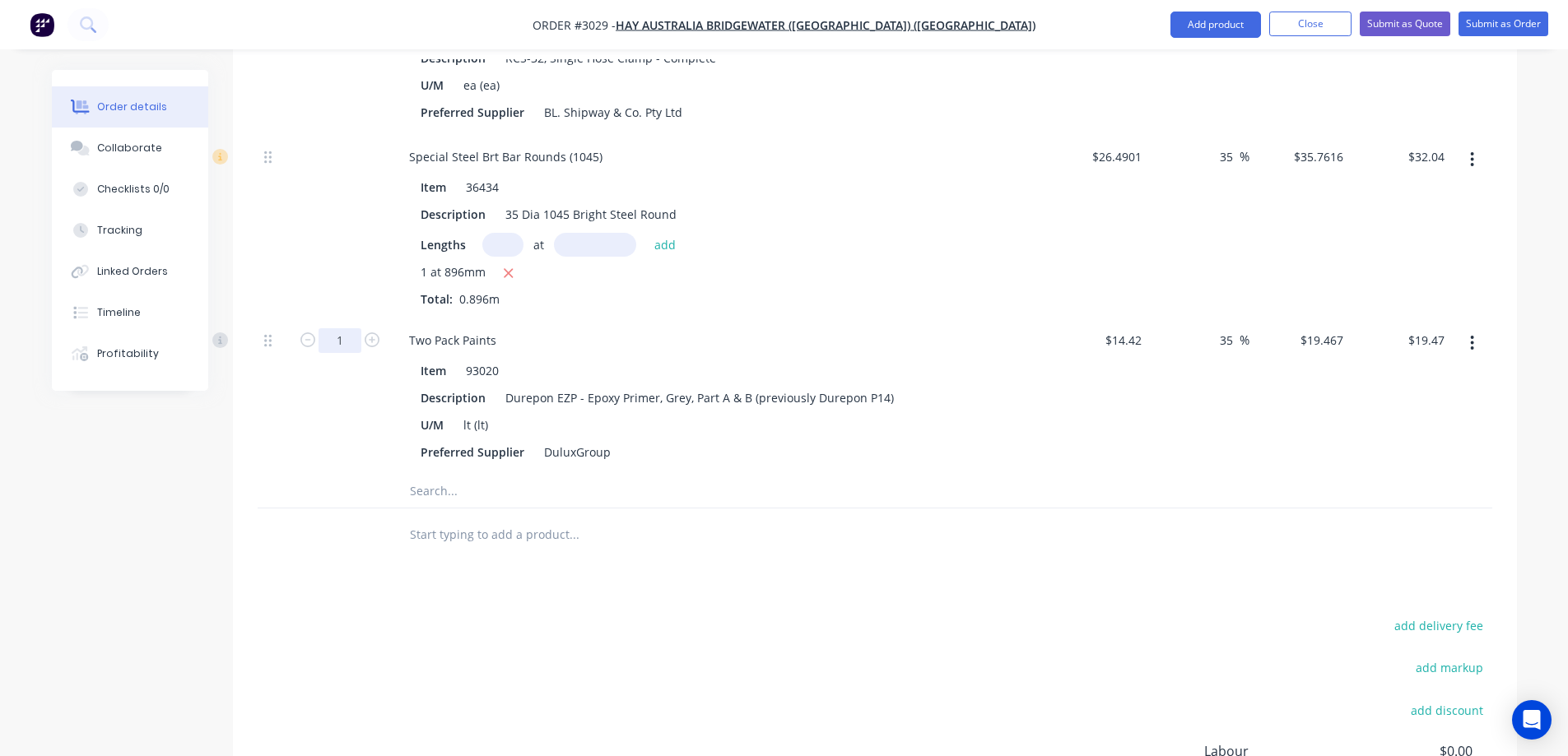
click at [348, 328] on input "1" at bounding box center [340, 340] width 42 height 25
type input "6"
type input "$116.80"
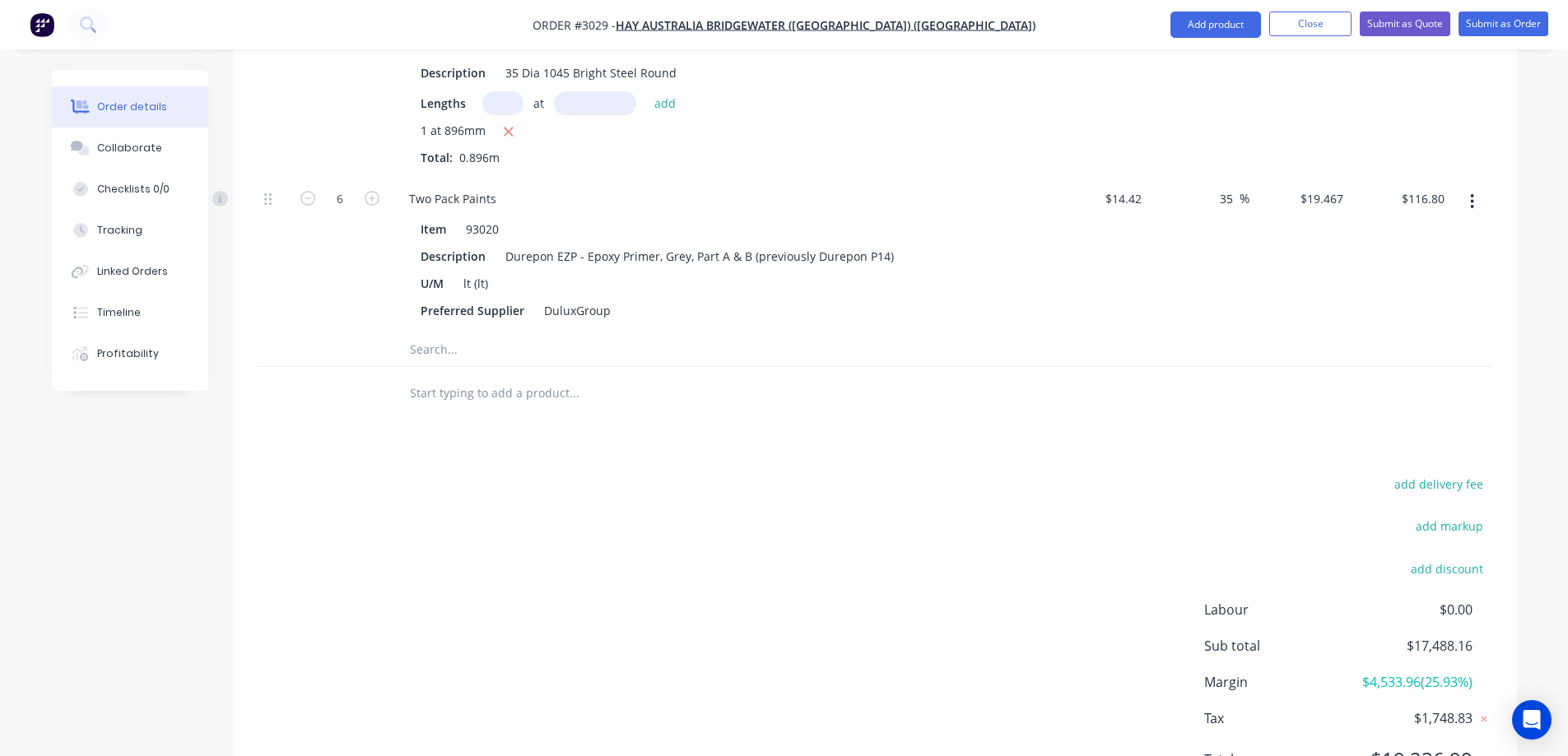
scroll to position [4521, 0]
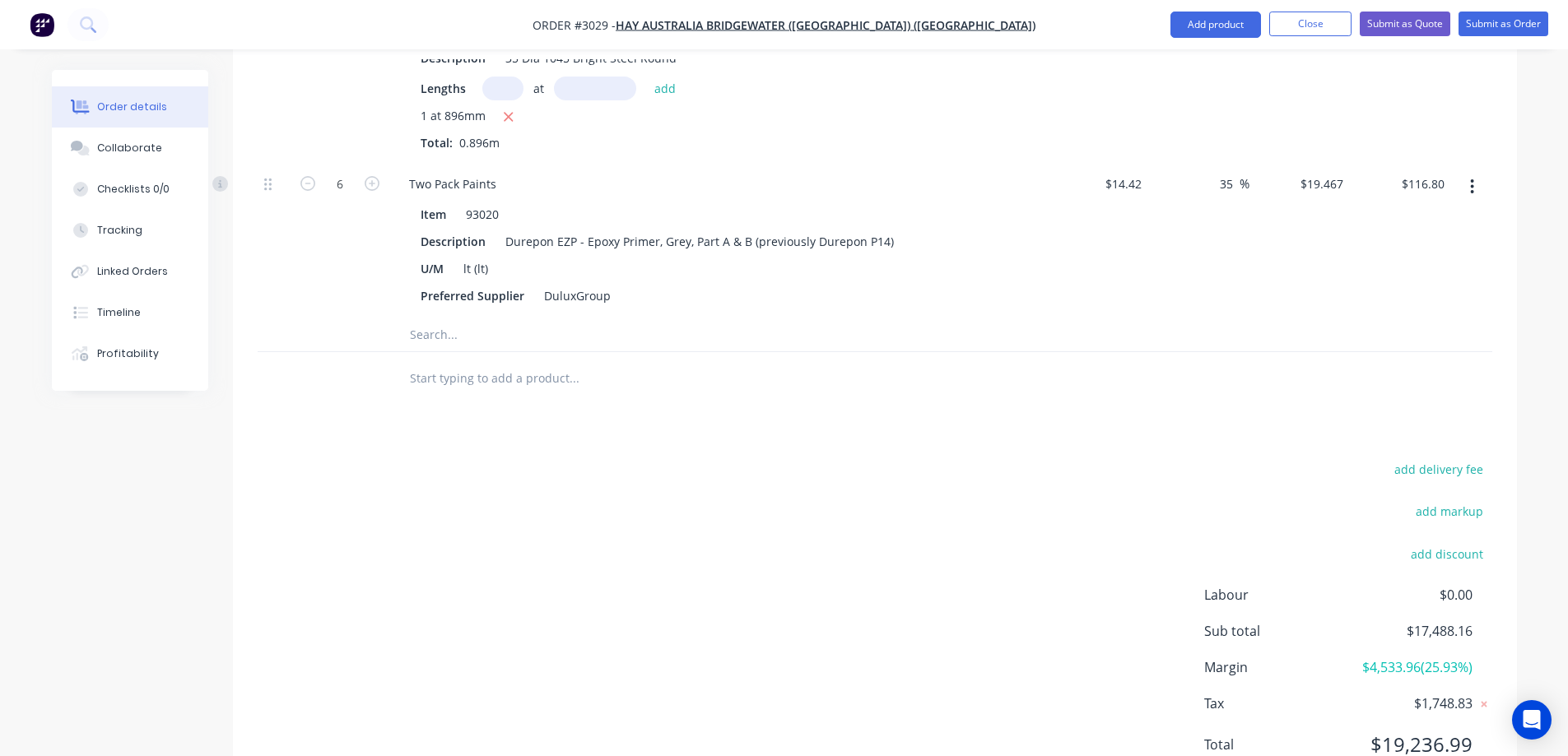
click at [481, 318] on input "text" at bounding box center [574, 334] width 329 height 33
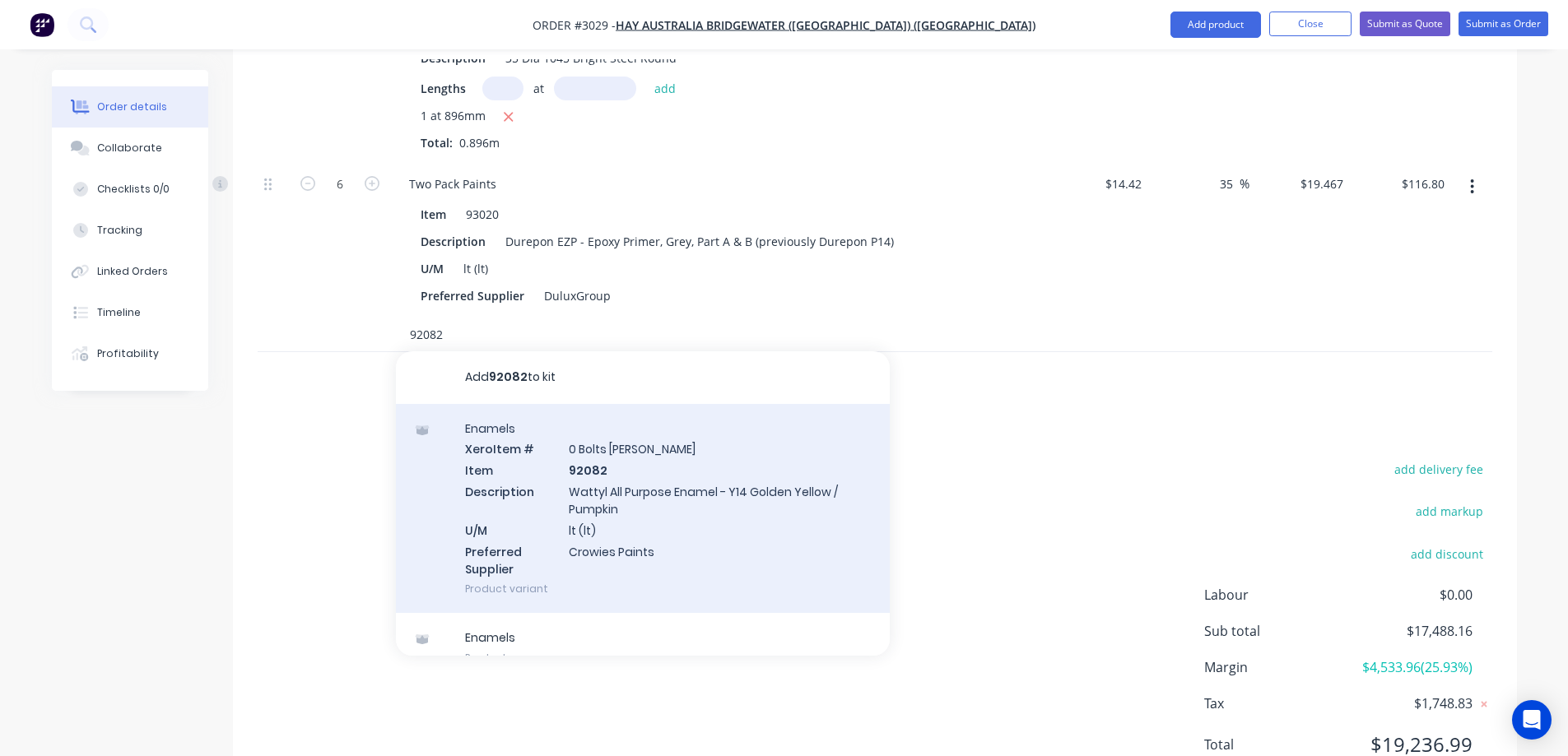
type input "92082"
click at [658, 442] on div "Enamels Xero Item # 0 Bolts Metric Galvanised Item 92082 Description Wattyl All…" at bounding box center [643, 508] width 494 height 210
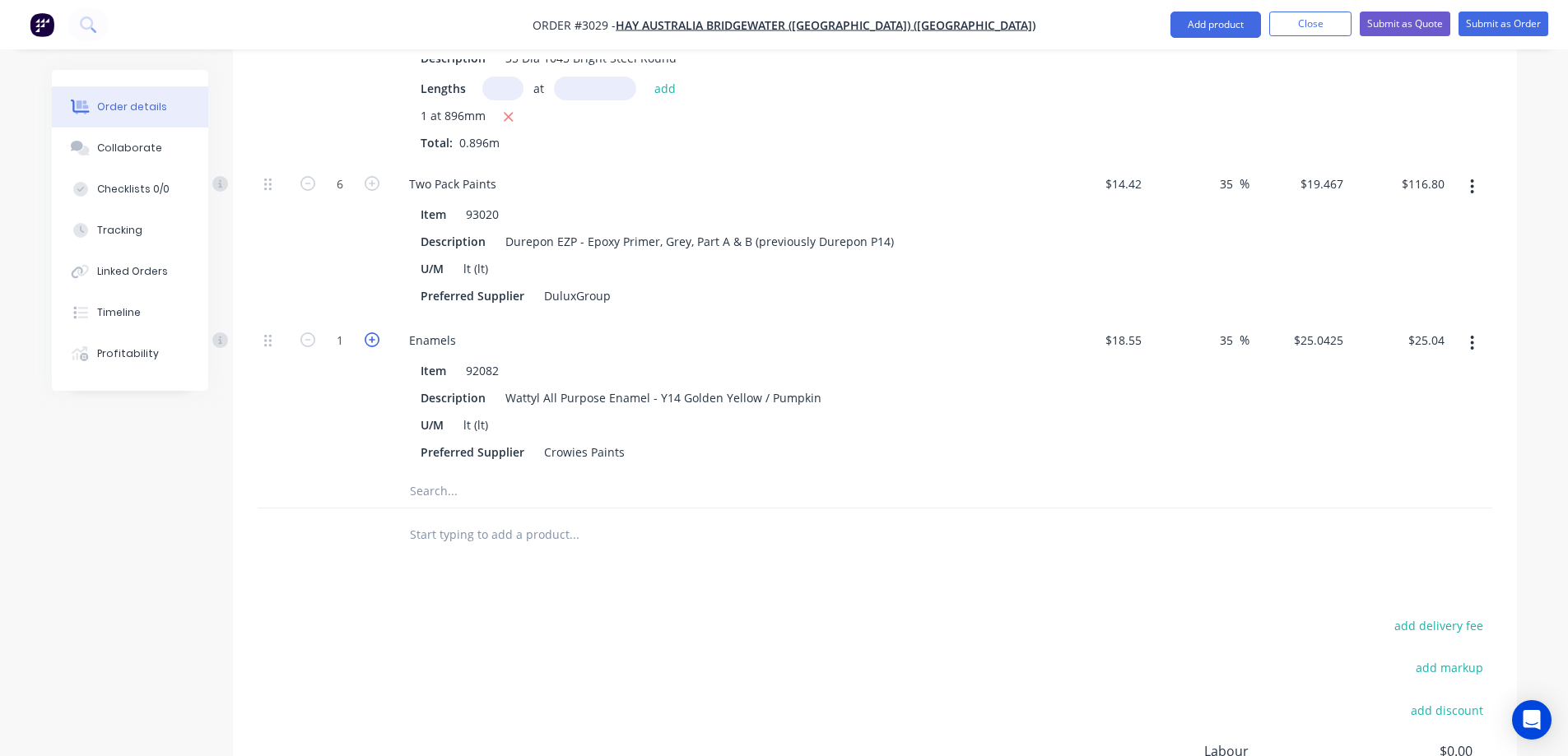
click at [373, 333] on icon "button" at bounding box center [371, 339] width 14 height 14
type input "2"
type input "$50.09"
click at [374, 333] on icon "button" at bounding box center [371, 339] width 14 height 14
type input "3"
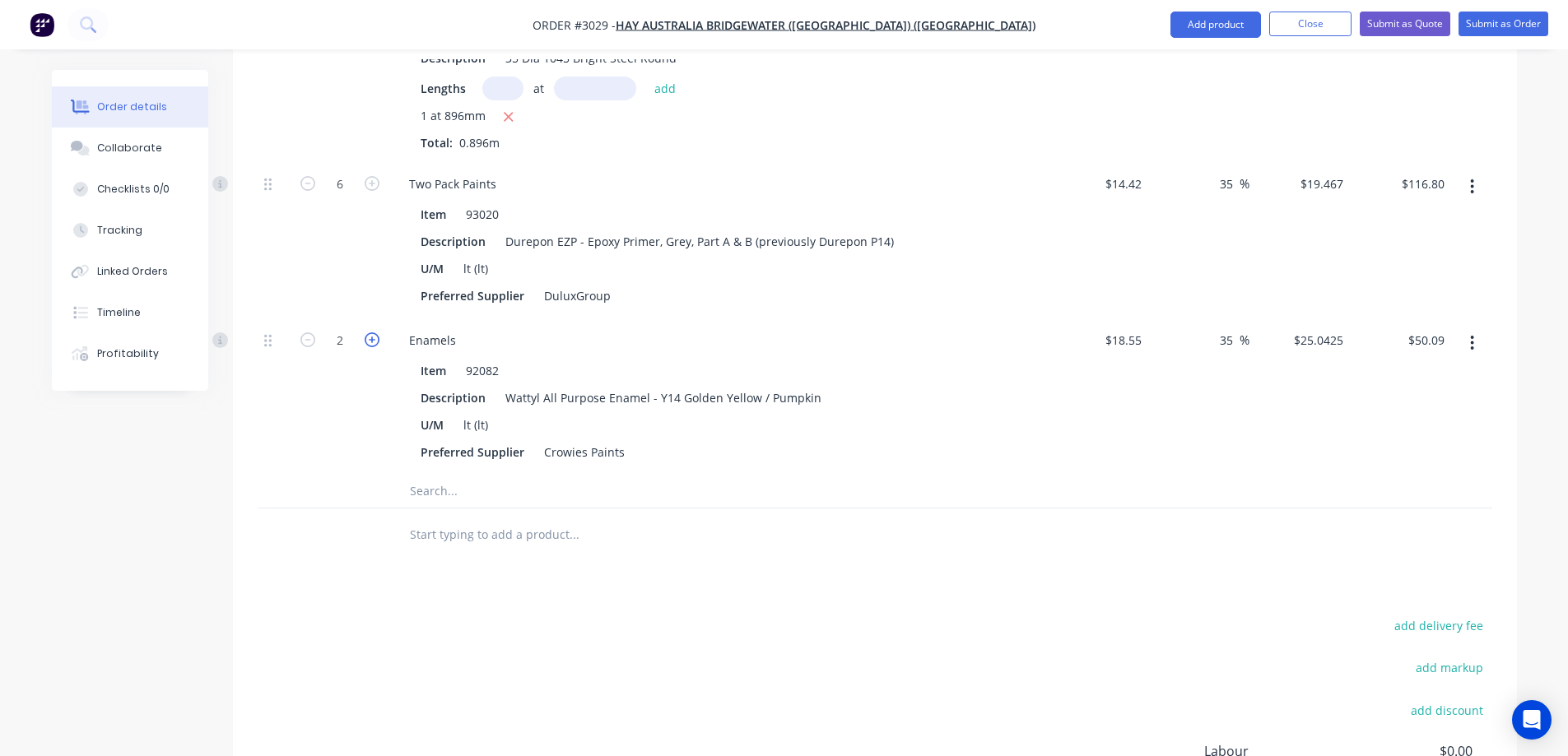
type input "$75.13"
click at [374, 333] on icon "button" at bounding box center [371, 339] width 14 height 14
type input "4"
type input "$100.17"
click at [374, 333] on icon "button" at bounding box center [371, 339] width 14 height 14
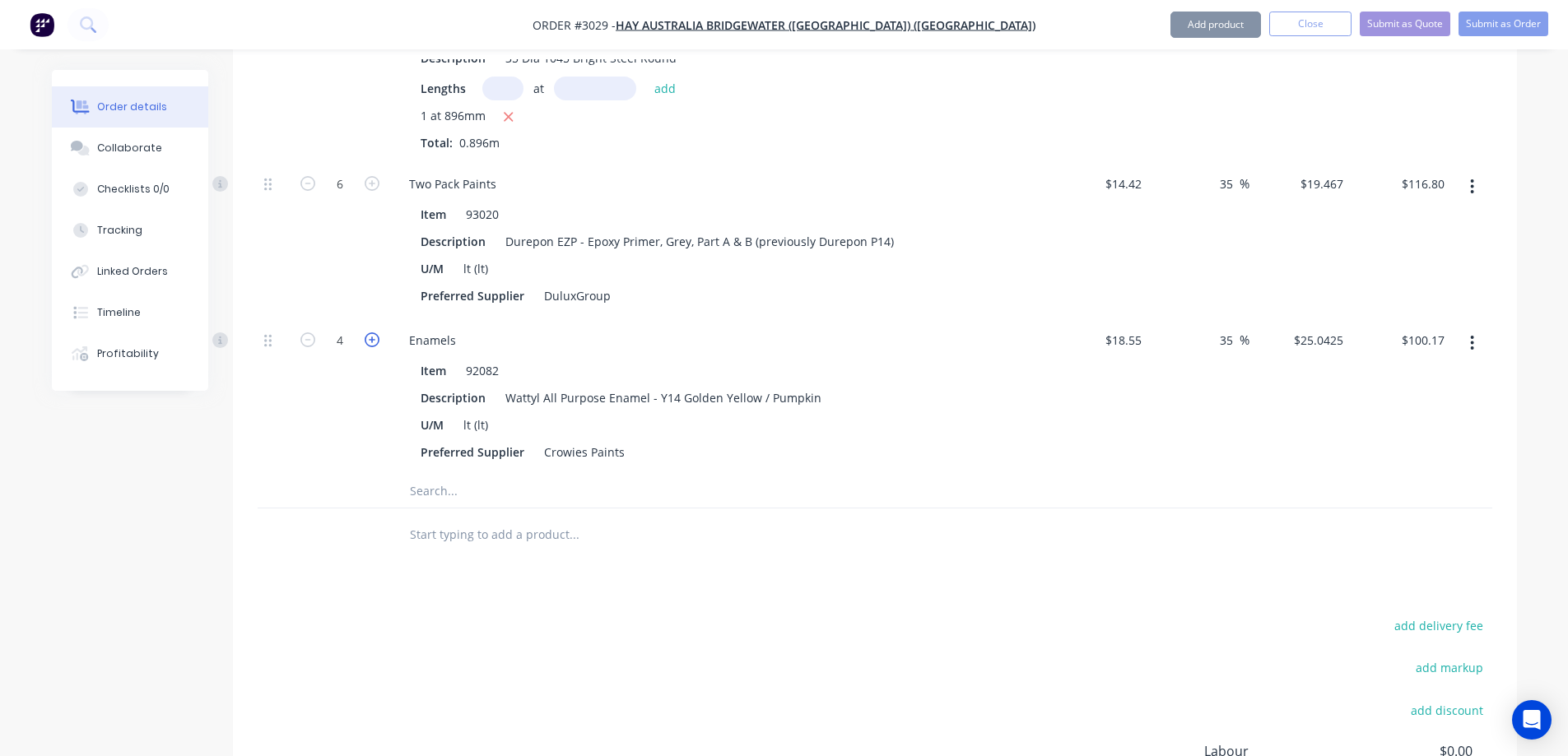
type input "5"
type input "$125.21"
click at [374, 333] on icon "button" at bounding box center [371, 339] width 14 height 14
type input "6"
type input "$150.26"
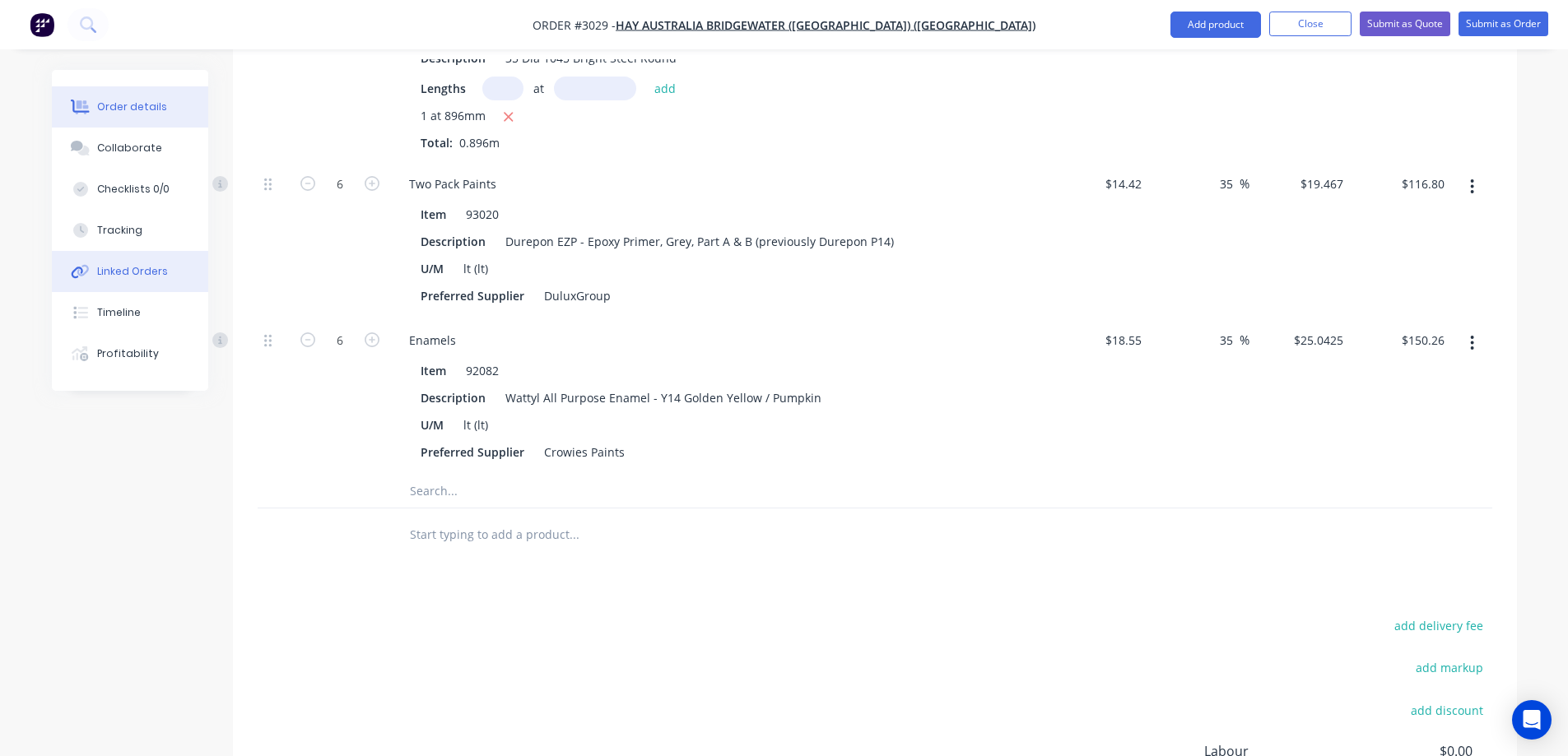
click at [131, 276] on div "Linked Orders" at bounding box center [132, 271] width 70 height 14
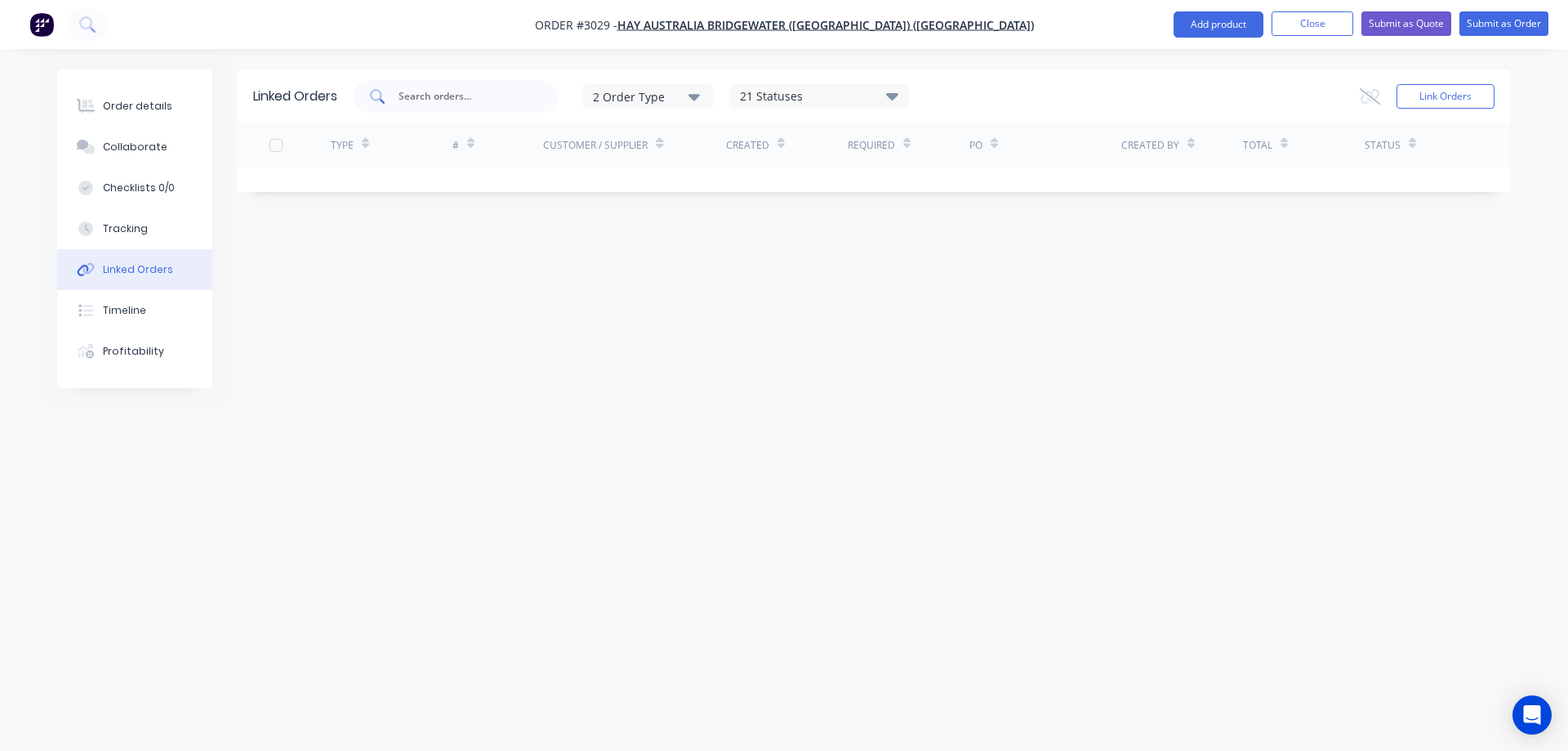
click at [436, 94] on input "text" at bounding box center [464, 96] width 136 height 16
type input "2617"
click at [798, 96] on div "21 Statuses" at bounding box center [819, 96] width 178 height 18
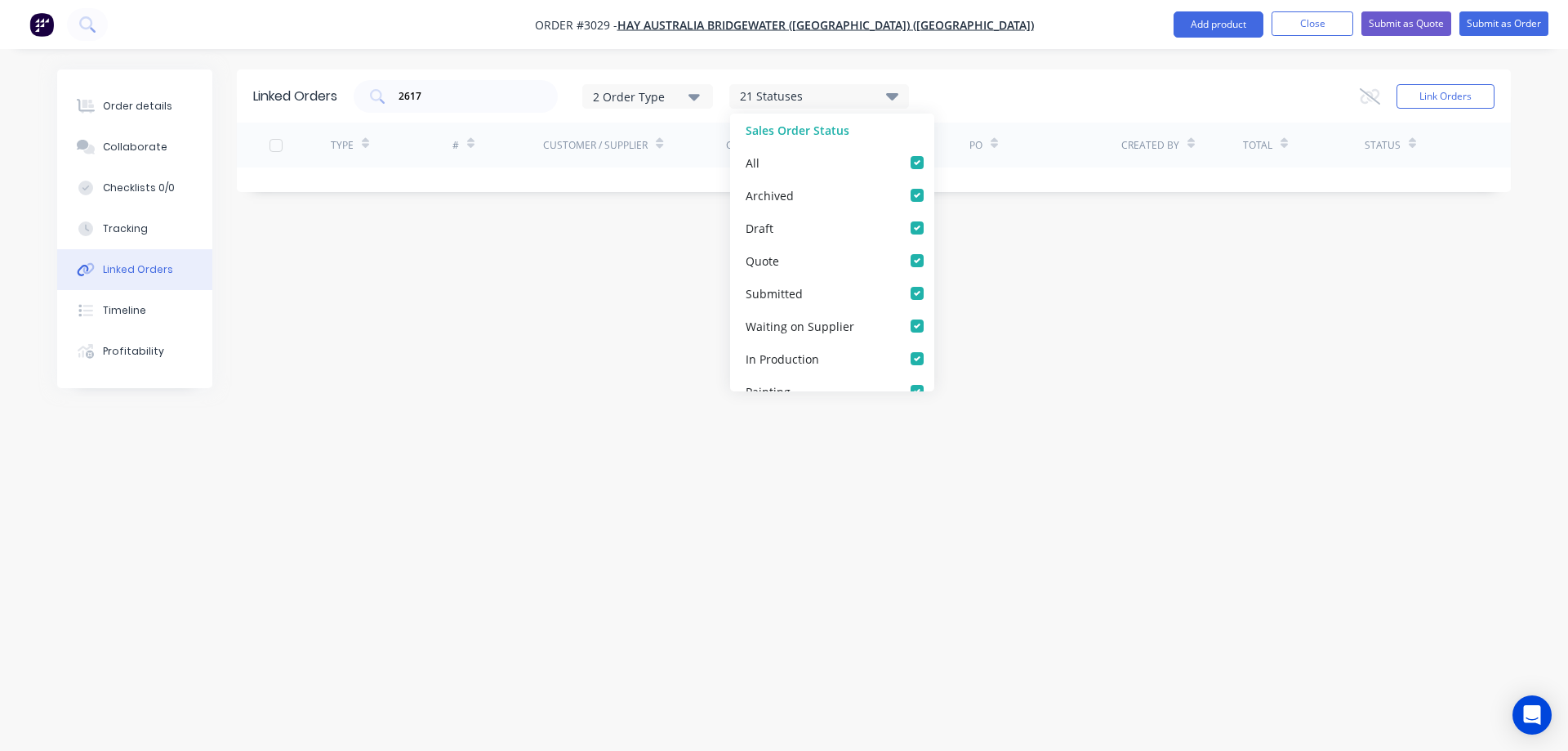
click at [798, 96] on div "21 Statuses" at bounding box center [819, 96] width 178 height 18
click at [447, 98] on input "2617" at bounding box center [464, 96] width 136 height 16
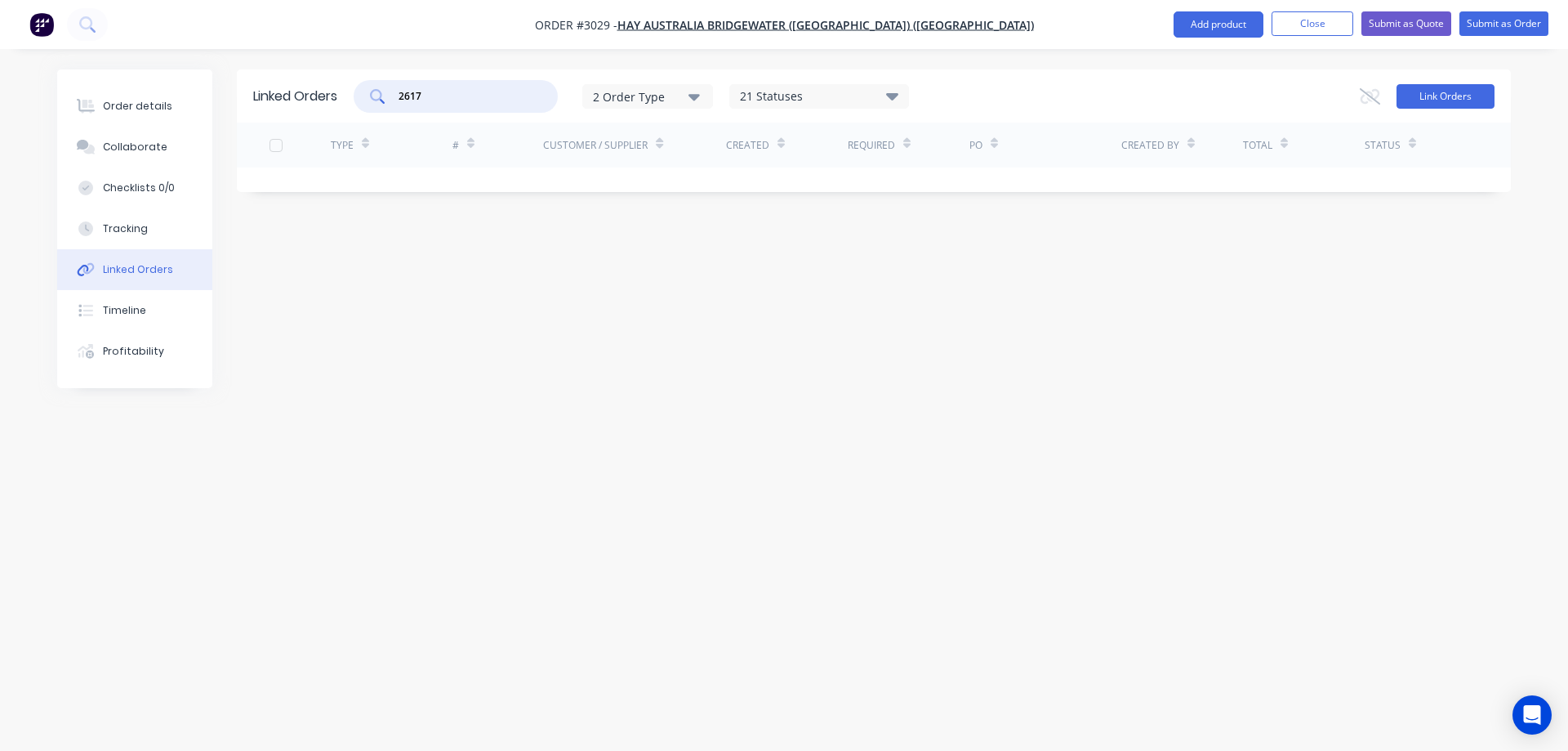
click at [1444, 94] on button "Link Orders" at bounding box center [1446, 96] width 98 height 24
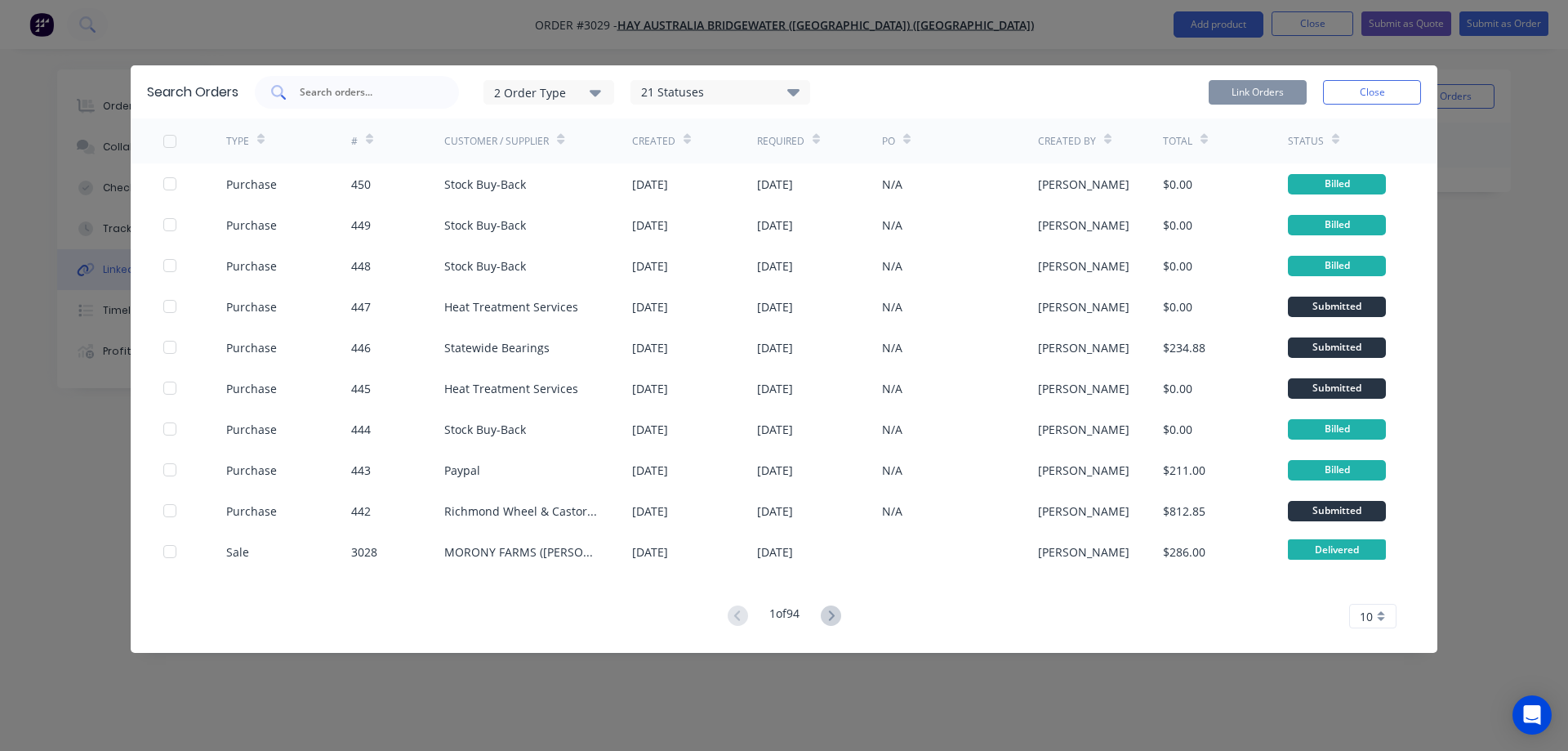
click at [374, 92] on input "text" at bounding box center [366, 92] width 136 height 16
type input "2617"
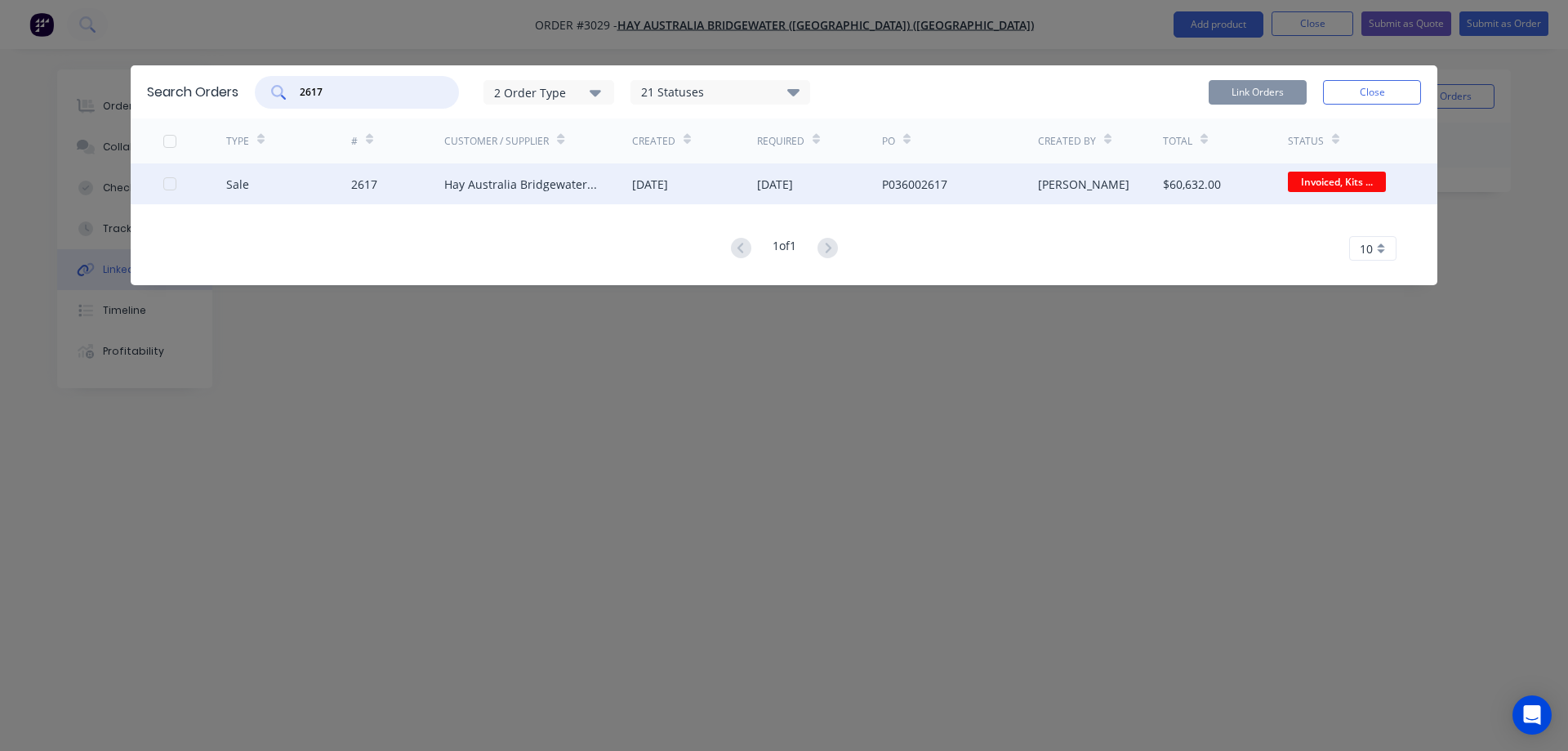
click at [177, 186] on div at bounding box center [195, 184] width 63 height 40
click at [169, 187] on div at bounding box center [169, 184] width 33 height 33
click at [1243, 88] on button "Link Orders" at bounding box center [1258, 92] width 98 height 24
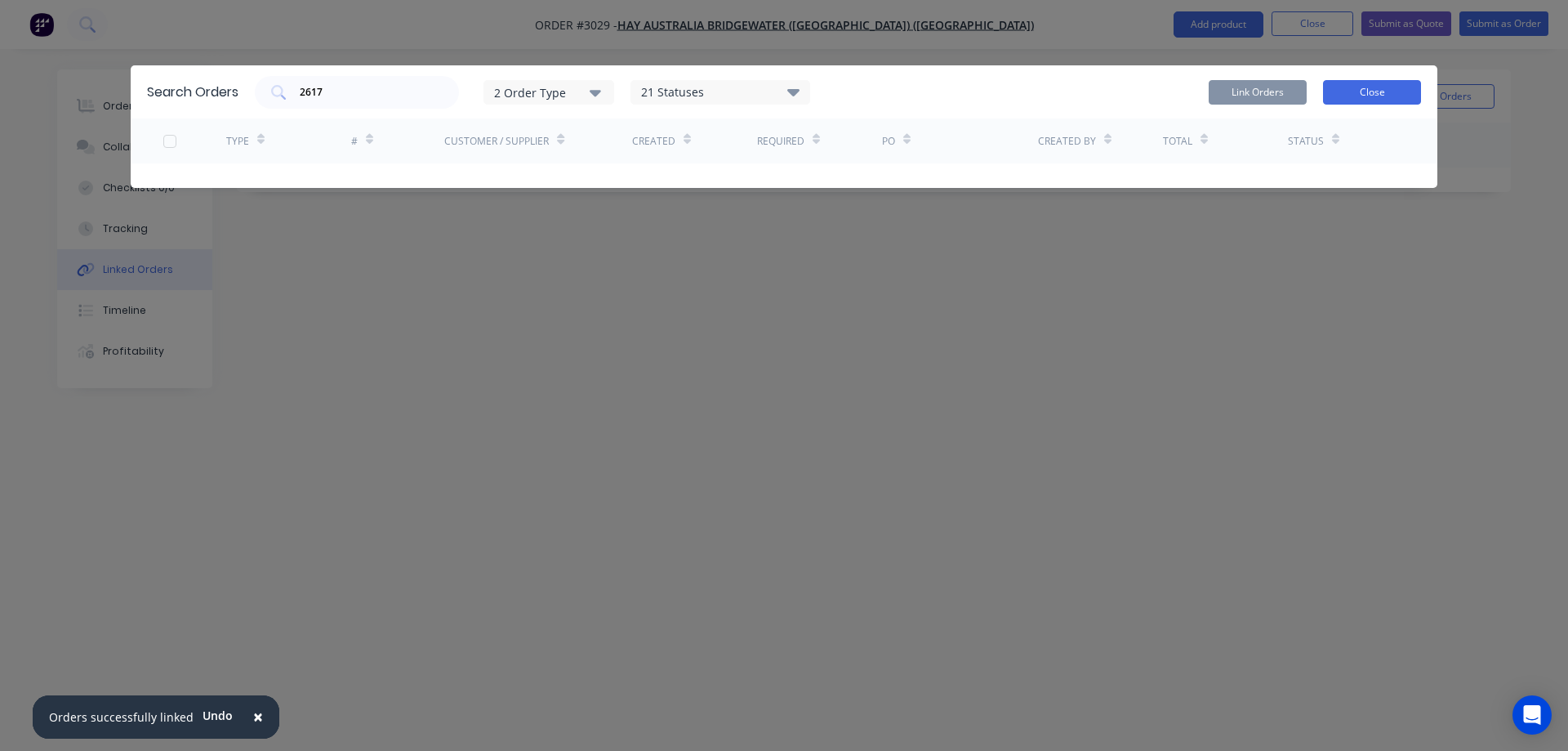
click at [1387, 90] on button "Close" at bounding box center [1373, 92] width 98 height 24
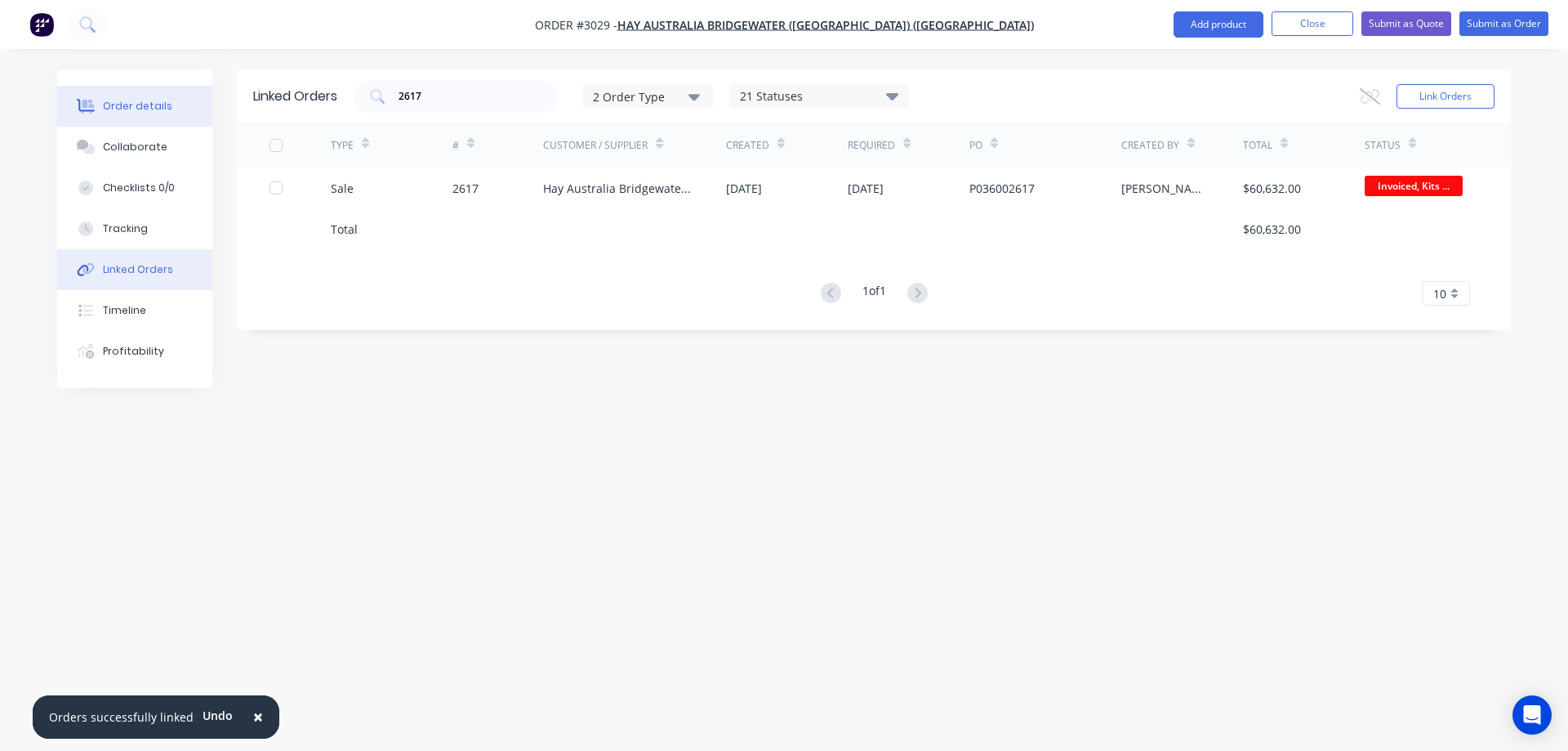
click at [120, 107] on div "Order details" at bounding box center [137, 105] width 69 height 14
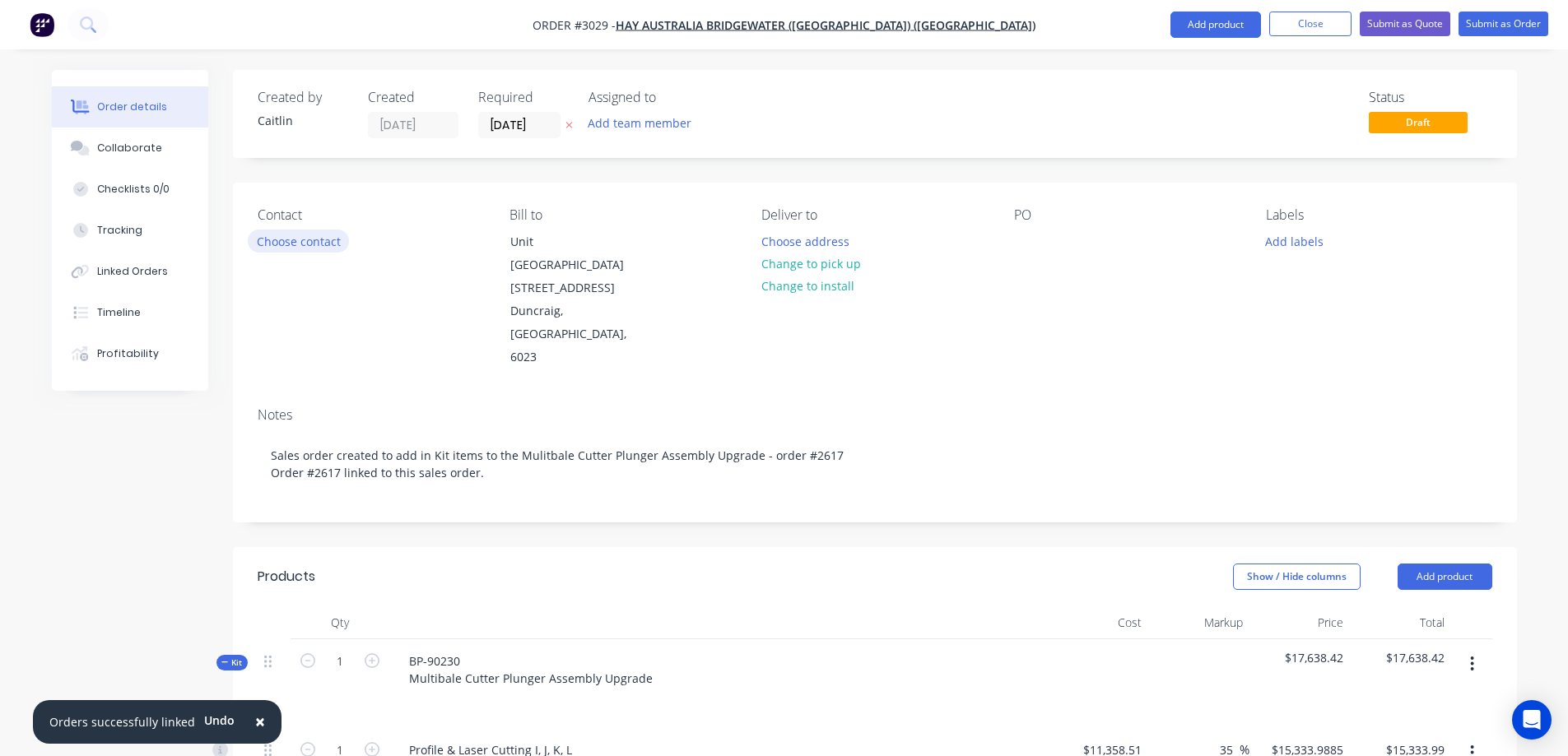
click at [275, 241] on button "Choose contact" at bounding box center [298, 240] width 101 height 22
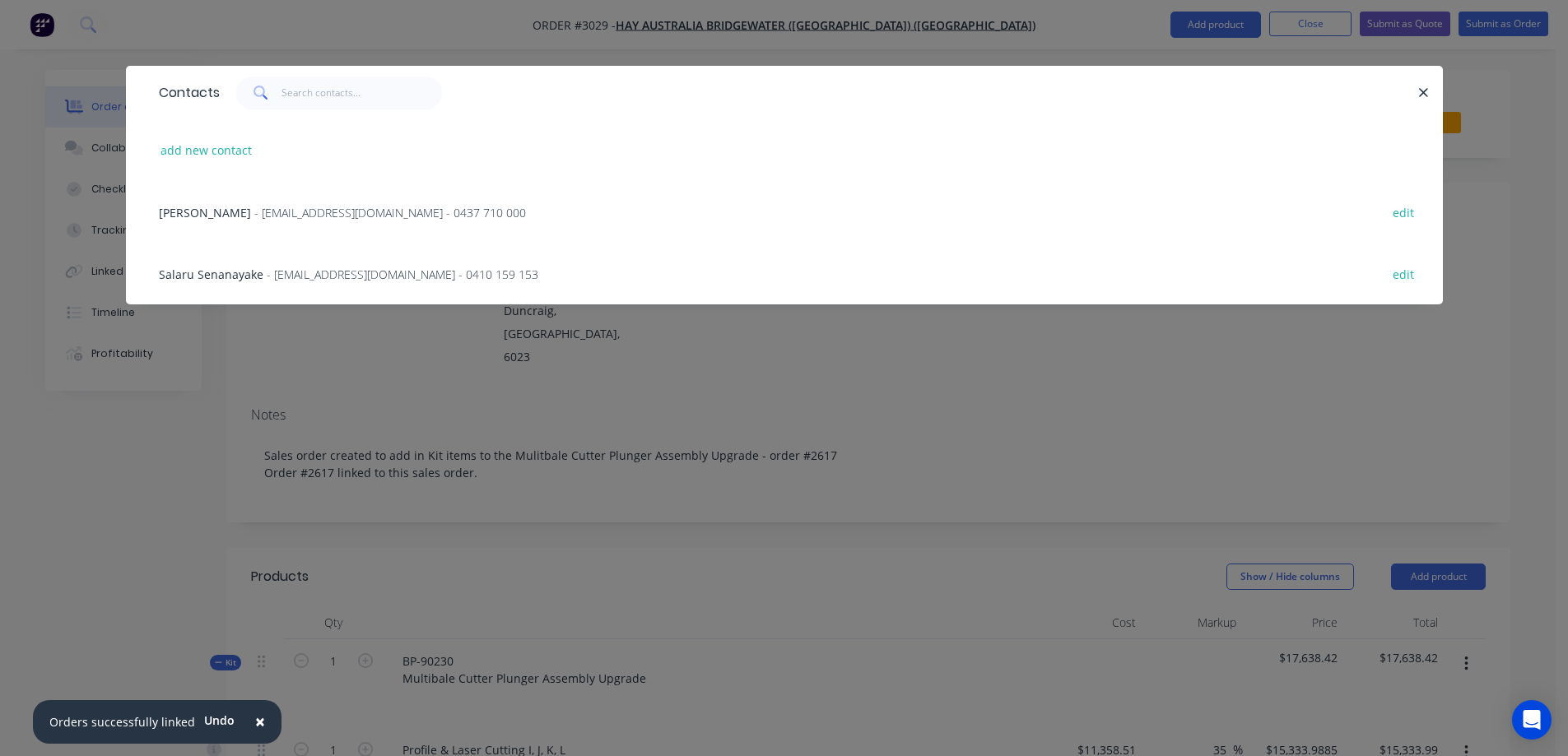
click at [287, 209] on span "- [EMAIL_ADDRESS][DOMAIN_NAME] - 0437 710 000" at bounding box center [391, 212] width 272 height 15
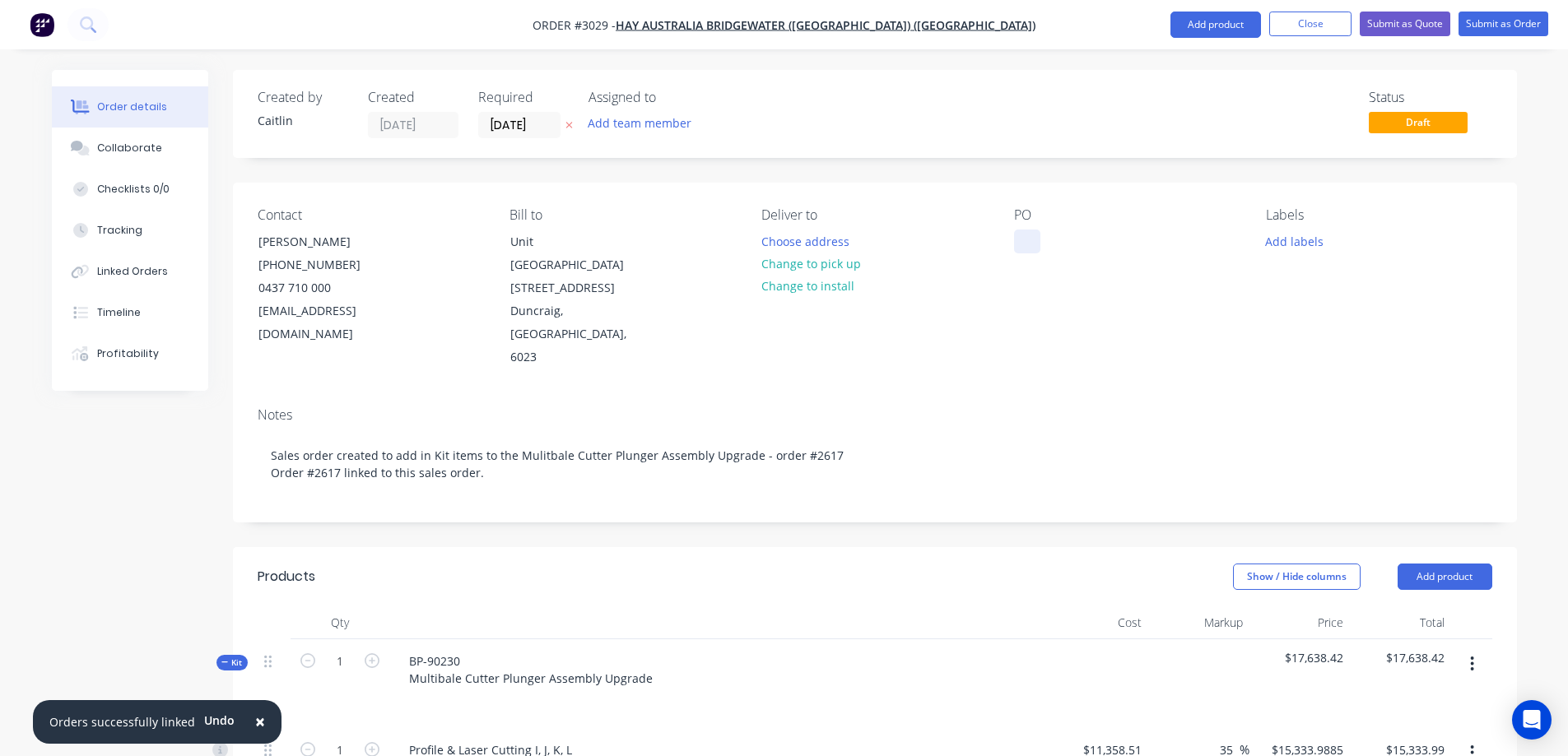
click at [1031, 239] on div at bounding box center [1026, 241] width 26 height 24
paste div
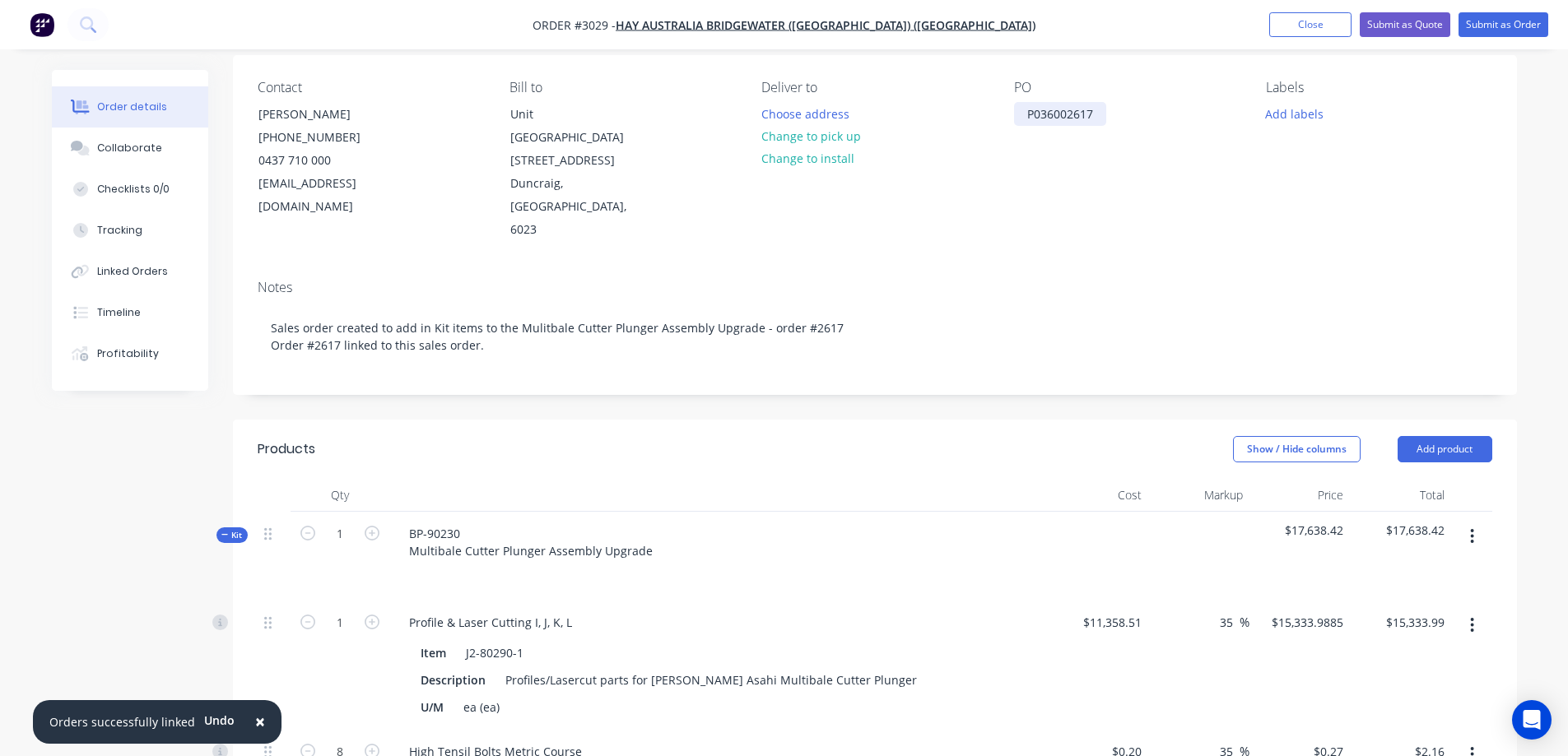
scroll to position [165, 0]
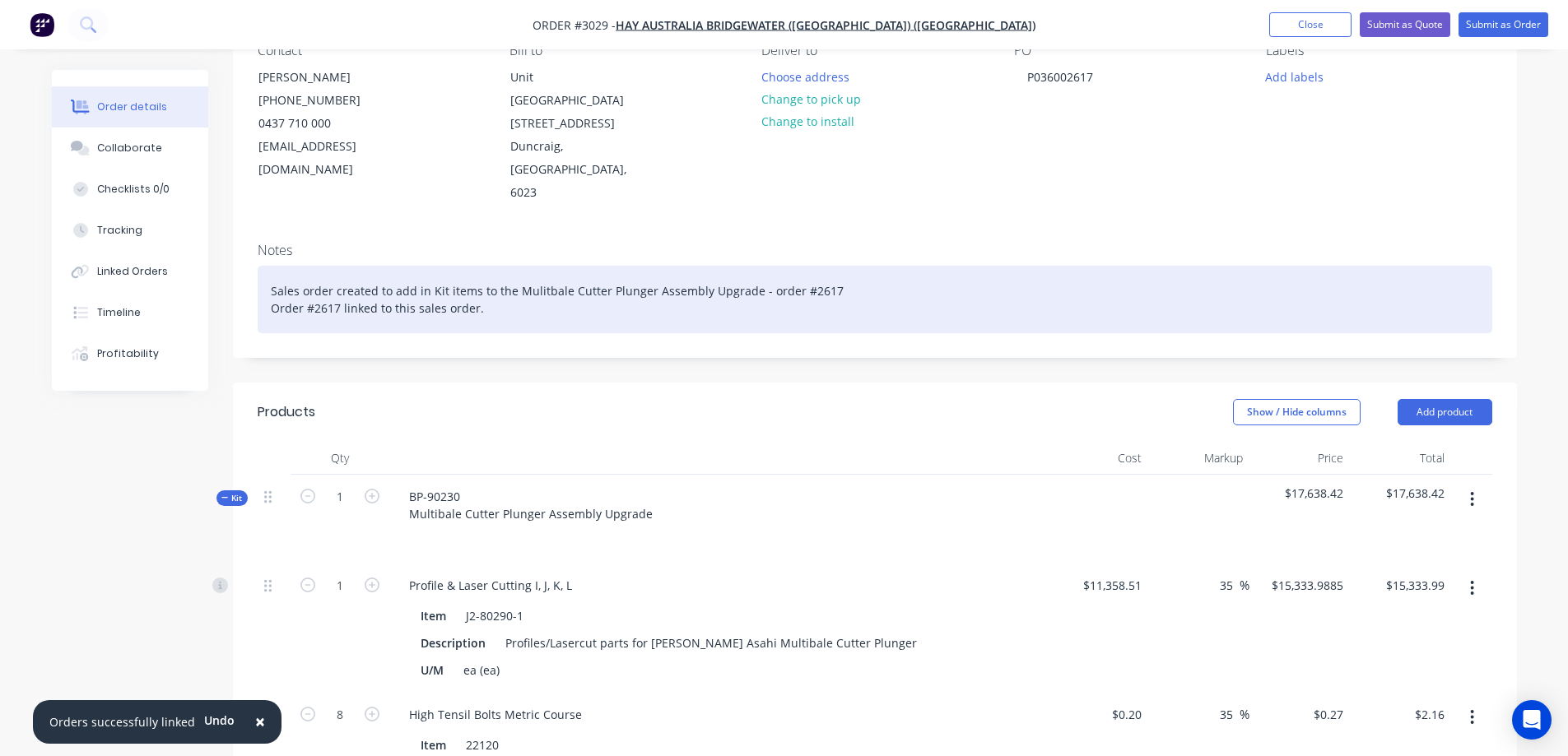
click at [832, 266] on div "Sales order created to add in Kit items to the Mulitbale Cutter Plunger Assembl…" at bounding box center [874, 300] width 1234 height 68
drag, startPoint x: 947, startPoint y: 245, endPoint x: 830, endPoint y: 245, distance: 117.0
click at [830, 266] on div "Sales order created to add in Kit items to the Mulitbale Cutter Plunger Assembl…" at bounding box center [874, 300] width 1234 height 68
click at [829, 266] on div "Sales order created to add in Kit items to the Mulitbale Cutter Plunger Assembl…" at bounding box center [874, 300] width 1234 height 68
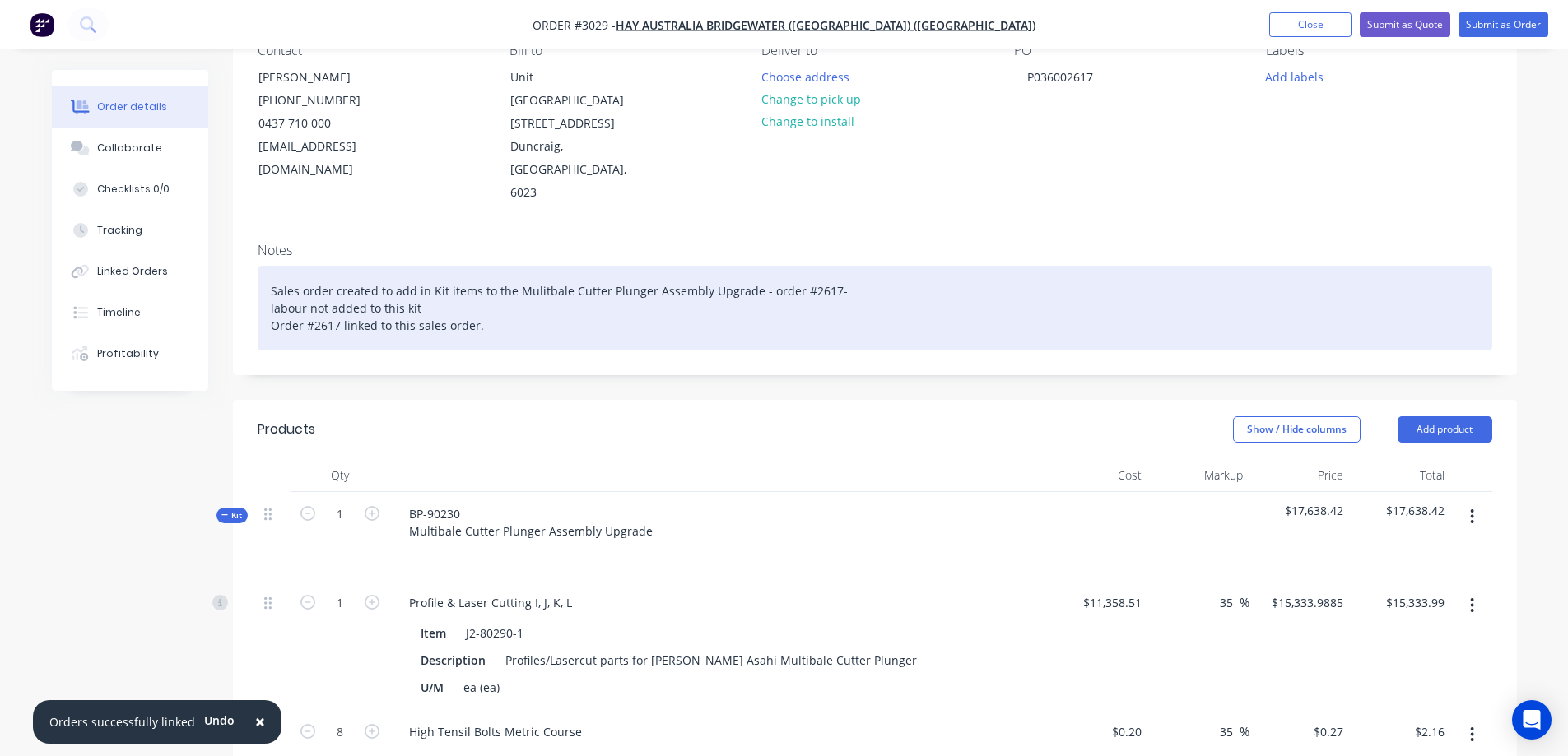
click at [270, 266] on div "Sales order created to add in Kit items to the Mulitbale Cutter Plunger Assembl…" at bounding box center [874, 308] width 1234 height 85
click at [401, 266] on div "NEW Sales order created to add in Kit items to the Mulitbale Cutter Plunger Ass…" at bounding box center [874, 308] width 1234 height 85
click at [829, 266] on div "NEW Sales order created (#3029) to add in Kit items to the Mulitbale Cutter Plu…" at bounding box center [874, 308] width 1234 height 85
click at [963, 266] on div "NEW Sales order created (#3029) to add in Kit items to the Mulitbale Cutter Plu…" at bounding box center [874, 308] width 1234 height 85
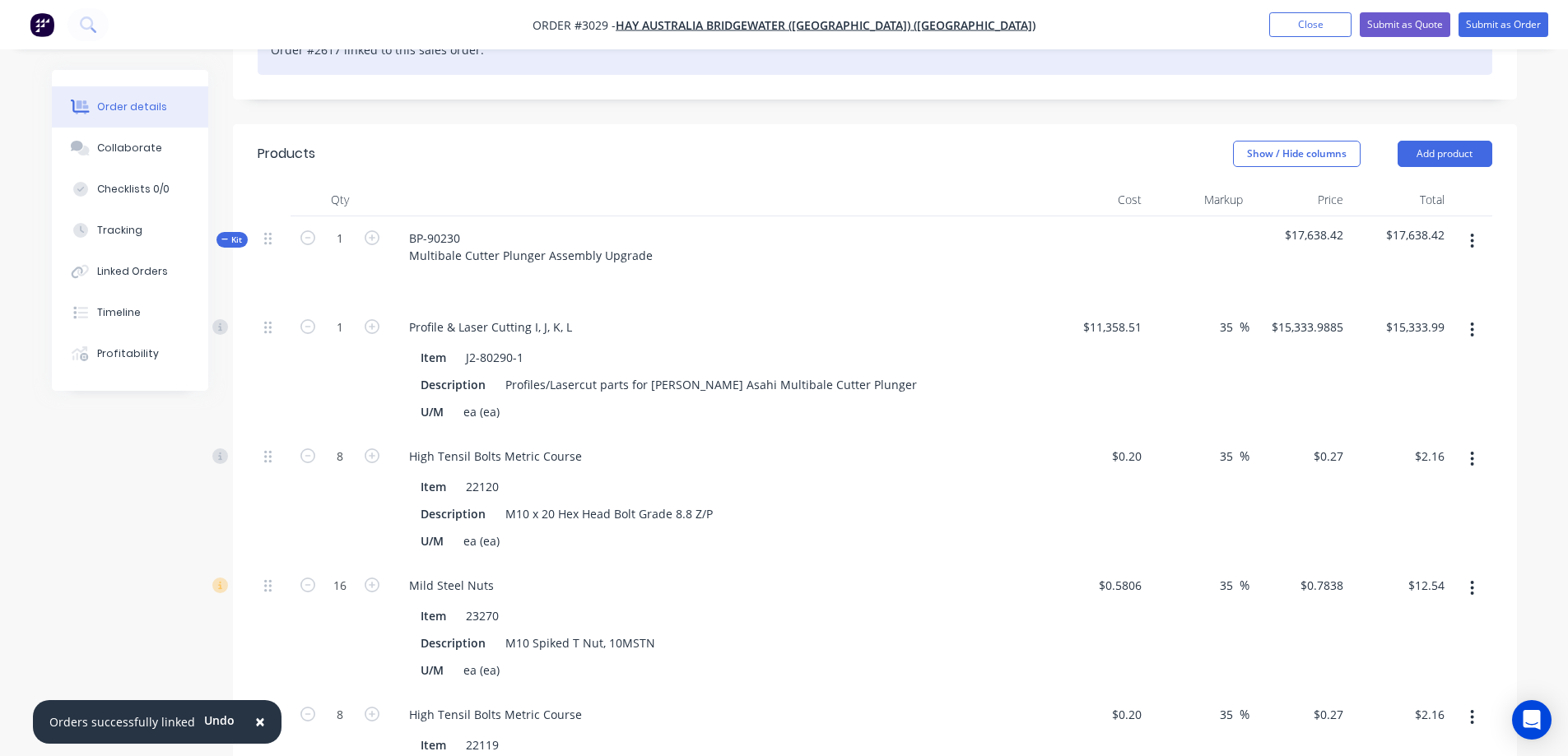
scroll to position [0, 0]
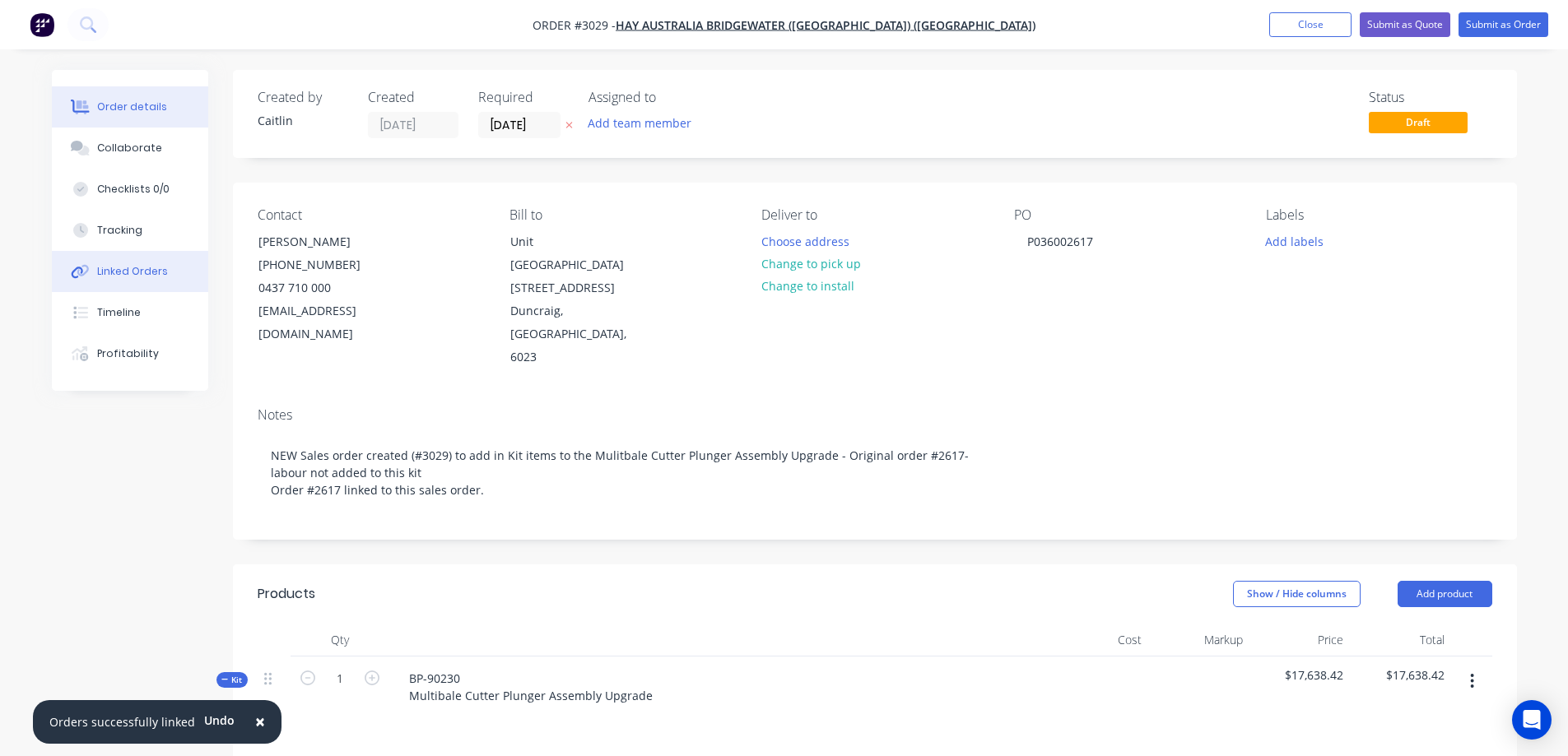
click at [106, 273] on div "Linked Orders" at bounding box center [132, 271] width 70 height 14
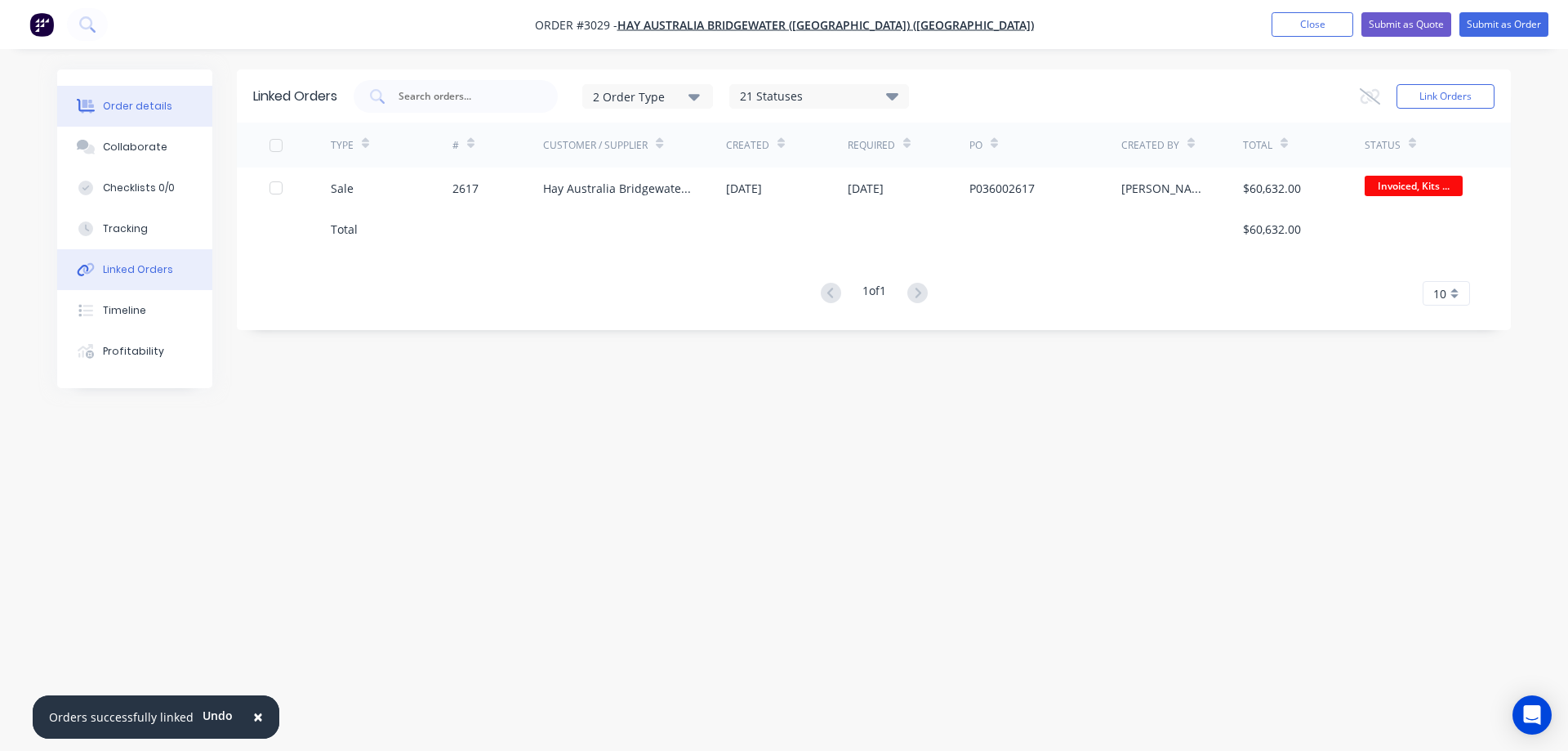
click at [101, 106] on button "Order details" at bounding box center [135, 106] width 155 height 40
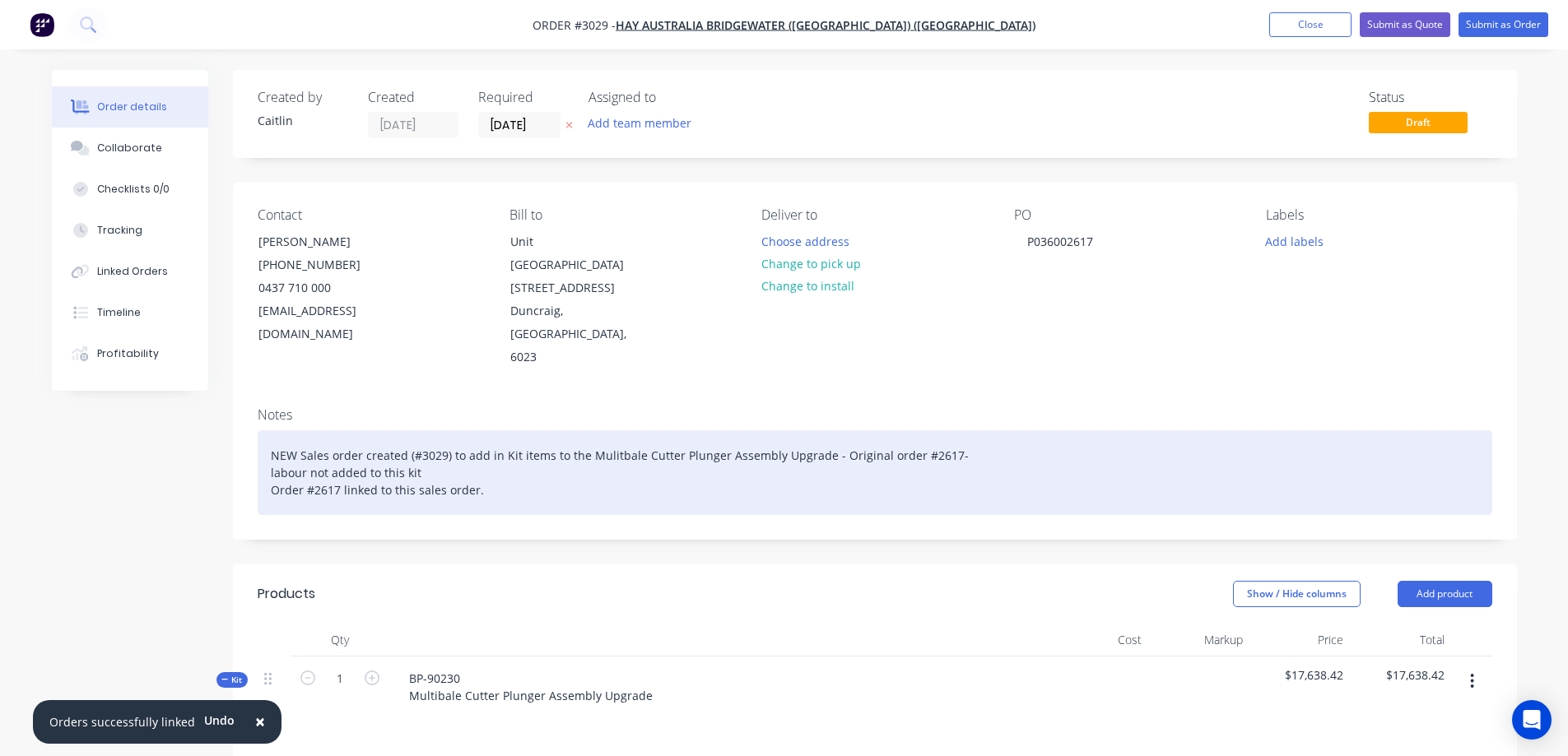
click at [521, 449] on div "NEW Sales order created (#3029) to add in Kit items to the Mulitbale Cutter Plu…" at bounding box center [874, 473] width 1234 height 85
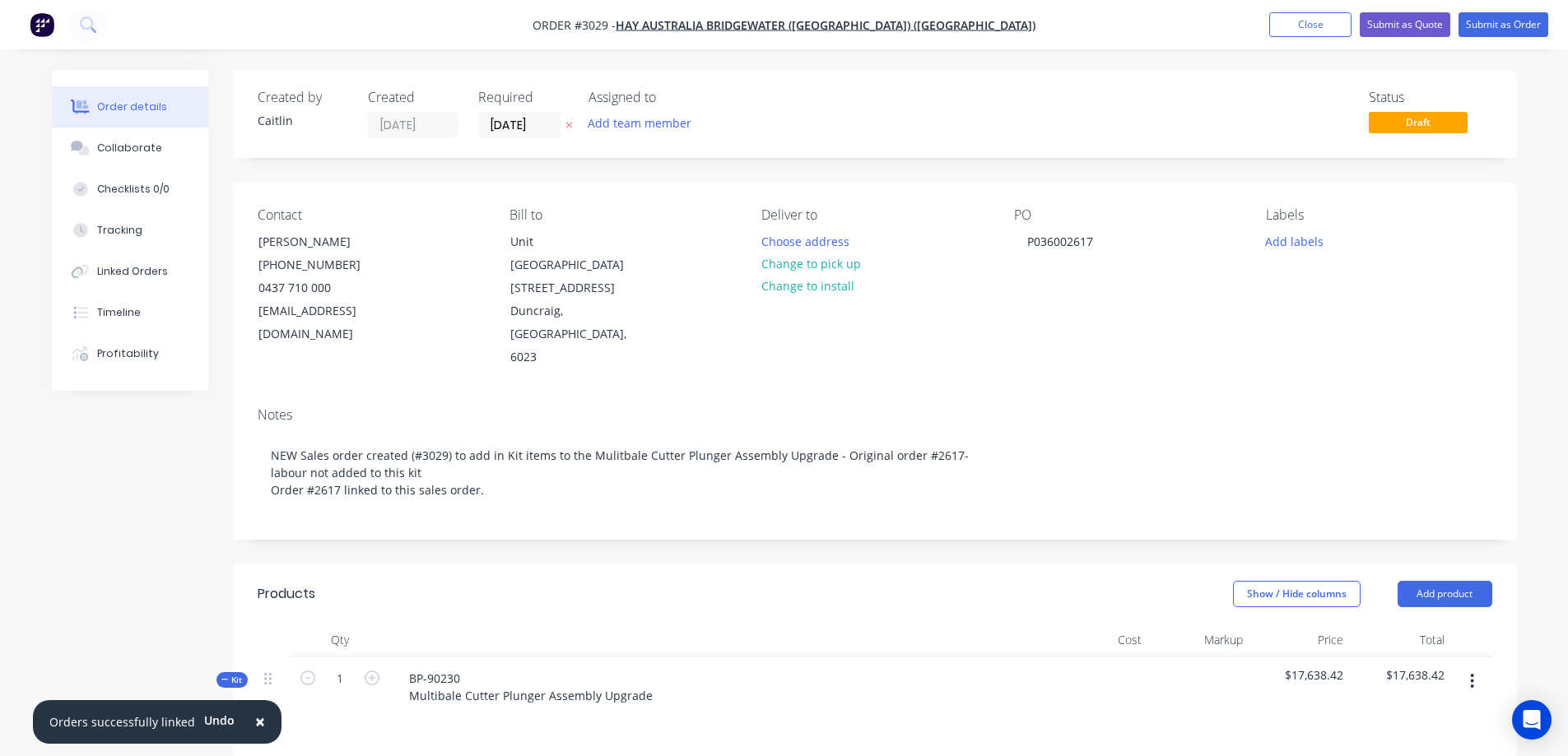
click at [1470, 666] on button "button" at bounding box center [1472, 680] width 39 height 30
click at [1418, 713] on div "Save to catalogue" at bounding box center [1413, 725] width 126 height 24
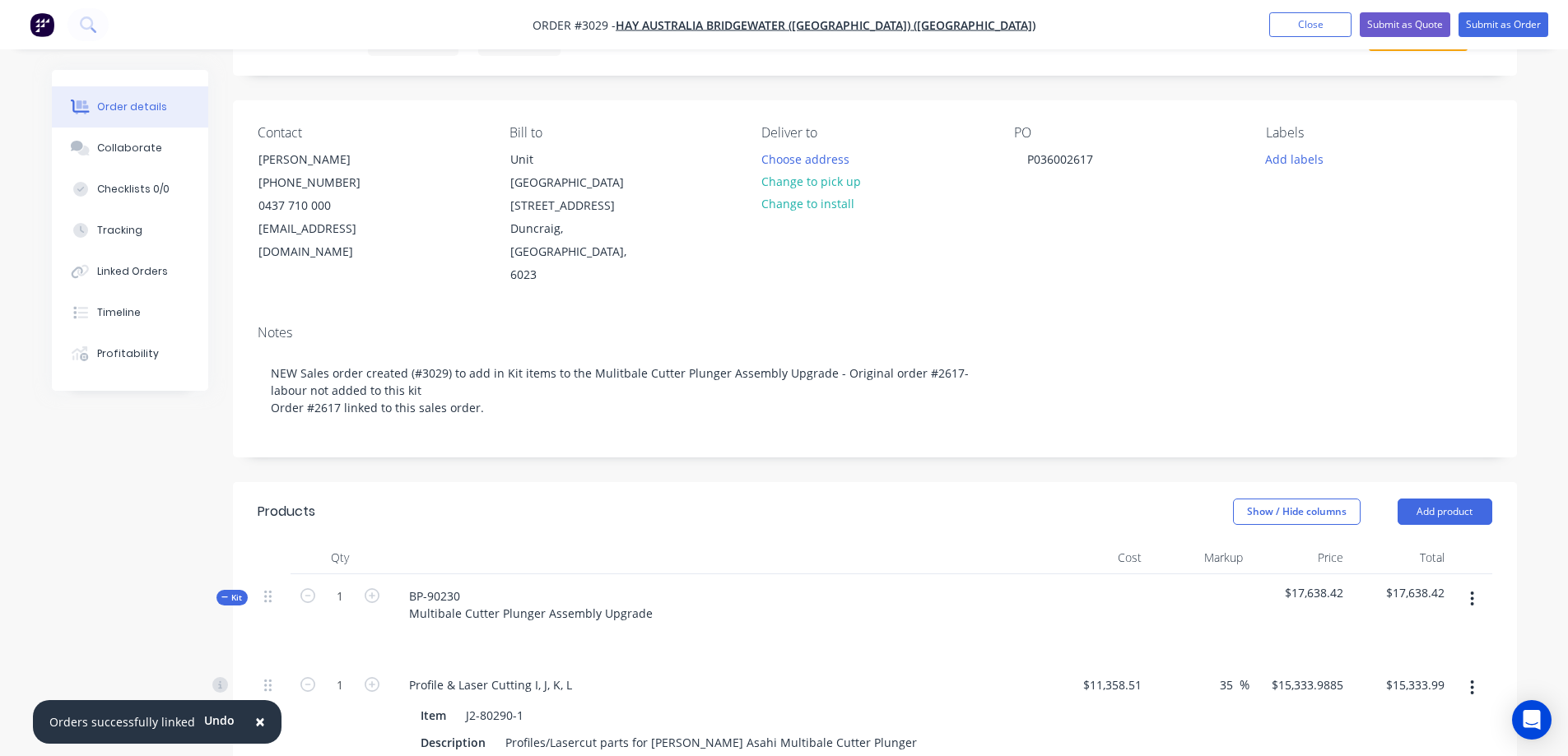
scroll to position [165, 0]
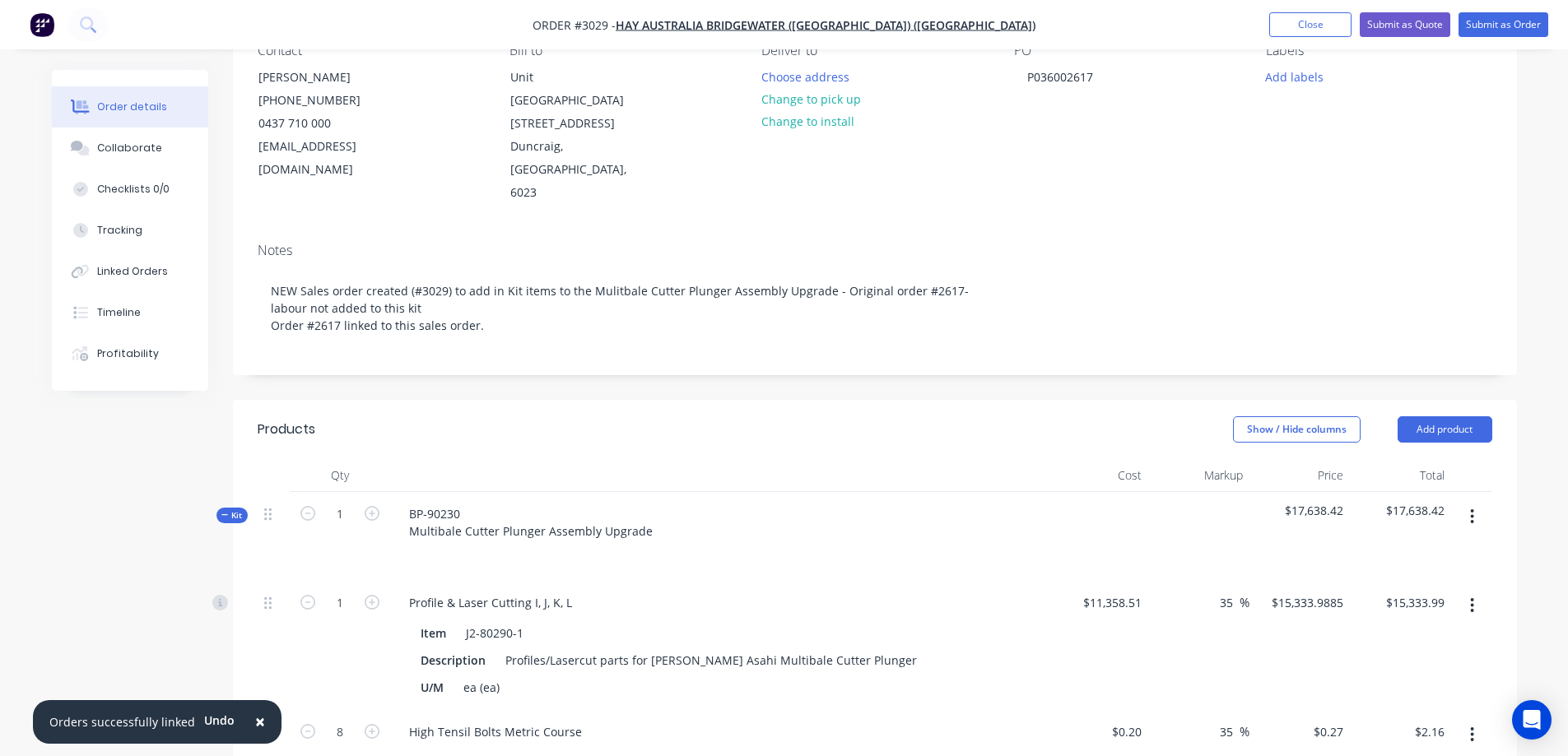
click at [256, 724] on span "×" at bounding box center [261, 721] width 10 height 23
click at [225, 511] on icon "button" at bounding box center [225, 515] width 8 height 8
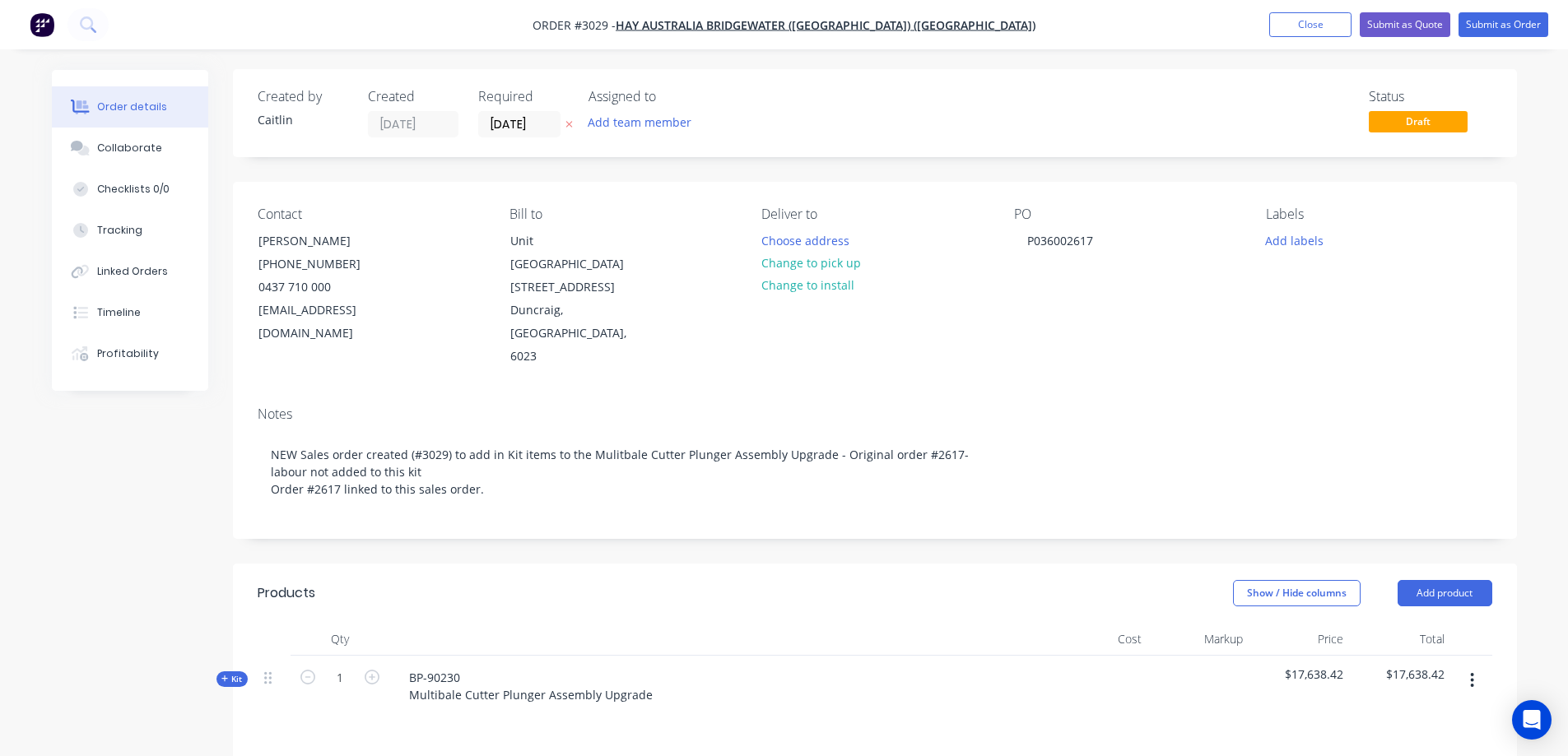
scroll to position [0, 0]
click at [1508, 30] on button "Submit as Order" at bounding box center [1503, 25] width 90 height 25
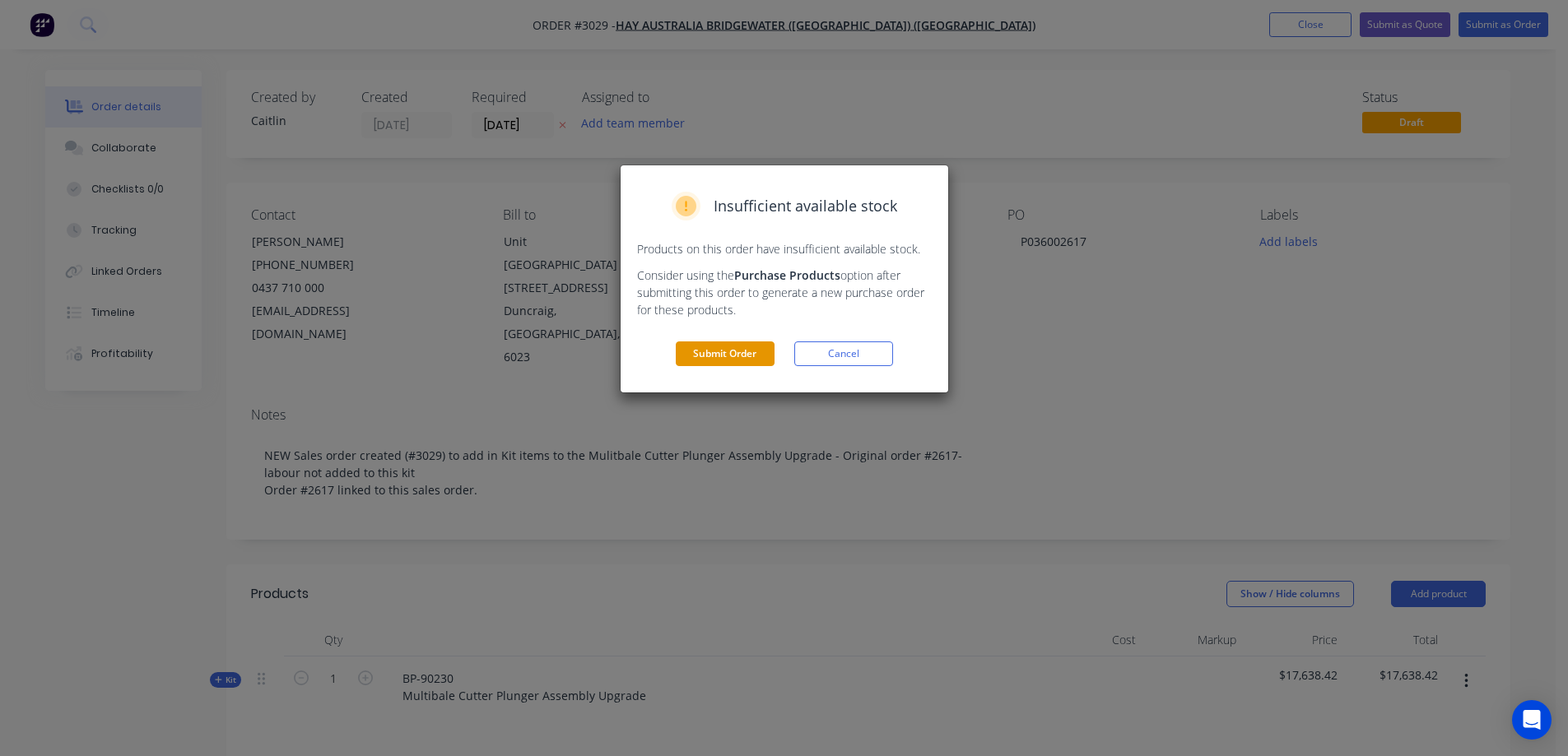
click at [695, 350] on button "Submit Order" at bounding box center [725, 353] width 98 height 25
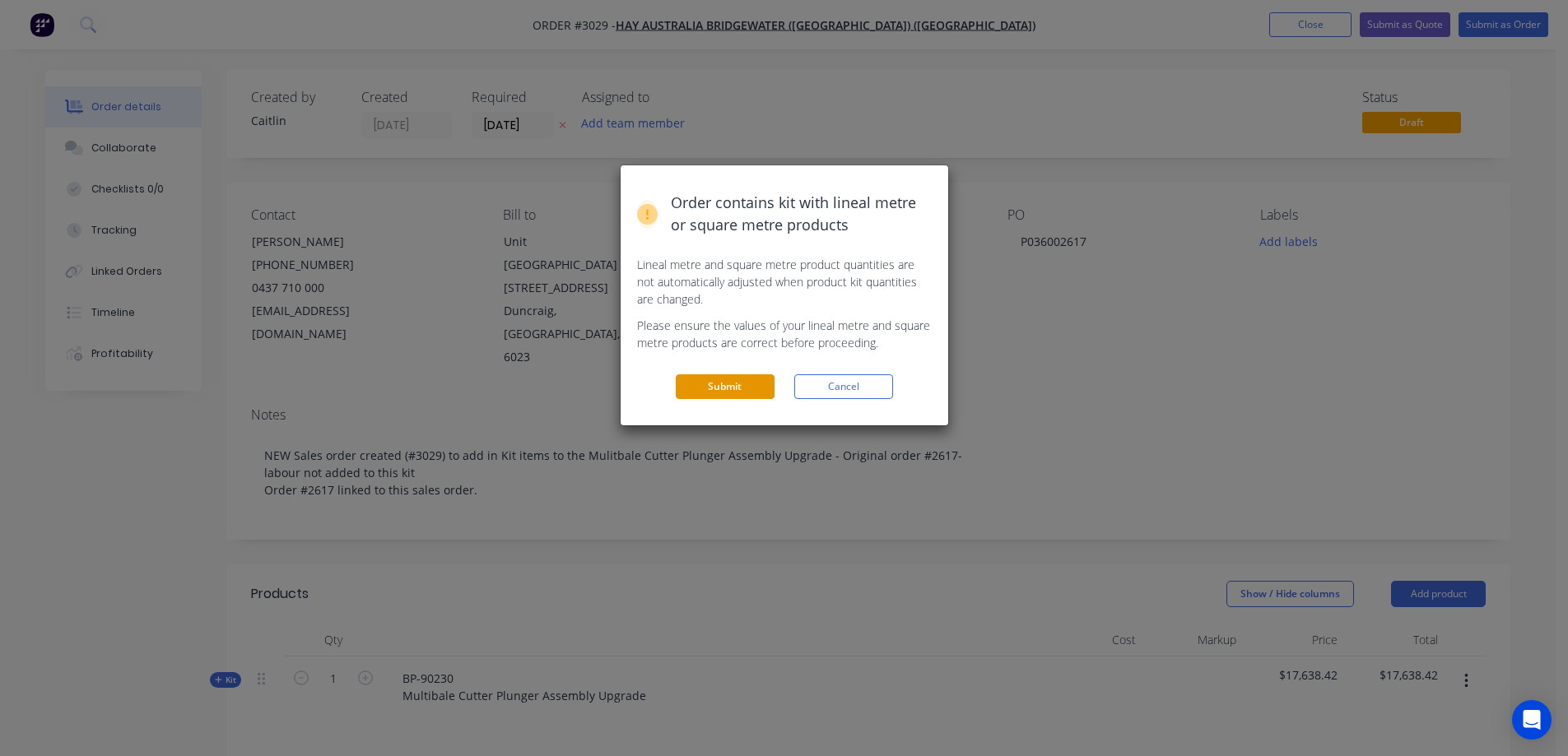
click at [717, 387] on button "Submit" at bounding box center [725, 386] width 98 height 25
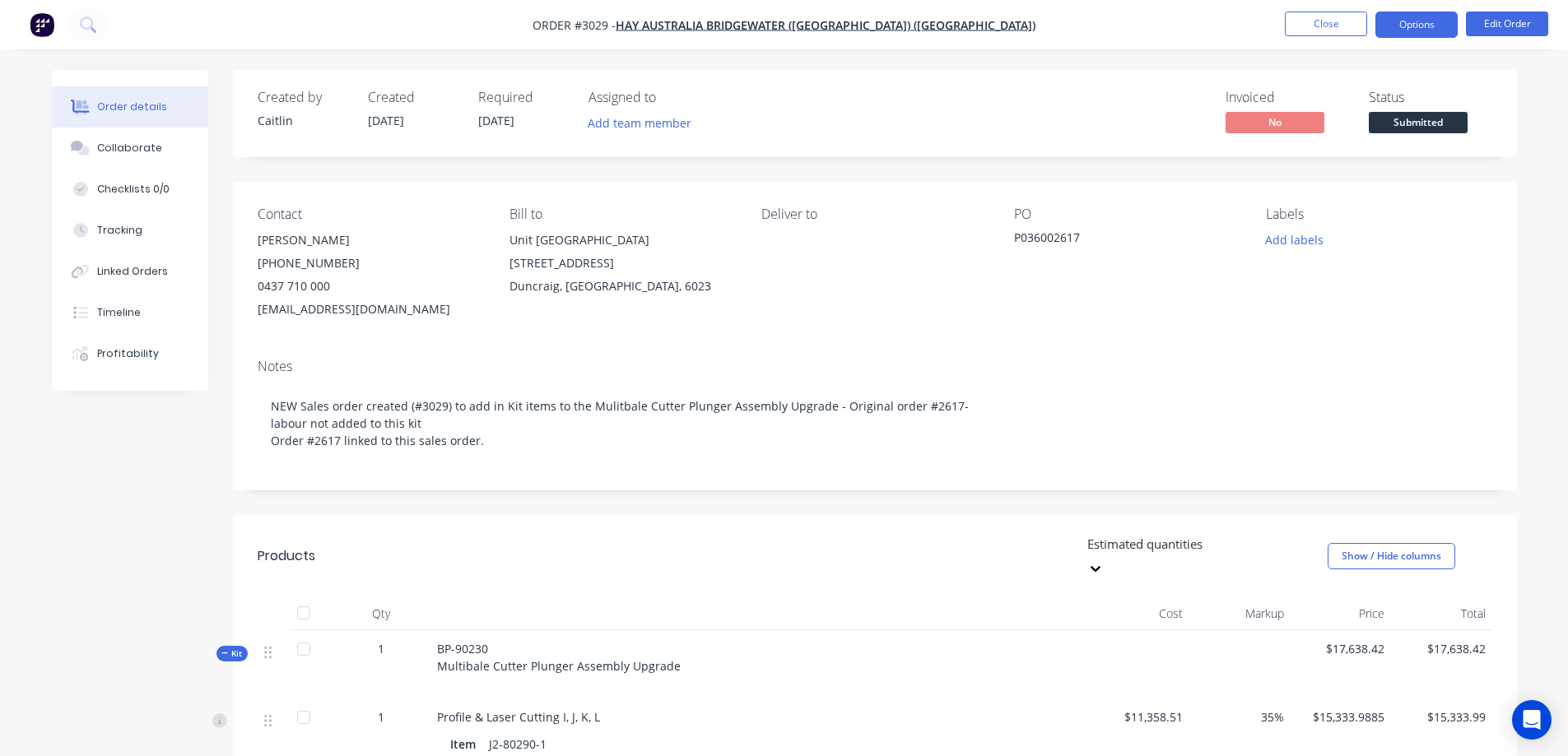
click at [1406, 30] on button "Options" at bounding box center [1416, 25] width 82 height 26
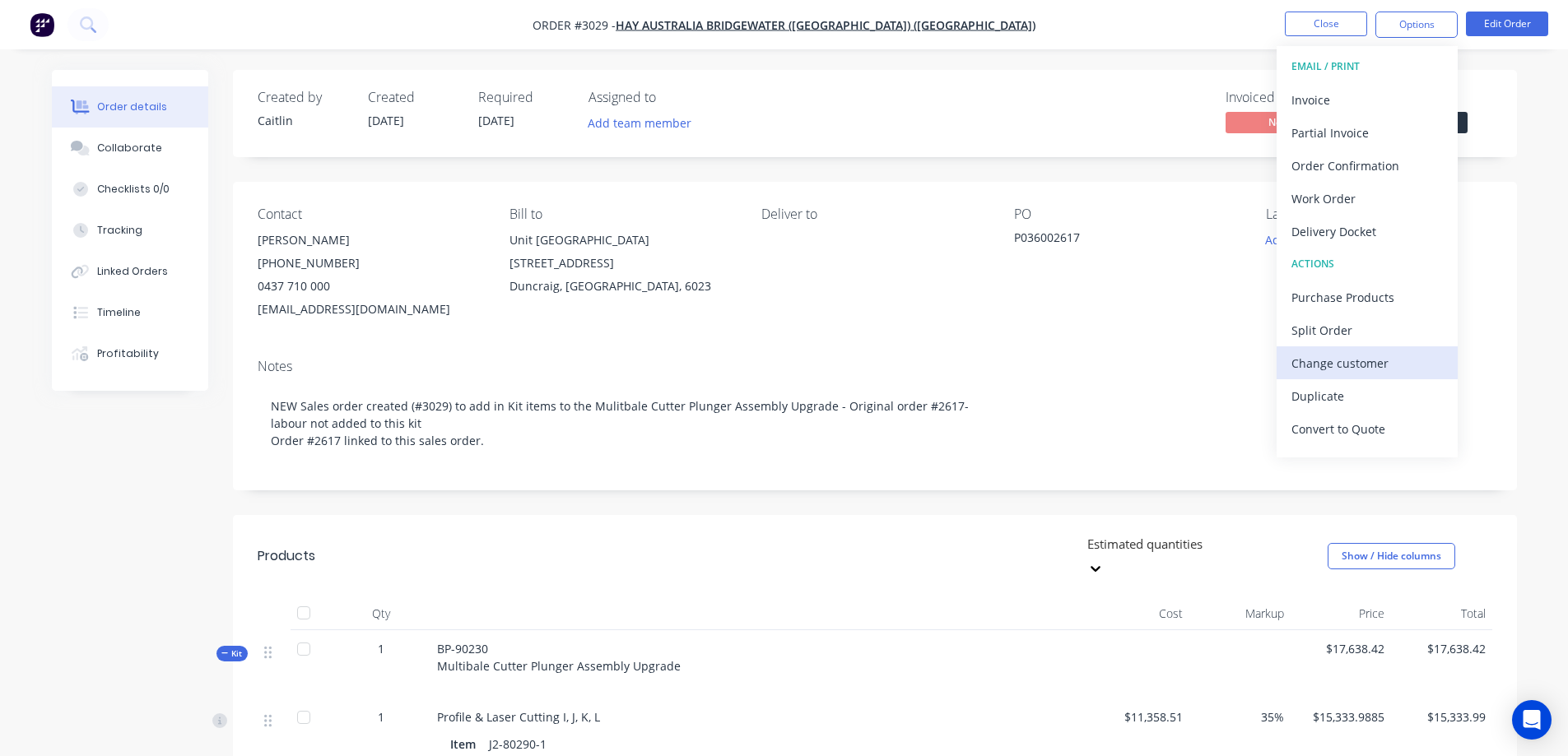
click at [1352, 365] on div "Change customer" at bounding box center [1367, 363] width 151 height 24
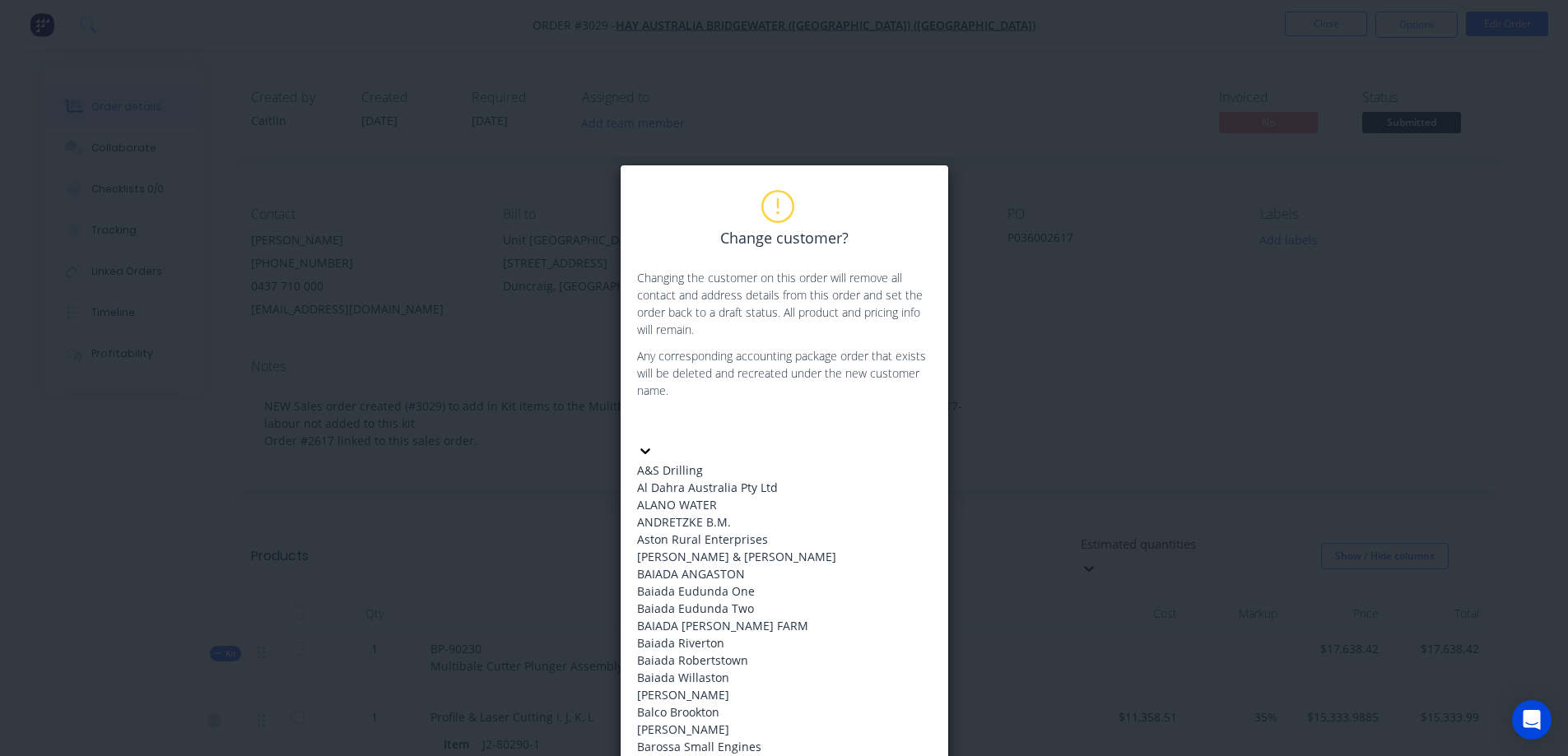
click at [724, 423] on div at bounding box center [760, 425] width 237 height 20
type input "stock"
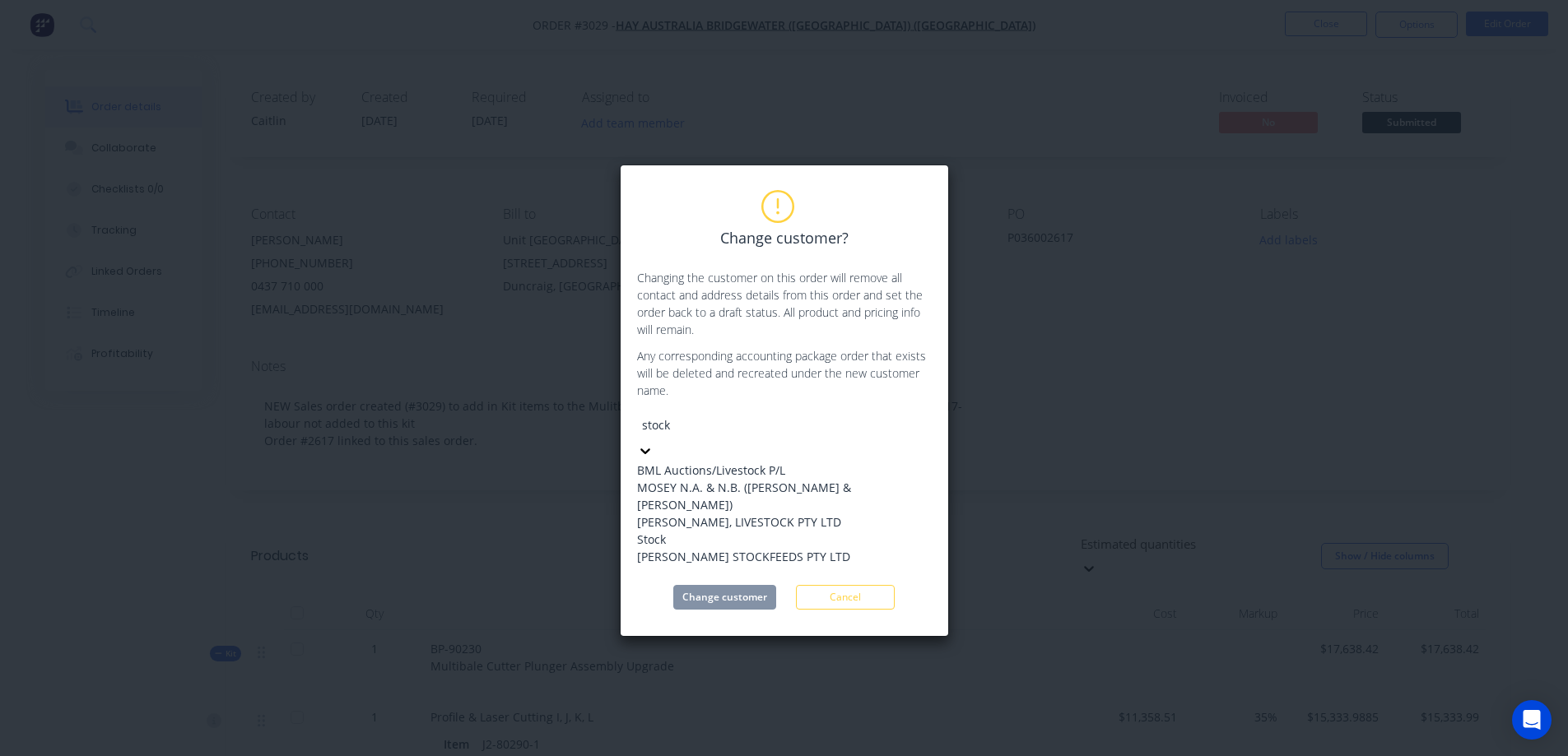
click at [694, 548] on div "Stock" at bounding box center [784, 539] width 295 height 17
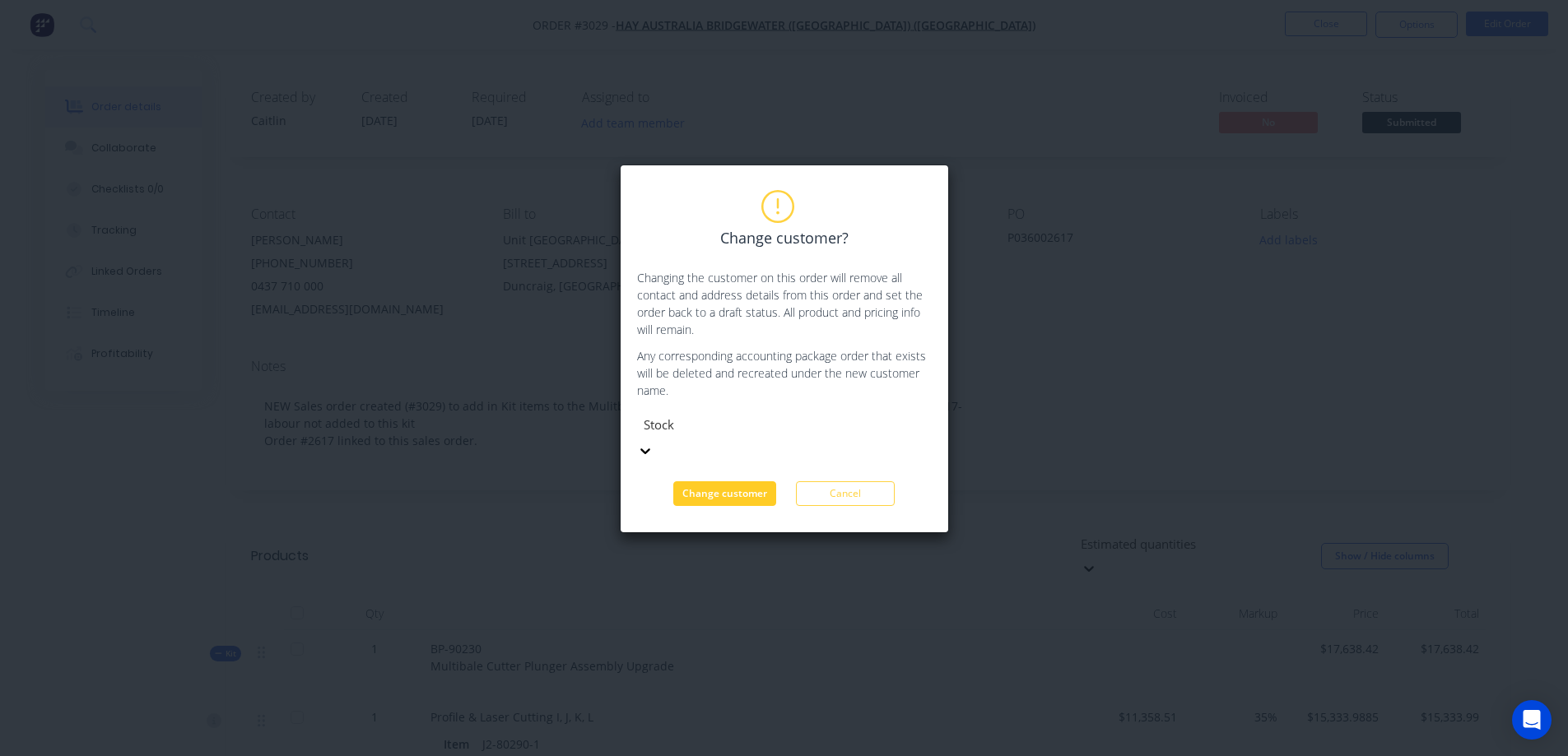
click at [739, 481] on button "Change customer" at bounding box center [724, 493] width 103 height 25
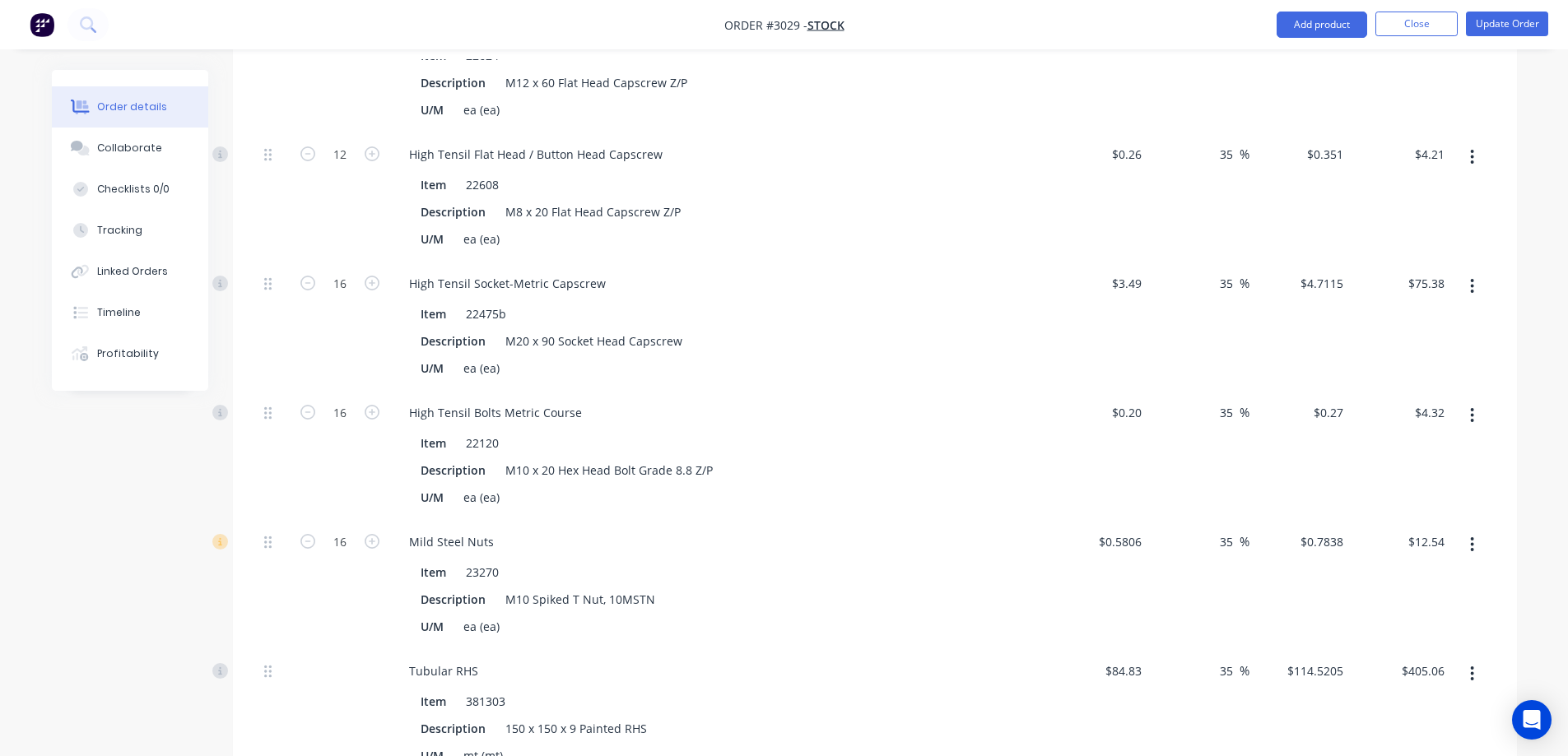
scroll to position [1974, 0]
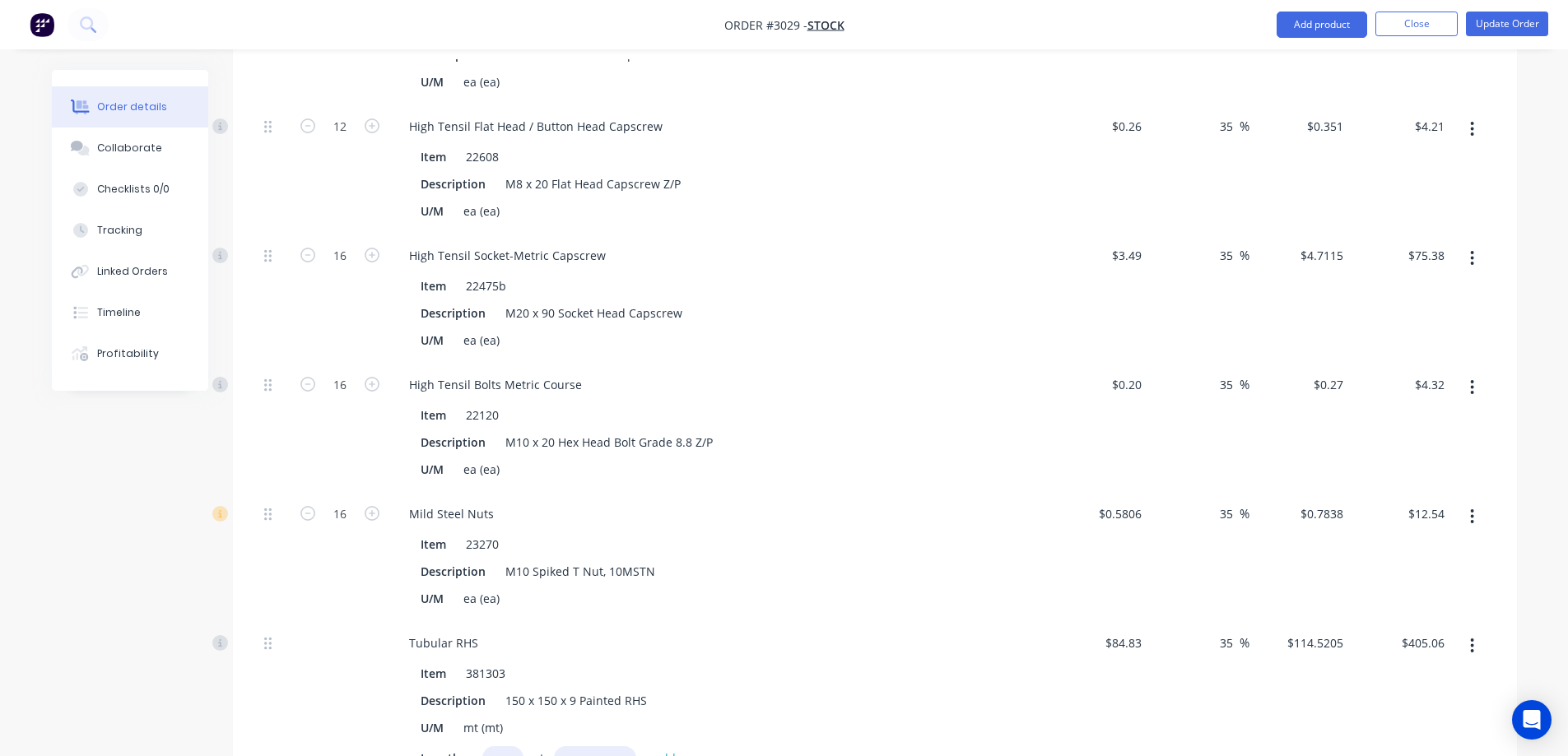
click at [1465, 518] on button "button" at bounding box center [1472, 516] width 39 height 30
click at [1387, 634] on div "Delete" at bounding box center [1413, 625] width 126 height 24
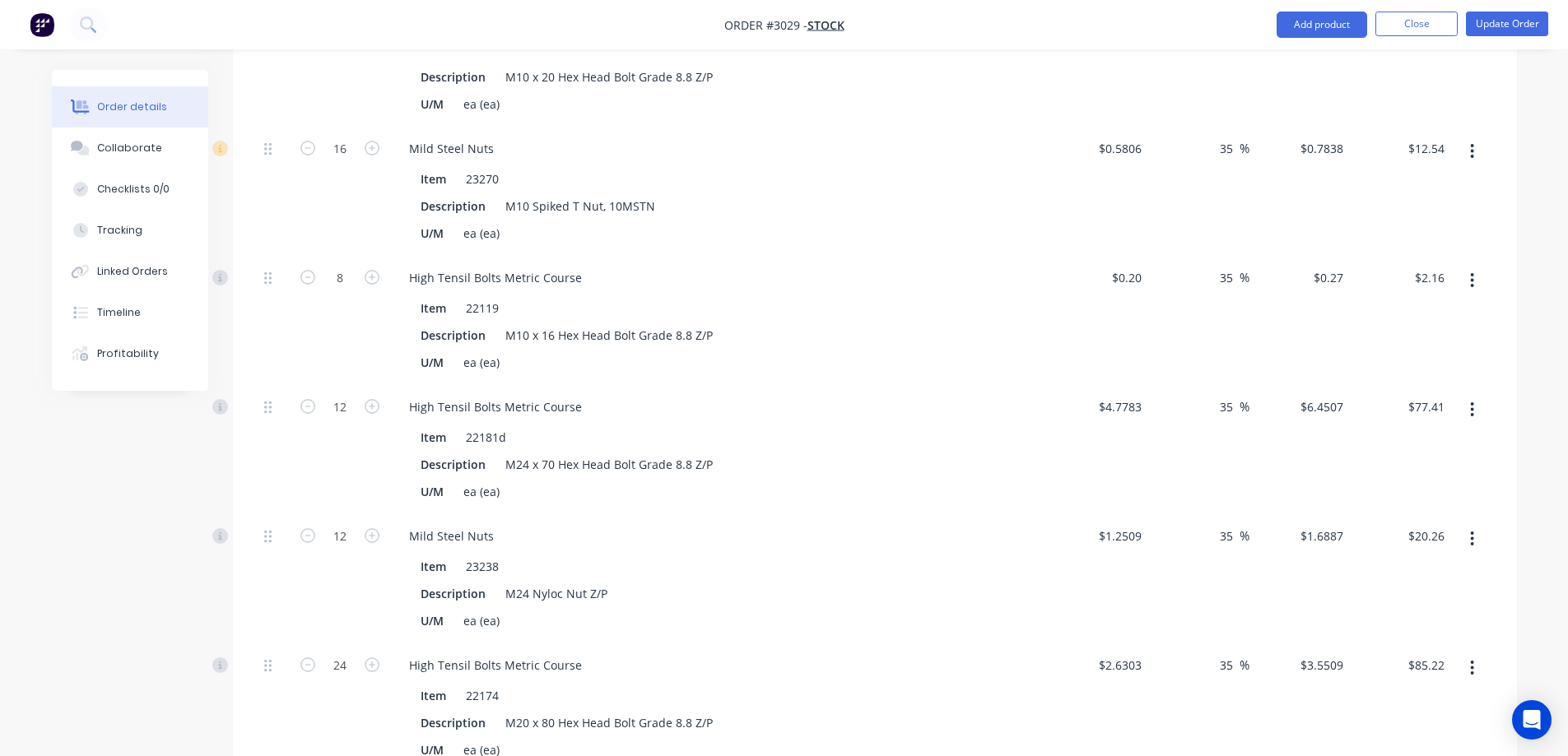
scroll to position [576, 0]
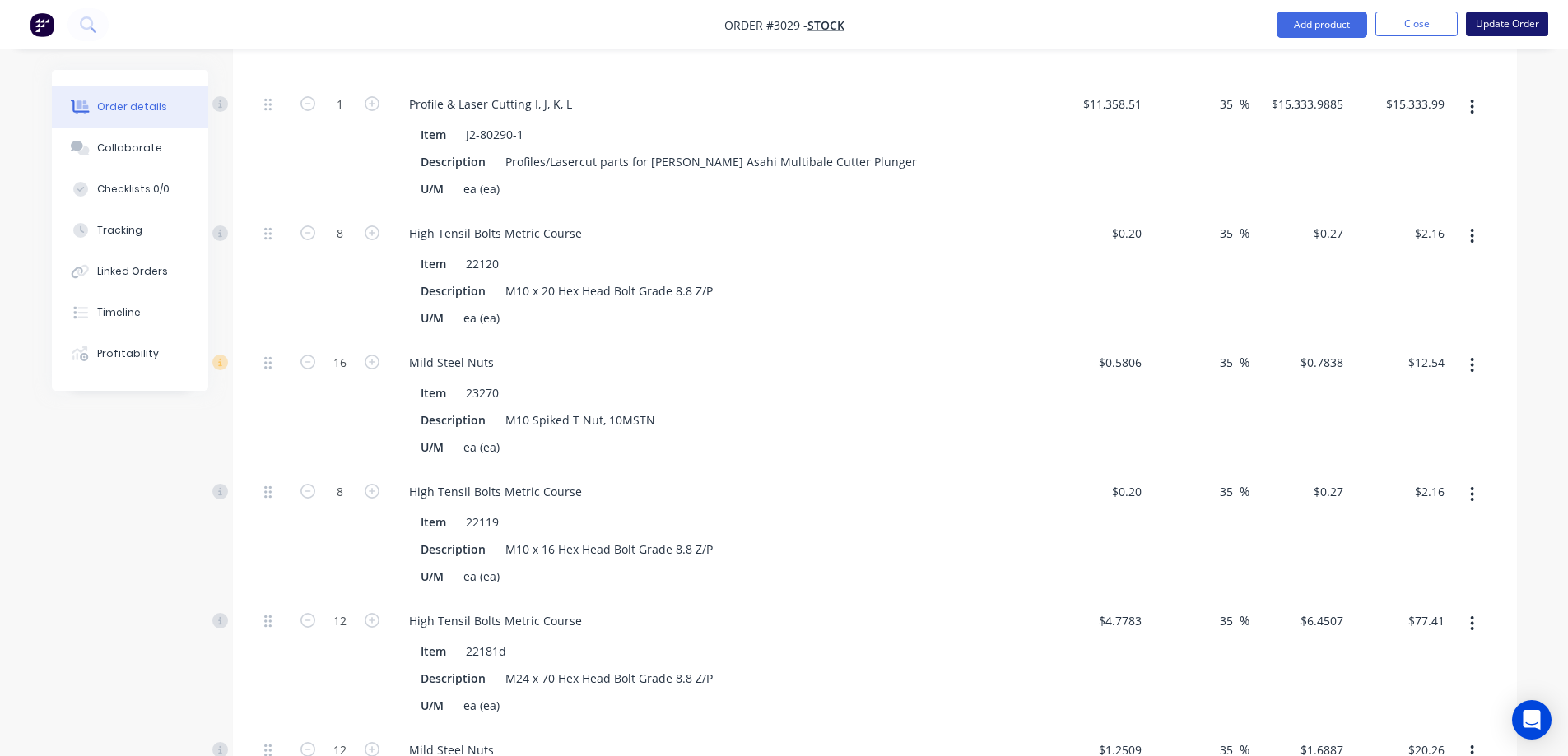
click at [1516, 26] on button "Update Order" at bounding box center [1507, 24] width 82 height 25
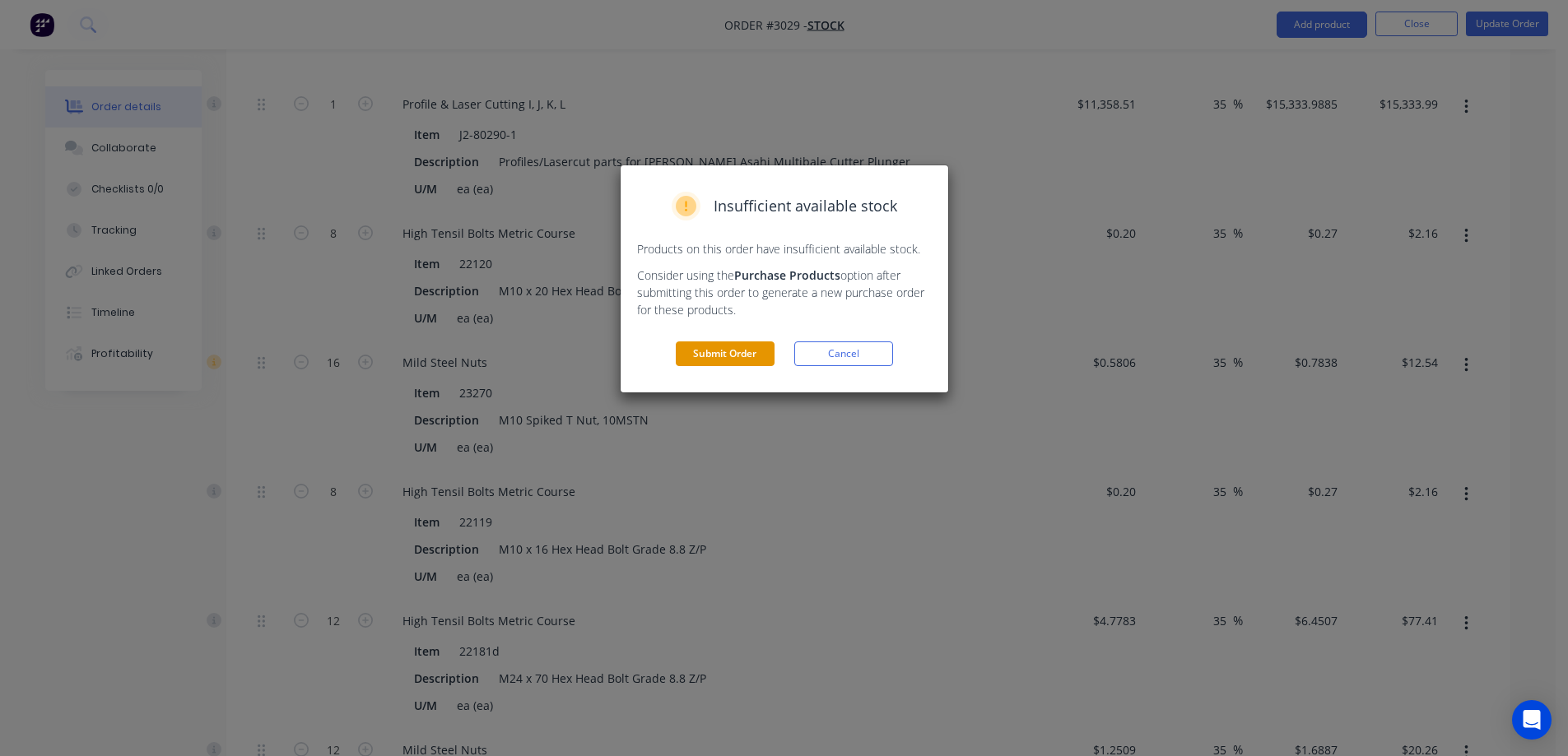
click at [735, 356] on button "Submit Order" at bounding box center [725, 353] width 98 height 25
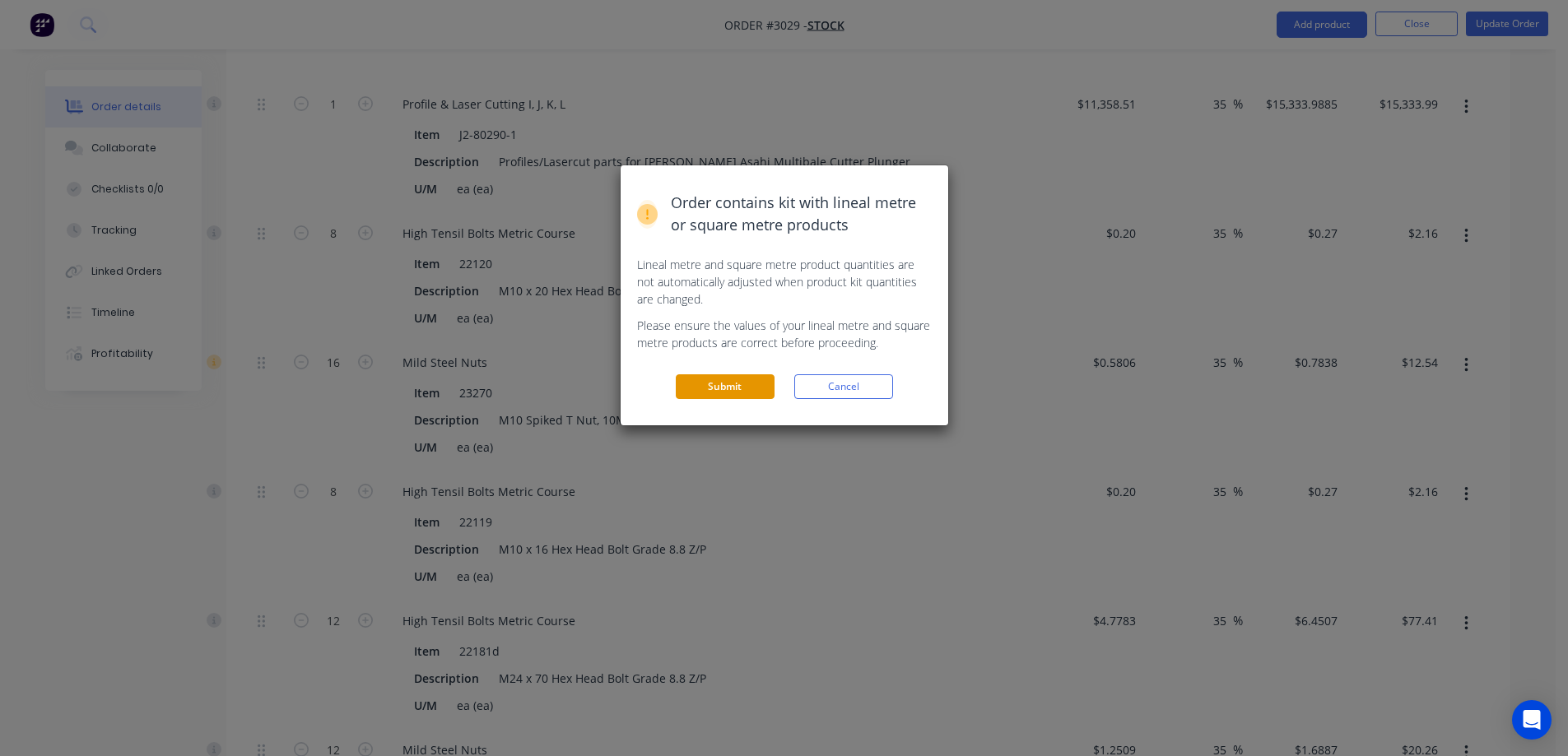
click at [730, 384] on button "Submit" at bounding box center [725, 386] width 98 height 25
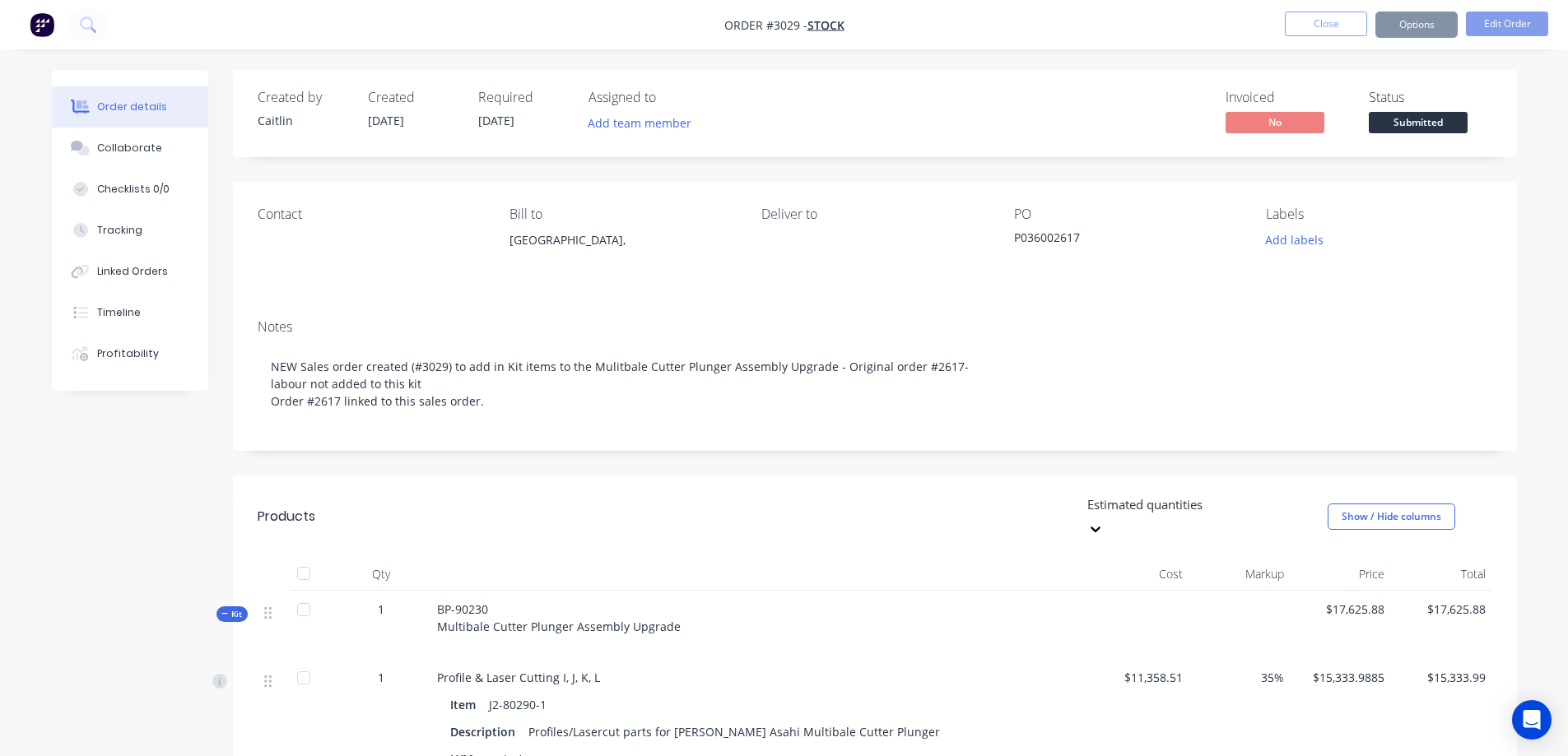
scroll to position [412, 0]
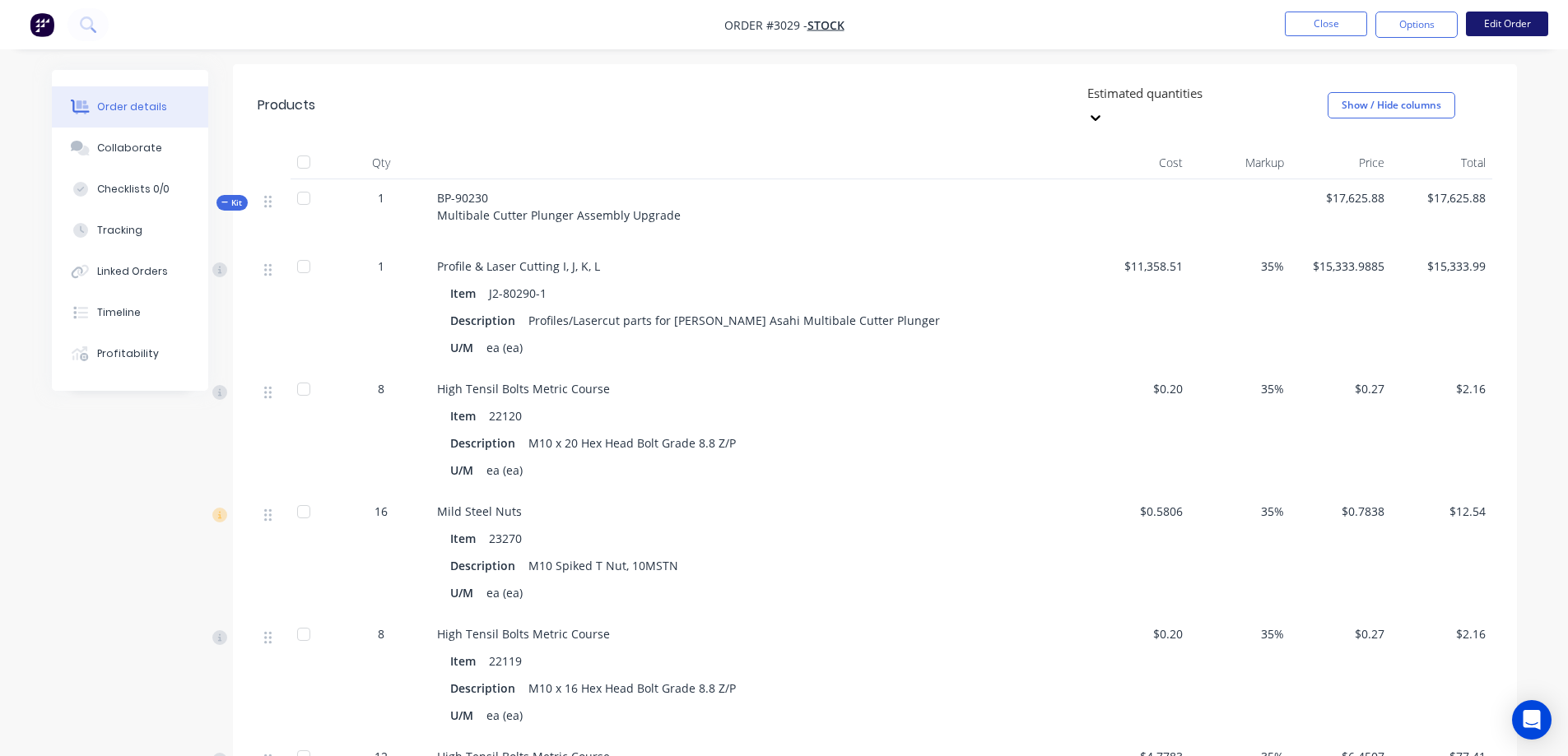
click at [1493, 17] on button "Edit Order" at bounding box center [1507, 24] width 82 height 25
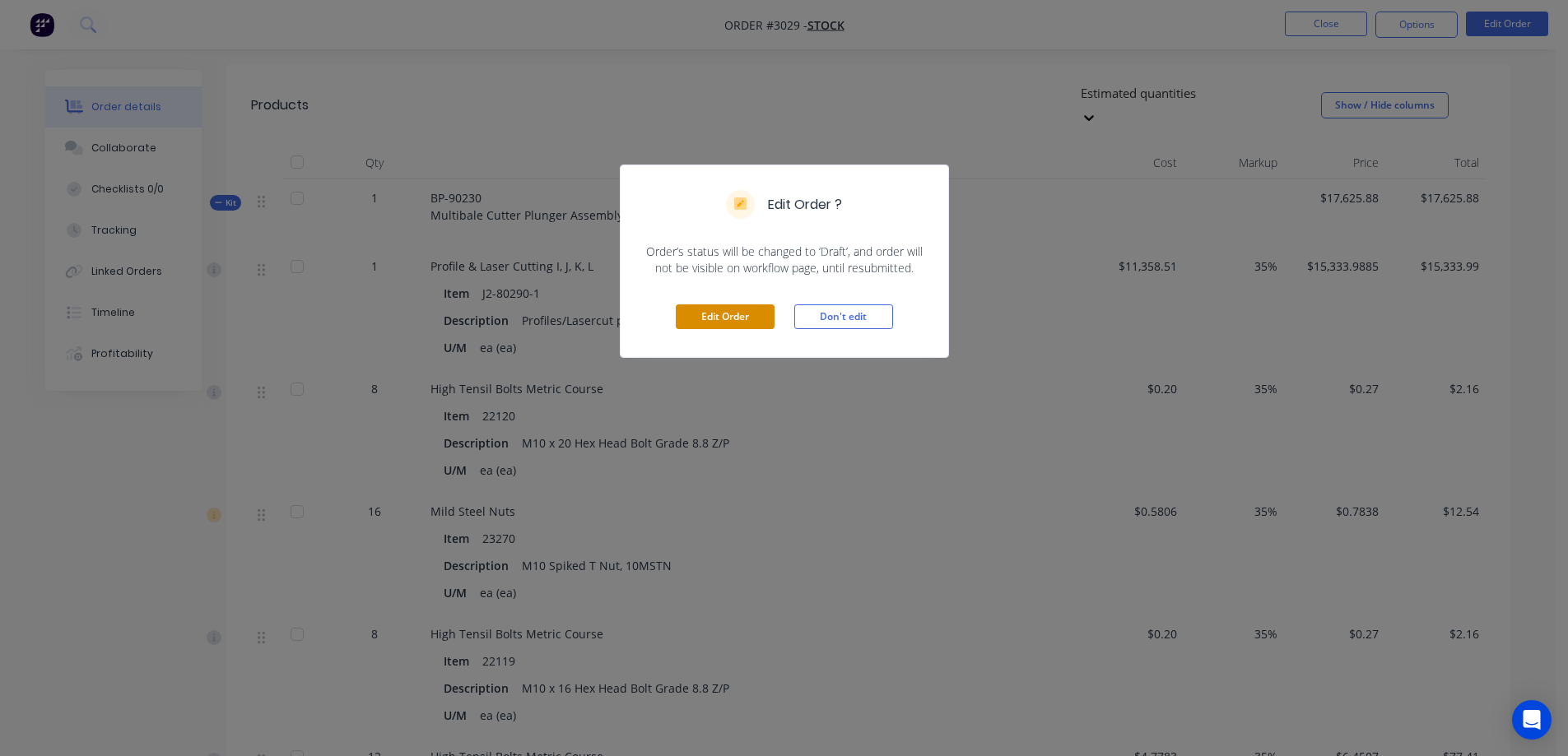
click at [714, 321] on button "Edit Order" at bounding box center [725, 316] width 98 height 25
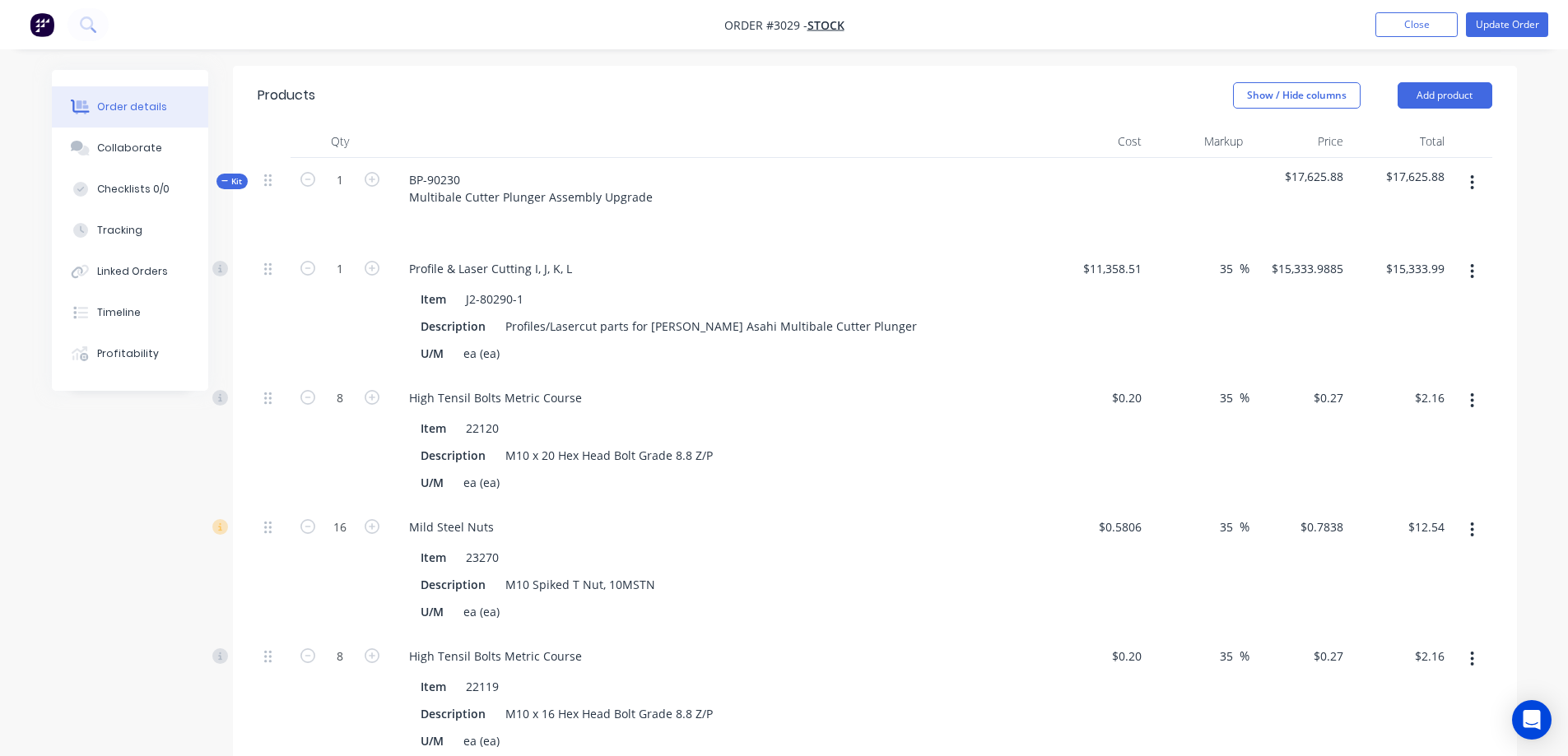
click at [1471, 528] on icon "button" at bounding box center [1472, 529] width 4 height 18
click at [1368, 637] on div "Delete" at bounding box center [1413, 639] width 126 height 24
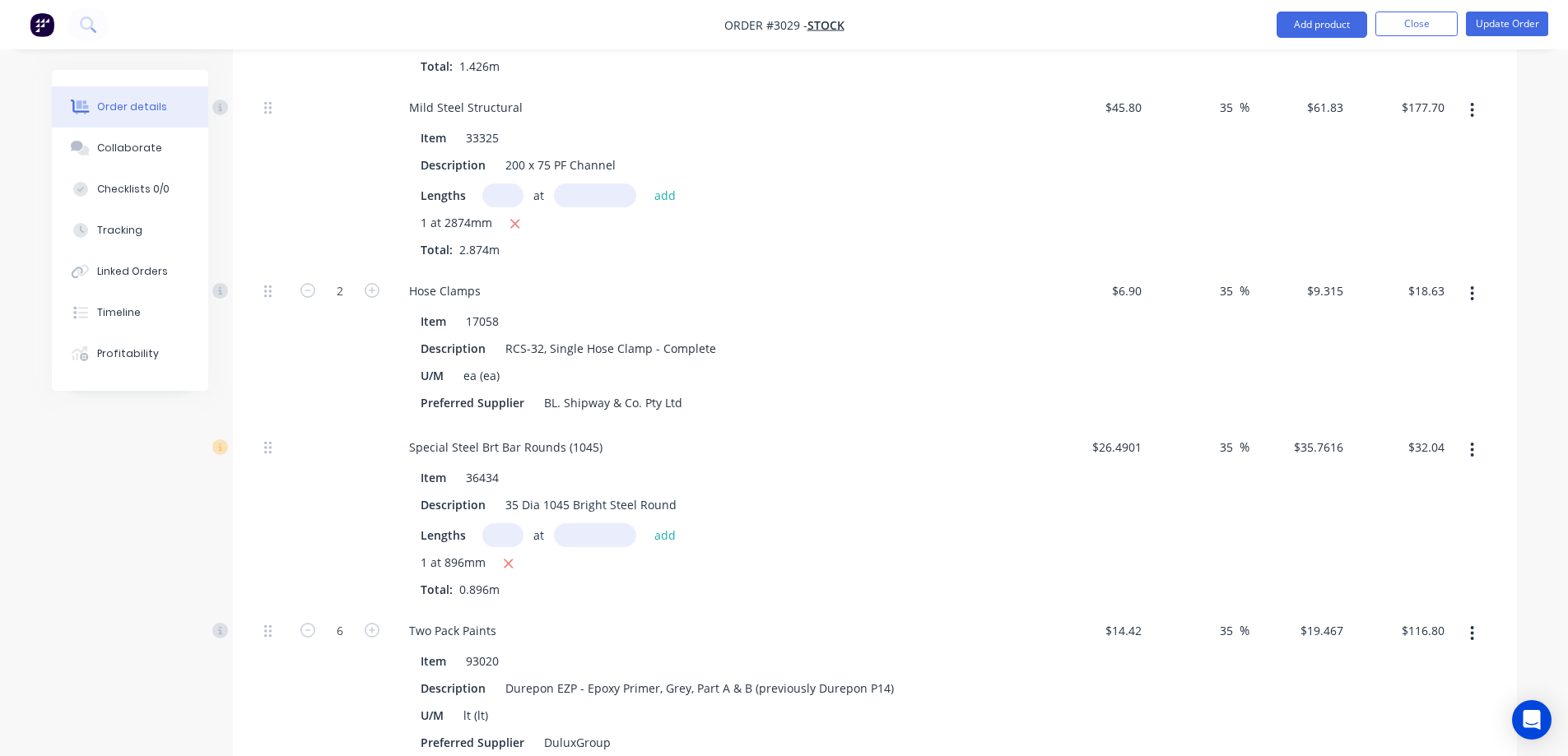
scroll to position [3784, 0]
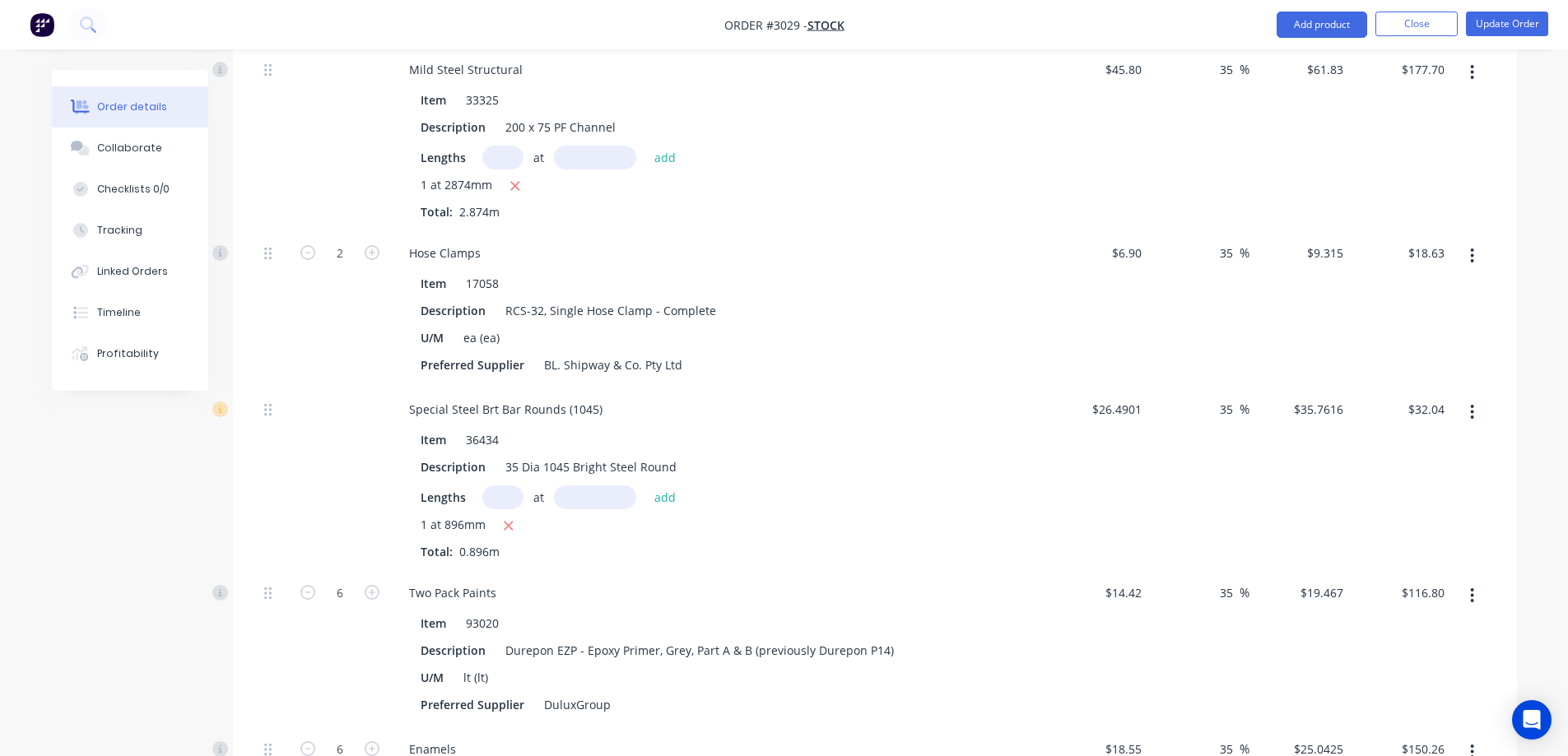
click at [1472, 415] on icon "button" at bounding box center [1472, 412] width 4 height 18
click at [1371, 521] on div "Delete" at bounding box center [1413, 521] width 126 height 24
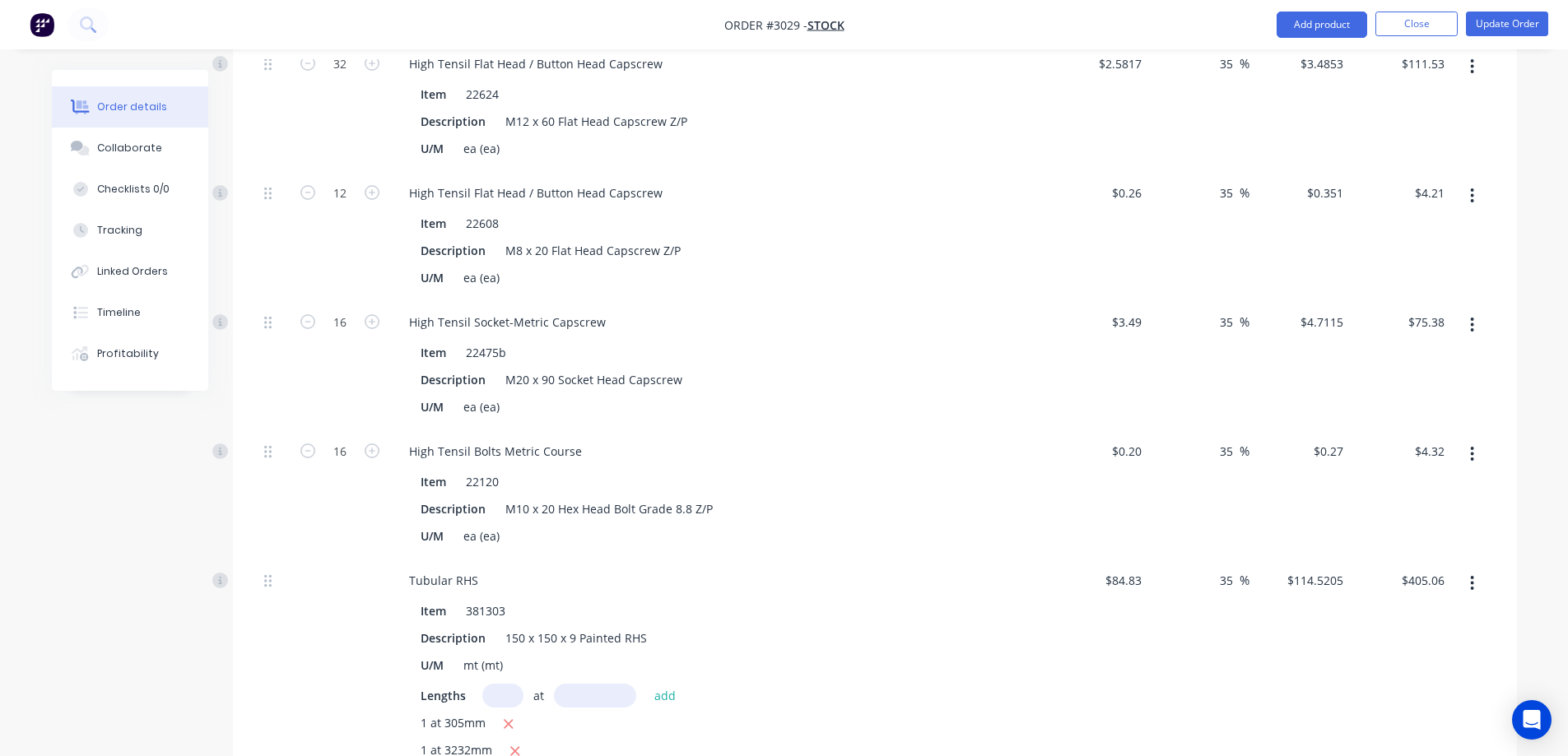
scroll to position [1645, 0]
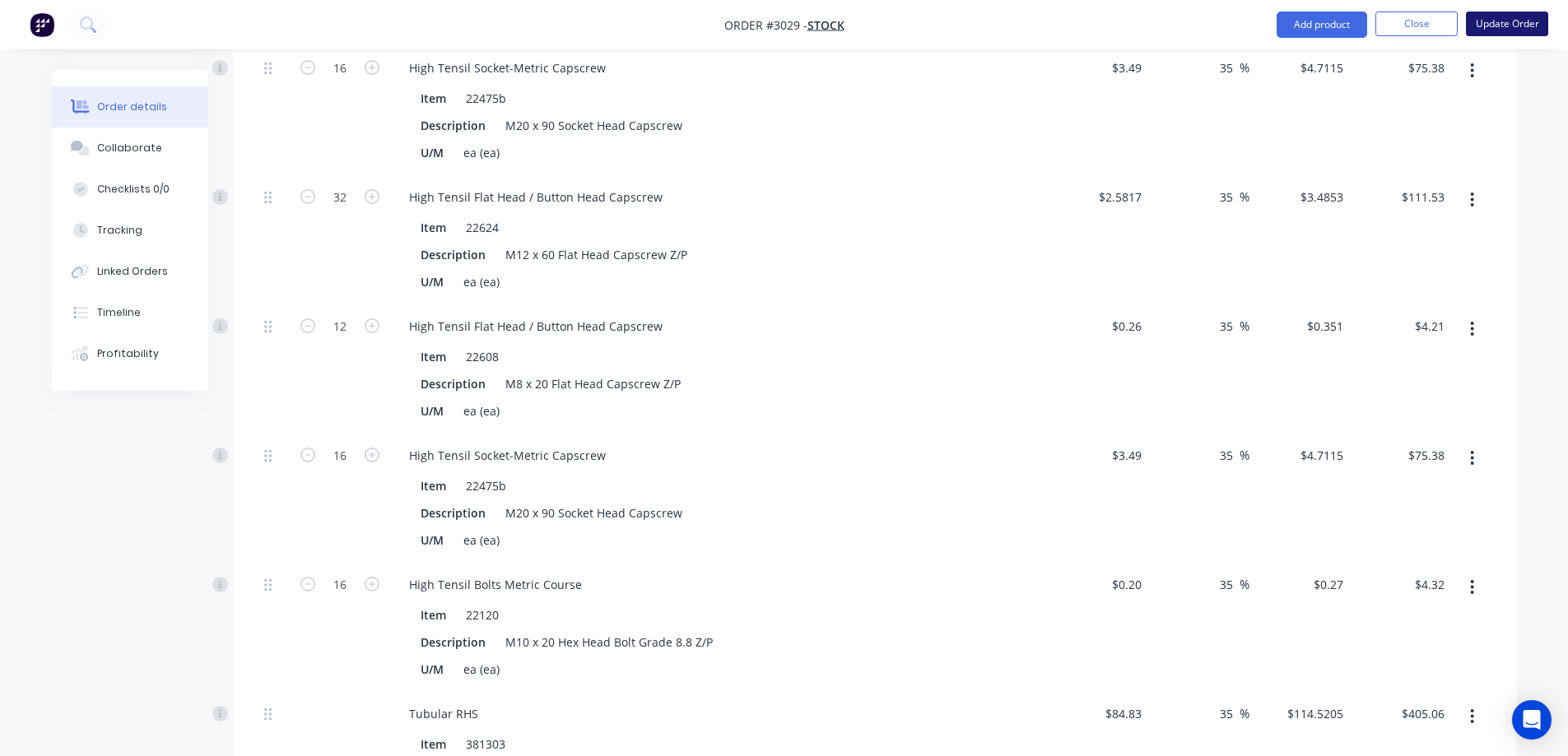
click at [1527, 31] on button "Update Order" at bounding box center [1507, 24] width 82 height 25
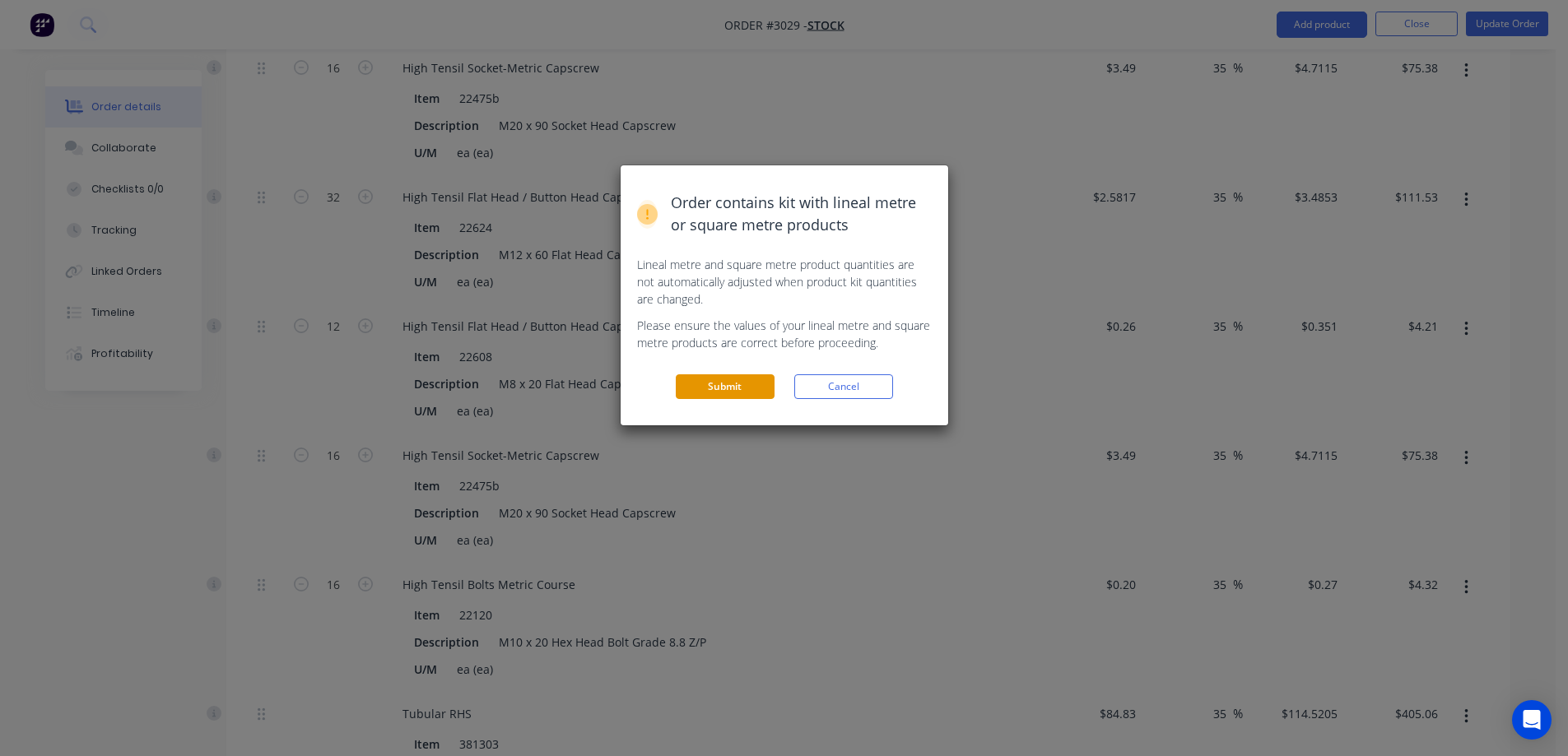
click at [747, 393] on button "Submit" at bounding box center [725, 386] width 98 height 25
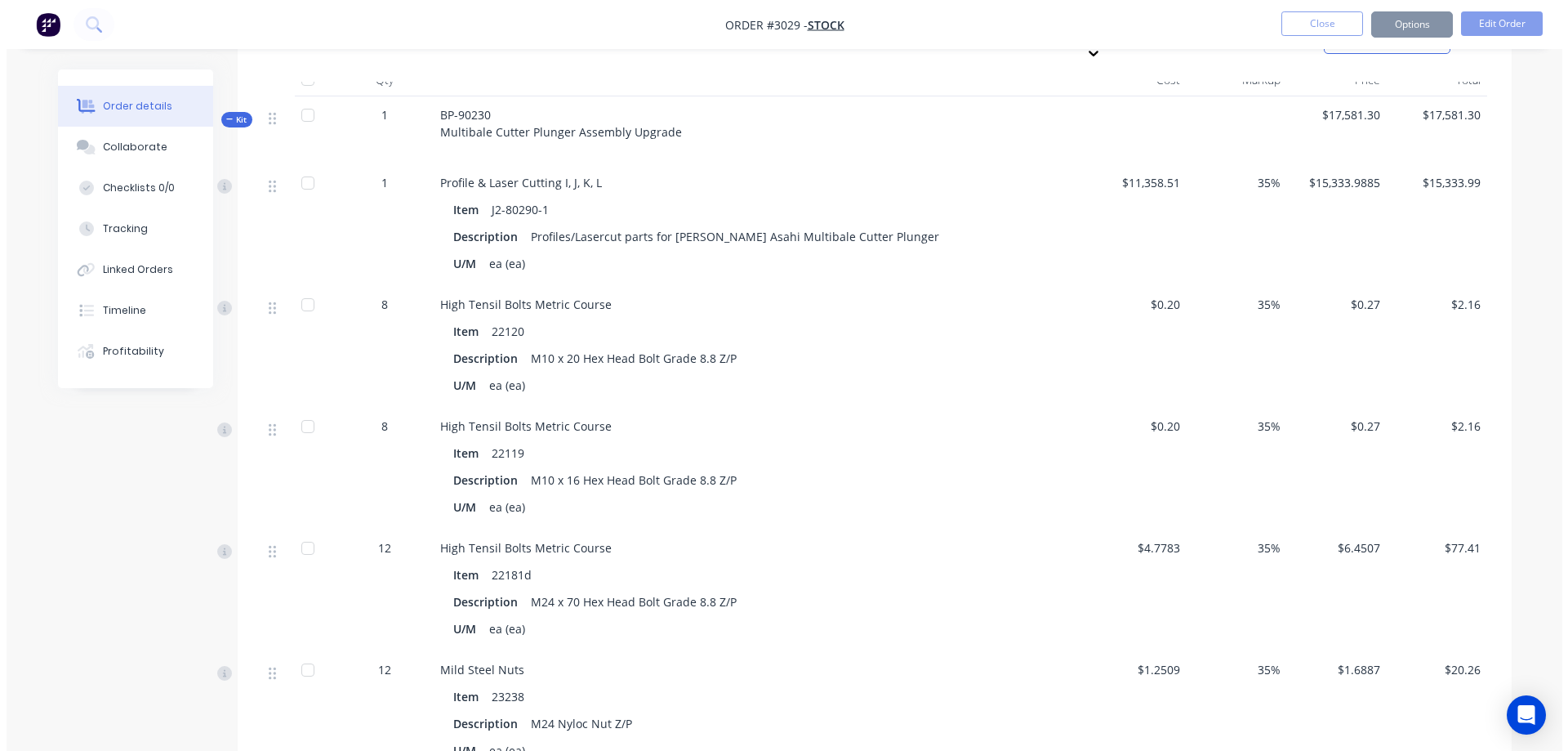
scroll to position [0, 0]
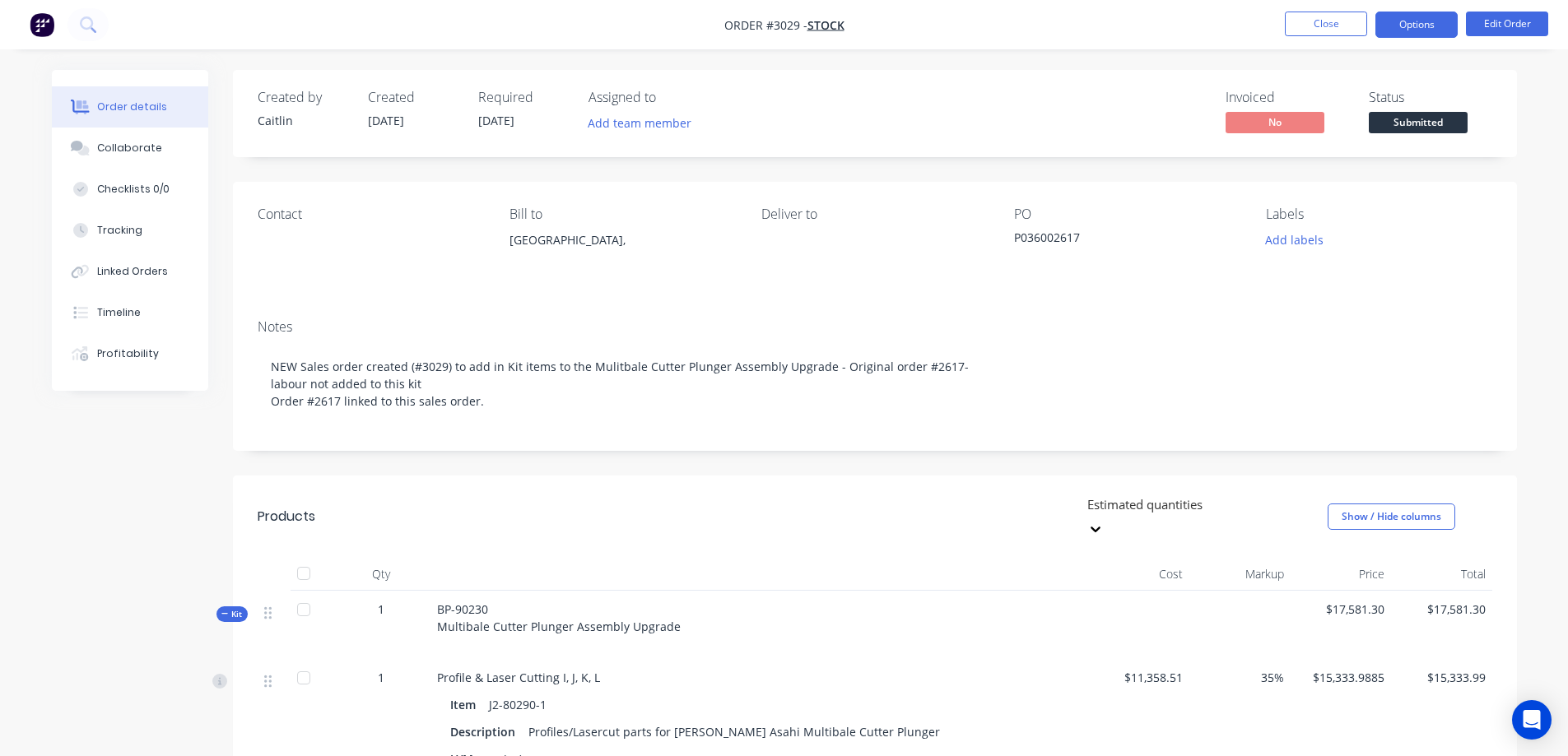
click at [1404, 27] on button "Options" at bounding box center [1416, 25] width 82 height 26
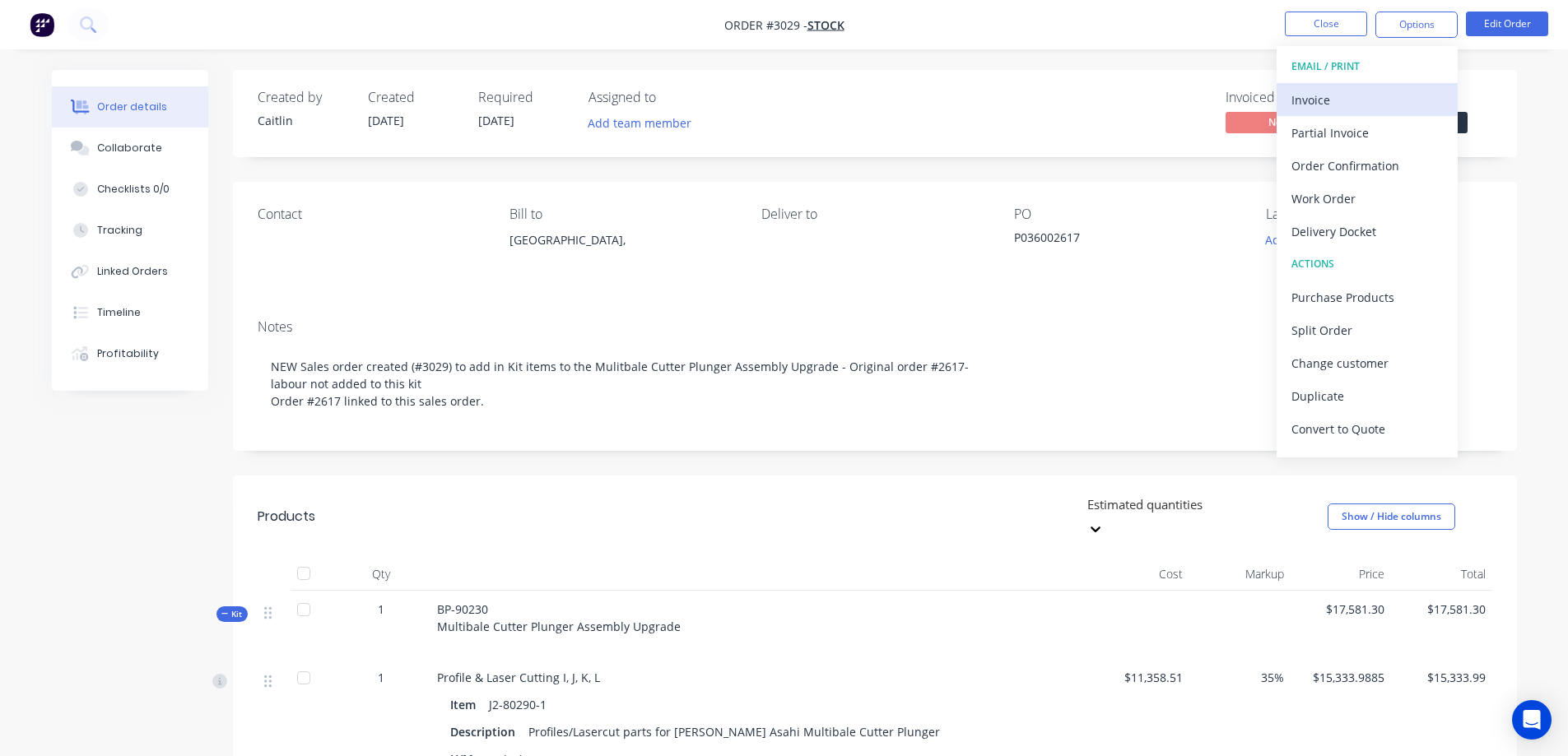
click at [1367, 107] on div "Invoice" at bounding box center [1367, 100] width 151 height 24
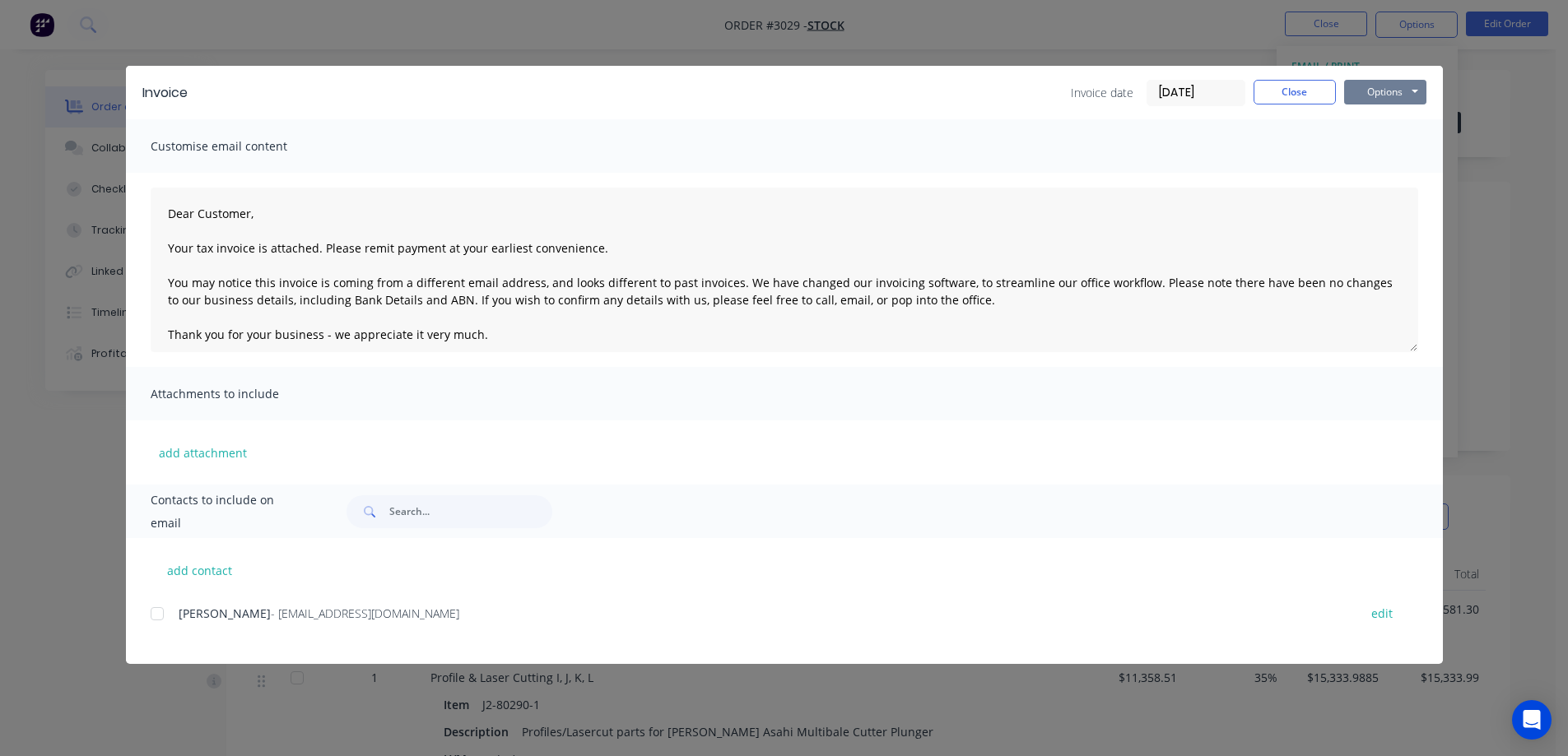
click at [1390, 93] on button "Options" at bounding box center [1385, 92] width 82 height 25
click at [1387, 150] on button "Print" at bounding box center [1397, 148] width 105 height 27
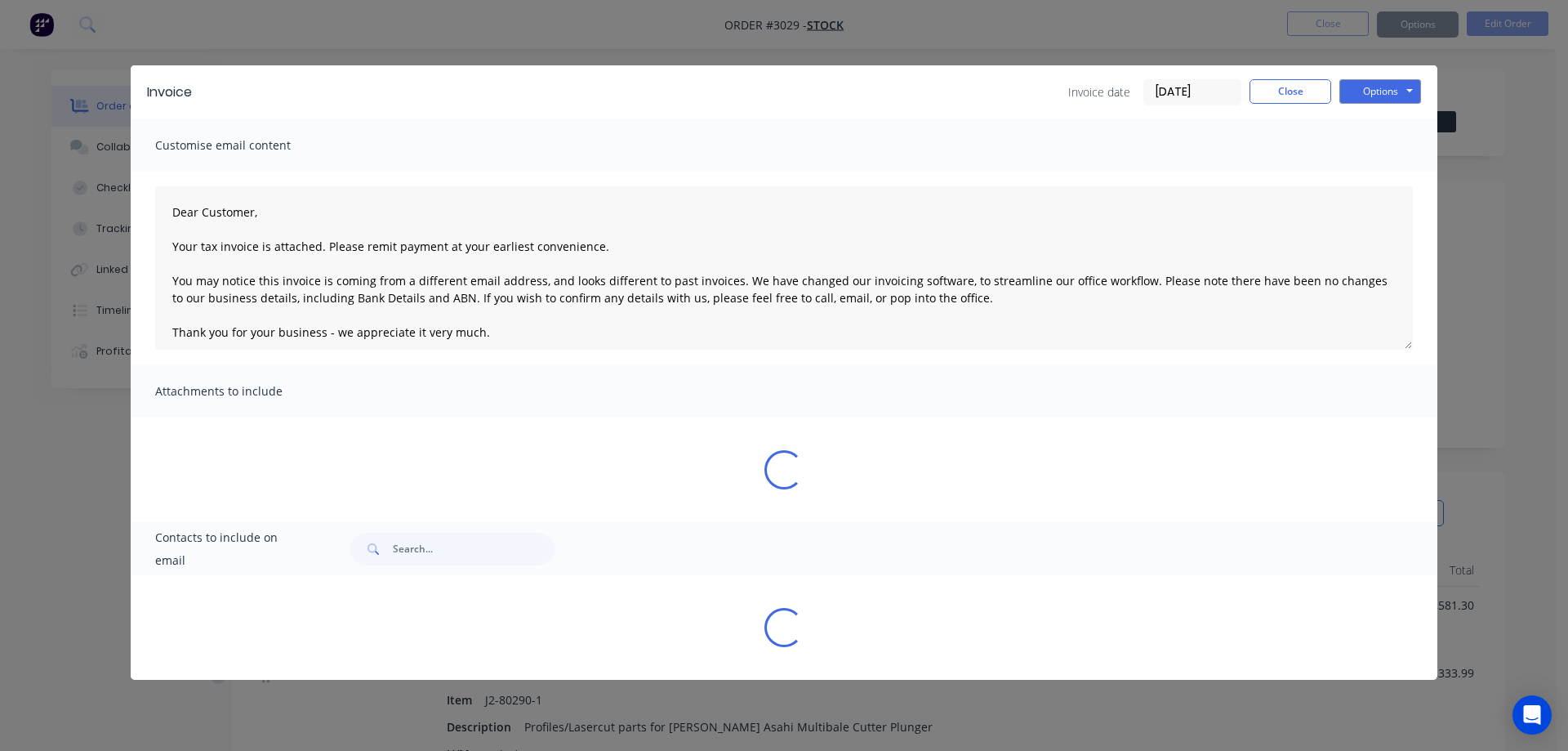
type textarea "Dear Customer, Your tax invoice is attached. Please remit payment at your earli…"
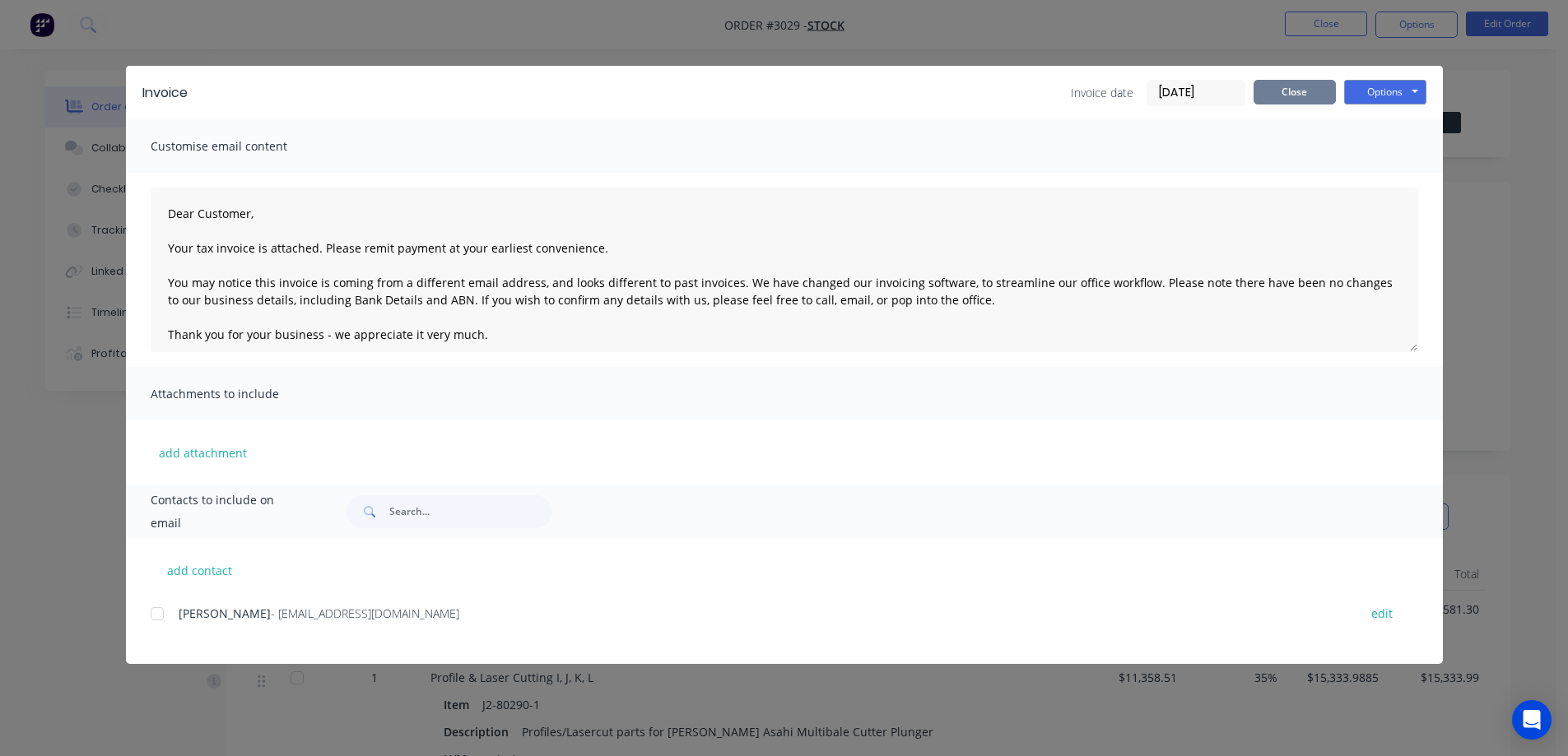
click at [1290, 93] on button "Close" at bounding box center [1295, 92] width 82 height 25
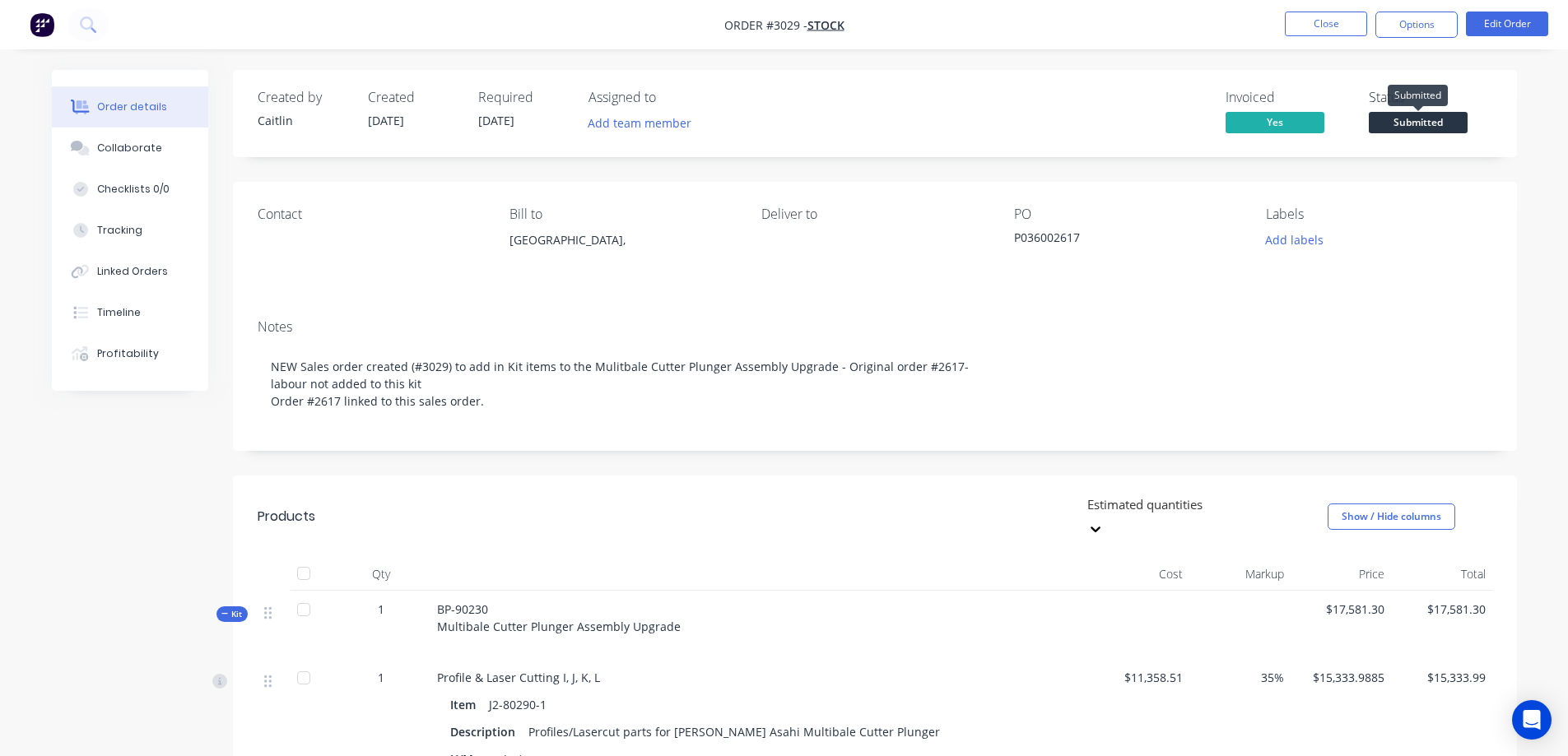
click at [1412, 122] on span "Submitted" at bounding box center [1418, 122] width 98 height 20
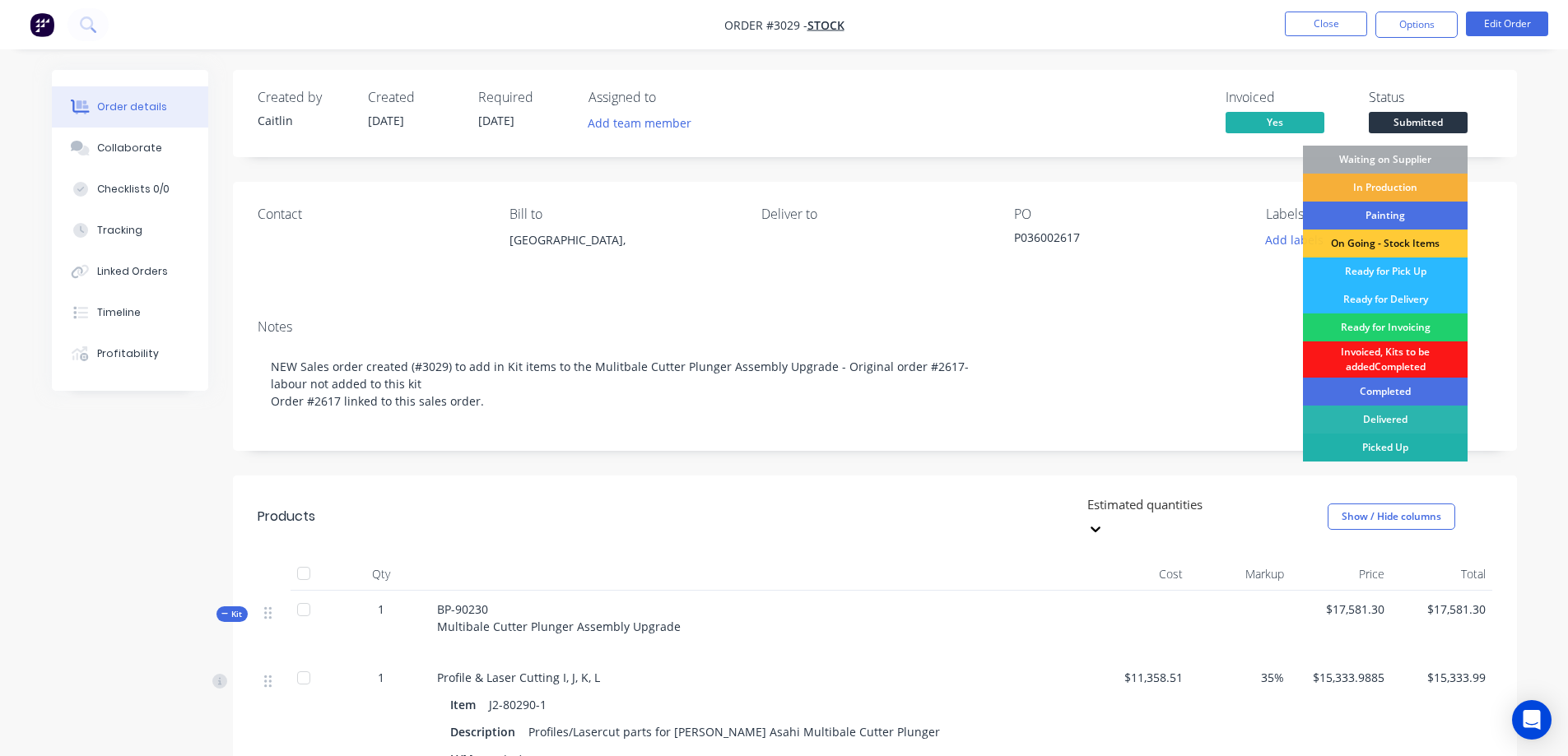
click at [1391, 445] on div "Picked Up" at bounding box center [1385, 447] width 165 height 28
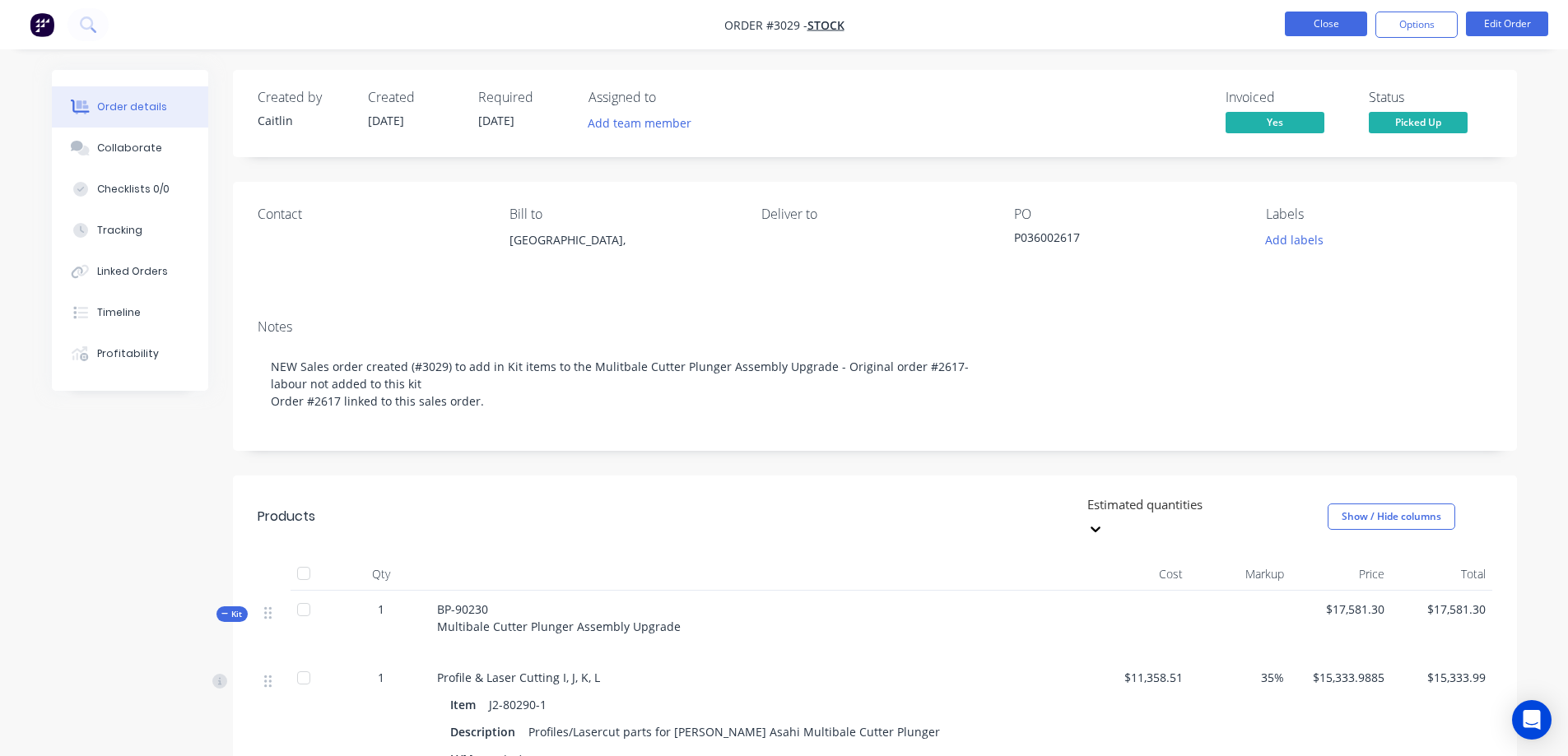
click at [1315, 26] on button "Close" at bounding box center [1325, 24] width 82 height 25
